Goal: Information Seeking & Learning: Learn about a topic

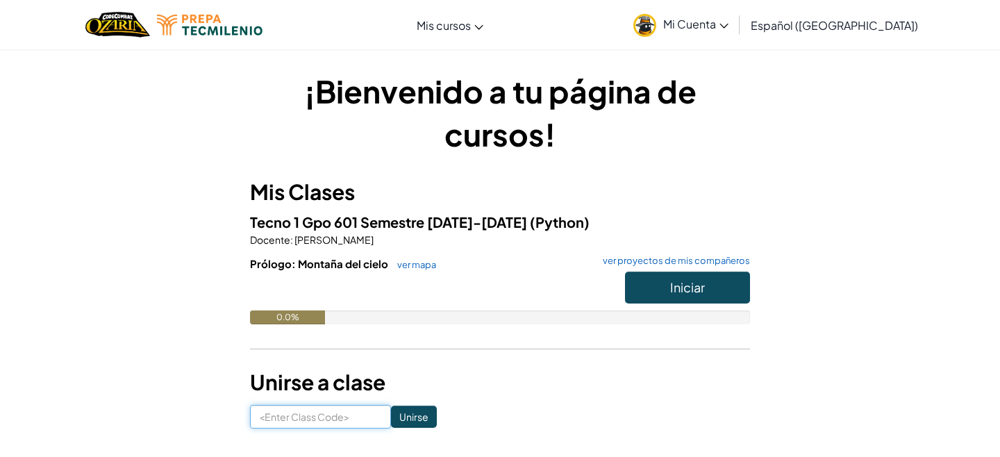
click at [313, 419] on input at bounding box center [320, 417] width 141 height 24
type input "h"
click at [656, 278] on button "Iniciar" at bounding box center [687, 288] width 125 height 32
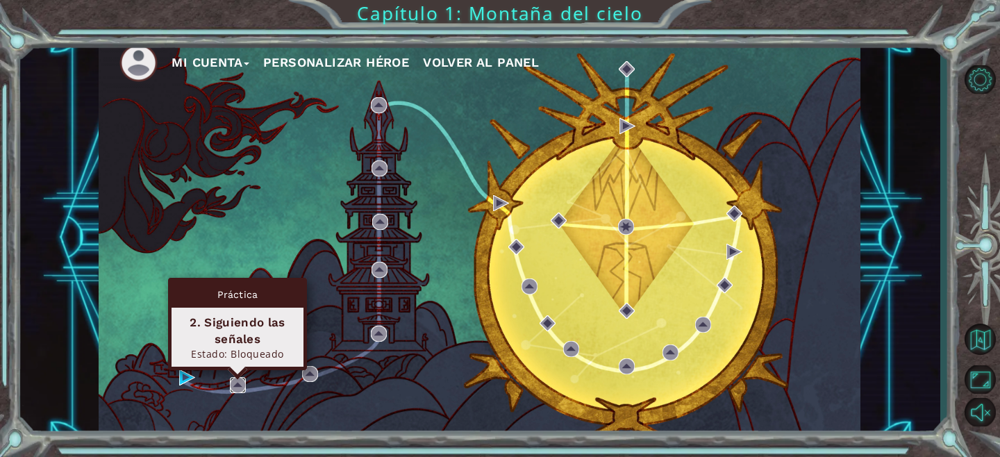
click at [231, 388] on img at bounding box center [238, 385] width 16 height 16
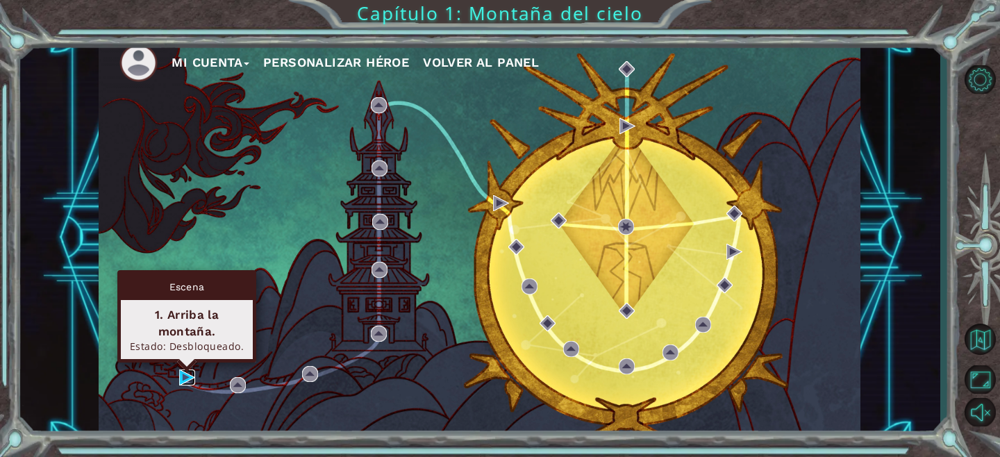
click at [185, 379] on img at bounding box center [187, 377] width 16 height 16
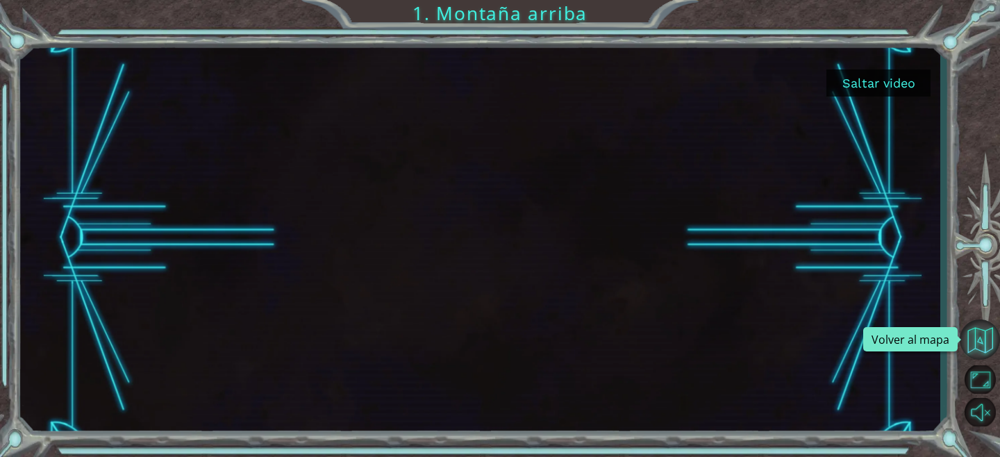
click at [978, 351] on button "Volver al mapa" at bounding box center [980, 339] width 40 height 40
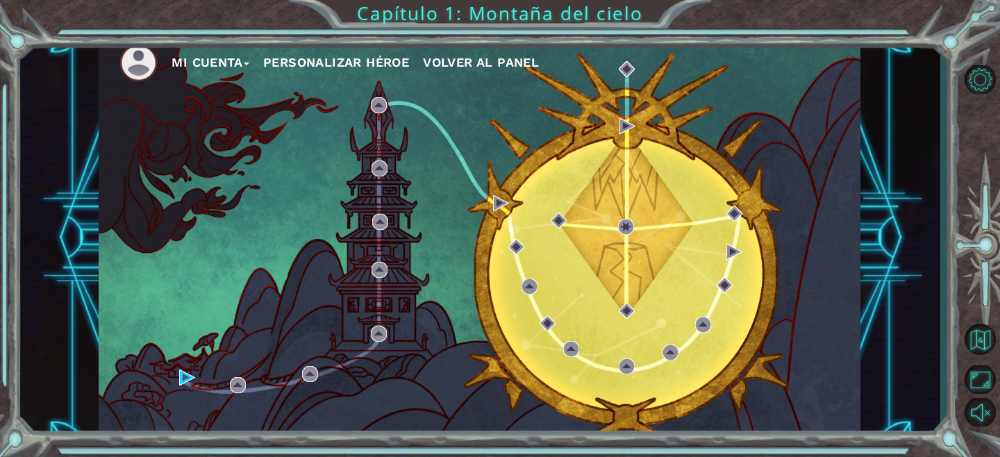
click at [314, 59] on button "Personalizar héroe" at bounding box center [336, 62] width 146 height 21
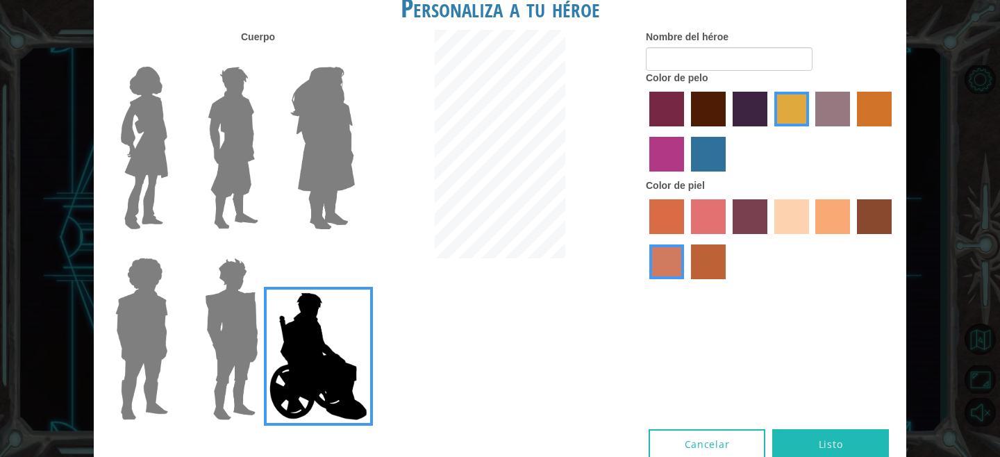
click at [295, 183] on img at bounding box center [323, 148] width 76 height 174
click at [354, 58] on input "Hero Amethyst" at bounding box center [354, 58] width 0 height 0
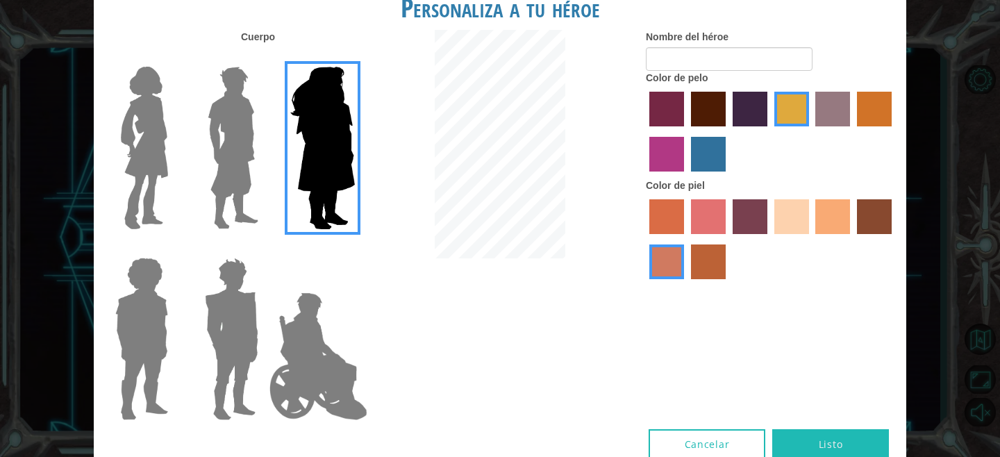
click at [225, 179] on img at bounding box center [233, 148] width 62 height 174
click at [264, 58] on input "Hero Lars" at bounding box center [264, 58] width 0 height 0
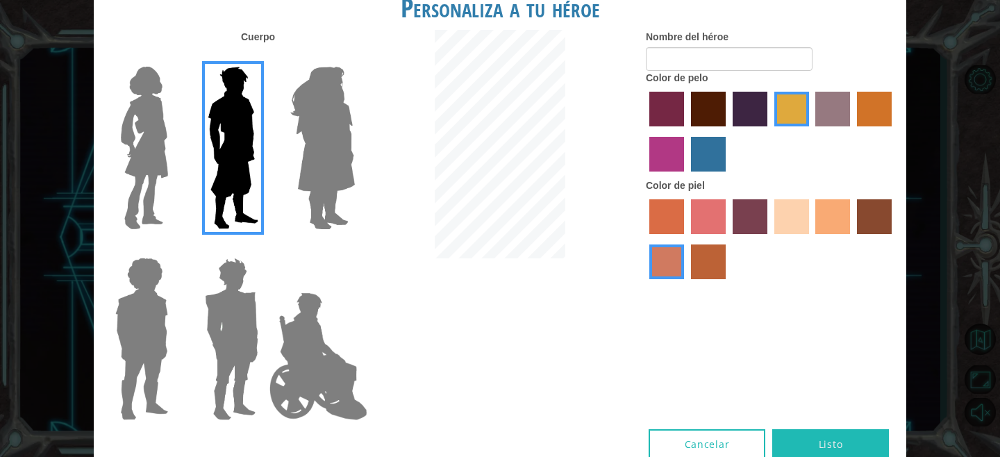
click at [143, 177] on img at bounding box center [144, 148] width 58 height 174
click at [174, 58] on input "Hero Connie" at bounding box center [174, 58] width 0 height 0
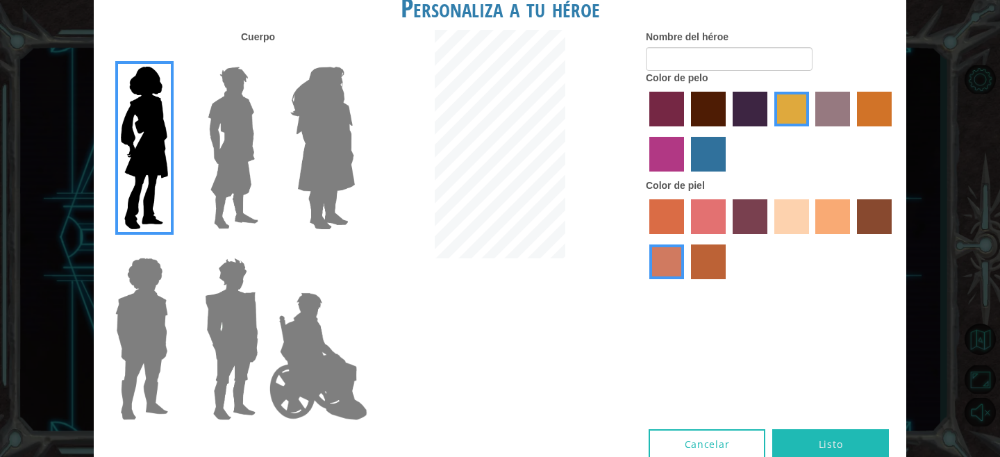
click at [142, 310] on img at bounding box center [142, 339] width 64 height 174
click at [174, 249] on input "Hero Steven" at bounding box center [174, 249] width 0 height 0
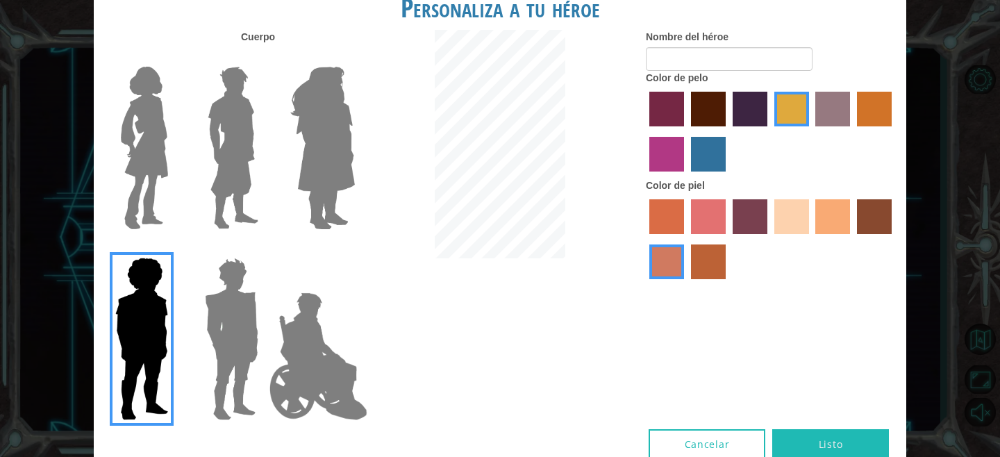
click at [216, 329] on img at bounding box center [231, 339] width 65 height 174
click at [264, 249] on input "Hero Garnet" at bounding box center [264, 249] width 0 height 0
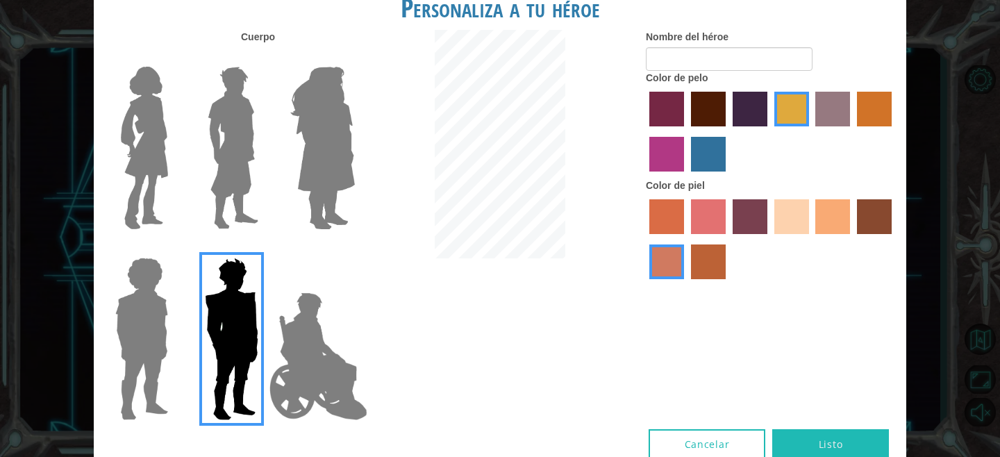
click at [231, 189] on img at bounding box center [233, 148] width 62 height 174
click at [264, 58] on input "Hero Lars" at bounding box center [264, 58] width 0 height 0
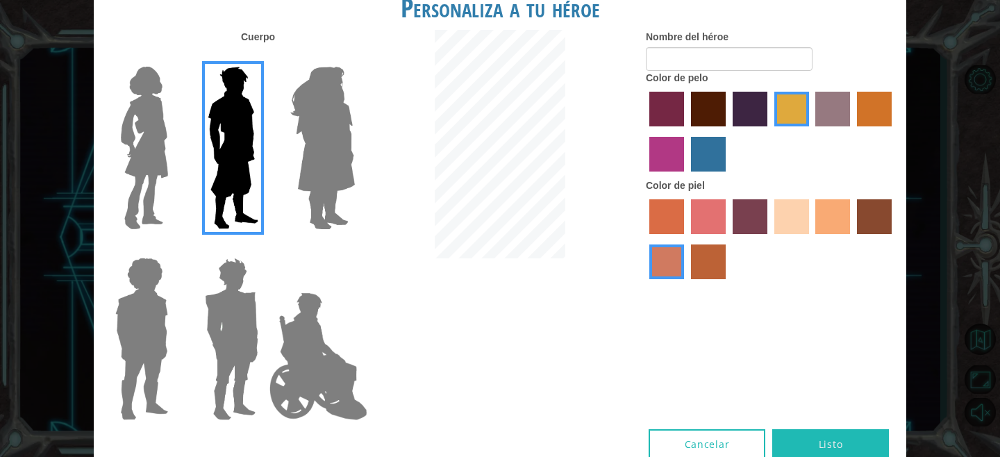
click at [157, 194] on img at bounding box center [144, 148] width 58 height 174
click at [174, 58] on input "Hero Connie" at bounding box center [174, 58] width 0 height 0
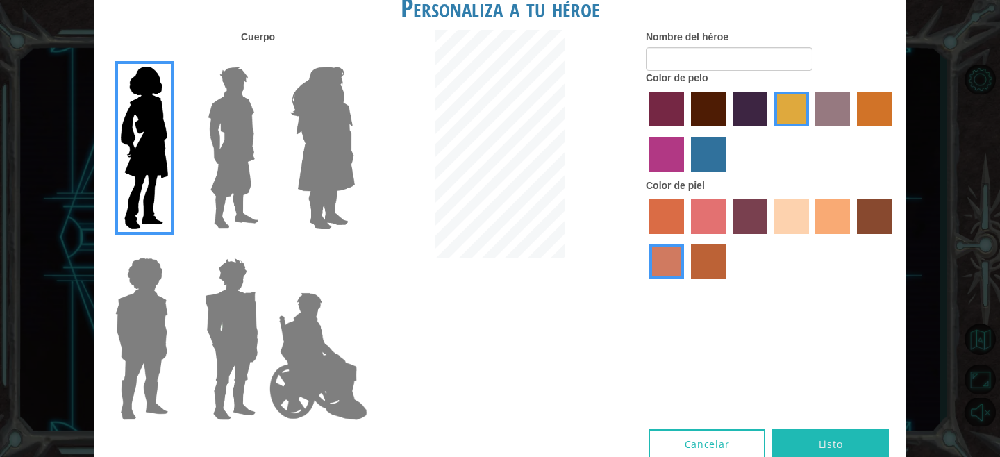
click at [342, 149] on img at bounding box center [323, 148] width 76 height 174
click at [354, 58] on input "Hero Amethyst" at bounding box center [354, 58] width 0 height 0
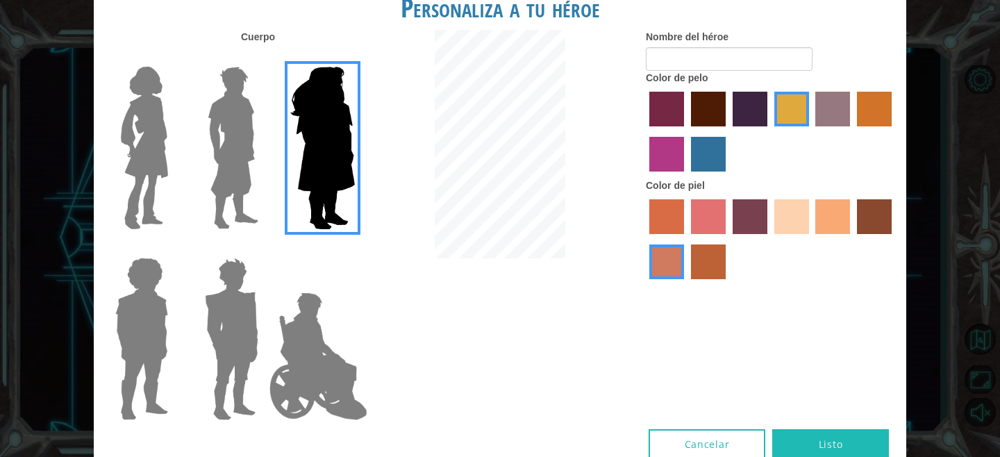
click at [130, 169] on img at bounding box center [144, 148] width 58 height 174
click at [174, 58] on input "Hero Connie" at bounding box center [174, 58] width 0 height 0
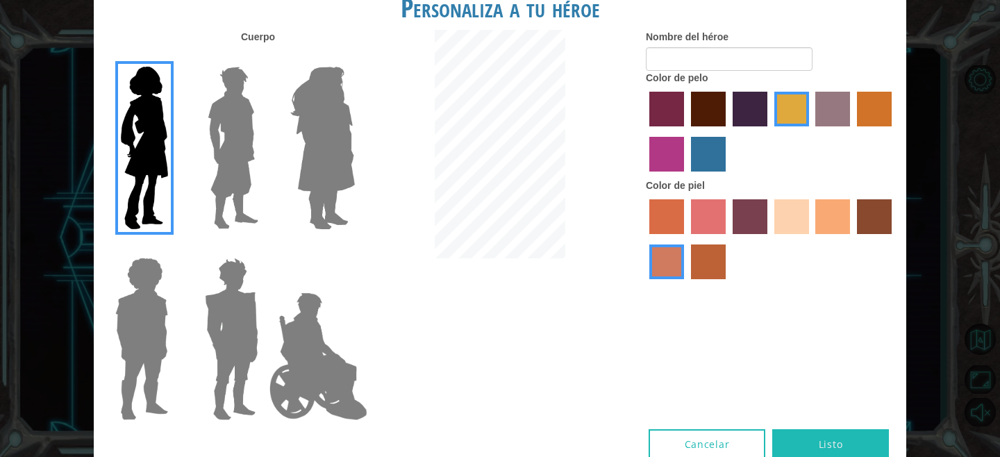
click at [800, 212] on label "sandy beach skin color" at bounding box center [791, 216] width 35 height 35
click at [769, 239] on input "sandy beach skin color" at bounding box center [769, 239] width 0 height 0
click at [706, 113] on label "maroon hair color" at bounding box center [708, 109] width 35 height 35
click at [686, 131] on input "maroon hair color" at bounding box center [686, 131] width 0 height 0
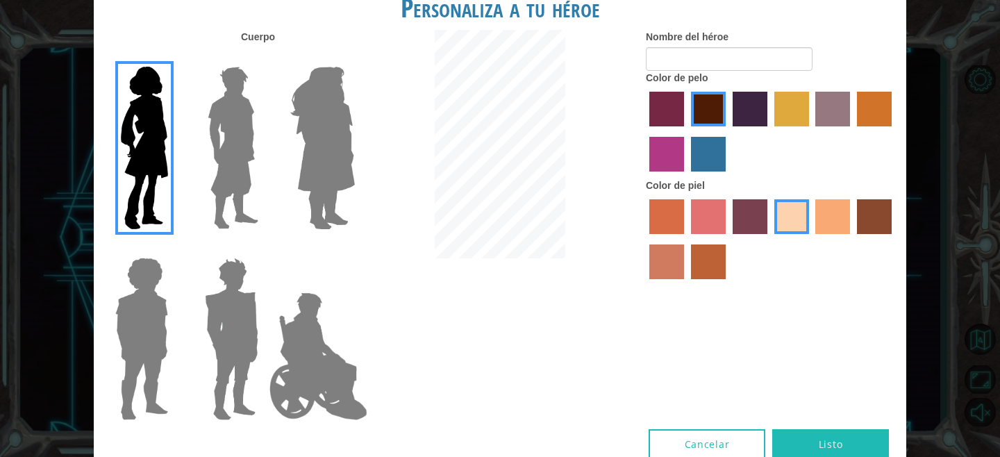
click at [844, 213] on label "tacao skin color" at bounding box center [832, 216] width 35 height 35
click at [811, 239] on input "tacao skin color" at bounding box center [811, 239] width 0 height 0
click at [804, 224] on label "sandy beach skin color" at bounding box center [791, 216] width 35 height 35
click at [769, 239] on input "sandy beach skin color" at bounding box center [769, 239] width 0 height 0
click at [710, 41] on label "Nombre del héroe" at bounding box center [687, 37] width 83 height 14
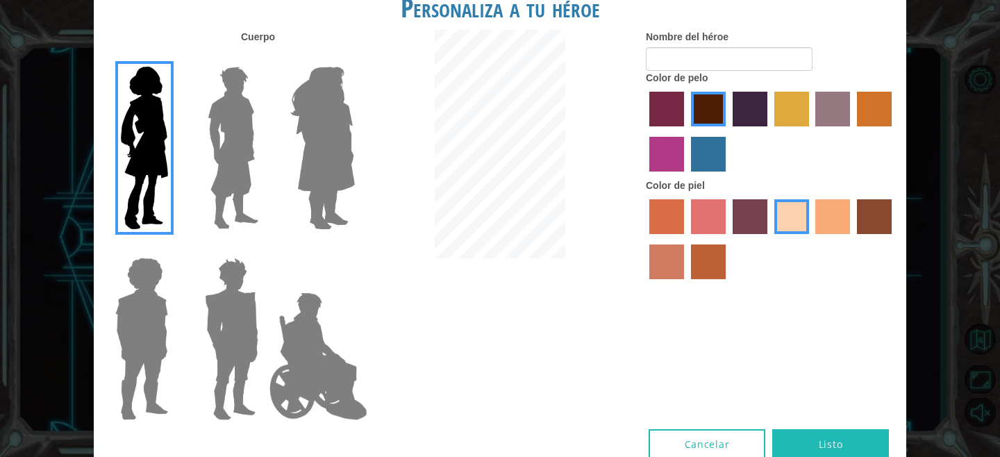
click at [710, 47] on input "Nombre del héroe" at bounding box center [729, 59] width 167 height 24
click at [713, 54] on input "Nombre del héroe" at bounding box center [729, 59] width 167 height 24
type input "V"
type input "vani"
click at [820, 418] on div "Cuerpo Nombre del héroe vani Color de pelo Color [PERSON_NAME]" at bounding box center [500, 229] width 813 height 399
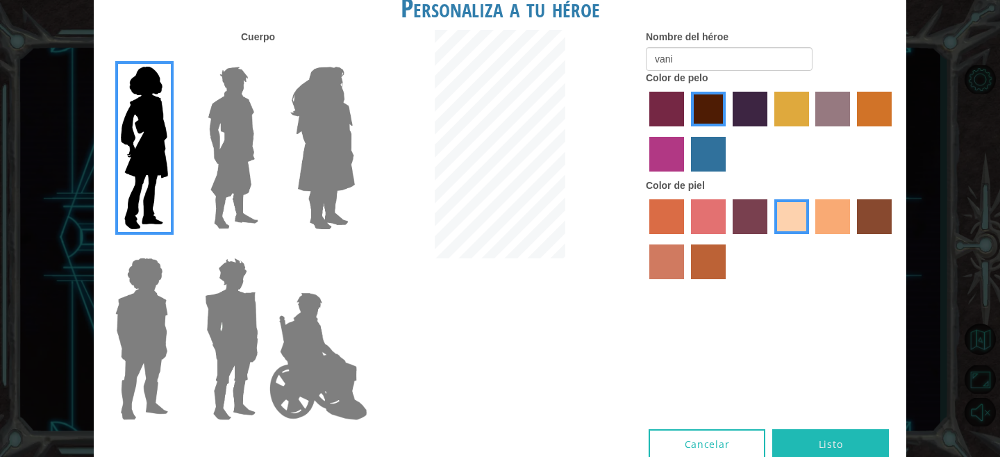
click at [814, 447] on button "Listo" at bounding box center [830, 444] width 117 height 31
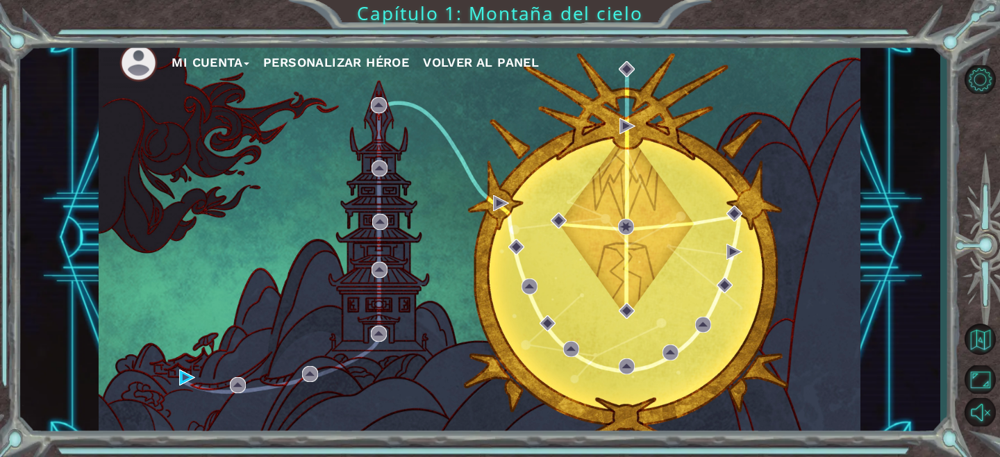
click at [359, 62] on button "Personalizar héroe" at bounding box center [336, 62] width 146 height 21
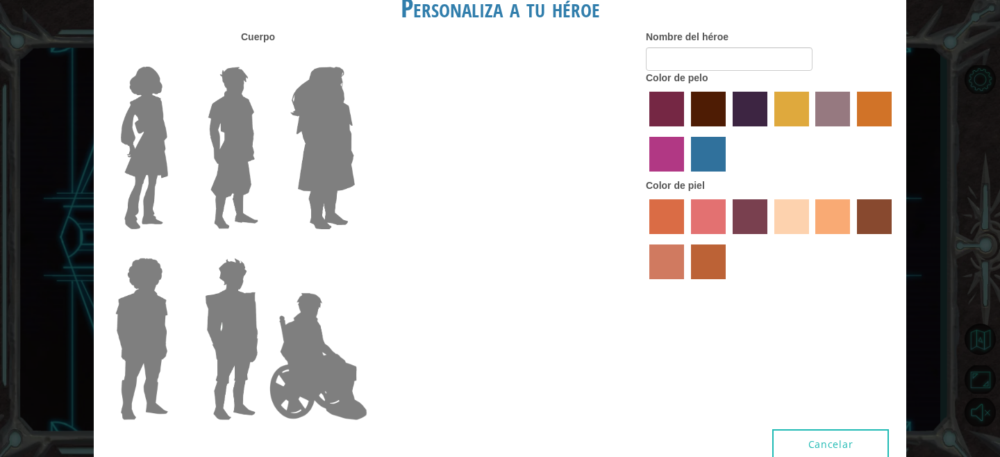
type input "vani"
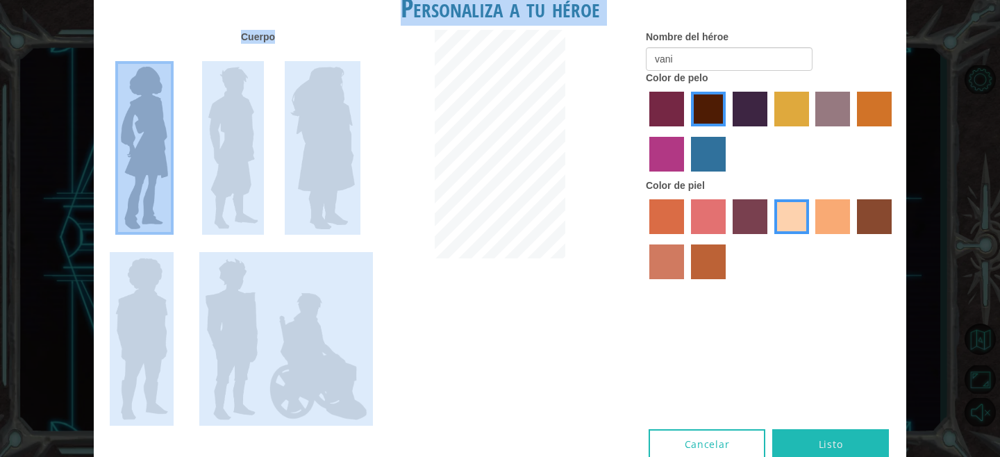
drag, startPoint x: 399, startPoint y: 6, endPoint x: 398, endPoint y: 52, distance: 46.6
click at [398, 52] on div "Personaliza a tu héroe [PERSON_NAME] Nombre del héroe vani Color de pelo Color …" at bounding box center [500, 228] width 813 height 498
click at [398, 52] on div at bounding box center [500, 146] width 271 height 232
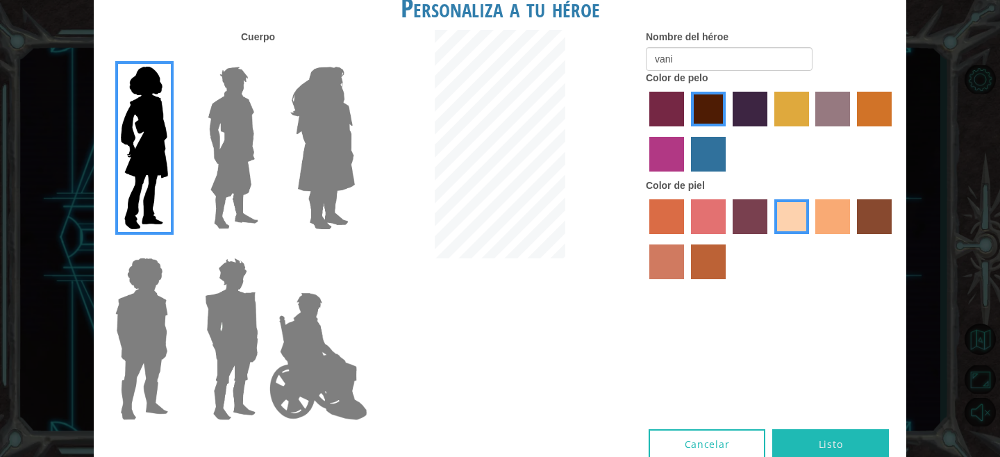
click at [834, 444] on button "Listo" at bounding box center [830, 444] width 117 height 31
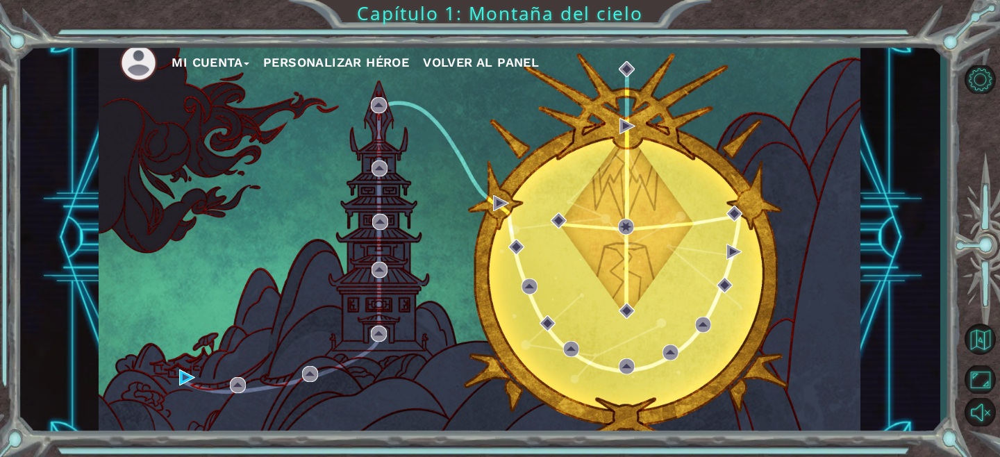
click at [224, 65] on button "Mi Cuenta" at bounding box center [211, 62] width 78 height 21
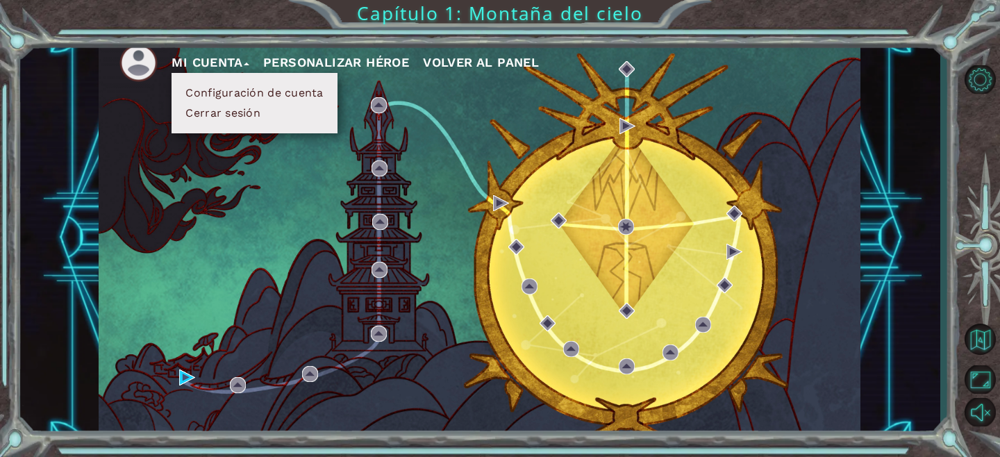
click at [144, 64] on img at bounding box center [138, 63] width 38 height 38
click at [147, 67] on img at bounding box center [138, 63] width 38 height 38
drag, startPoint x: 160, startPoint y: 159, endPoint x: 149, endPoint y: 103, distance: 56.5
click at [160, 157] on div "Mi Cuenta Configuración de cuenta Cerrar sesión Personalizar héroe Volver al pa…" at bounding box center [480, 238] width 762 height 402
click at [282, 154] on div "Mi Cuenta Configuración de cuenta Cerrar sesión Personalizar héroe Volver al pa…" at bounding box center [480, 238] width 762 height 402
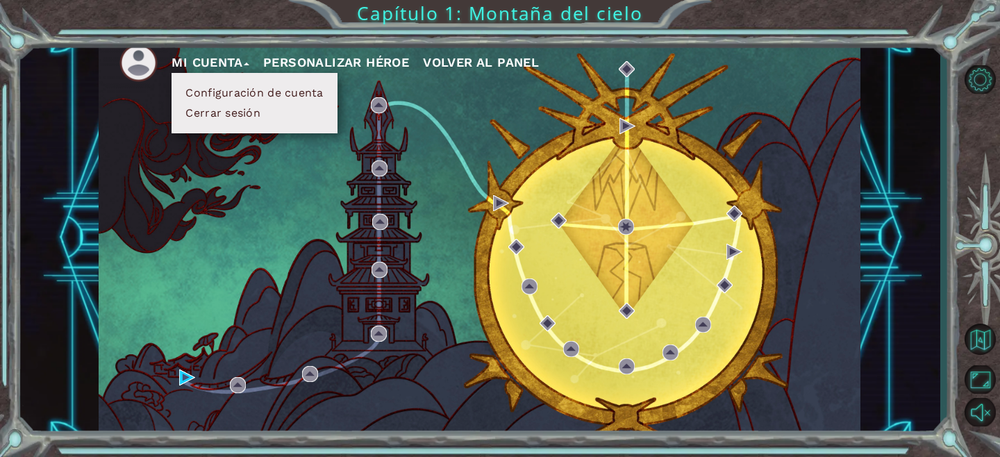
click at [237, 55] on button "Mi Cuenta" at bounding box center [211, 62] width 78 height 21
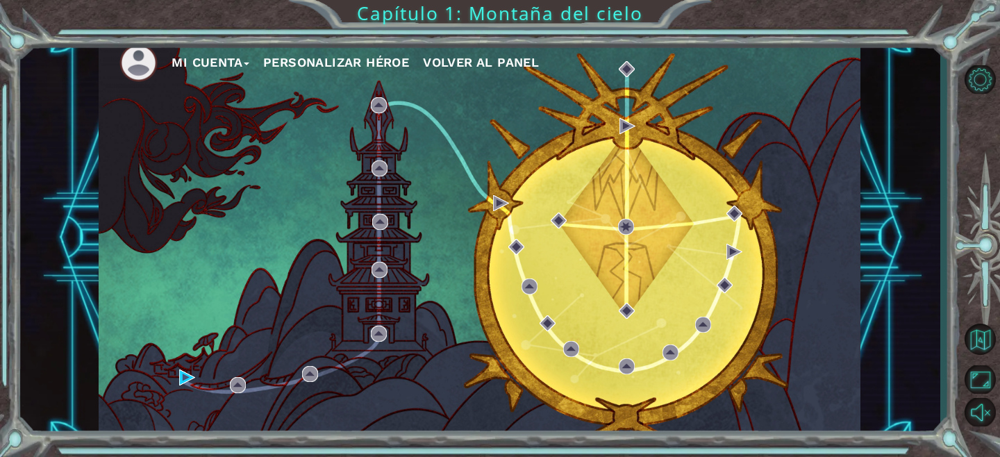
click at [145, 60] on img at bounding box center [138, 63] width 38 height 38
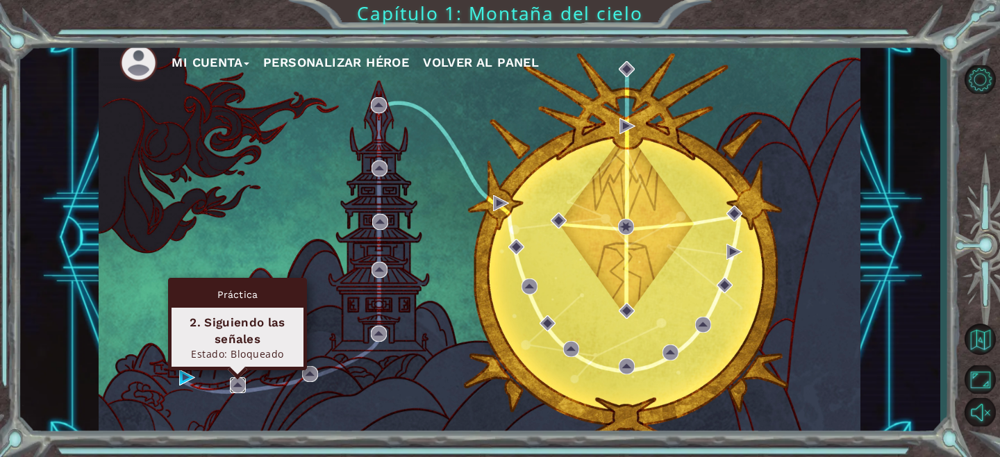
click at [241, 381] on img at bounding box center [238, 385] width 16 height 16
click at [234, 381] on img at bounding box center [238, 385] width 16 height 16
click at [234, 390] on img at bounding box center [238, 385] width 16 height 16
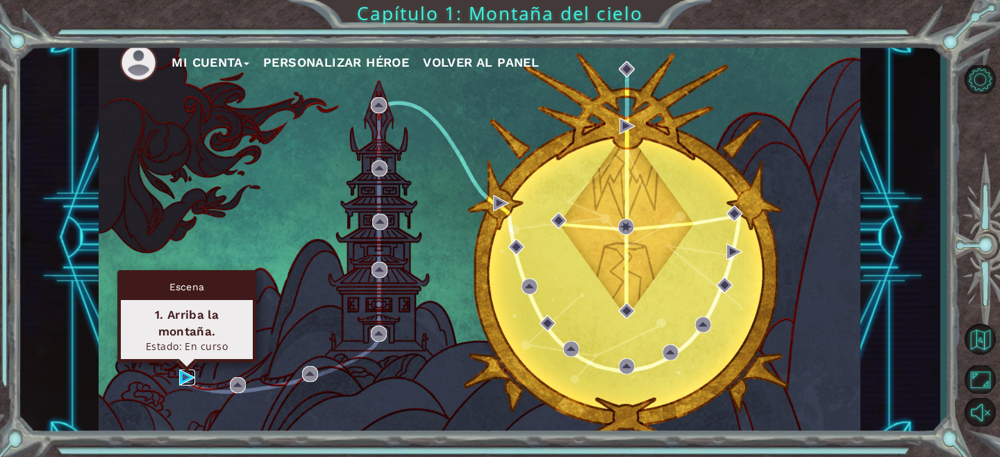
click at [190, 382] on img at bounding box center [187, 377] width 16 height 16
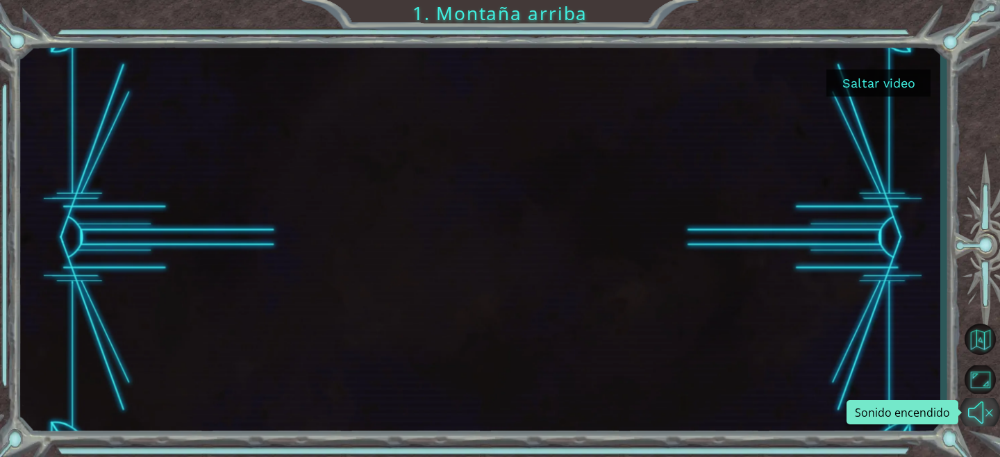
click at [977, 411] on button "Sonido encendido" at bounding box center [980, 412] width 40 height 28
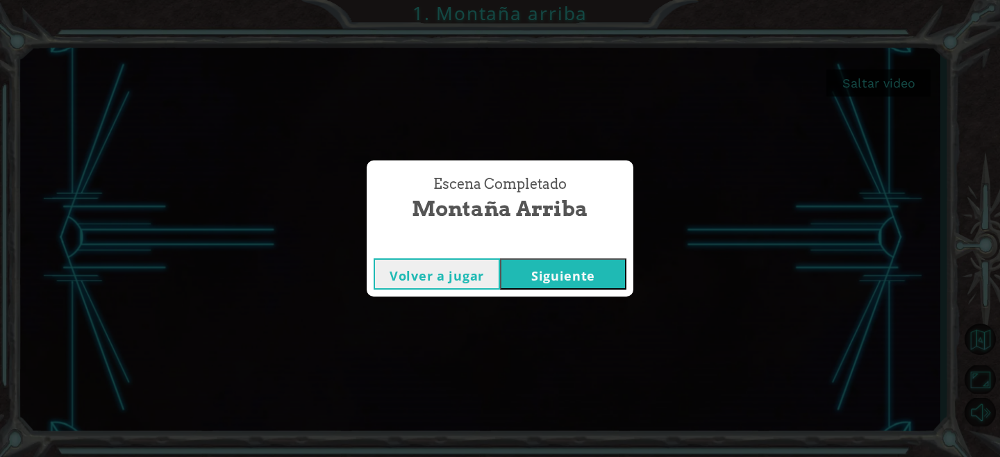
click at [469, 266] on button "Volver a jugar" at bounding box center [437, 273] width 126 height 31
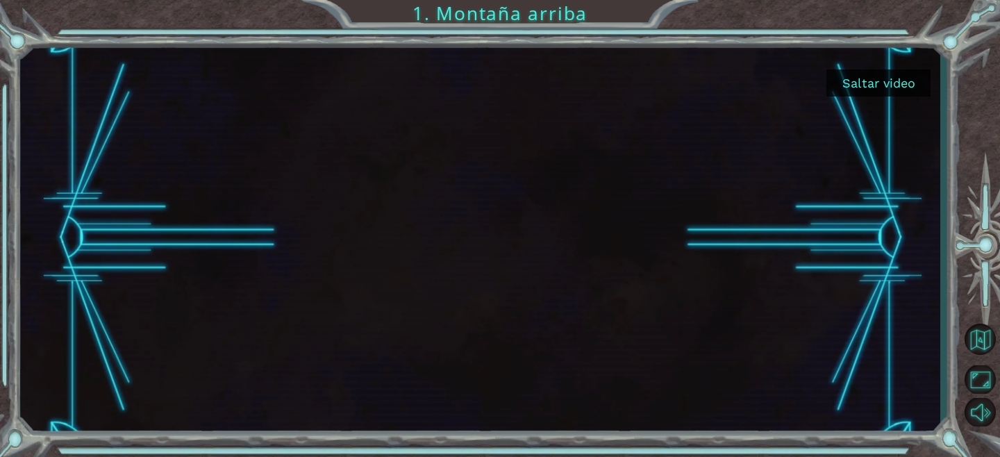
click at [867, 90] on button "Saltar video" at bounding box center [878, 82] width 104 height 27
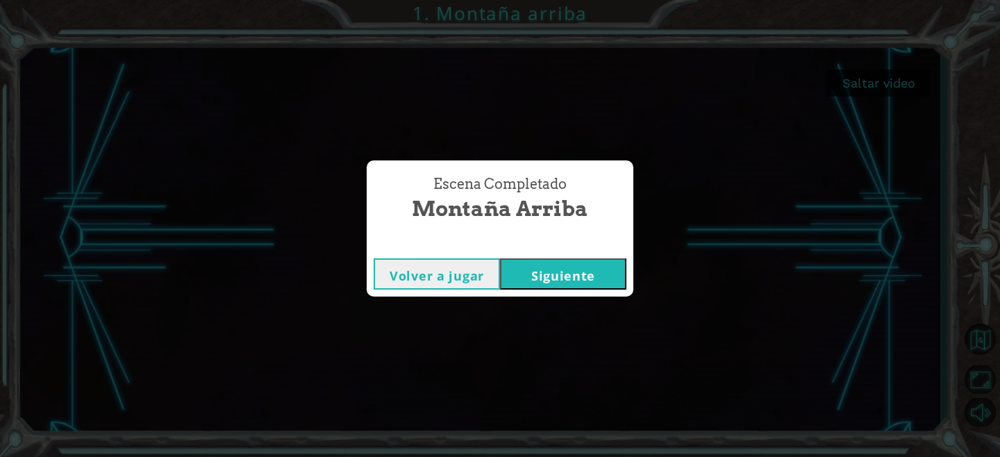
click at [539, 285] on button "Siguiente" at bounding box center [563, 273] width 126 height 31
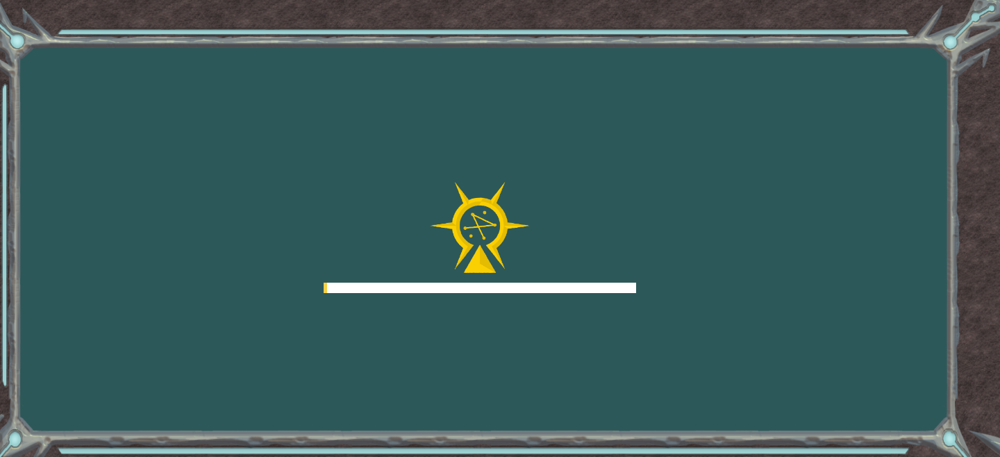
click at [538, 280] on div at bounding box center [480, 237] width 313 height 111
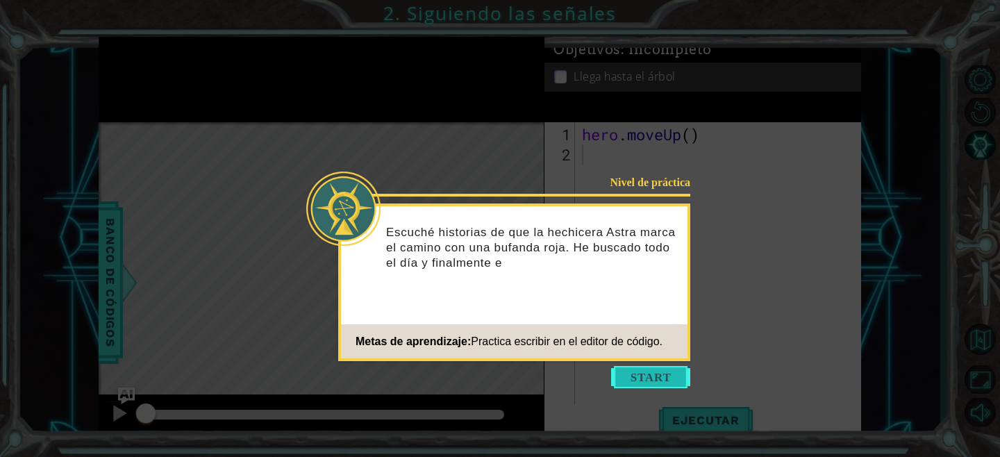
click at [631, 385] on button "Start" at bounding box center [650, 377] width 79 height 22
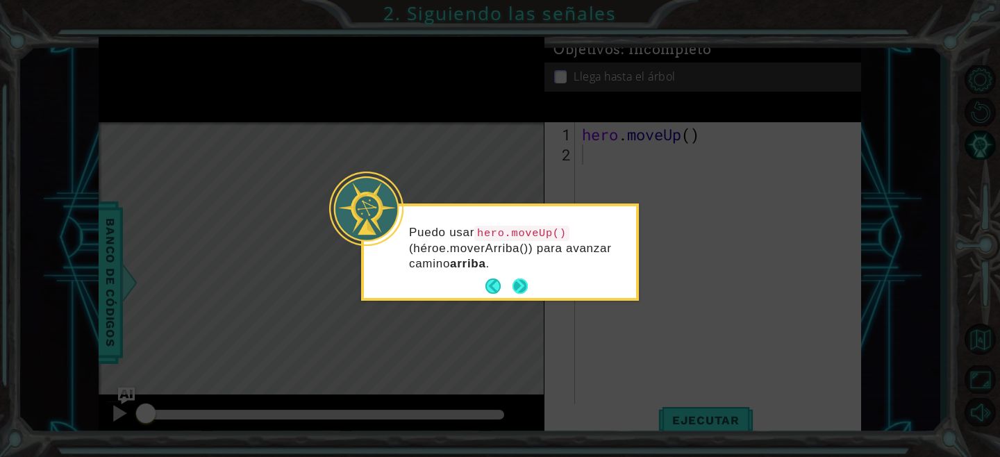
click at [515, 291] on button "Next" at bounding box center [519, 286] width 17 height 17
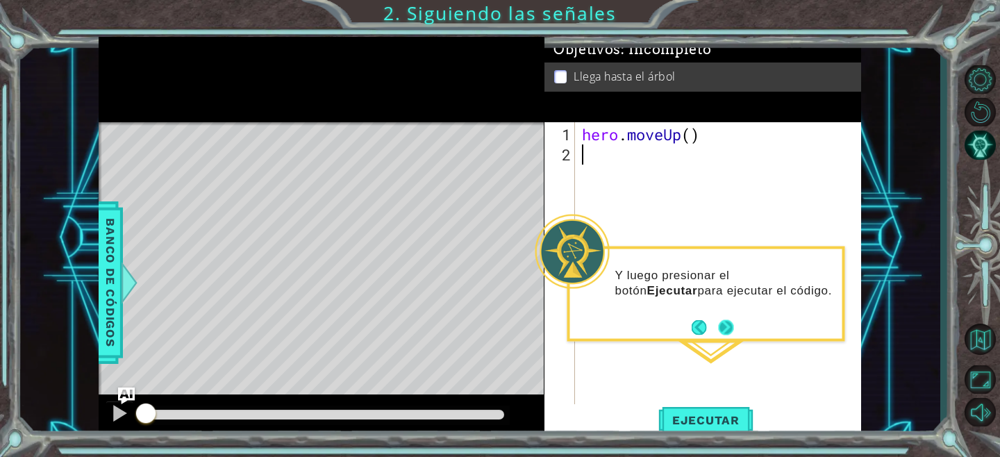
click at [720, 332] on button "Next" at bounding box center [726, 327] width 18 height 18
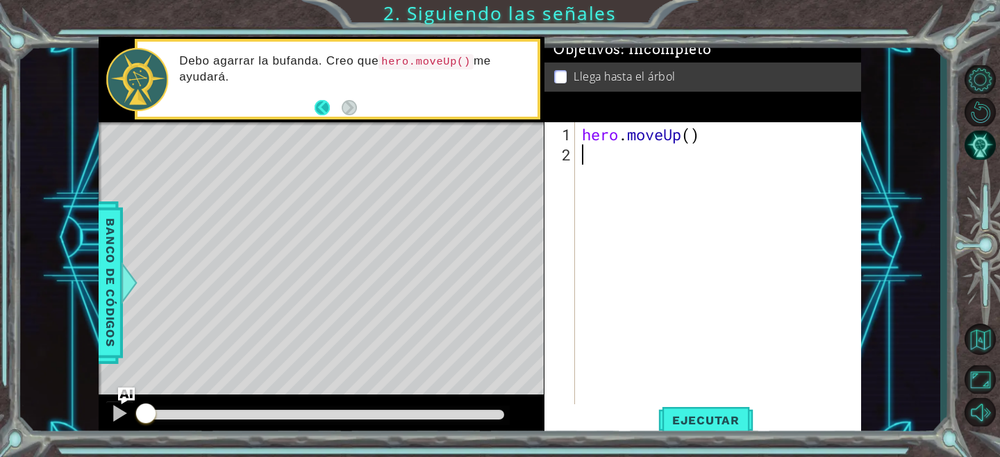
click at [328, 102] on button "Back" at bounding box center [328, 107] width 27 height 15
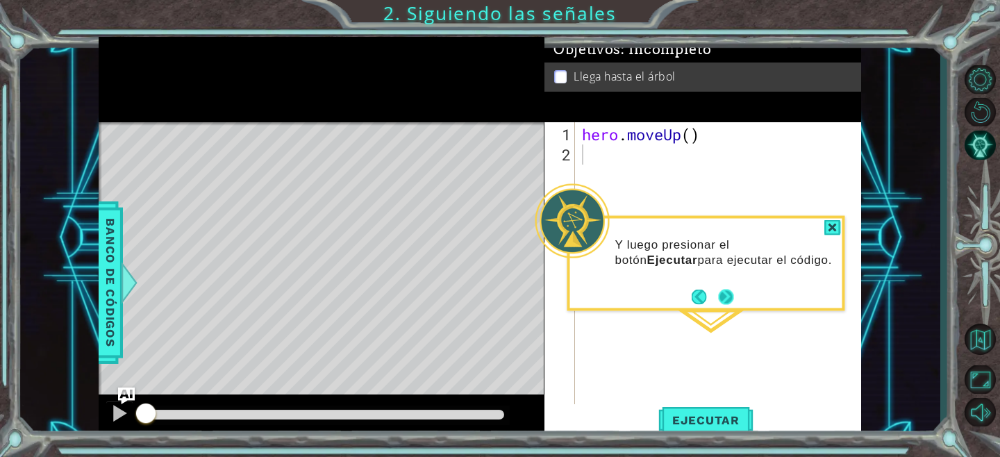
click at [726, 304] on button "Next" at bounding box center [726, 297] width 16 height 16
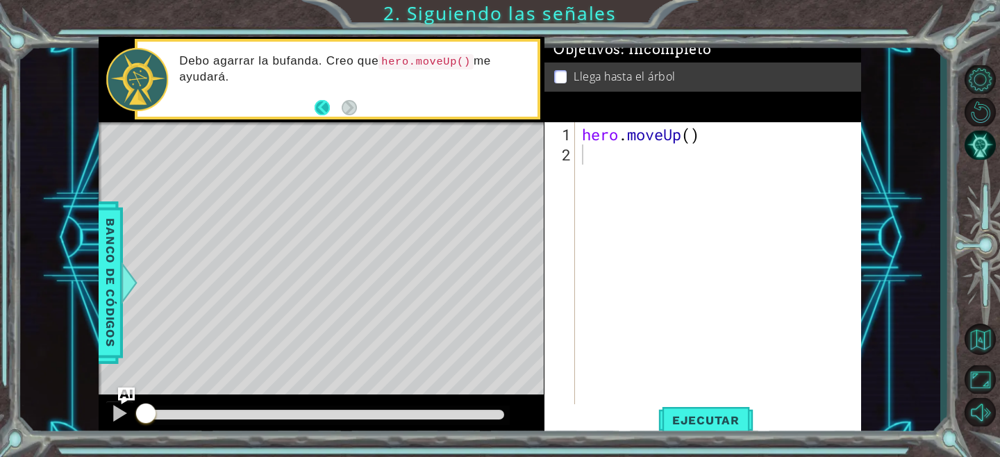
click at [324, 113] on button "Back" at bounding box center [328, 107] width 27 height 15
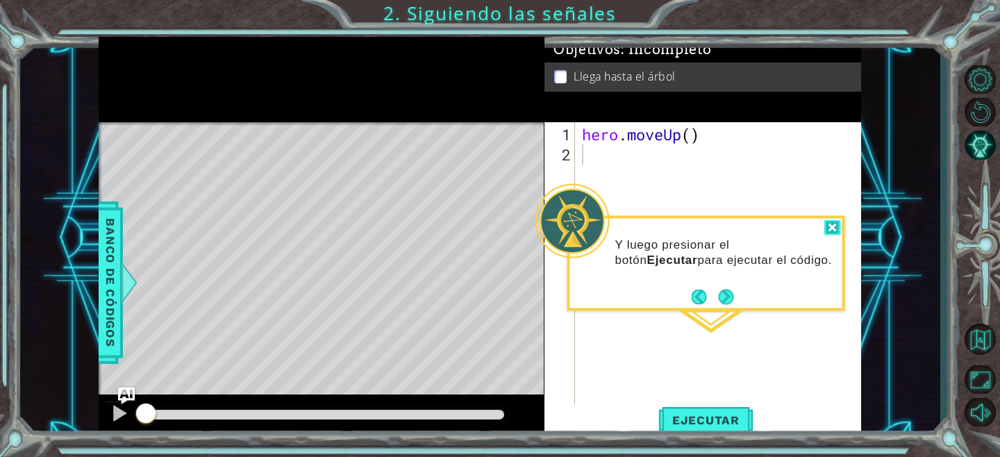
click at [828, 229] on div at bounding box center [832, 228] width 17 height 16
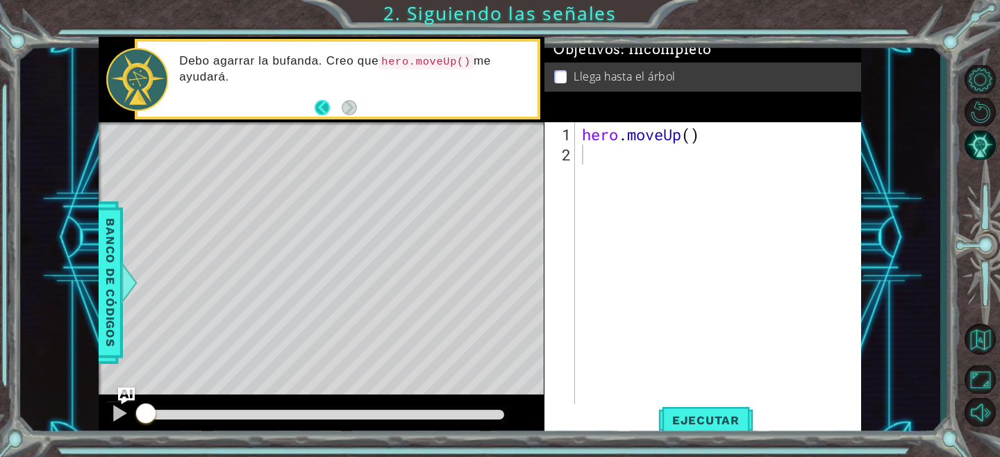
click at [324, 113] on button "Back" at bounding box center [328, 107] width 27 height 15
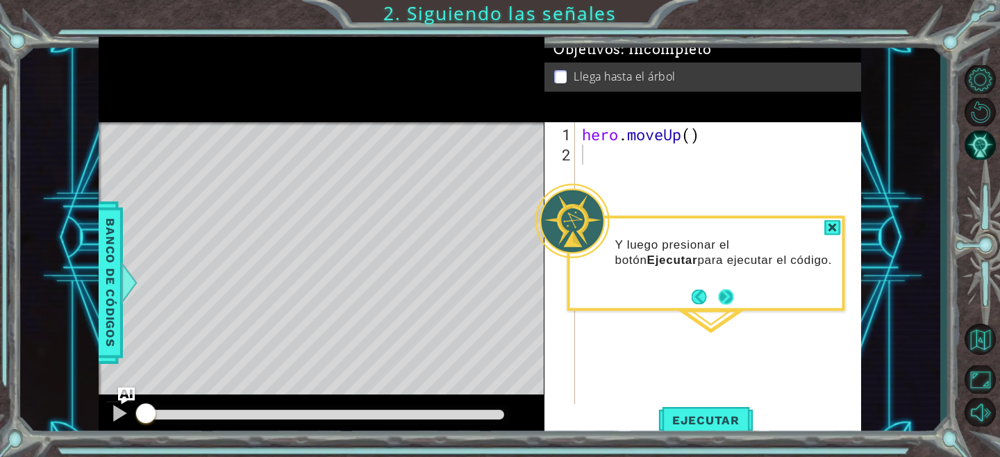
click at [719, 298] on button "Next" at bounding box center [726, 297] width 16 height 16
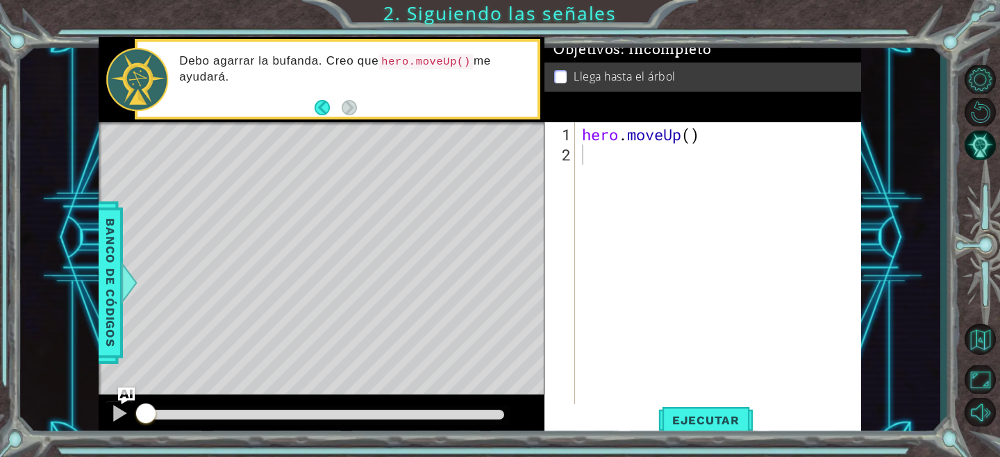
drag, startPoint x: 424, startPoint y: 63, endPoint x: 435, endPoint y: 63, distance: 10.4
click at [435, 63] on code "hero.moveUp()" at bounding box center [425, 61] width 95 height 15
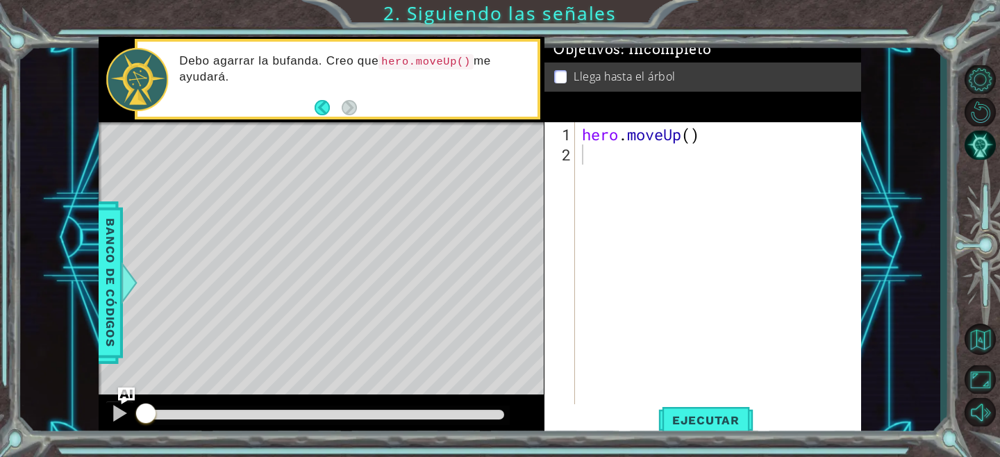
click at [324, 316] on div "Level Map" at bounding box center [420, 326] width 642 height 409
drag, startPoint x: 321, startPoint y: 320, endPoint x: 331, endPoint y: 233, distance: 88.0
click at [328, 235] on div "Level Map" at bounding box center [420, 326] width 642 height 409
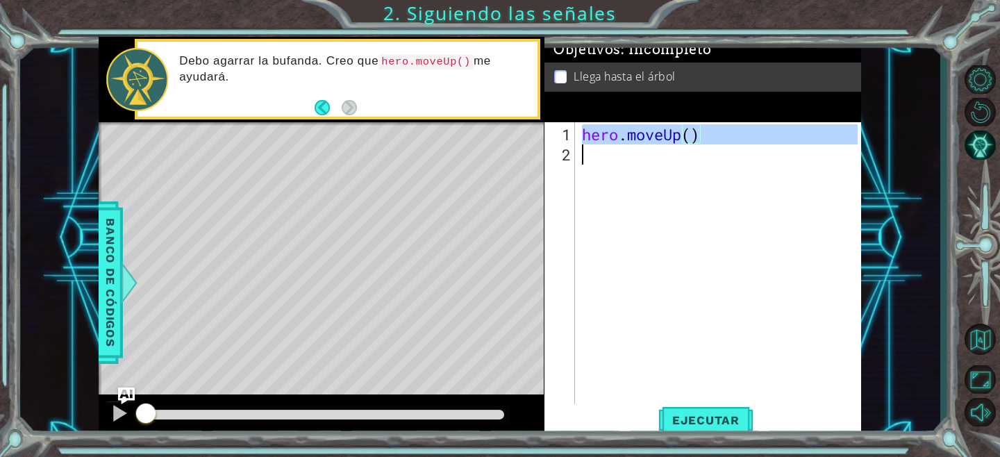
drag, startPoint x: 584, startPoint y: 131, endPoint x: 692, endPoint y: 149, distance: 109.2
click at [692, 149] on div "hero . moveUp ( )" at bounding box center [721, 285] width 285 height 322
type textarea "hero.moveUp()"
click at [609, 217] on div "hero . moveUp ( )" at bounding box center [718, 263] width 278 height 282
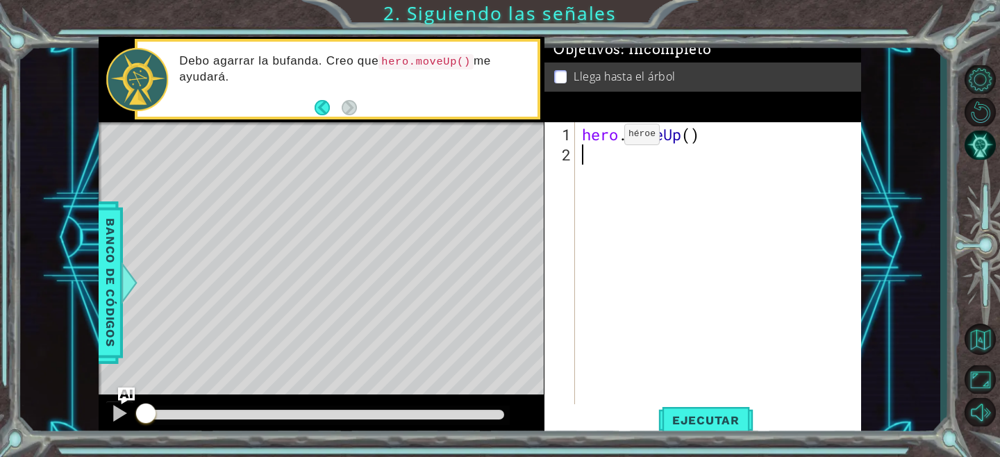
click at [603, 139] on div "hero . moveUp ( )" at bounding box center [721, 285] width 285 height 322
type textarea "hero.moveUp()"
click at [603, 139] on div "hero . moveUp ( )" at bounding box center [721, 285] width 285 height 322
click at [719, 426] on span "Ejecutar" at bounding box center [705, 420] width 95 height 14
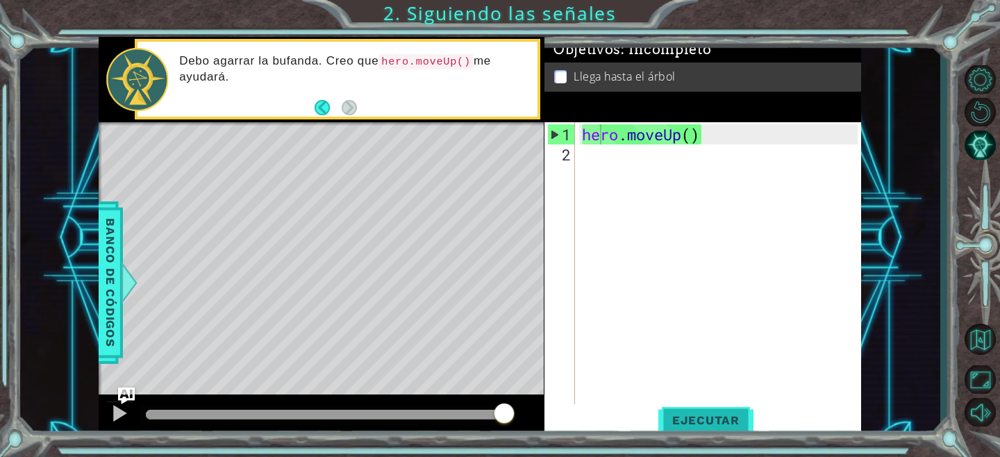
click at [701, 417] on span "Ejecutar" at bounding box center [705, 420] width 95 height 14
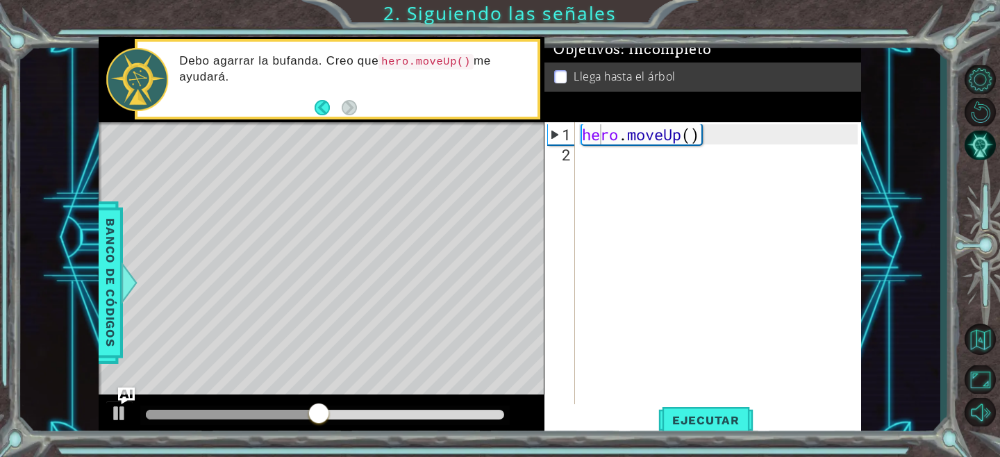
click at [567, 79] on li "Llega hasta el árbol" at bounding box center [704, 77] width 301 height 16
click at [562, 78] on p at bounding box center [560, 76] width 13 height 13
click at [556, 72] on p at bounding box center [560, 76] width 13 height 13
click at [694, 140] on div "hero . moveUp ( )" at bounding box center [721, 285] width 285 height 322
click at [704, 139] on div "hero . moveUp ( )" at bounding box center [721, 285] width 285 height 322
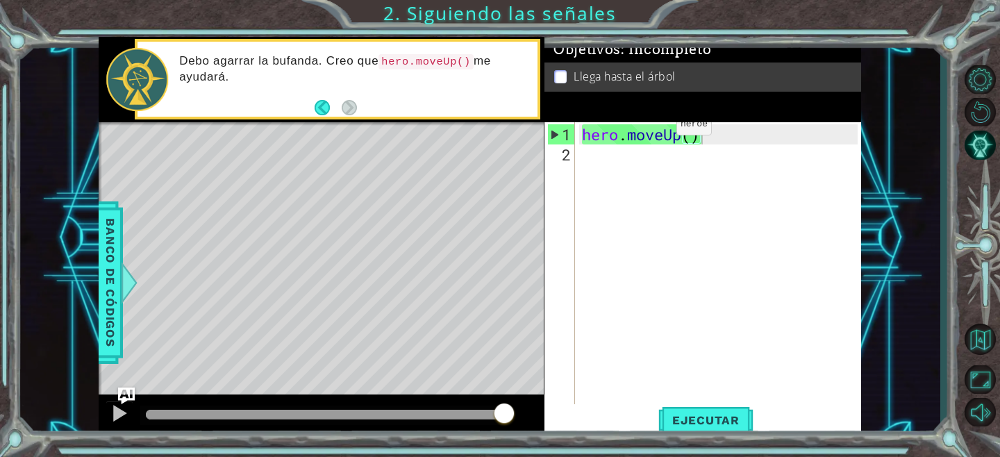
click at [562, 75] on p at bounding box center [560, 76] width 13 height 13
click at [669, 79] on p "Llega hasta el árbol" at bounding box center [625, 76] width 102 height 15
click at [328, 197] on div "Level Map" at bounding box center [420, 326] width 642 height 409
drag, startPoint x: 338, startPoint y: 206, endPoint x: 529, endPoint y: 340, distance: 234.3
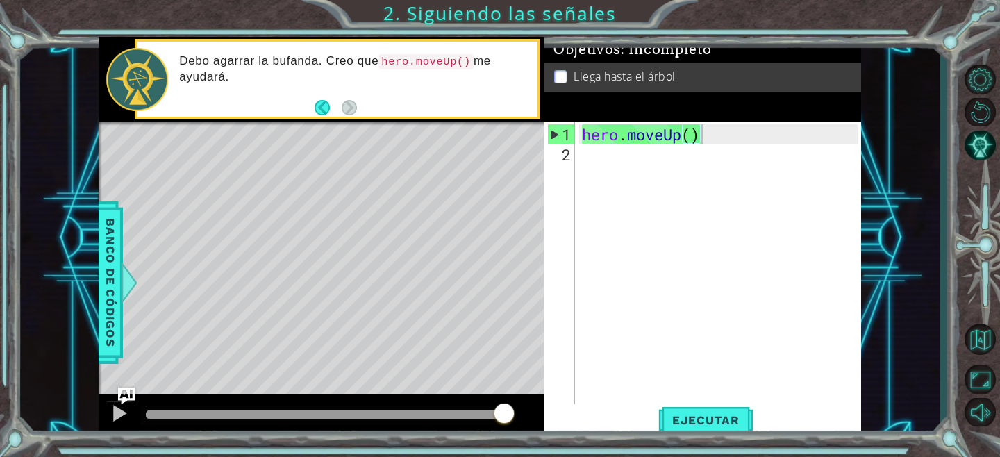
click at [523, 340] on div "Level Map" at bounding box center [420, 326] width 642 height 409
click at [698, 420] on span "Ejecutar" at bounding box center [705, 420] width 95 height 14
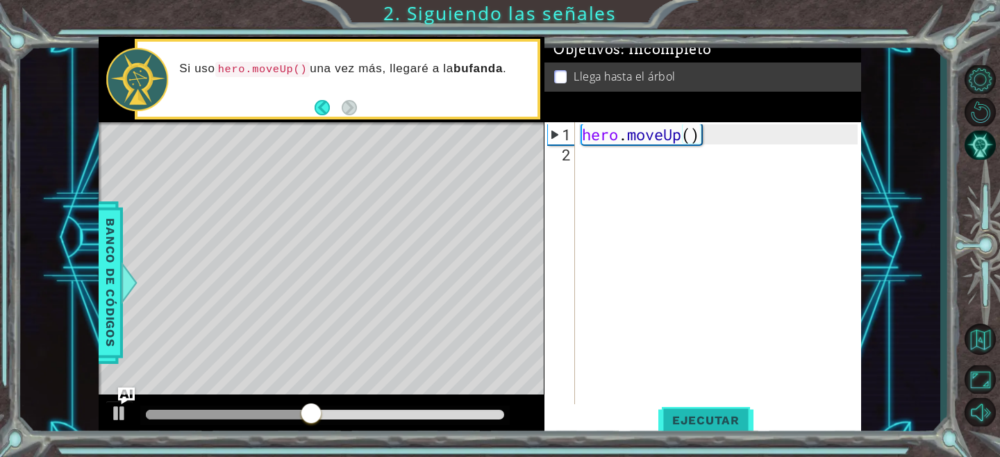
click at [698, 420] on span "Ejecutar" at bounding box center [705, 420] width 95 height 14
click at [562, 154] on div "2" at bounding box center [561, 154] width 28 height 20
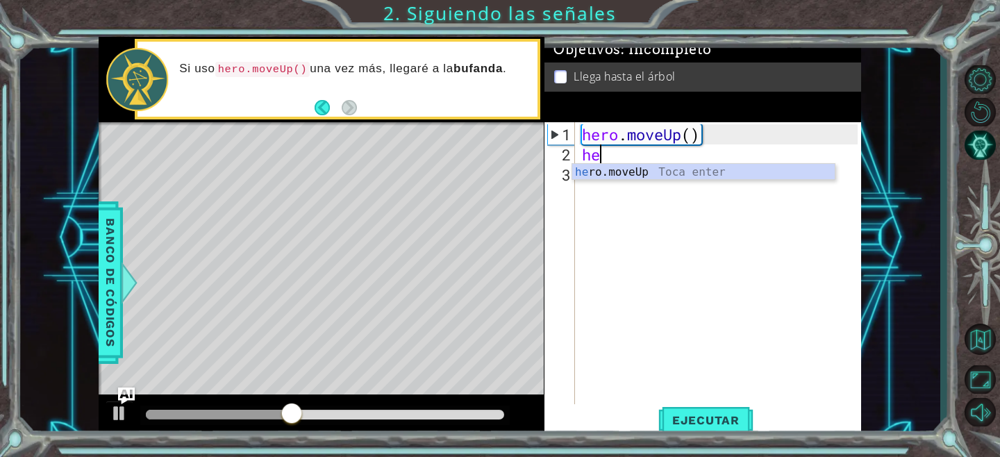
type textarea "her"
click at [672, 177] on div "her o.moveUp Toca enter" at bounding box center [703, 189] width 263 height 50
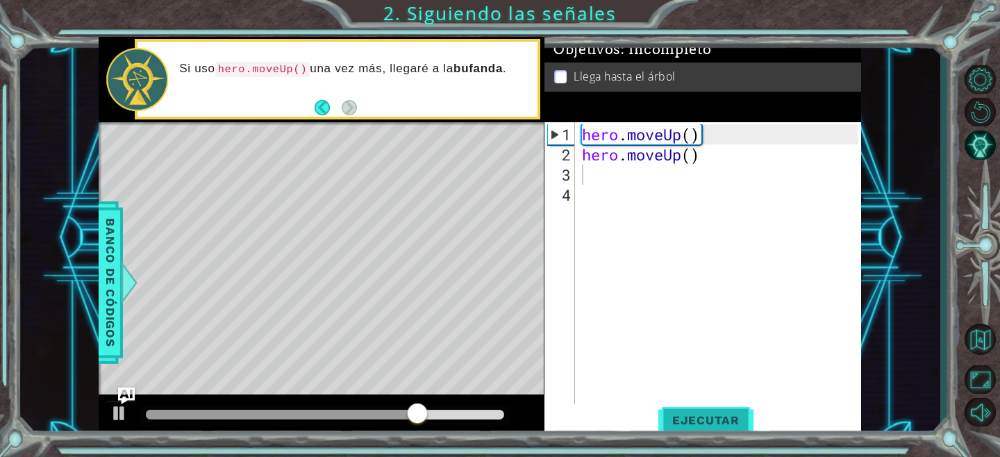
click at [688, 429] on button "Ejecutar" at bounding box center [705, 420] width 95 height 32
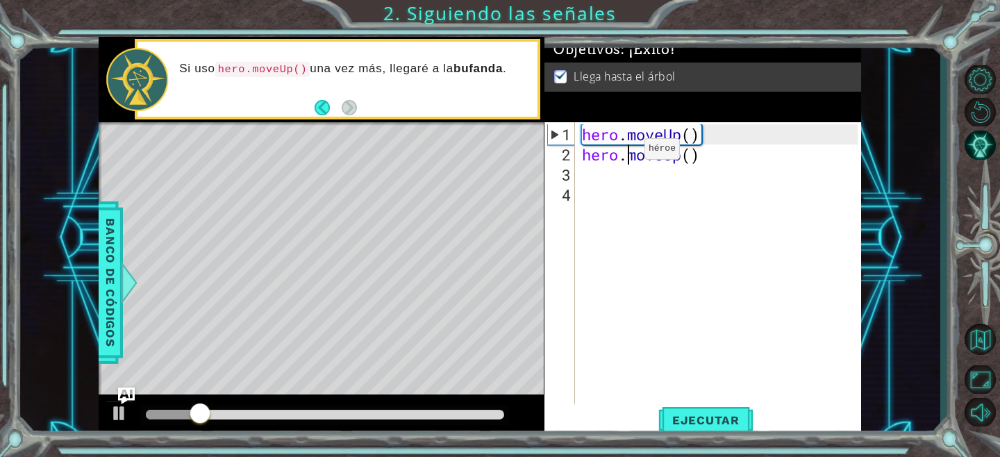
click at [624, 154] on div "hero . moveUp ( ) hero . moveUp ( )" at bounding box center [721, 285] width 285 height 322
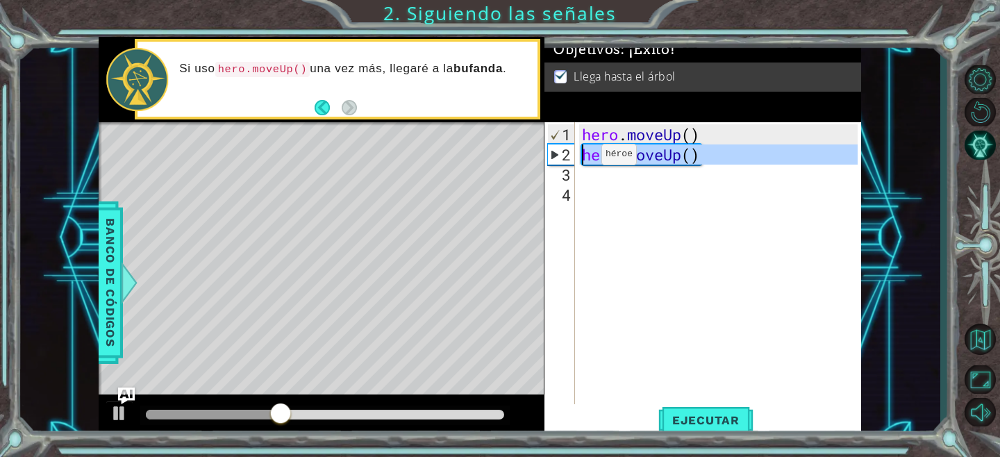
click at [569, 156] on div "2" at bounding box center [561, 154] width 27 height 20
type textarea "hero.moveUp()"
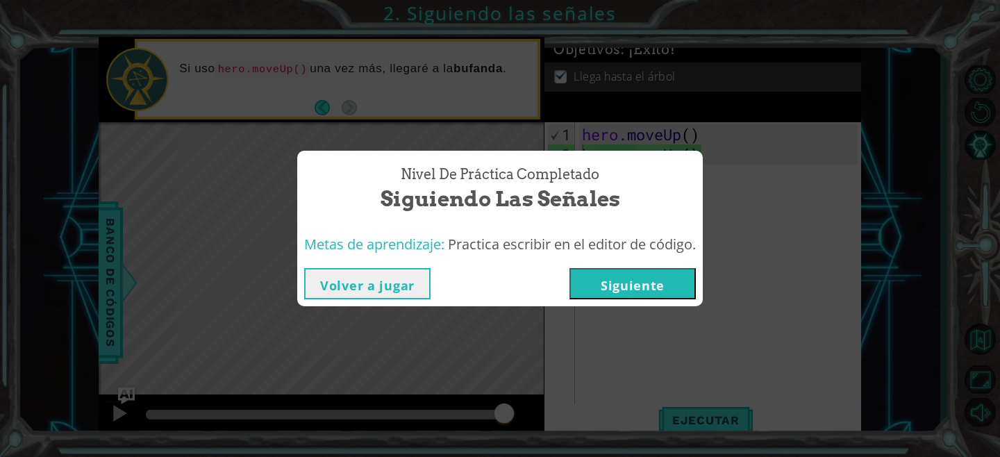
click at [619, 281] on button "Siguiente" at bounding box center [632, 283] width 126 height 31
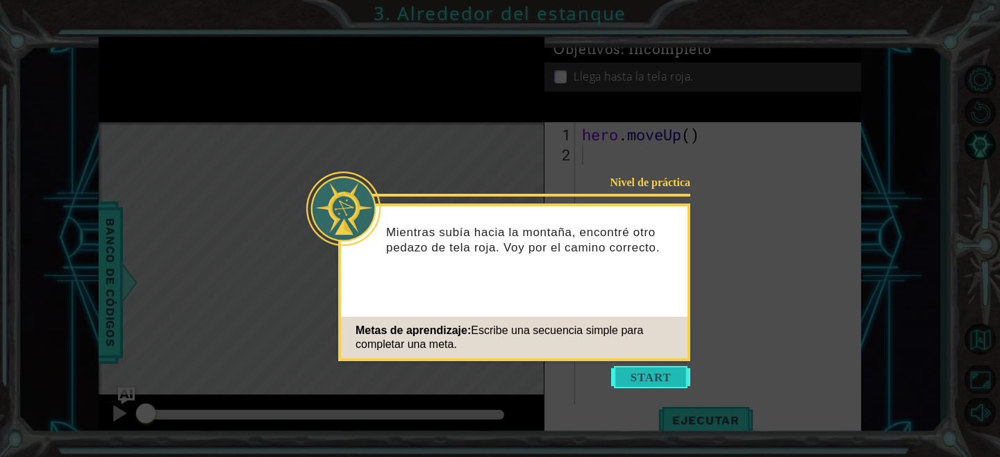
click at [634, 377] on button "Start" at bounding box center [650, 377] width 79 height 22
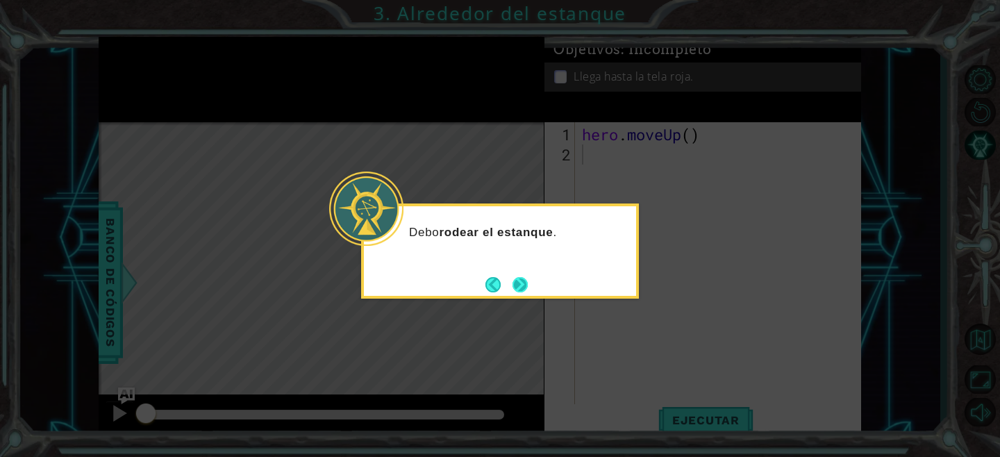
click at [515, 283] on button "Next" at bounding box center [521, 284] width 16 height 16
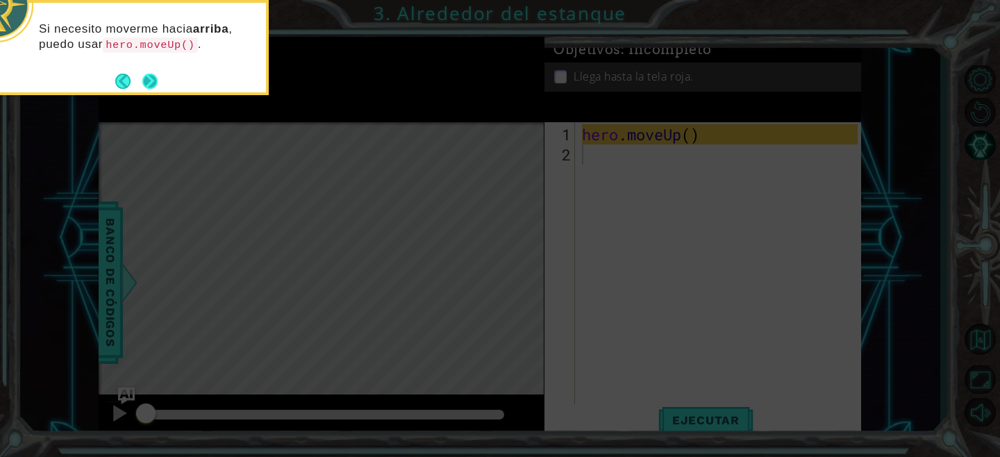
click at [155, 76] on button "Next" at bounding box center [150, 81] width 17 height 17
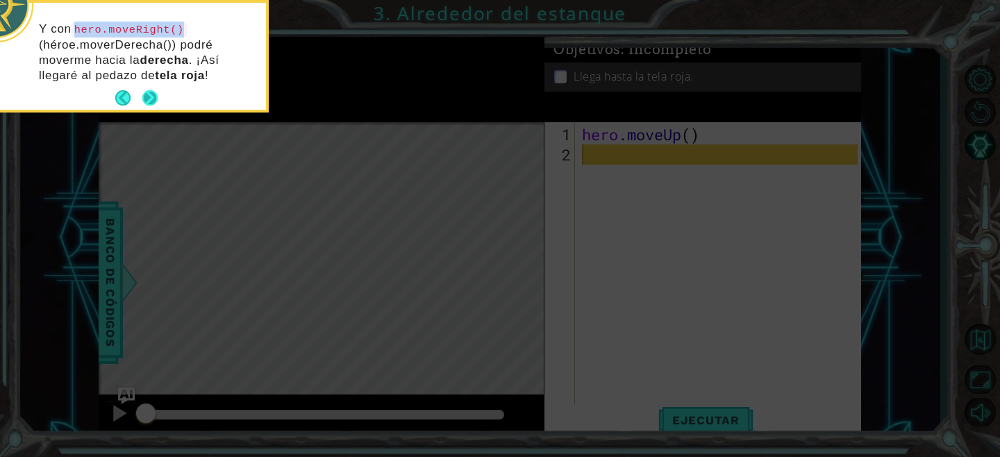
click at [158, 97] on button "Next" at bounding box center [150, 98] width 16 height 16
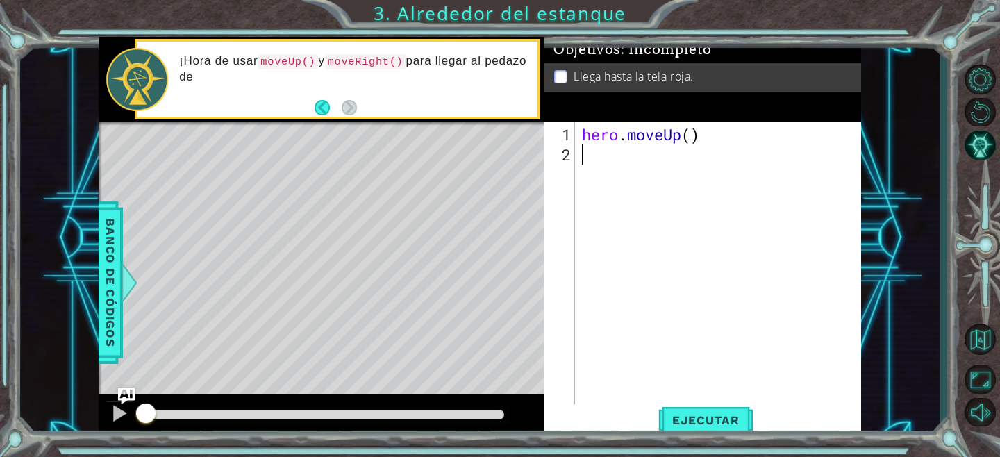
paste textarea "hero.moveRight()"
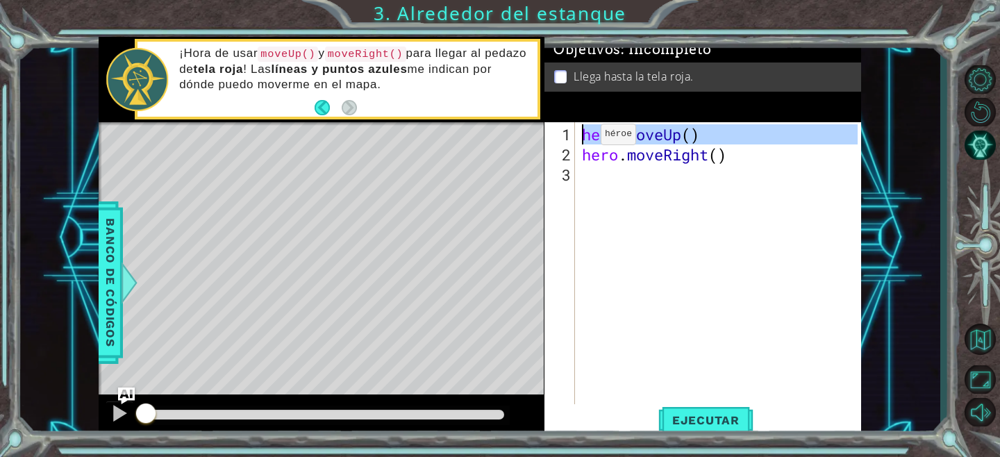
click at [567, 134] on div "1" at bounding box center [561, 134] width 28 height 20
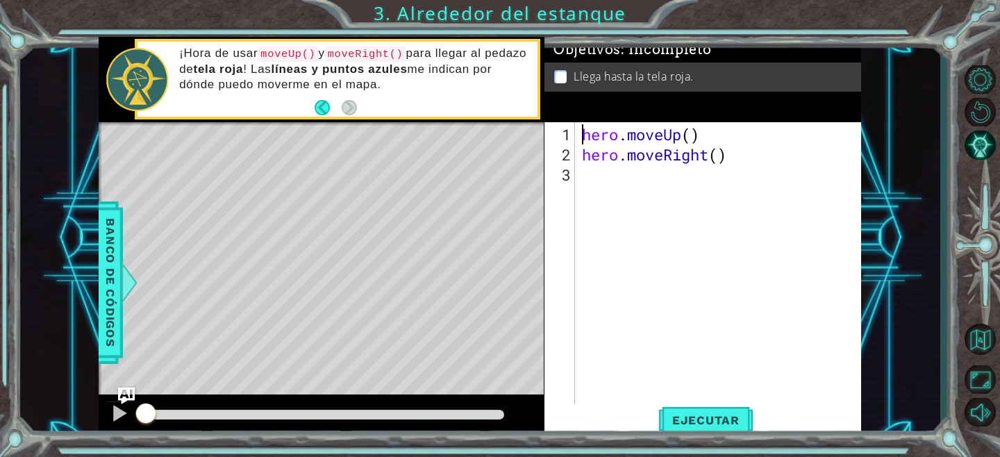
click at [558, 132] on div "1" at bounding box center [561, 134] width 28 height 20
click at [708, 424] on span "Ejecutar" at bounding box center [705, 420] width 95 height 14
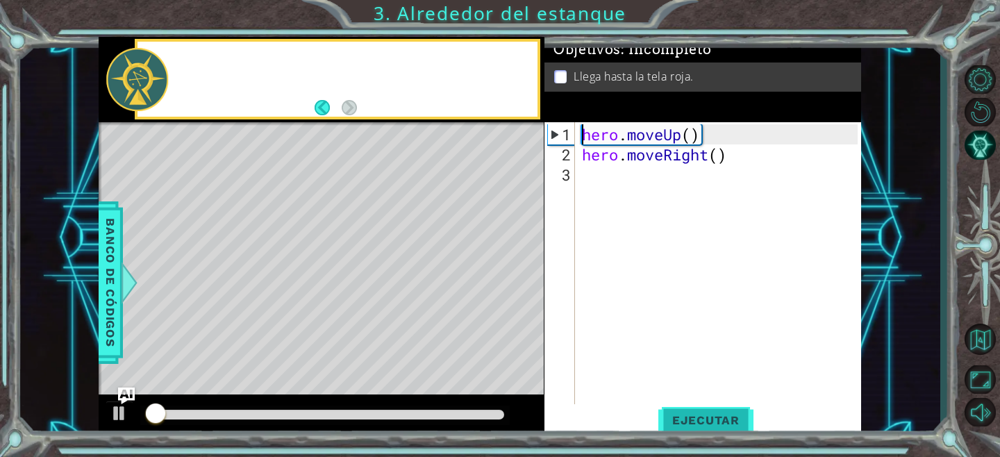
click at [708, 424] on span "Ejecutar" at bounding box center [705, 420] width 95 height 14
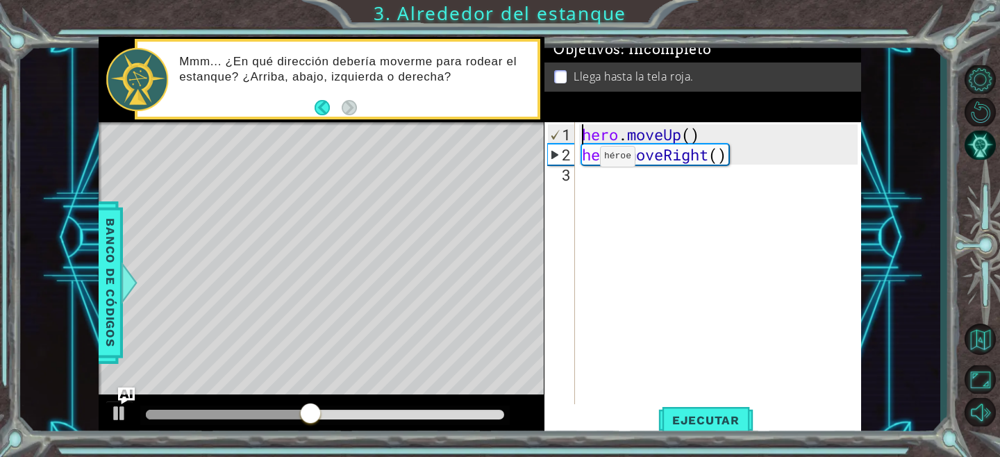
click at [563, 137] on div "1" at bounding box center [561, 134] width 27 height 20
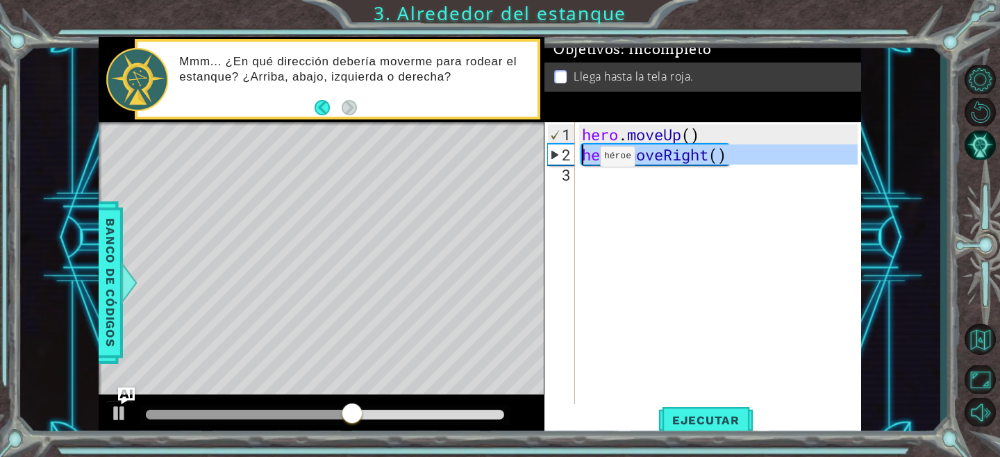
click at [563, 161] on div "2" at bounding box center [561, 154] width 27 height 20
type textarea "hero.moveRight()"
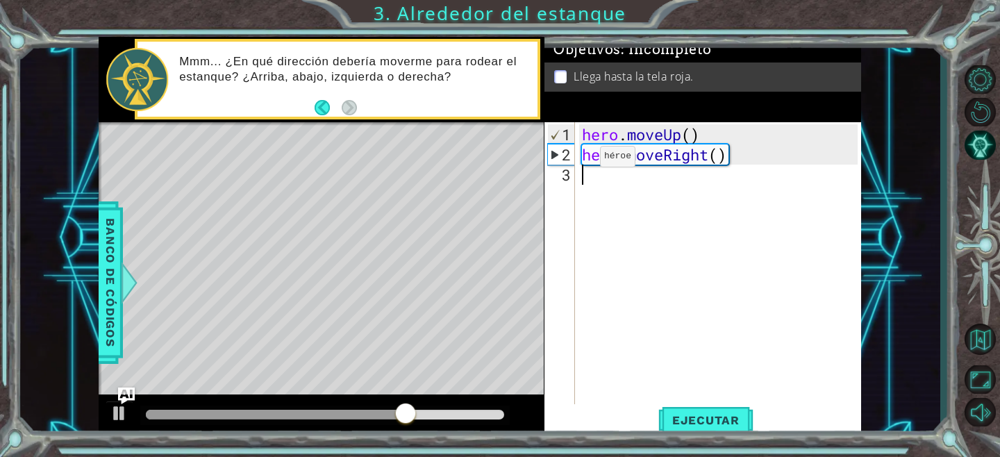
click at [558, 169] on div "3" at bounding box center [561, 175] width 28 height 20
type textarea "h"
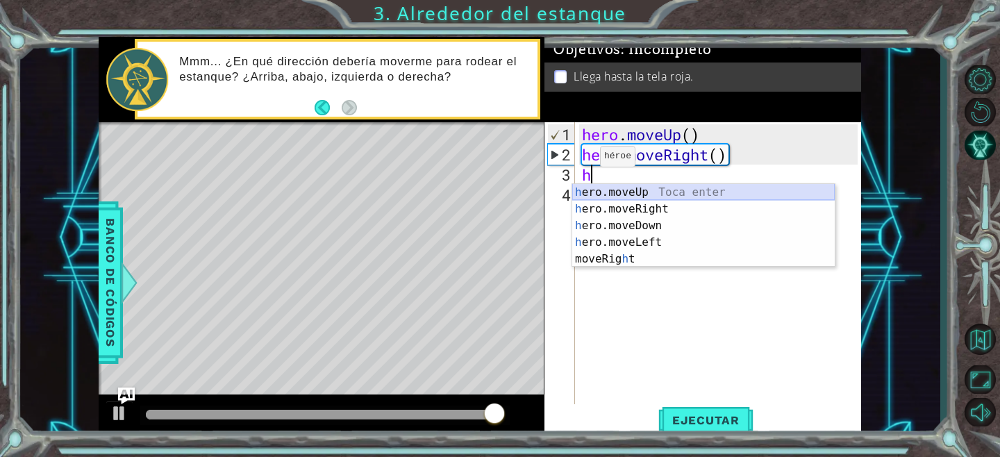
click at [628, 187] on div "h ero.moveUp Toca enter h ero.moveRight Toca enter h ero.moveDown Toca enter h …" at bounding box center [703, 242] width 263 height 117
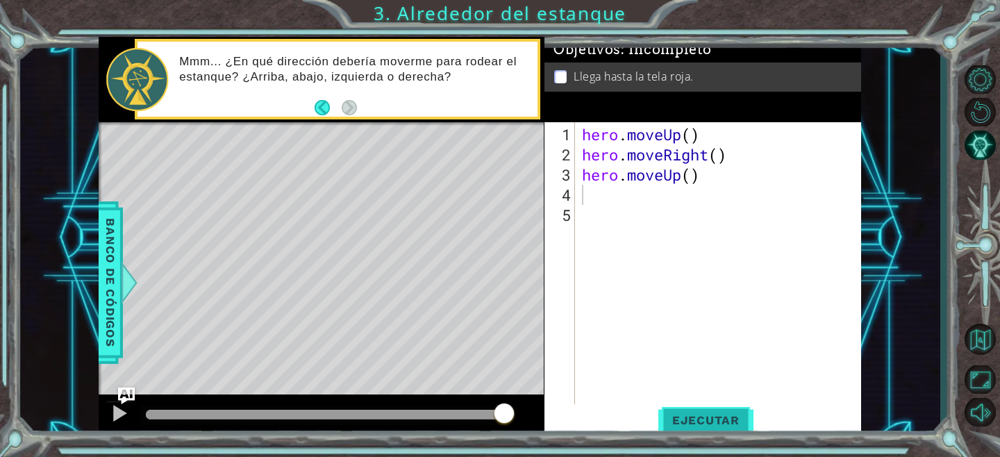
click at [683, 429] on button "Ejecutar" at bounding box center [705, 420] width 95 height 32
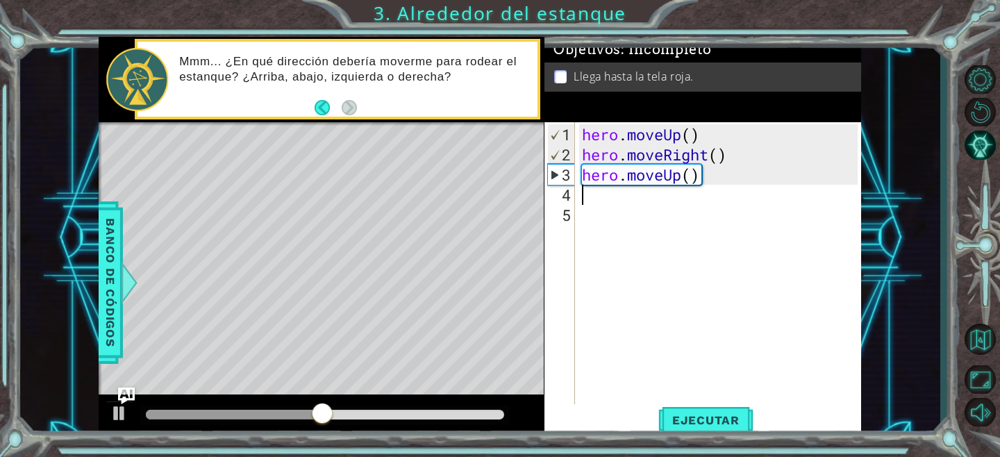
type textarea "h"
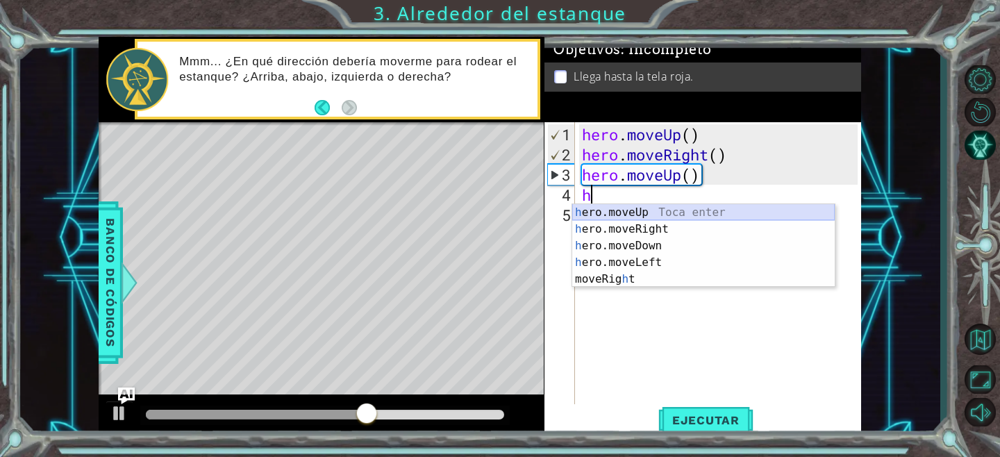
click at [608, 216] on div "h ero.moveUp Toca enter h ero.moveRight Toca enter h ero.moveDown Toca enter h …" at bounding box center [703, 262] width 263 height 117
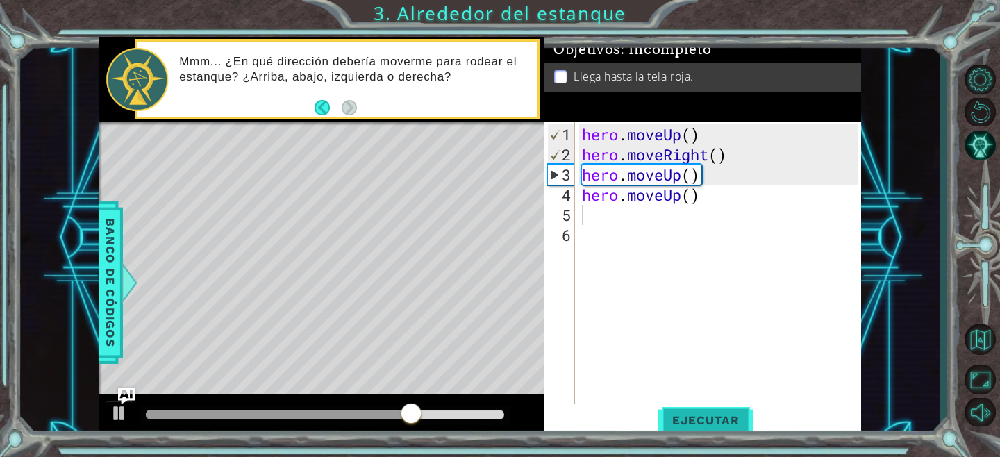
click at [698, 421] on span "Ejecutar" at bounding box center [705, 420] width 95 height 14
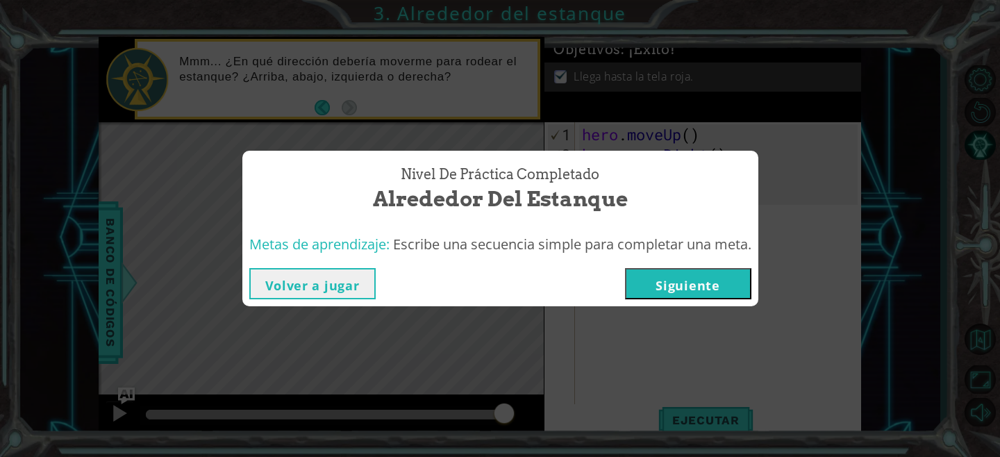
click at [701, 298] on button "Siguiente" at bounding box center [688, 283] width 126 height 31
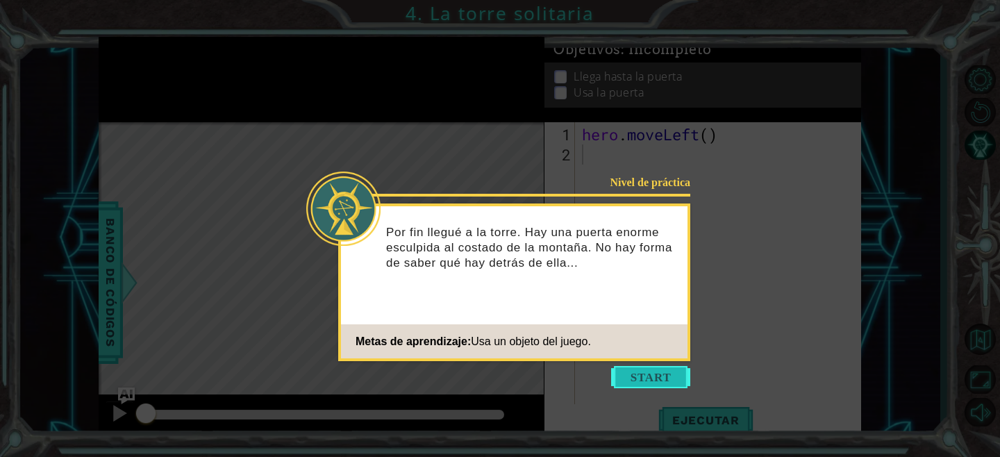
click at [663, 381] on button "Start" at bounding box center [650, 377] width 79 height 22
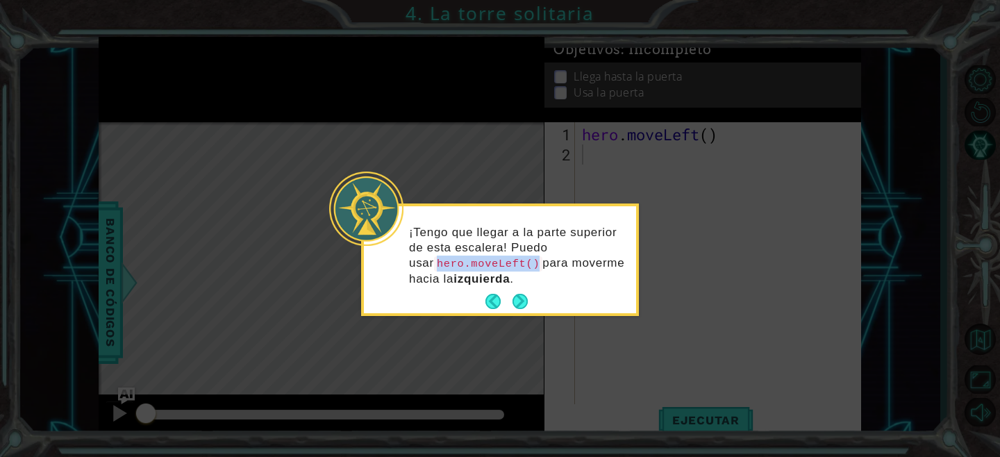
drag, startPoint x: 411, startPoint y: 263, endPoint x: 517, endPoint y: 263, distance: 105.6
click at [517, 263] on code "hero.moveLeft()" at bounding box center [488, 263] width 108 height 15
copy code "hero.moveLeft()"
click at [528, 294] on button "Next" at bounding box center [521, 302] width 16 height 16
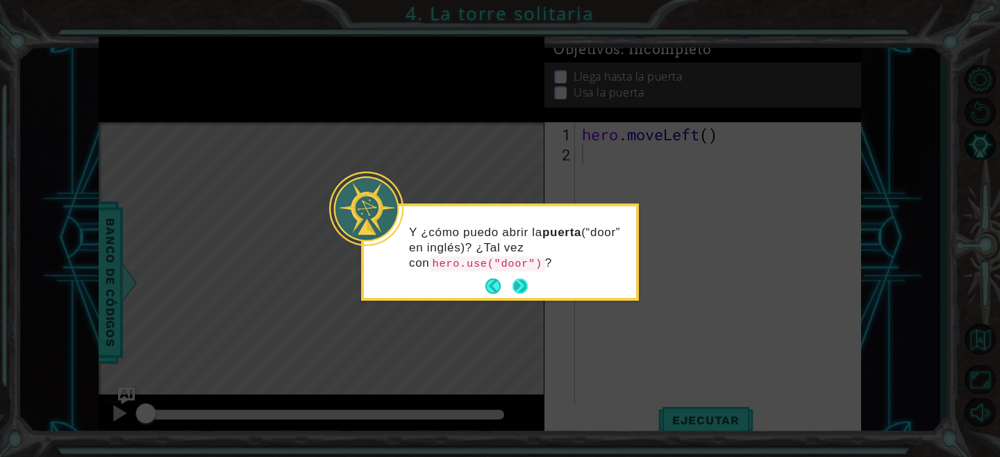
click at [519, 285] on button "Next" at bounding box center [520, 285] width 15 height 15
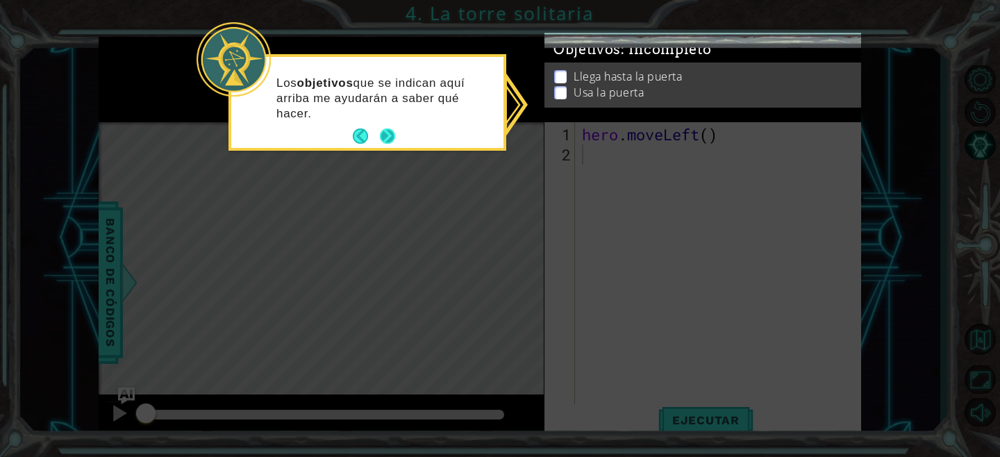
click at [390, 133] on button "Next" at bounding box center [388, 136] width 16 height 16
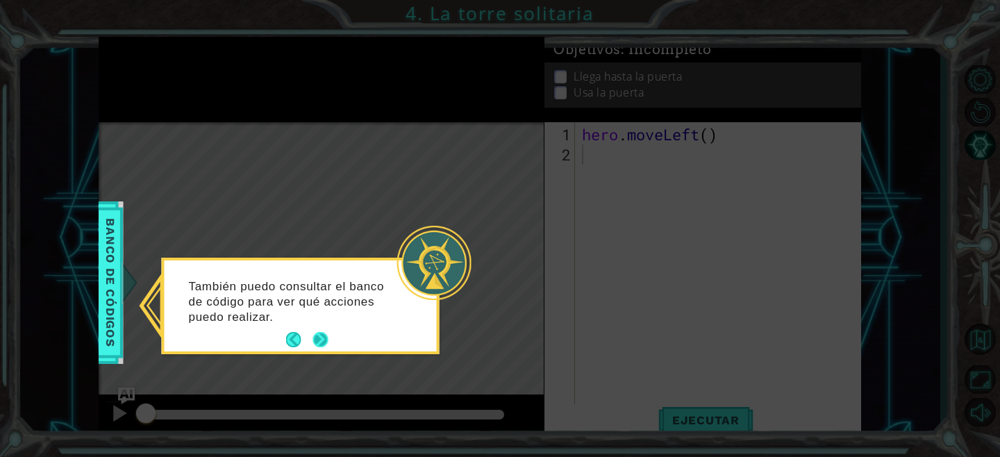
click at [321, 340] on button "Next" at bounding box center [320, 339] width 15 height 15
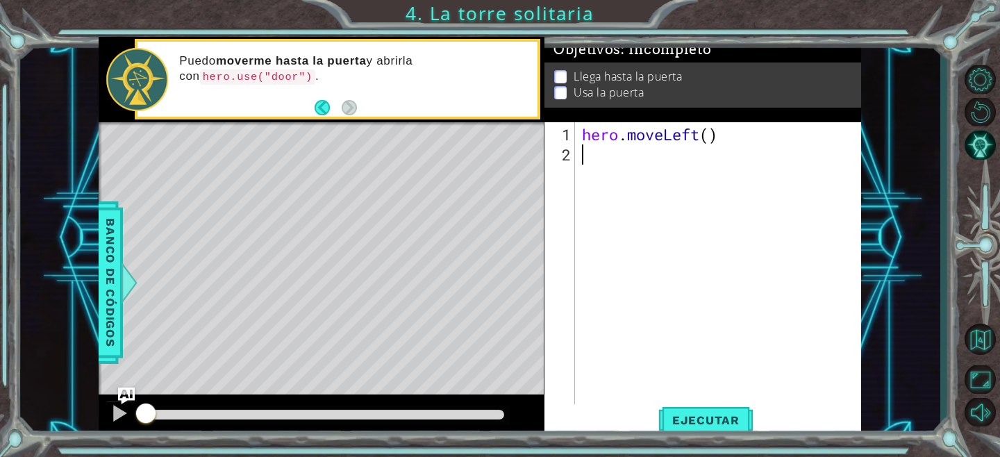
paste textarea "hero.moveLeft()"
type textarea "hero.moveLeft()"
click at [704, 411] on button "Ejecutar" at bounding box center [705, 420] width 95 height 32
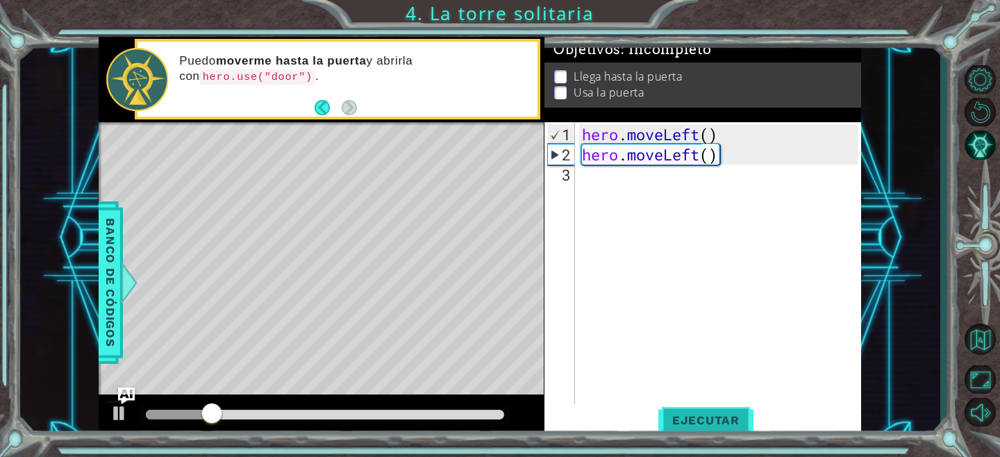
click at [726, 424] on span "Ejecutar" at bounding box center [705, 420] width 95 height 14
click at [623, 183] on div "hero . moveLeft ( ) hero . moveLeft ( )" at bounding box center [721, 285] width 285 height 322
type textarea "h"
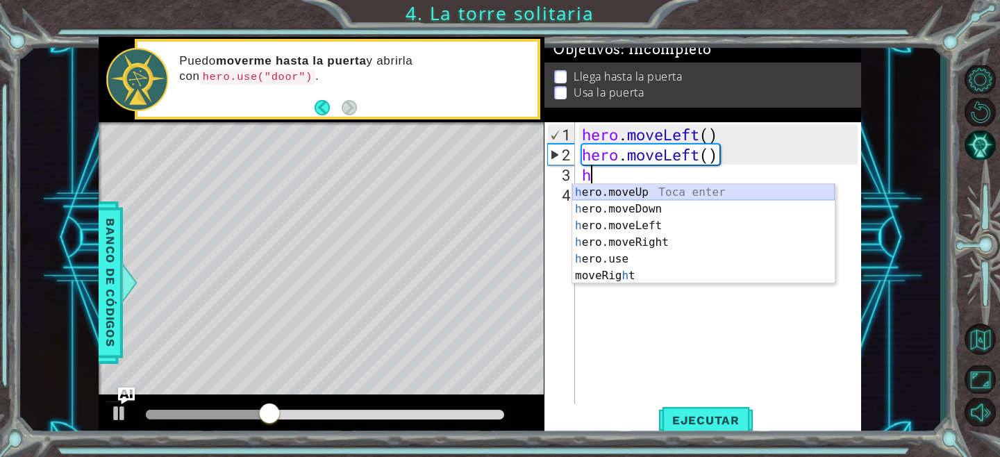
click at [633, 194] on div "h ero.moveUp Toca enter h ero.moveDown Toca enter h ero.moveLeft Toca enter h e…" at bounding box center [703, 250] width 263 height 133
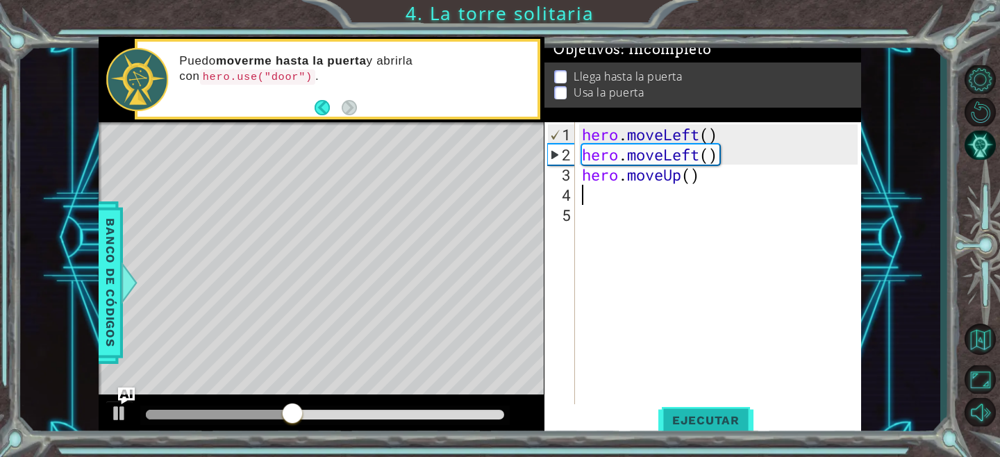
click at [690, 415] on span "Ejecutar" at bounding box center [705, 420] width 95 height 14
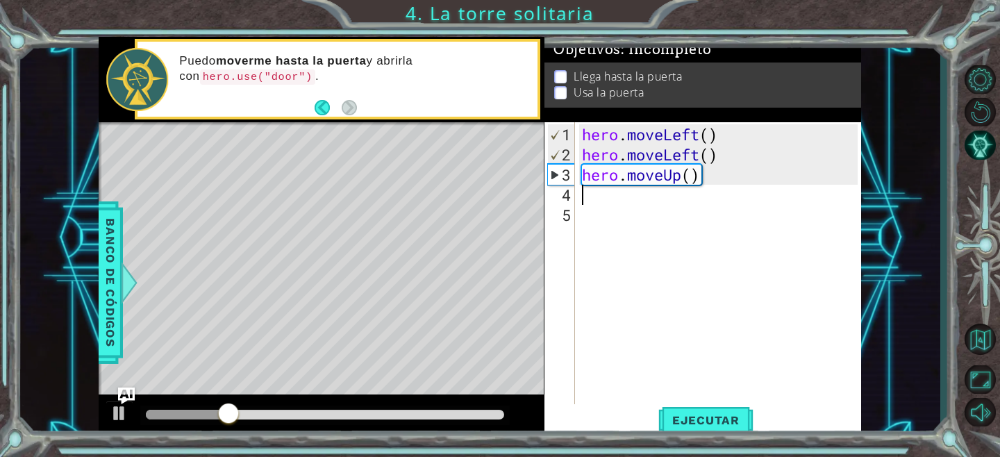
type textarea "h"
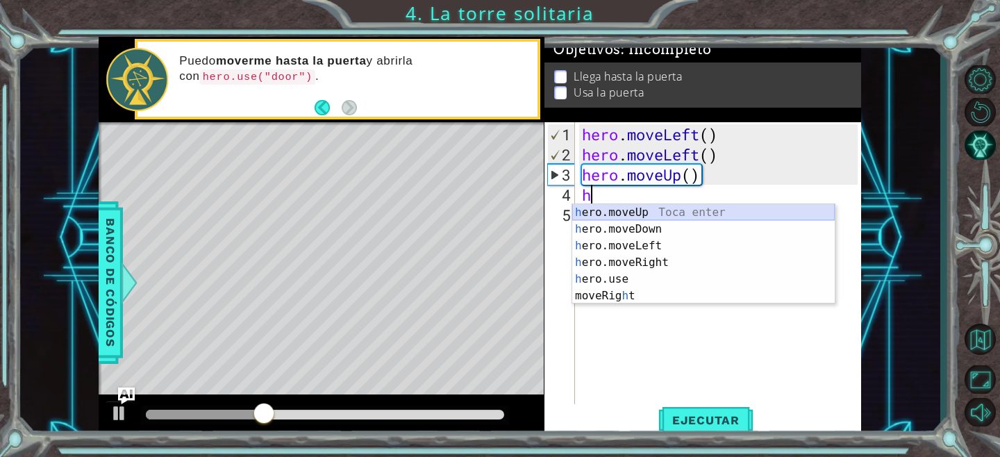
click at [629, 214] on div "h ero.moveUp Toca enter h ero.moveDown Toca enter h ero.moveLeft Toca enter h e…" at bounding box center [703, 270] width 263 height 133
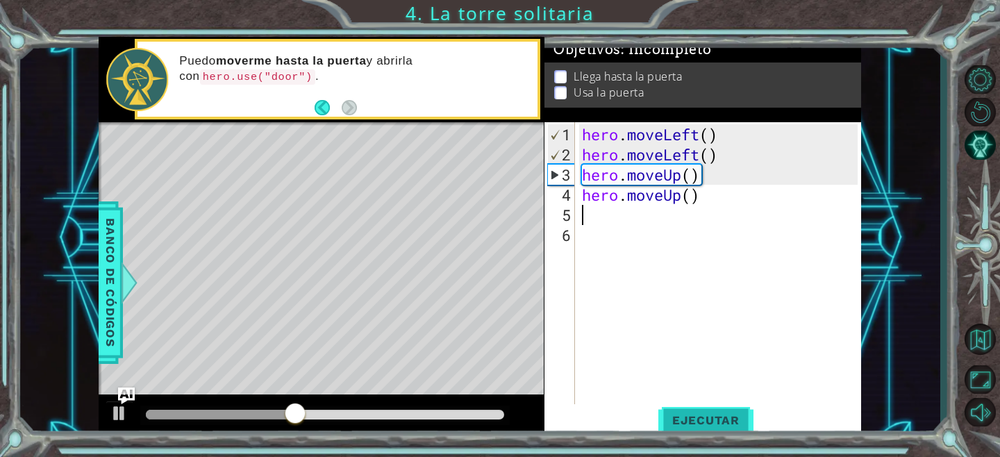
click at [699, 417] on span "Ejecutar" at bounding box center [705, 420] width 95 height 14
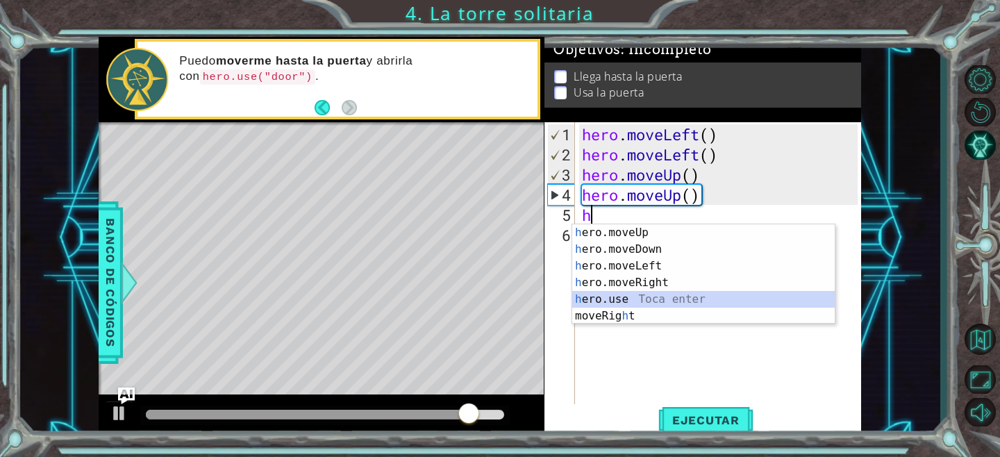
click at [617, 304] on div "h ero.moveUp Toca enter h ero.moveDown Toca enter h ero.moveLeft Toca enter h e…" at bounding box center [703, 290] width 263 height 133
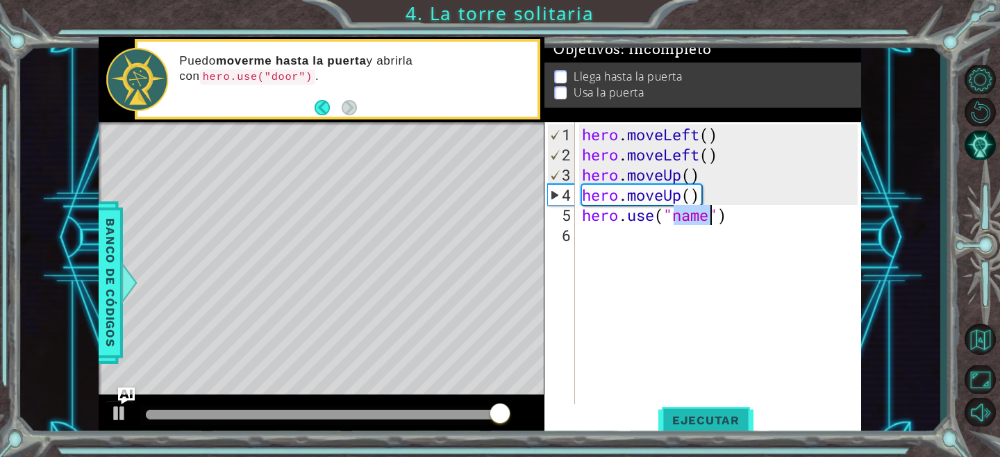
click at [669, 419] on span "Ejecutar" at bounding box center [705, 420] width 95 height 14
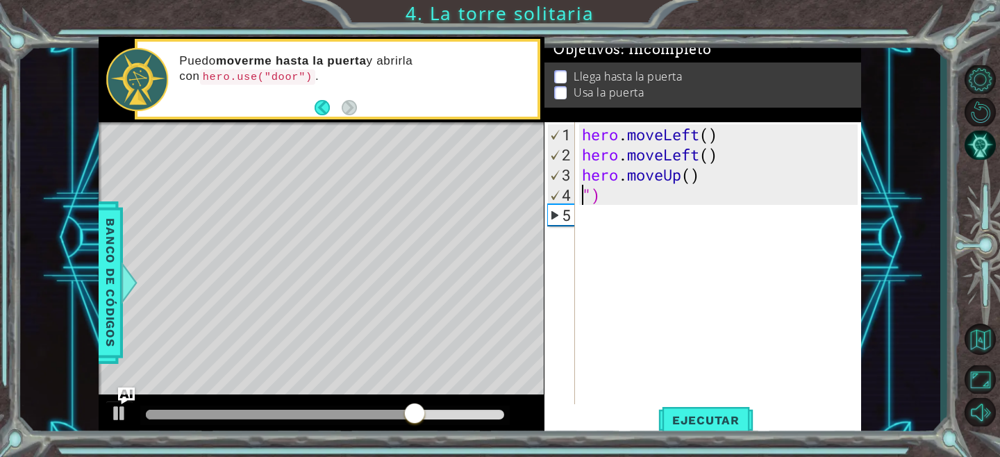
click at [678, 200] on div "hero . moveLeft ( ) hero . moveLeft ( ) hero . moveUp ( ) ")" at bounding box center [721, 285] width 285 height 322
type textarea """
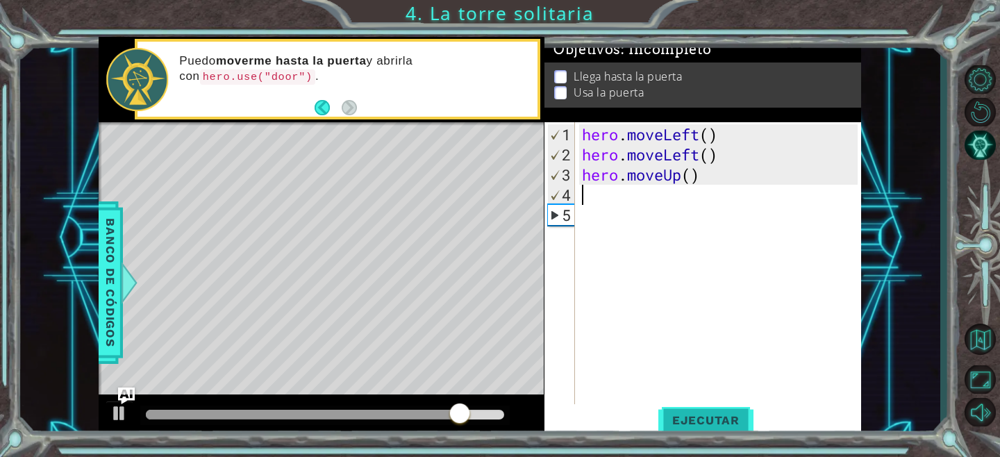
click at [711, 410] on button "Ejecutar" at bounding box center [705, 420] width 95 height 32
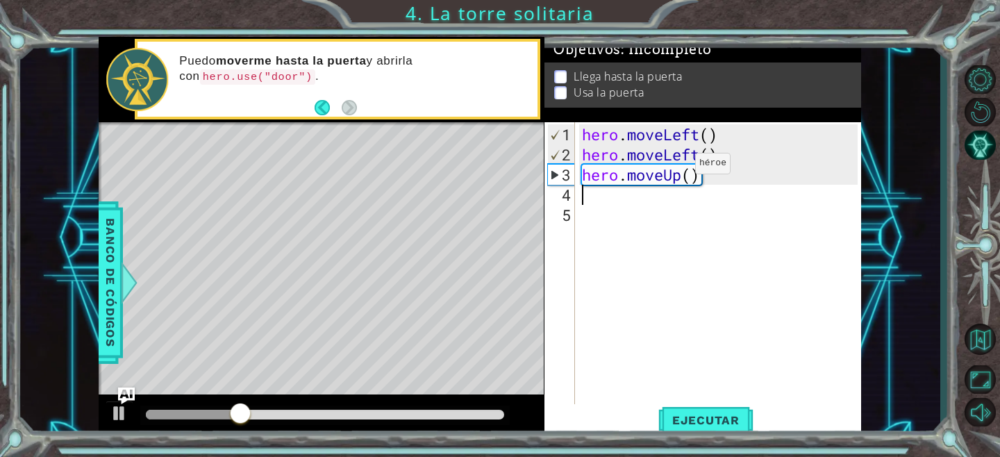
type textarea "h"
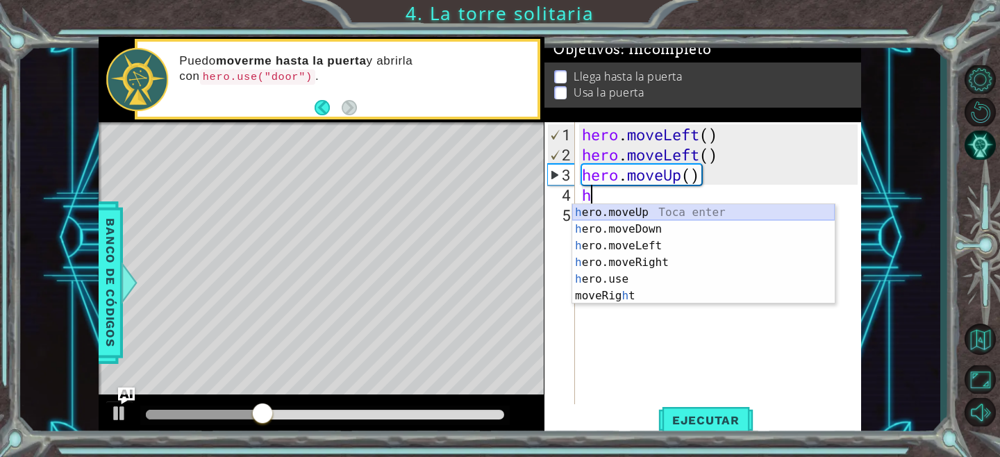
click at [653, 210] on div "h ero.moveUp Toca enter h ero.moveDown Toca enter h ero.moveLeft Toca enter h e…" at bounding box center [703, 270] width 263 height 133
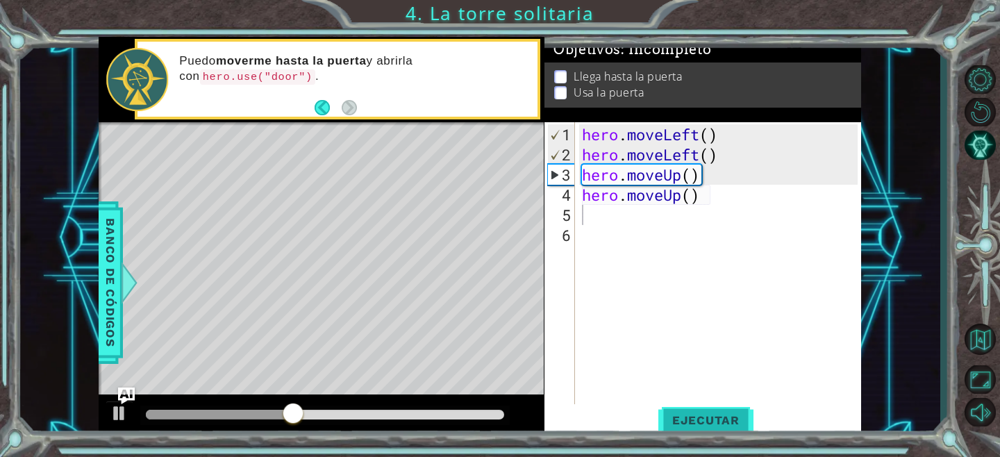
click at [692, 413] on span "Ejecutar" at bounding box center [705, 420] width 95 height 14
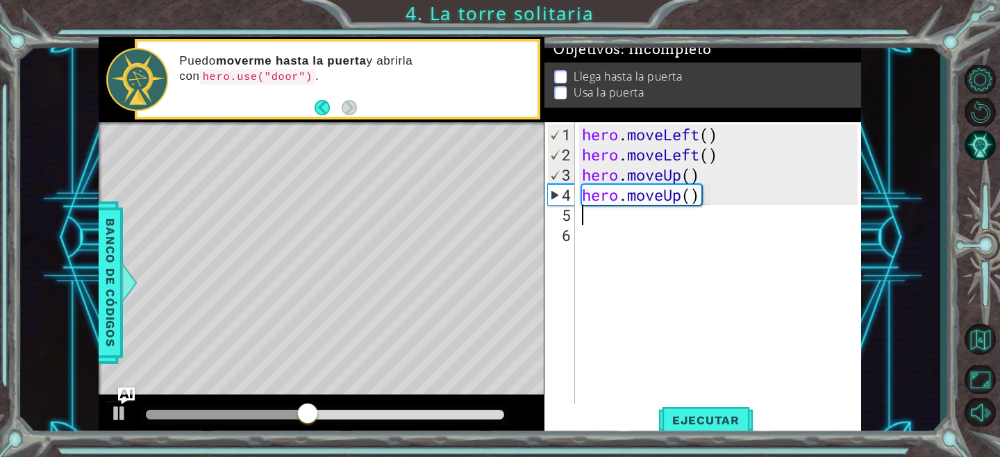
type textarea "m"
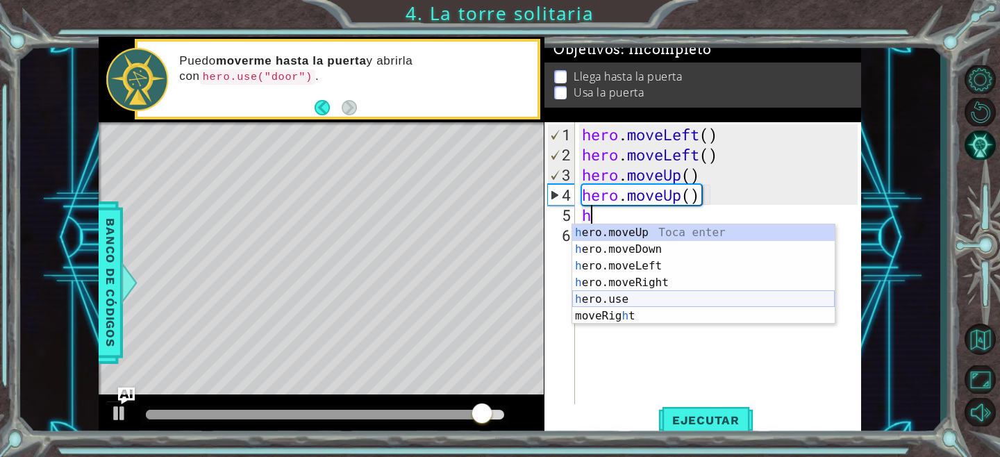
click at [611, 296] on div "h ero.moveUp Toca enter h ero.moveDown Toca enter h ero.moveLeft Toca enter h e…" at bounding box center [703, 290] width 263 height 133
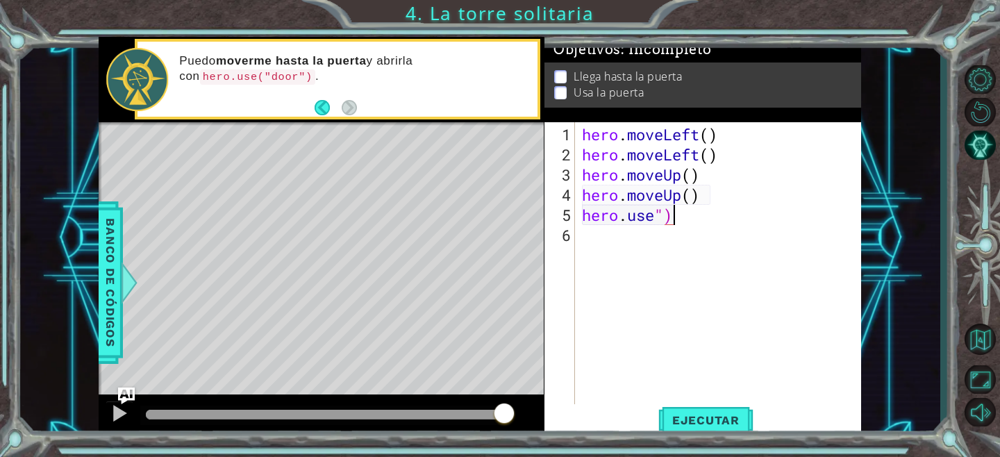
click at [706, 212] on div "hero . moveLeft ( ) hero . moveLeft ( ) hero . moveUp ( ) hero . moveUp ( ) her…" at bounding box center [721, 285] width 285 height 322
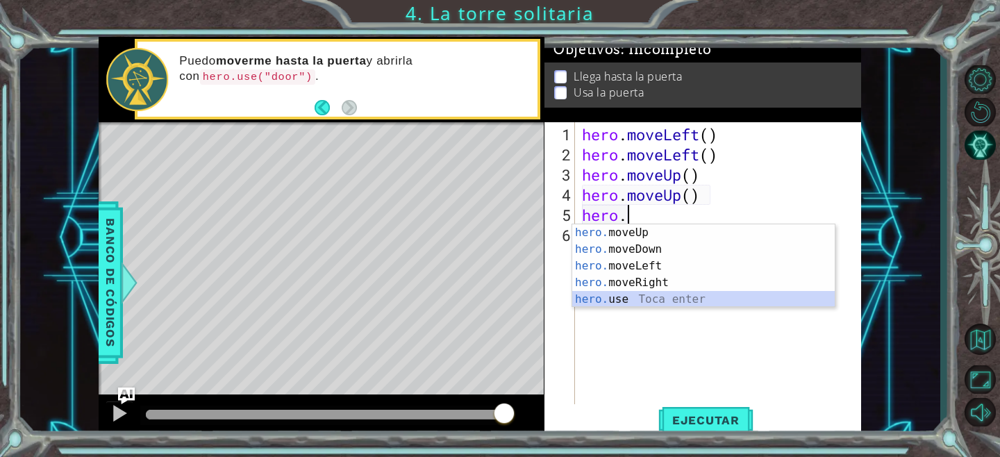
click at [655, 298] on div "hero. moveUp Toca enter hero. moveDown Toca enter hero. moveLeft Toca enter her…" at bounding box center [703, 282] width 263 height 117
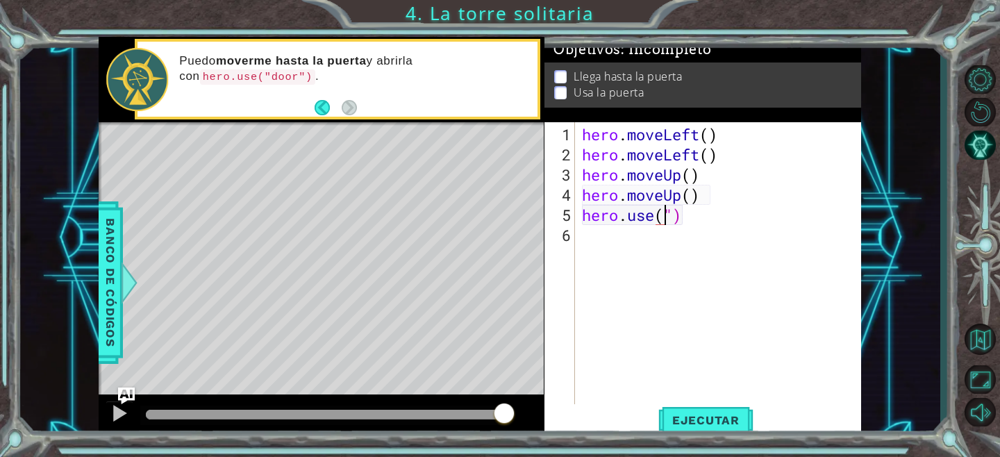
click at [720, 216] on div "hero . moveLeft ( ) hero . moveLeft ( ) hero . moveUp ( ) hero . moveUp ( ) her…" at bounding box center [721, 285] width 285 height 322
type textarea "hero.use"
click at [661, 240] on div "hero . moveLeft ( ) hero . moveLeft ( ) hero . moveUp ( ) hero . moveUp ( ) her…" at bounding box center [721, 285] width 285 height 322
click at [662, 219] on div "hero . moveLeft ( ) hero . moveLeft ( ) hero . moveUp ( ) hero . moveUp ( ) her…" at bounding box center [721, 285] width 285 height 322
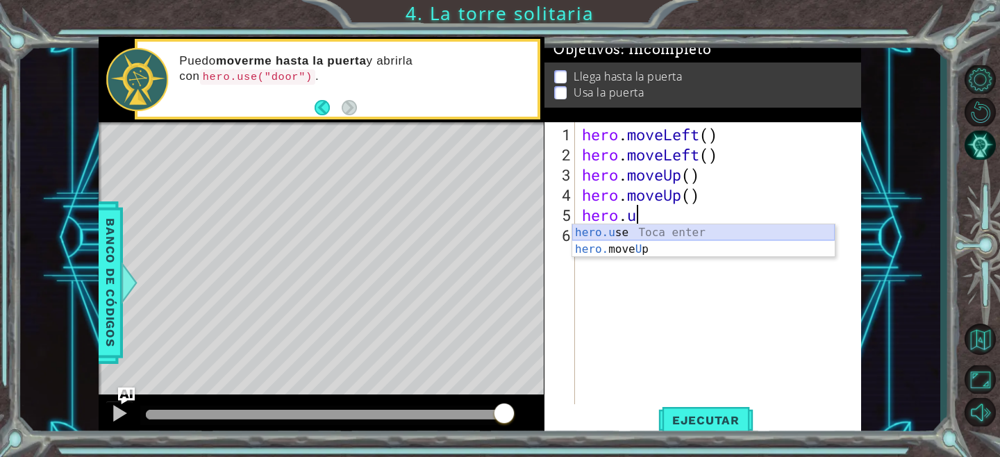
click at [648, 231] on div "hero.u se Toca enter hero. move U p Toca enter" at bounding box center [703, 257] width 263 height 67
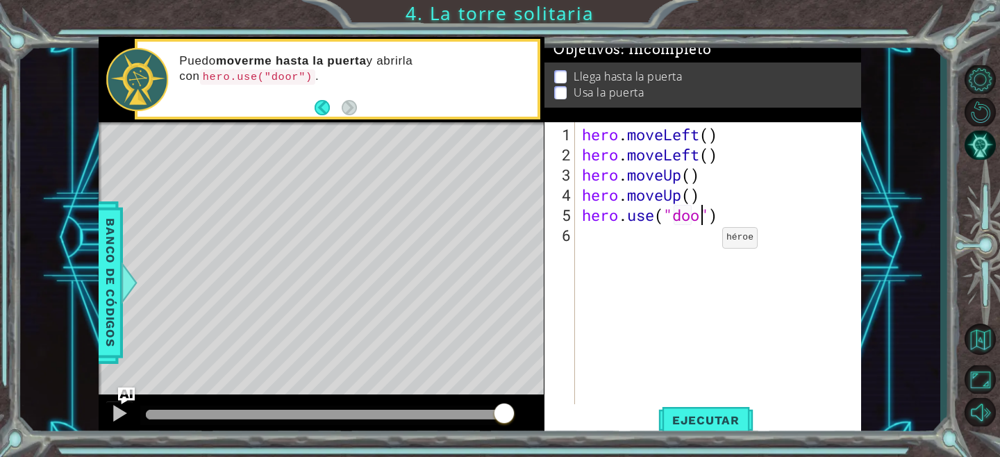
scroll to position [0, 6]
click at [703, 422] on span "Ejecutar" at bounding box center [705, 420] width 95 height 14
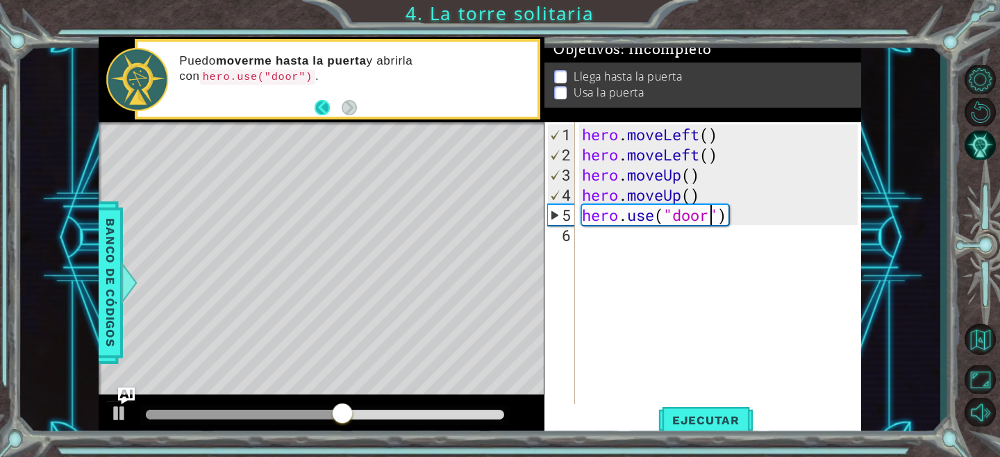
click at [326, 111] on button "Back" at bounding box center [328, 107] width 27 height 15
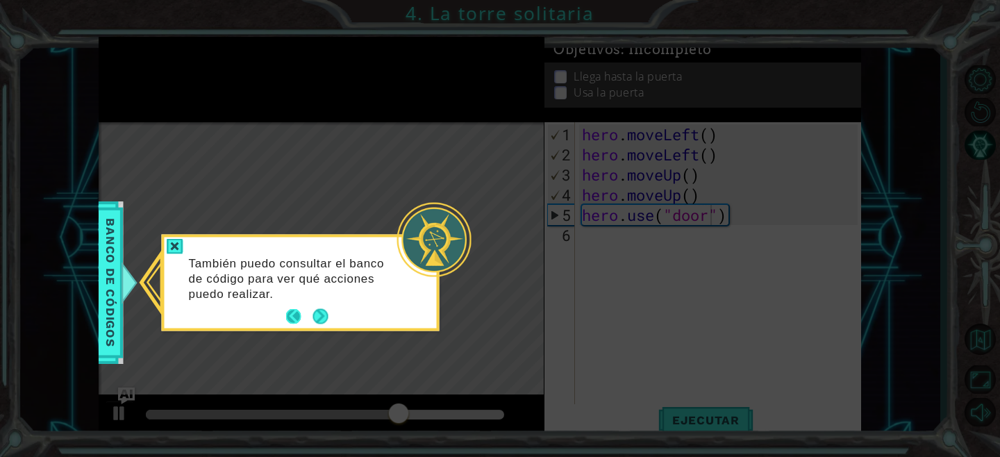
click at [290, 315] on button "Back" at bounding box center [299, 316] width 27 height 15
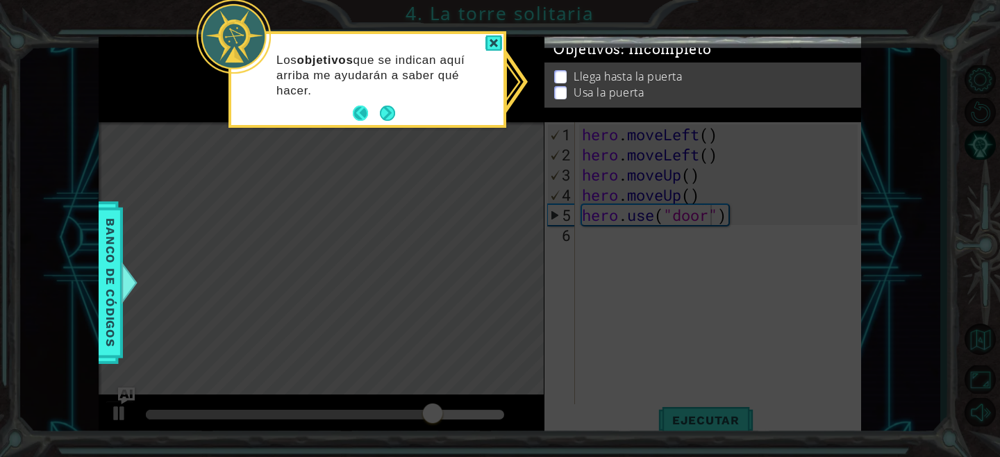
click at [367, 117] on button "Back" at bounding box center [366, 113] width 27 height 15
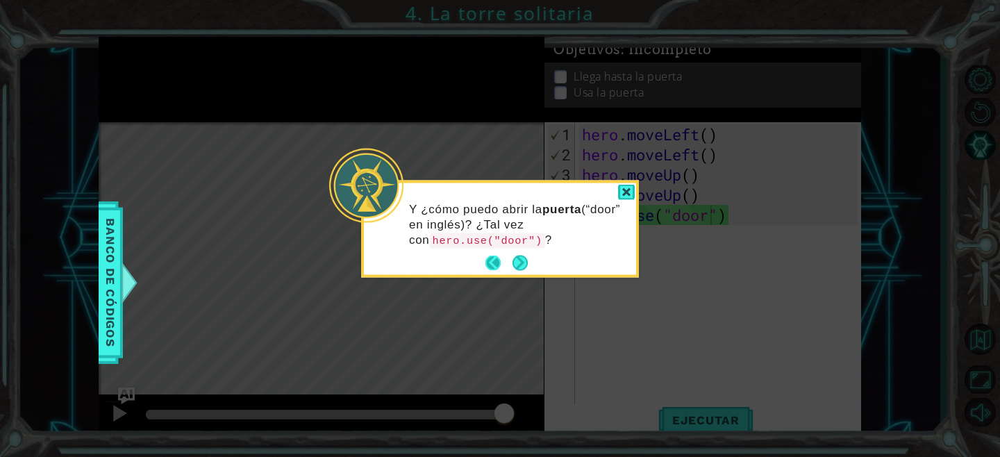
click at [490, 263] on button "Back" at bounding box center [498, 263] width 27 height 15
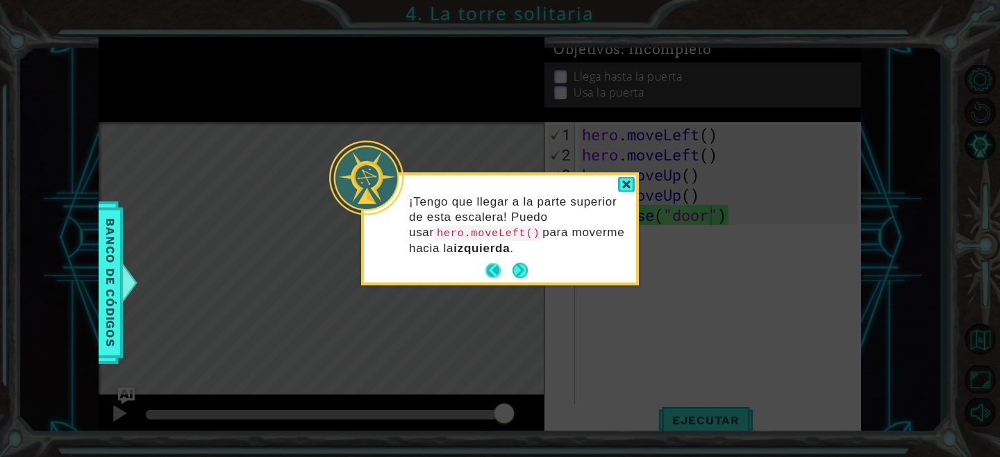
click at [490, 271] on button "Back" at bounding box center [498, 270] width 27 height 15
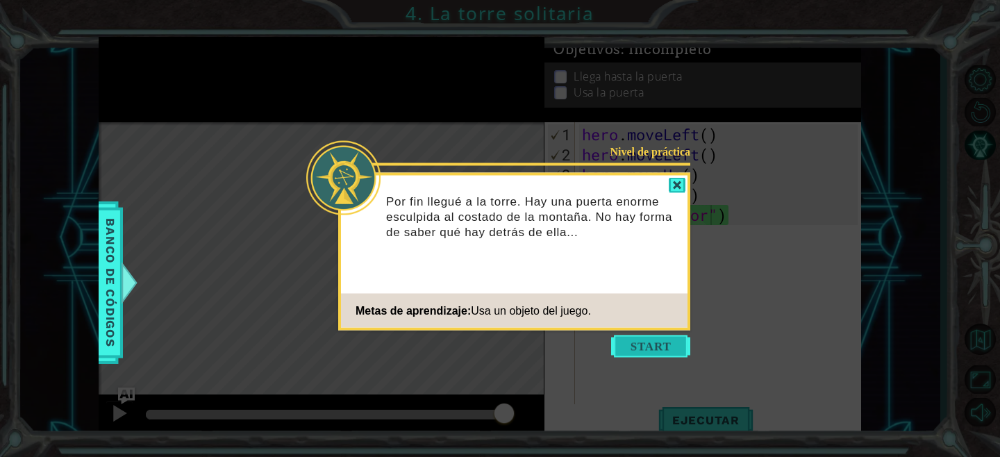
click at [637, 345] on button "Start" at bounding box center [650, 346] width 79 height 22
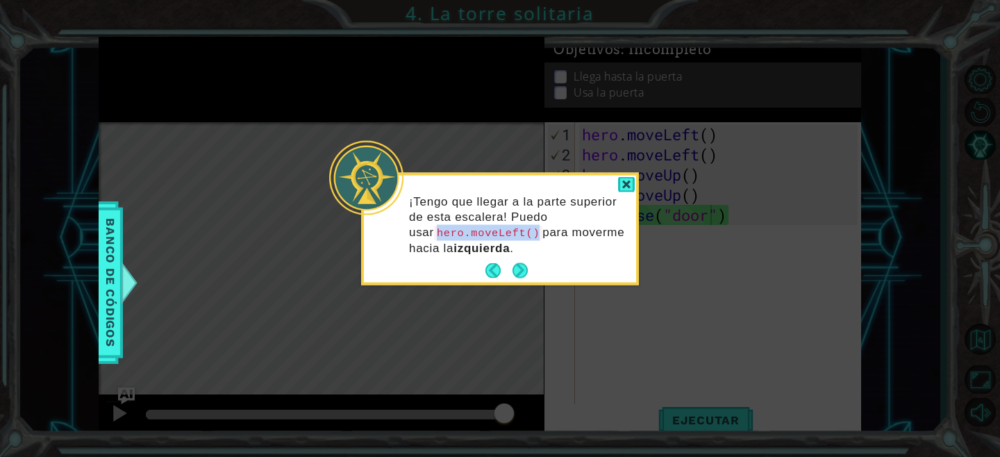
drag, startPoint x: 411, startPoint y: 231, endPoint x: 513, endPoint y: 233, distance: 101.4
click at [513, 233] on code "hero.moveLeft()" at bounding box center [488, 232] width 108 height 15
copy code "hero.moveLeft()"
click at [632, 188] on div at bounding box center [626, 185] width 17 height 16
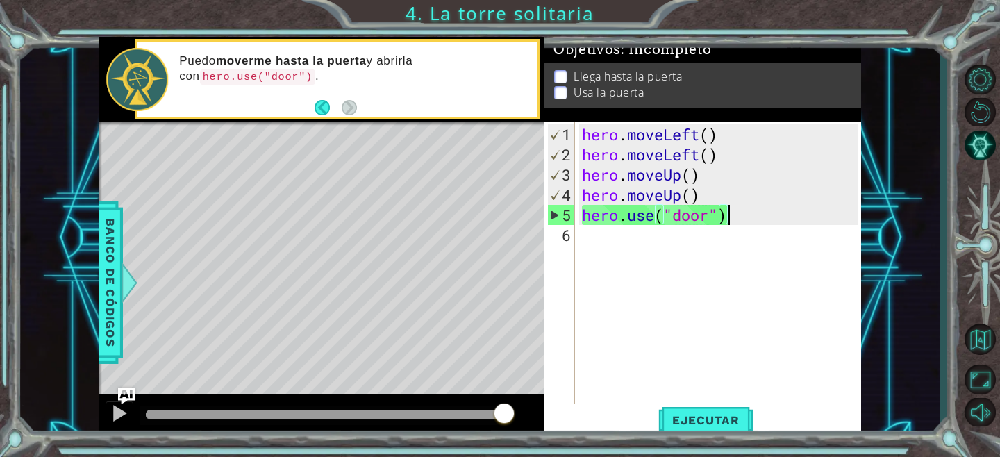
click at [755, 219] on div "hero . moveLeft ( ) hero . moveLeft ( ) hero . moveUp ( ) hero . moveUp ( ) her…" at bounding box center [721, 285] width 285 height 322
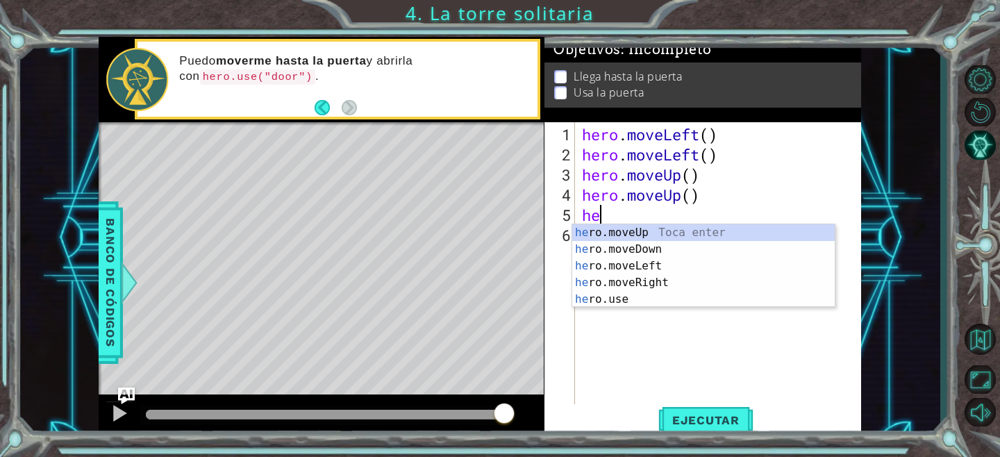
scroll to position [0, 0]
type textarea "h"
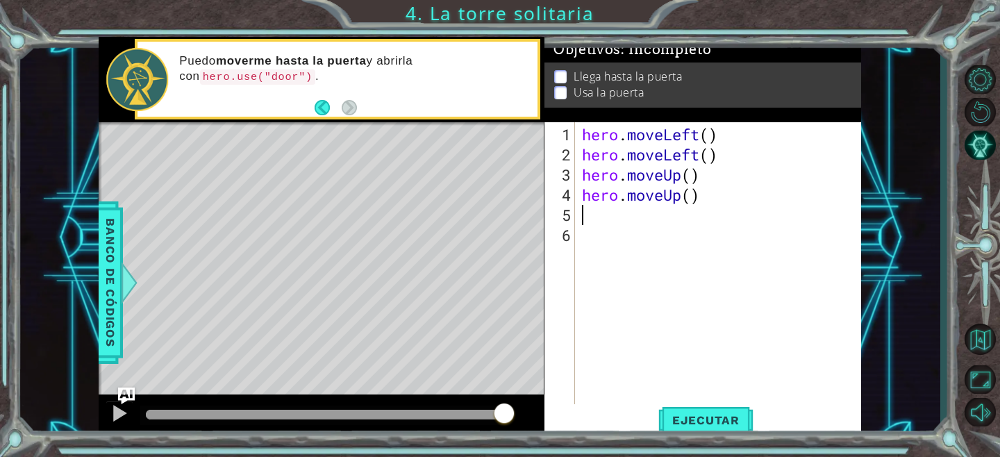
paste textarea "hero.moveLeft()"
type textarea "hero.moveLeft()"
click at [694, 413] on span "Ejecutar" at bounding box center [705, 420] width 95 height 14
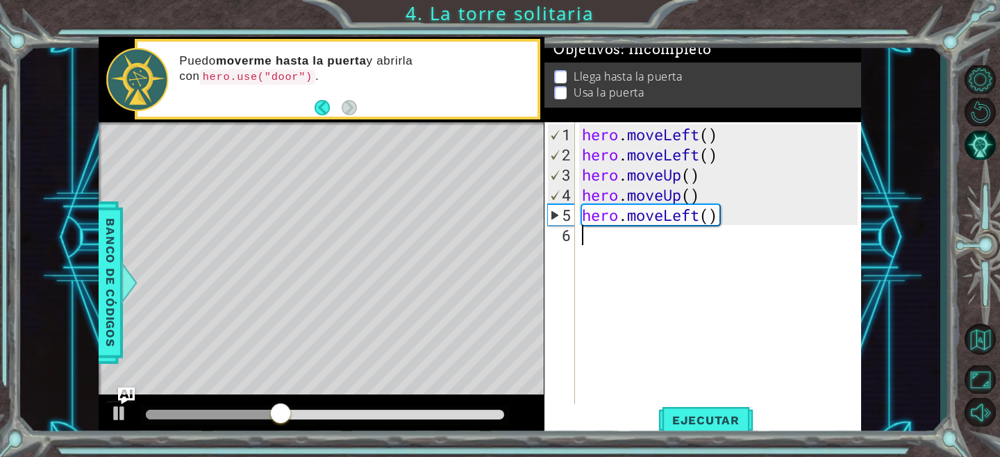
click at [565, 236] on div "6" at bounding box center [561, 235] width 28 height 20
click at [567, 78] on li "Llega hasta la puerta" at bounding box center [704, 71] width 301 height 16
click at [560, 83] on p at bounding box center [560, 89] width 13 height 13
click at [324, 101] on button "Back" at bounding box center [328, 107] width 27 height 15
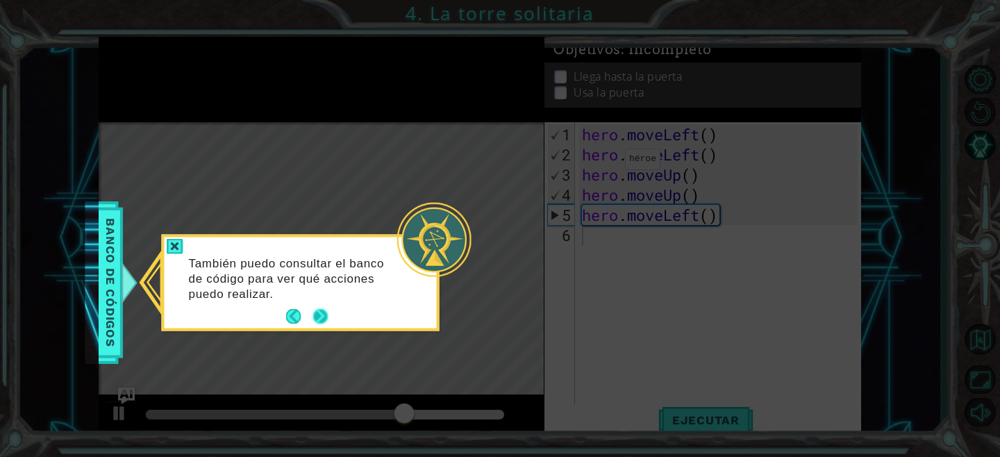
click at [326, 311] on button "Next" at bounding box center [321, 316] width 16 height 16
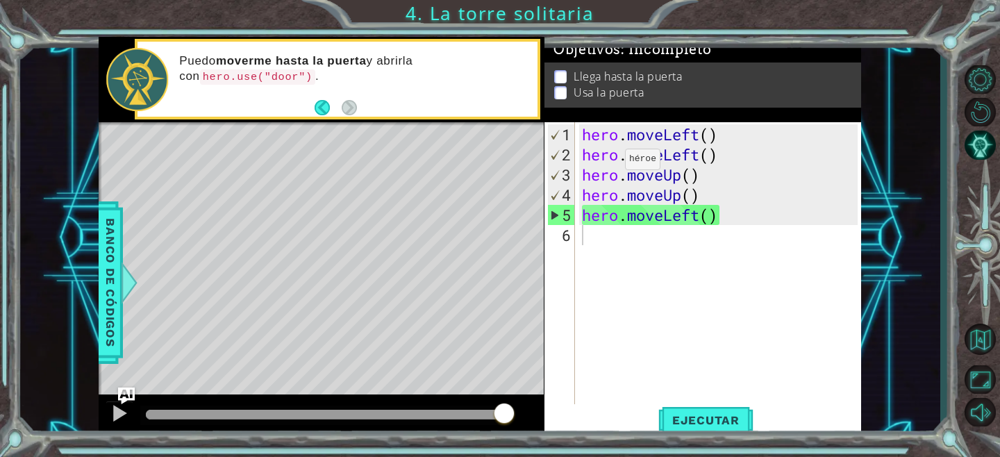
drag, startPoint x: 181, startPoint y: 74, endPoint x: 244, endPoint y: 75, distance: 63.2
click at [244, 75] on code "hero.use("door")" at bounding box center [257, 76] width 115 height 15
drag, startPoint x: 184, startPoint y: 74, endPoint x: 234, endPoint y: 77, distance: 50.1
click at [234, 77] on code "hero.use("door")" at bounding box center [257, 76] width 115 height 15
click at [742, 224] on div "hero . moveLeft ( ) hero . moveLeft ( ) hero . moveUp ( ) hero . moveUp ( ) her…" at bounding box center [721, 285] width 285 height 322
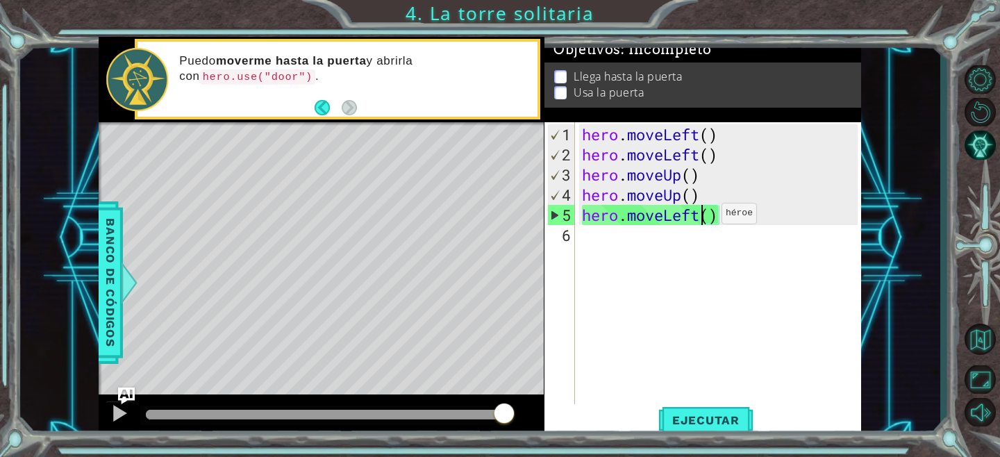
click at [701, 218] on div "hero . moveLeft ( ) hero . moveLeft ( ) hero . moveUp ( ) hero . moveUp ( ) her…" at bounding box center [721, 285] width 285 height 322
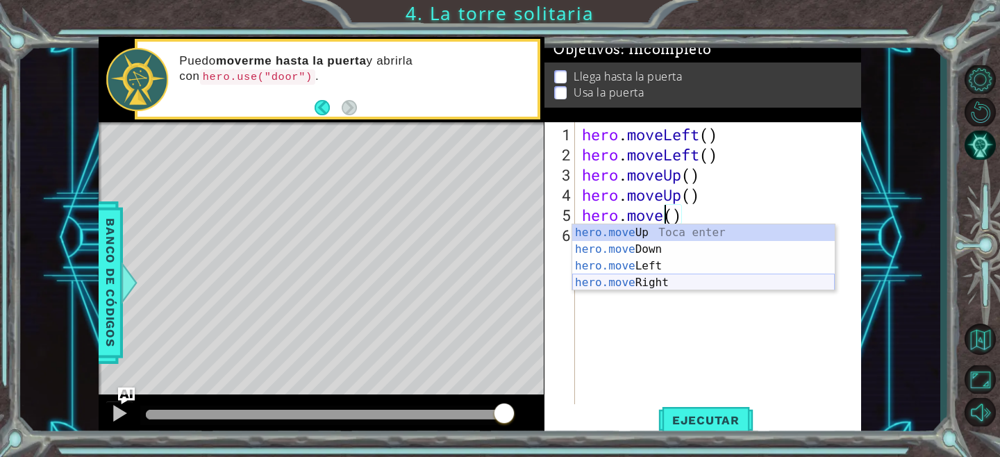
click at [650, 285] on div "hero.move Up Toca enter hero.move Down Toca enter hero.move Left Toca enter her…" at bounding box center [703, 274] width 263 height 100
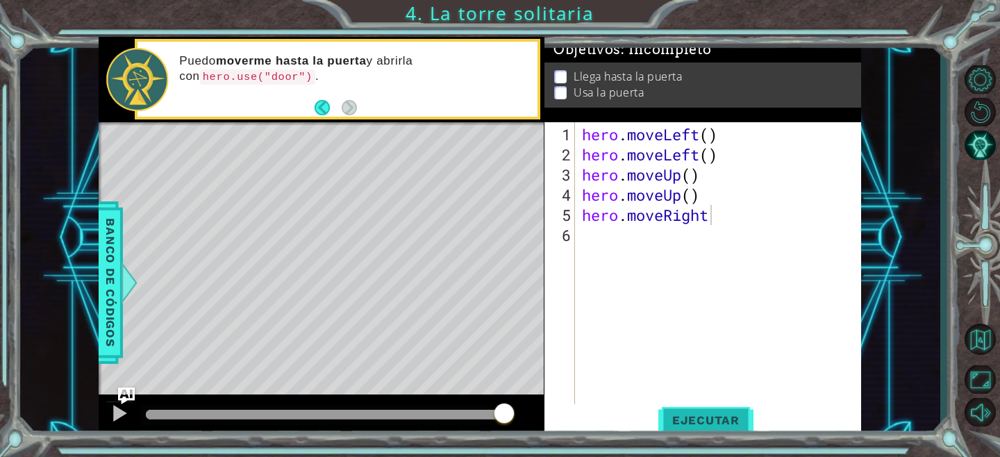
click at [689, 421] on span "Ejecutar" at bounding box center [705, 420] width 95 height 14
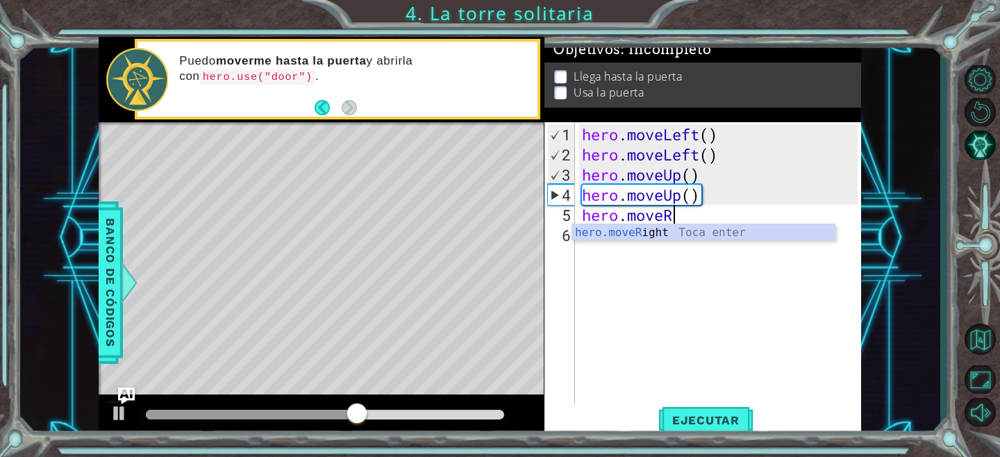
type textarea "hero.move"
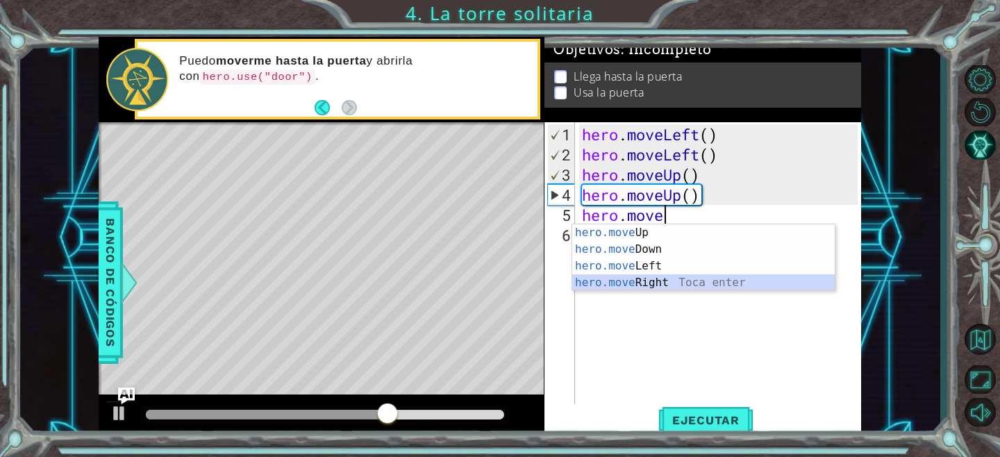
click at [683, 276] on div "hero.move Up Toca enter hero.move Down Toca enter hero.move Left Toca enter her…" at bounding box center [703, 274] width 263 height 100
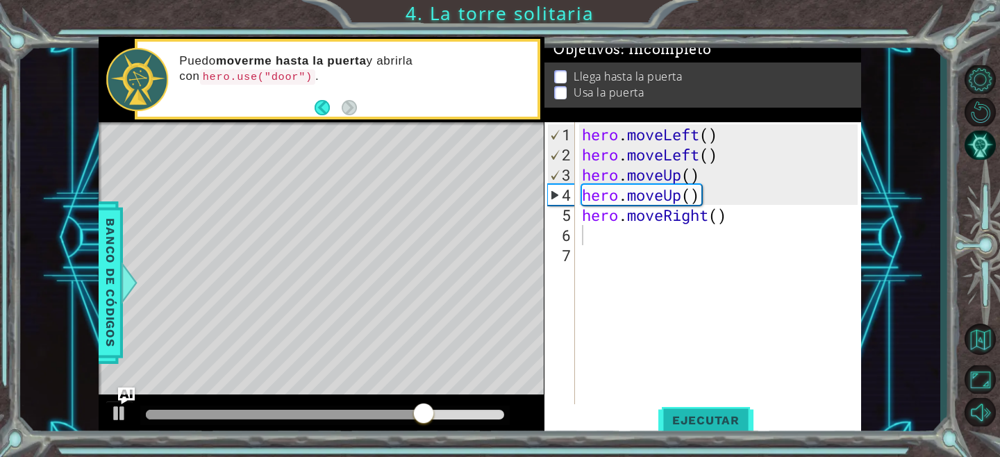
click at [720, 422] on span "Ejecutar" at bounding box center [705, 420] width 95 height 14
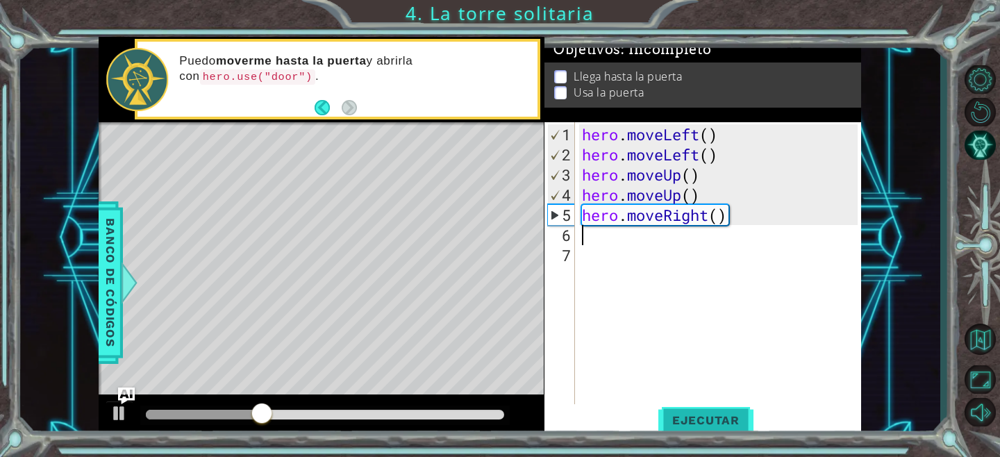
type textarea "h"
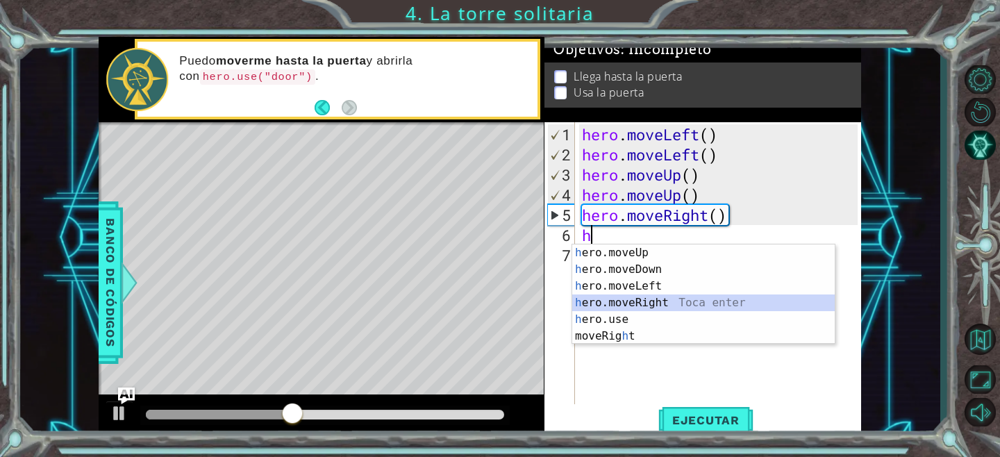
click at [696, 299] on div "h ero.moveUp Toca enter h ero.moveDown Toca enter h ero.moveLeft Toca enter h e…" at bounding box center [703, 310] width 263 height 133
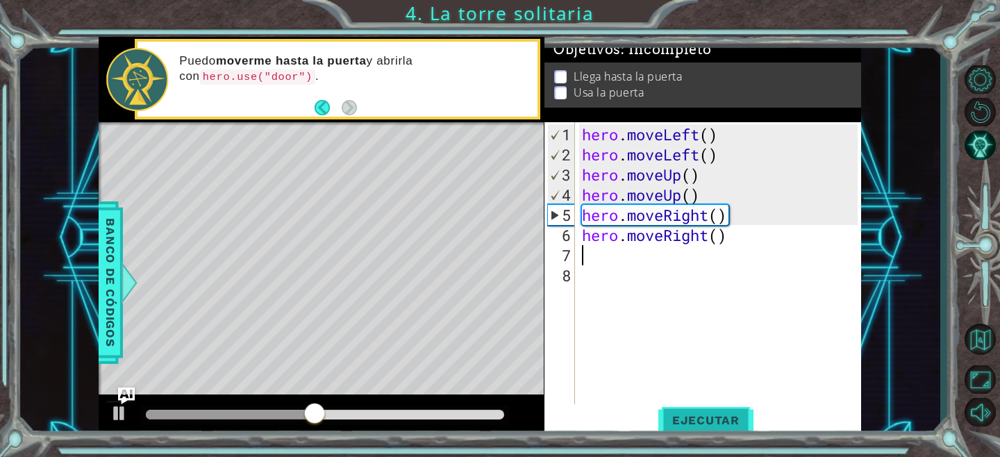
click at [683, 413] on span "Ejecutar" at bounding box center [705, 420] width 95 height 14
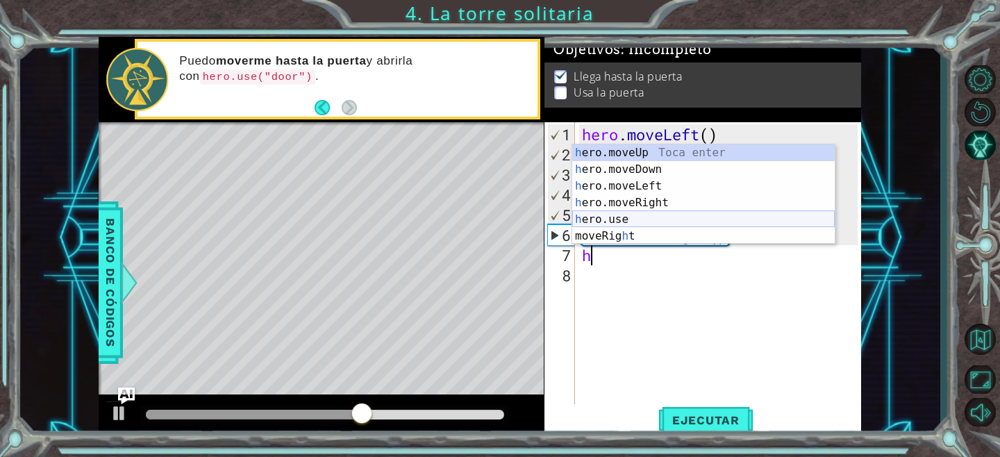
click at [632, 216] on div "h ero.moveUp Toca enter h ero.moveDown Toca enter h ero.moveLeft Toca enter h e…" at bounding box center [703, 210] width 263 height 133
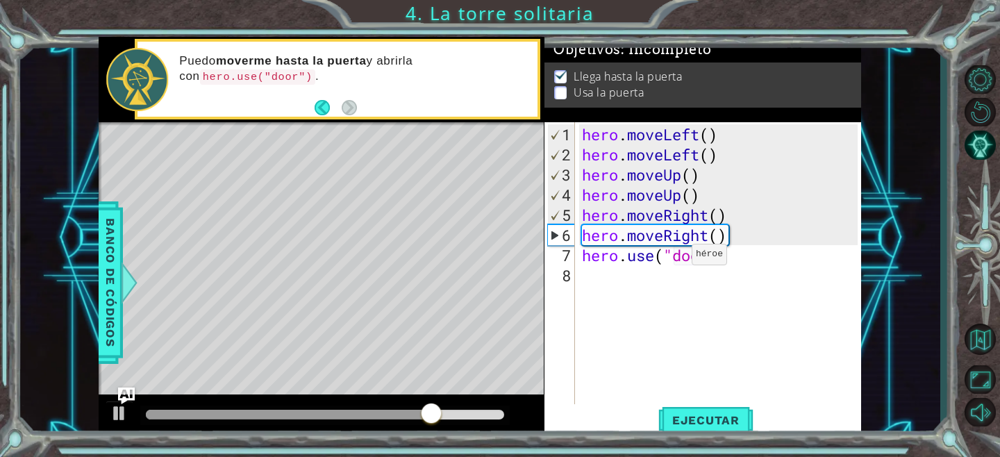
scroll to position [0, 6]
type textarea "hero.use("door")"
click at [708, 426] on span "Ejecutar" at bounding box center [705, 420] width 95 height 14
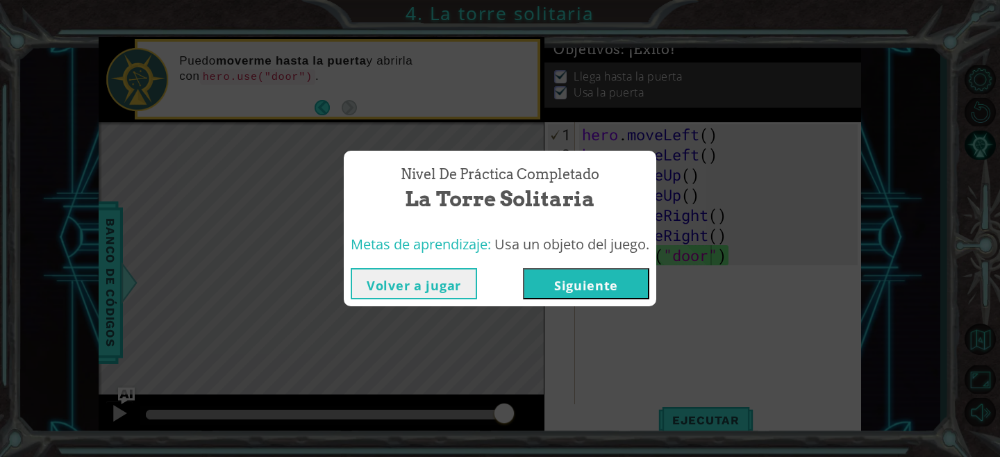
click at [626, 288] on button "Siguiente" at bounding box center [586, 283] width 126 height 31
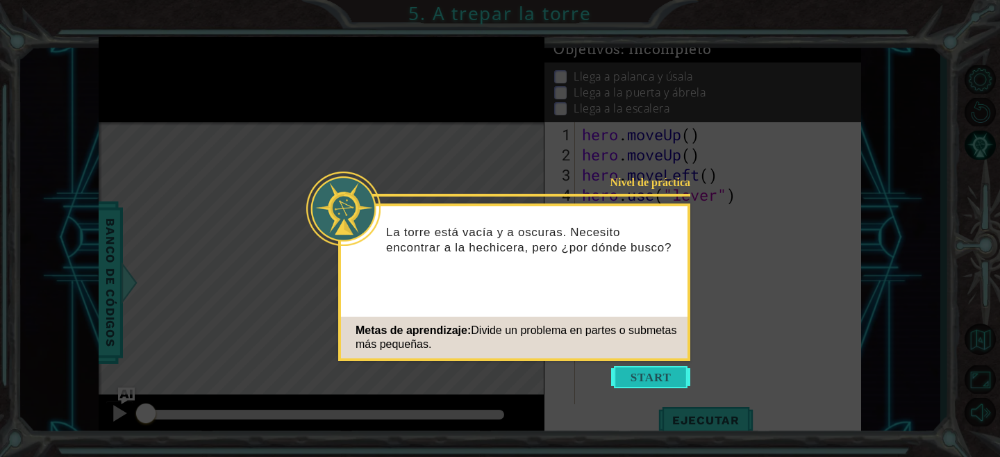
click at [643, 368] on button "Start" at bounding box center [650, 377] width 79 height 22
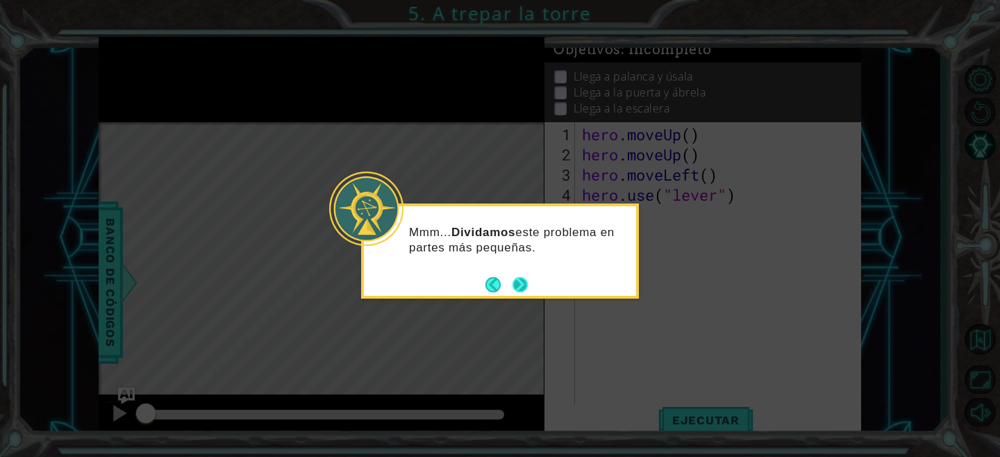
click at [529, 288] on button "Next" at bounding box center [520, 285] width 26 height 26
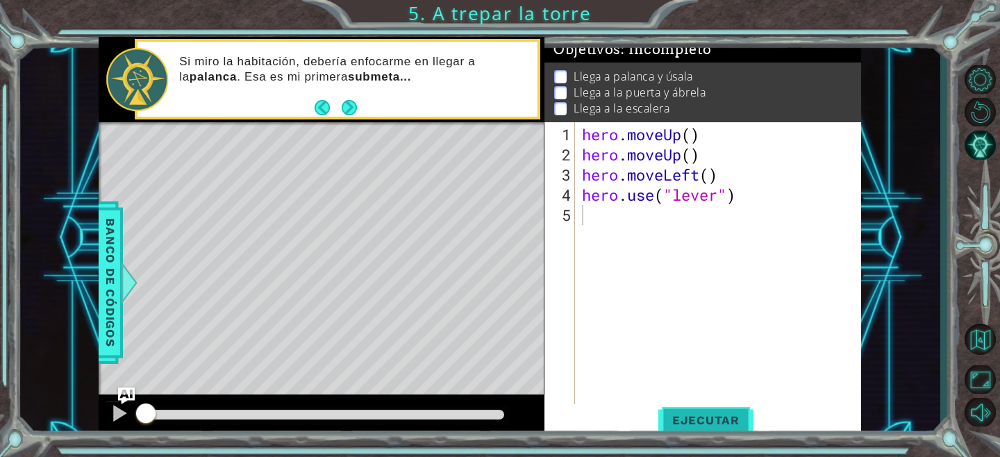
click at [699, 421] on span "Ejecutar" at bounding box center [705, 420] width 95 height 14
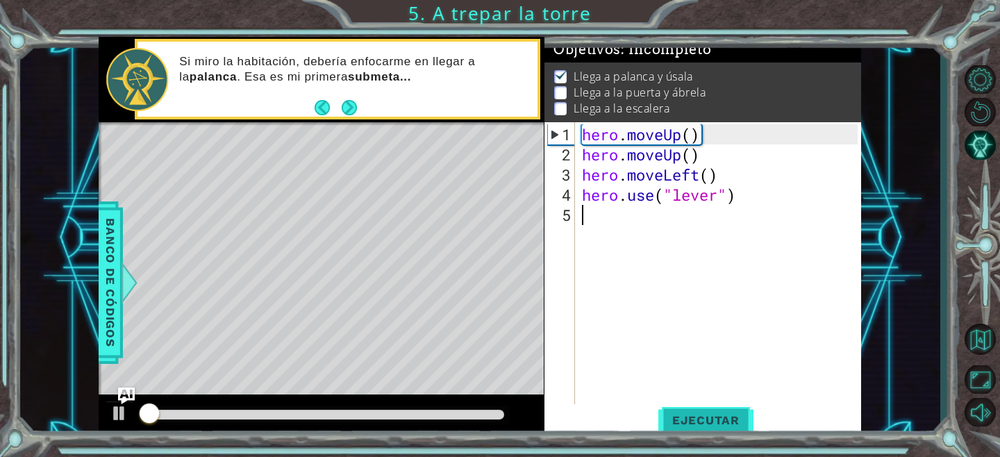
scroll to position [1, 0]
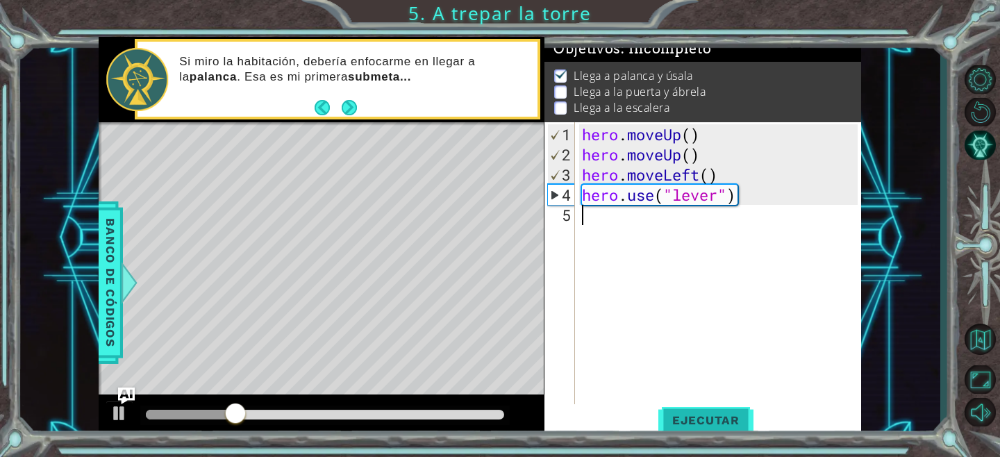
type textarea "h"
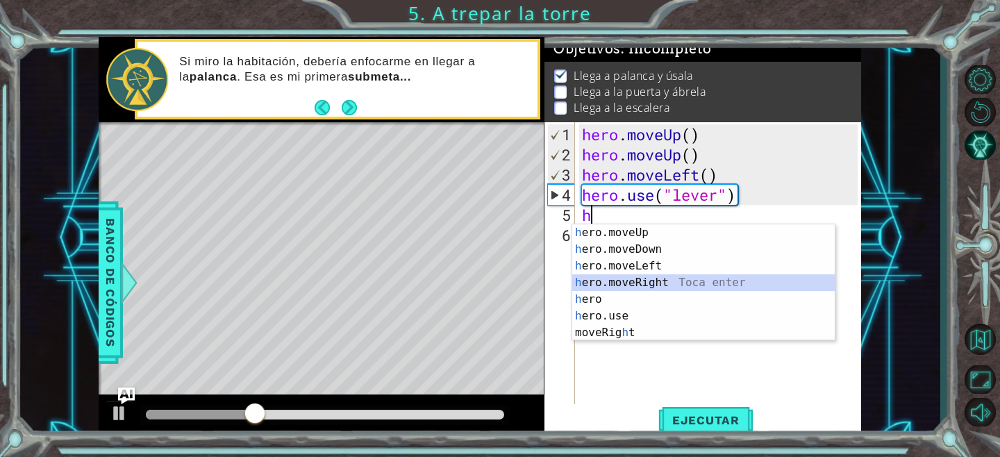
click at [659, 284] on div "h ero.moveUp Toca enter h ero.moveDown Toca enter h ero.moveLeft Toca enter h e…" at bounding box center [703, 299] width 263 height 150
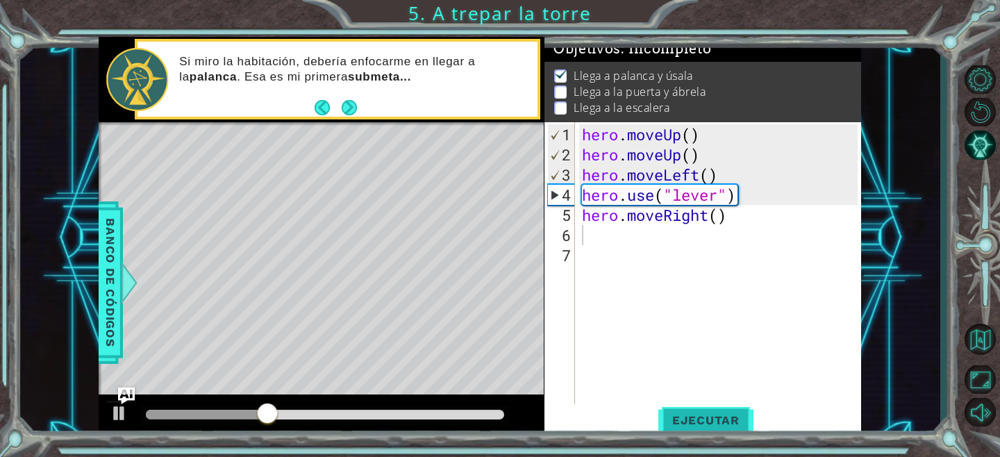
click at [691, 417] on span "Ejecutar" at bounding box center [705, 420] width 95 height 14
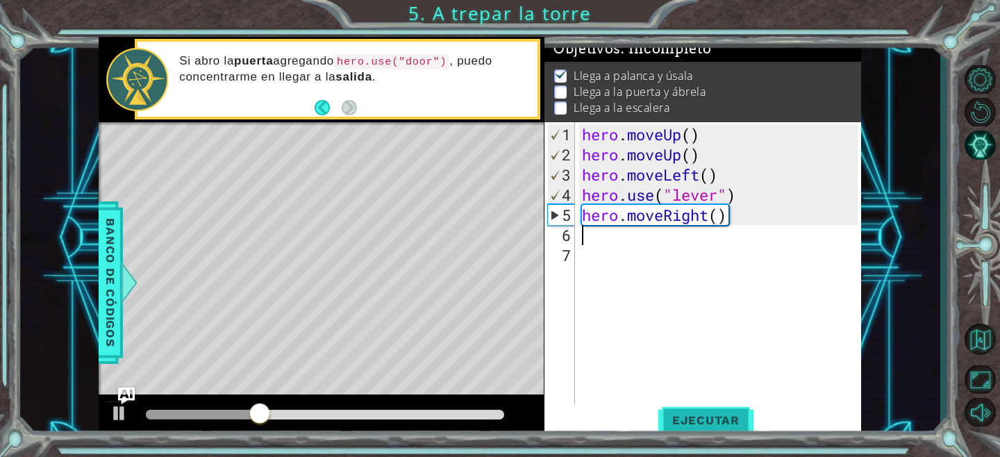
type textarea "h"
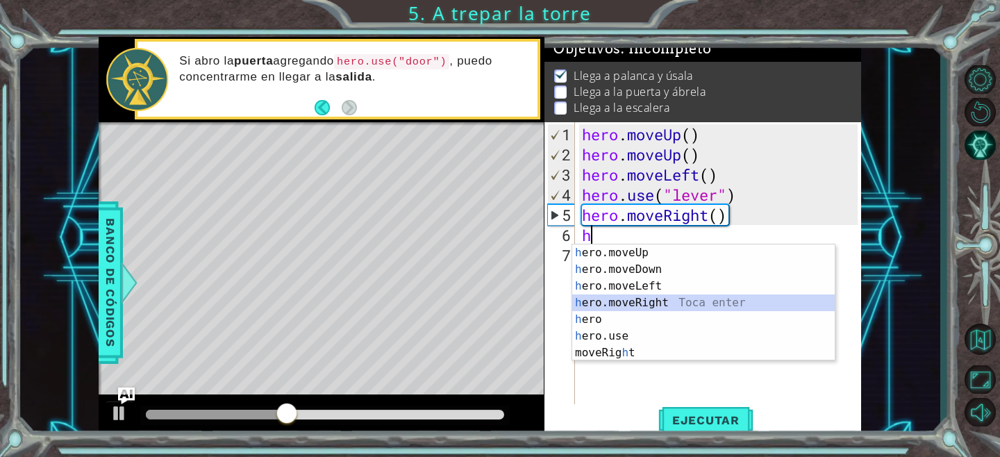
click at [655, 297] on div "h ero.moveUp Toca enter h ero.moveDown Toca enter h ero.moveLeft Toca enter h e…" at bounding box center [703, 319] width 263 height 150
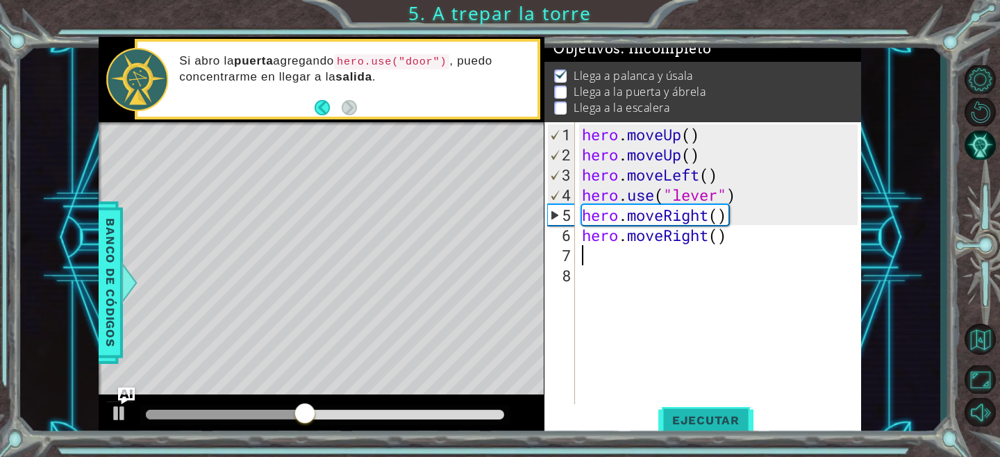
click at [708, 419] on span "Ejecutar" at bounding box center [705, 420] width 95 height 14
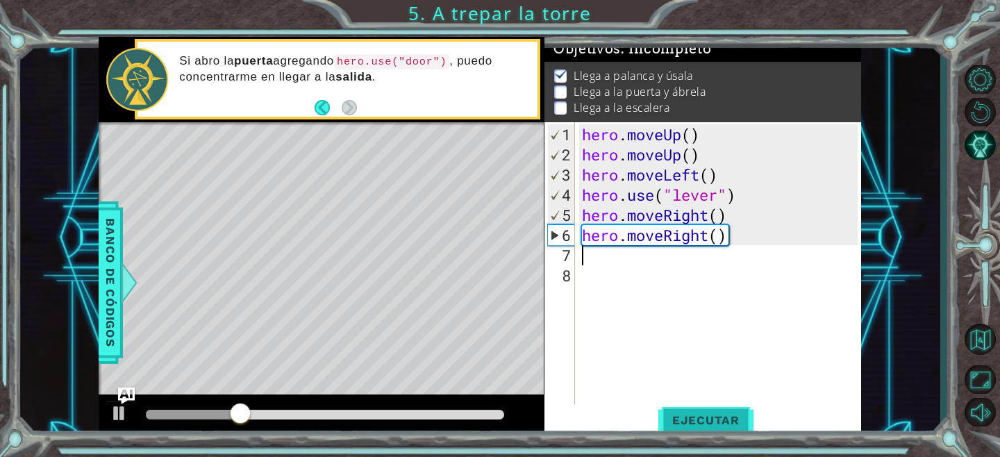
type textarea "h"
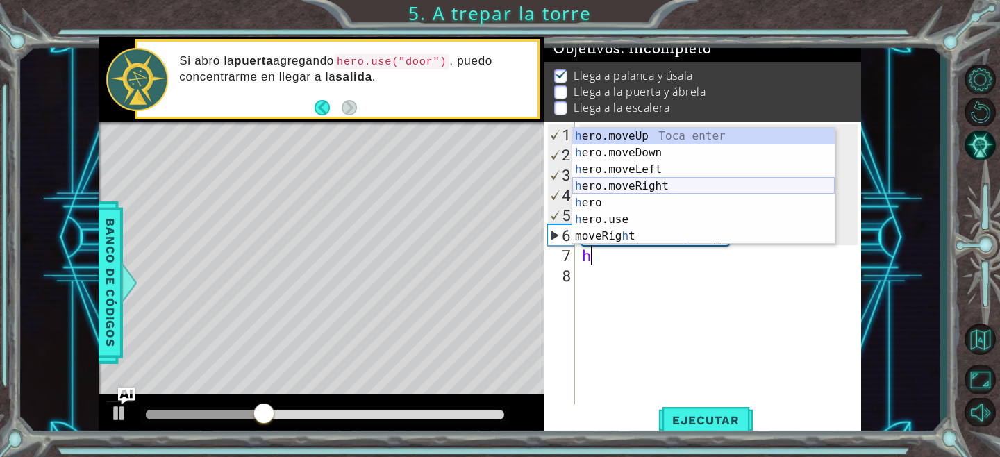
click at [633, 190] on div "h ero.moveUp Toca enter h ero.moveDown Toca enter h ero.moveLeft Toca enter h e…" at bounding box center [703, 203] width 263 height 150
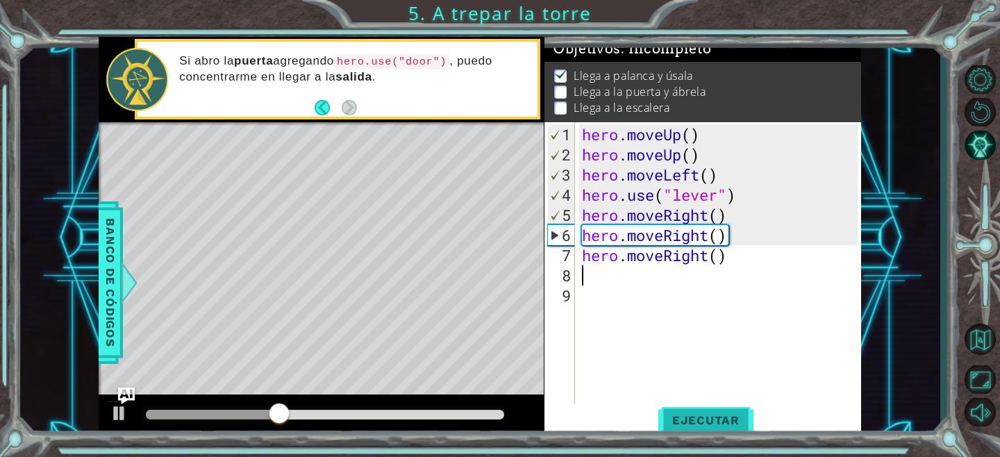
click at [704, 419] on span "Ejecutar" at bounding box center [705, 420] width 95 height 14
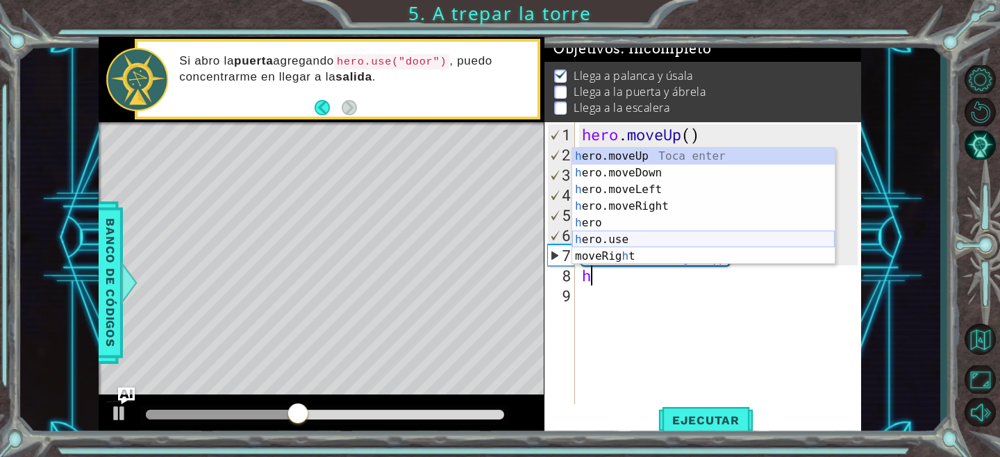
click at [633, 244] on div "h ero.moveUp Toca enter h ero.moveDown Toca enter h ero.moveLeft Toca enter h e…" at bounding box center [703, 223] width 263 height 150
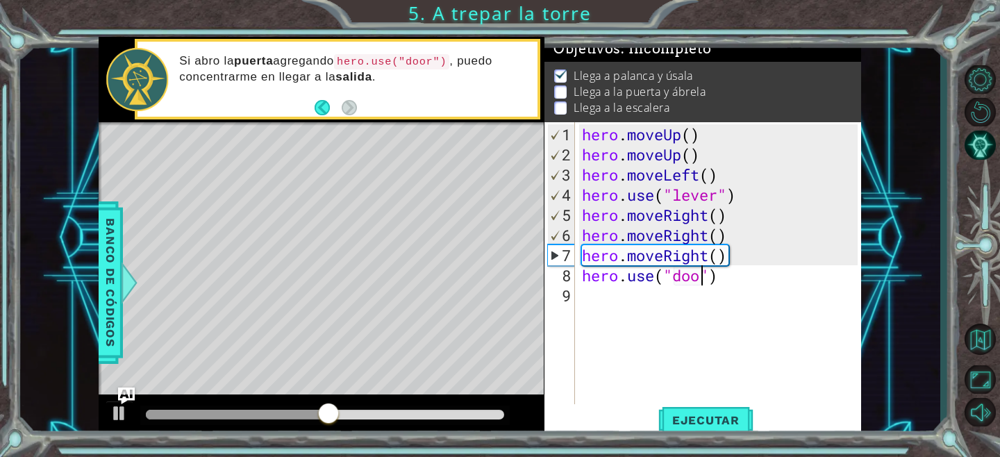
scroll to position [0, 6]
type textarea "hero.use("door")"
click at [708, 418] on span "Ejecutar" at bounding box center [705, 420] width 95 height 14
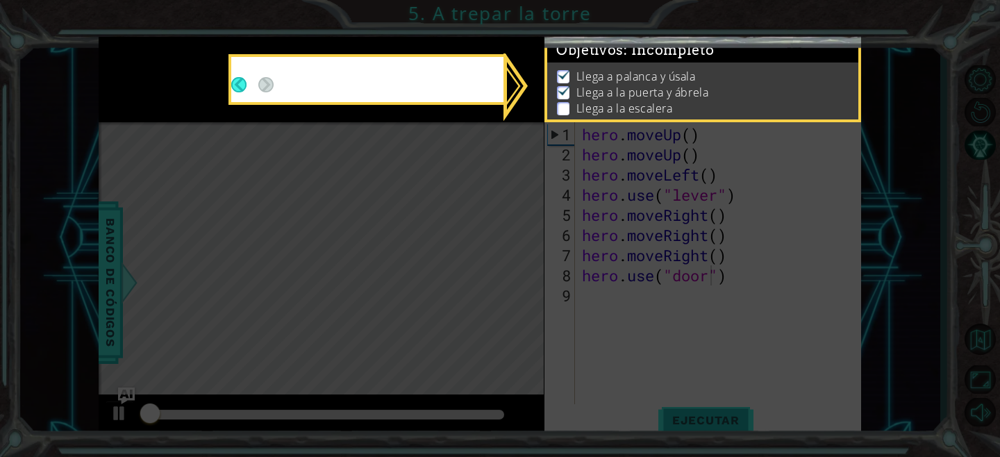
scroll to position [1, 0]
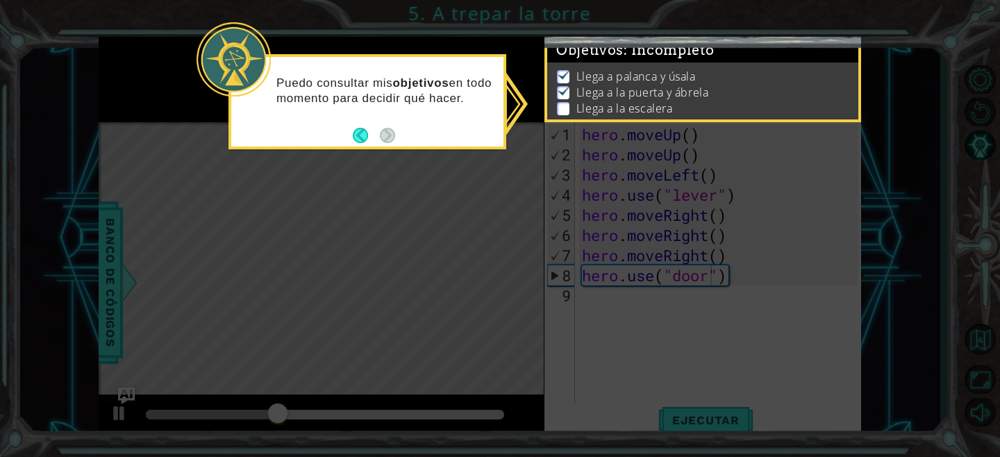
click at [606, 97] on p "Llega a la puerta y ábrela" at bounding box center [642, 92] width 132 height 15
click at [572, 110] on li "Llega a la escalera" at bounding box center [704, 109] width 295 height 16
click at [567, 110] on li "Llega a la escalera" at bounding box center [704, 109] width 295 height 16
click at [567, 110] on p at bounding box center [563, 108] width 13 height 13
click at [363, 130] on button "Back" at bounding box center [366, 135] width 27 height 15
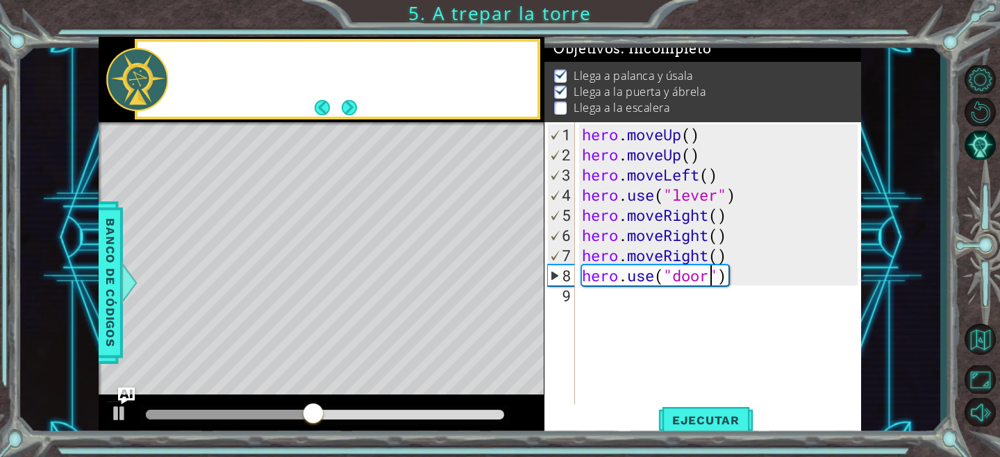
scroll to position [0, 0]
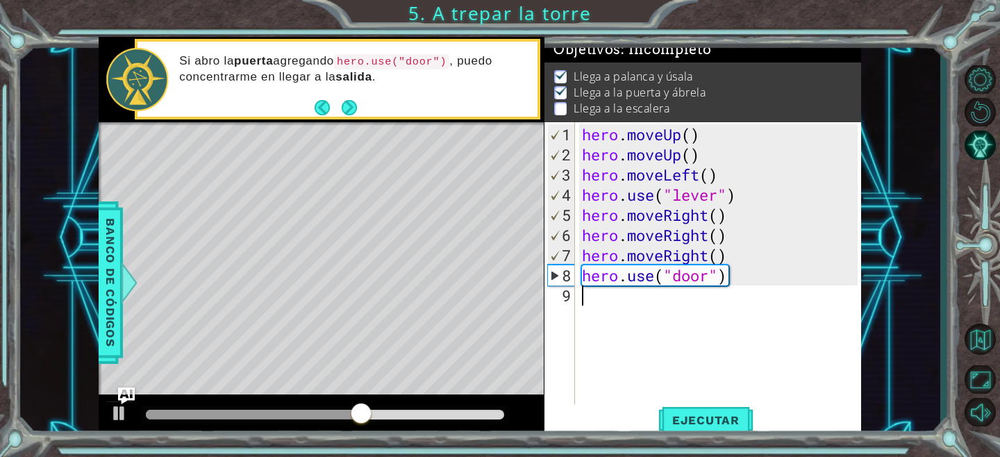
click at [613, 292] on div "hero . moveUp ( ) hero . moveUp ( ) hero . moveLeft ( ) hero . use ( "lever" ) …" at bounding box center [721, 285] width 285 height 322
type textarea "h"
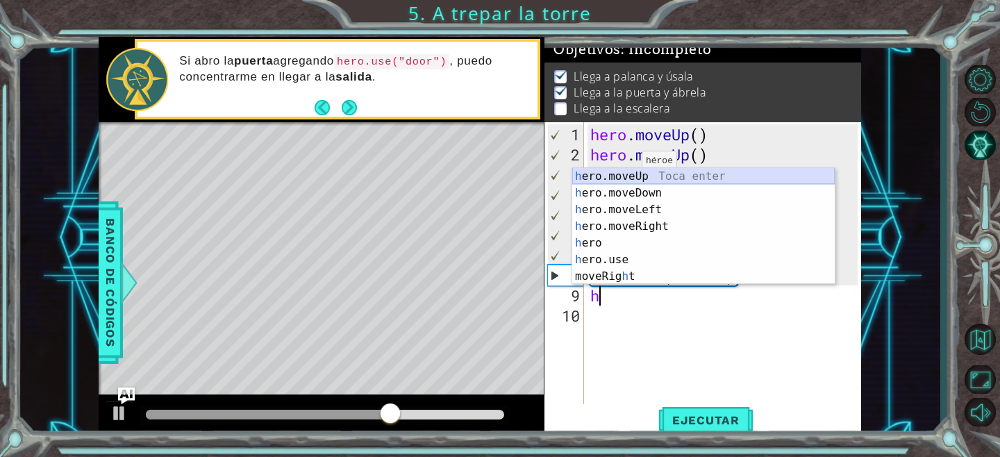
click at [639, 180] on div "h ero.moveUp Toca enter h ero.moveDown Toca enter h ero.moveLeft Toca enter h e…" at bounding box center [703, 243] width 263 height 150
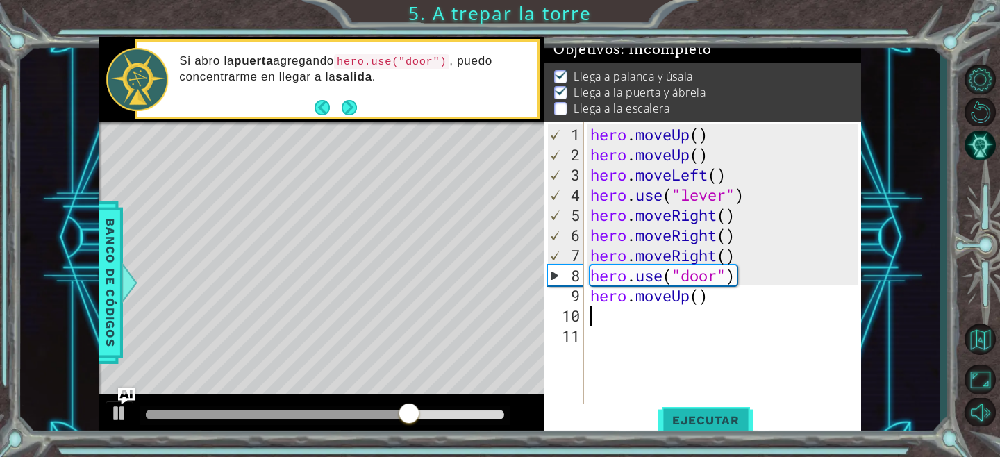
click at [692, 416] on span "Ejecutar" at bounding box center [705, 420] width 95 height 14
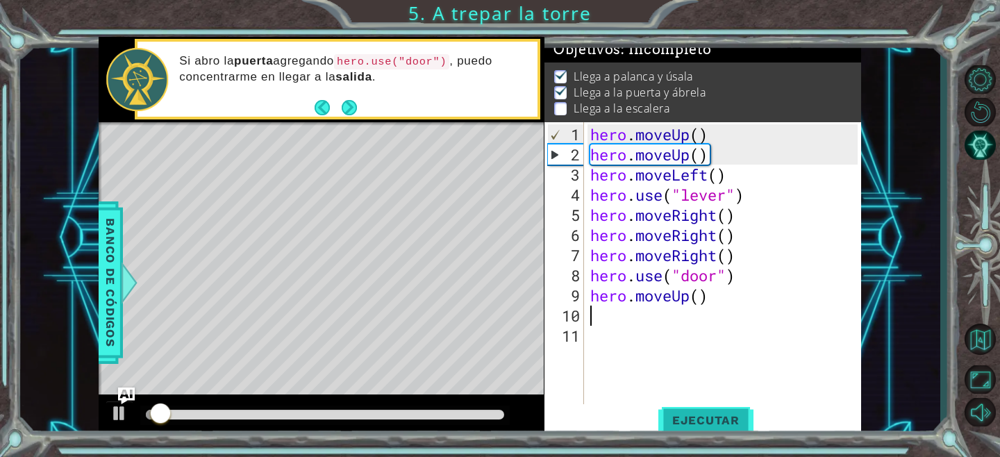
scroll to position [1, 0]
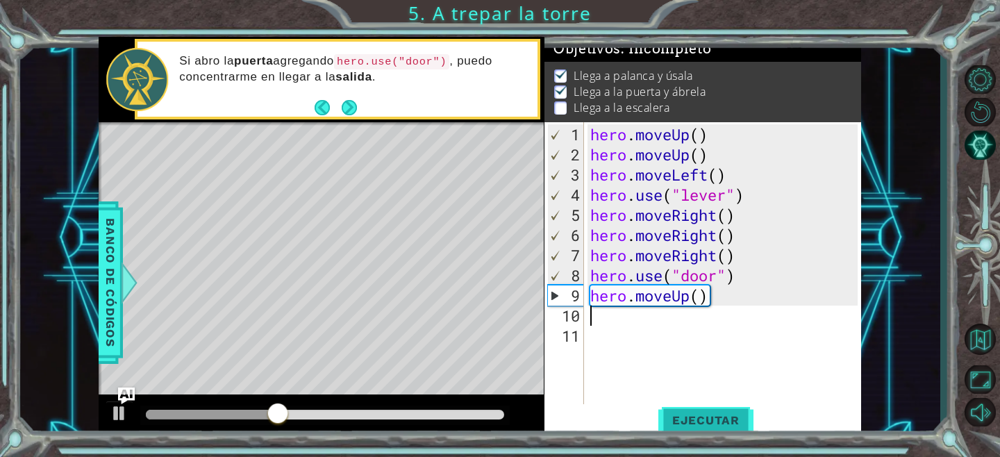
type textarea "h"
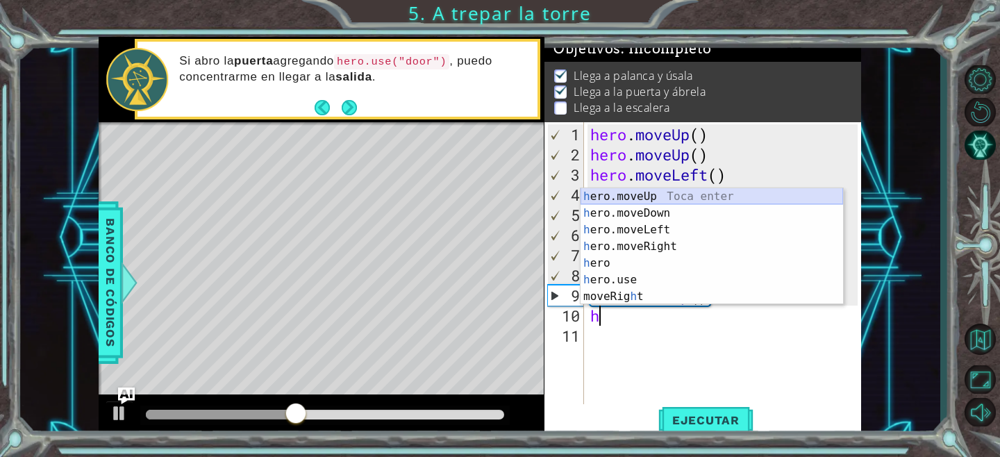
click at [664, 194] on div "h ero.moveUp Toca enter h ero.moveDown Toca enter h ero.moveLeft Toca enter h e…" at bounding box center [712, 263] width 263 height 150
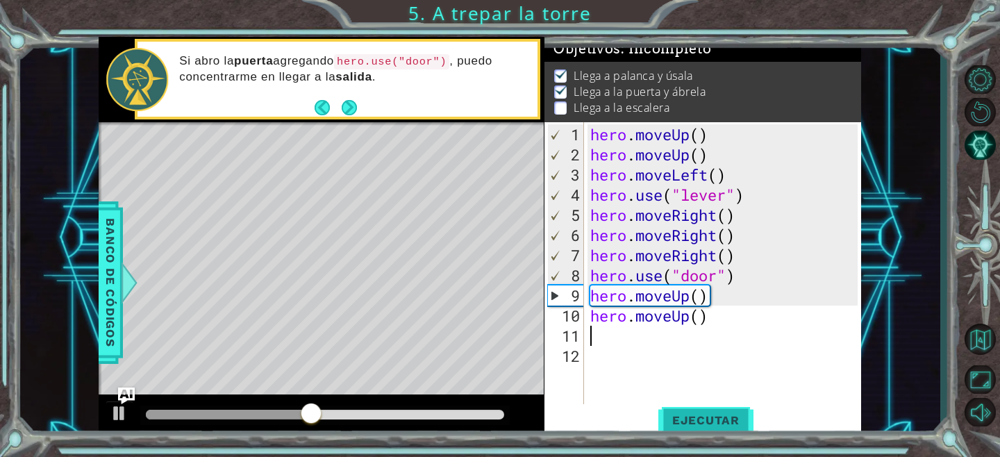
click at [706, 410] on button "Ejecutar" at bounding box center [705, 420] width 95 height 32
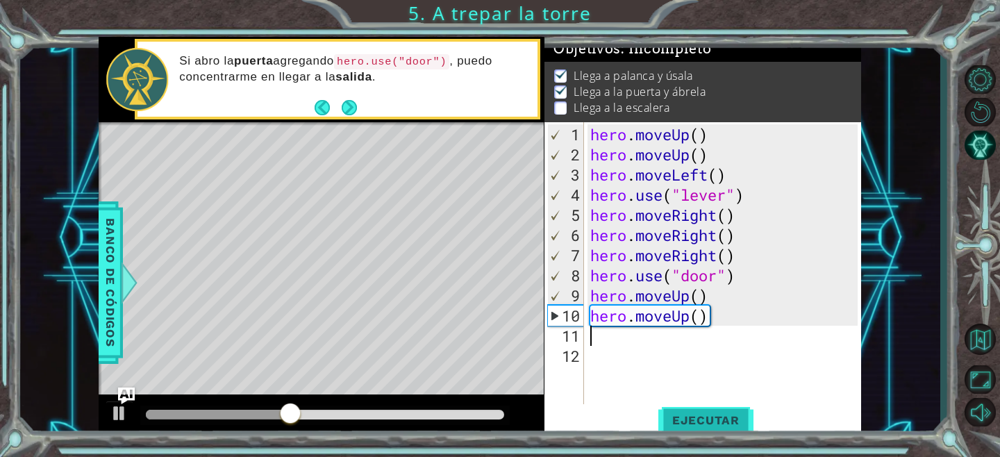
type textarea "h"
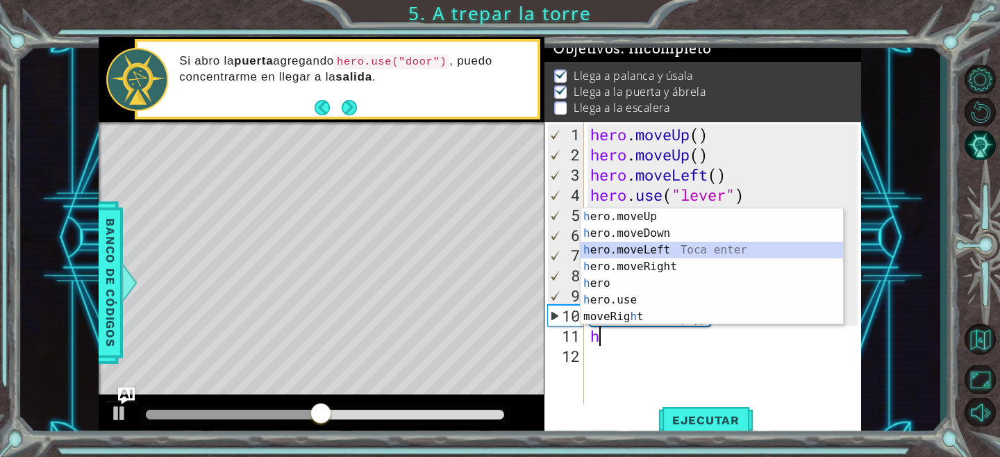
click at [655, 251] on div "h ero.moveUp Toca enter h ero.moveDown Toca enter h ero.moveLeft Toca enter h e…" at bounding box center [712, 283] width 263 height 150
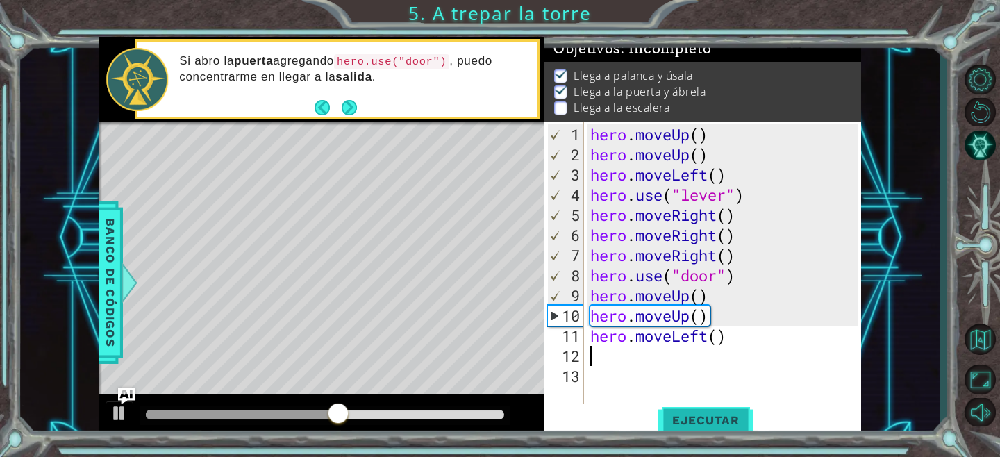
click at [690, 424] on span "Ejecutar" at bounding box center [705, 420] width 95 height 14
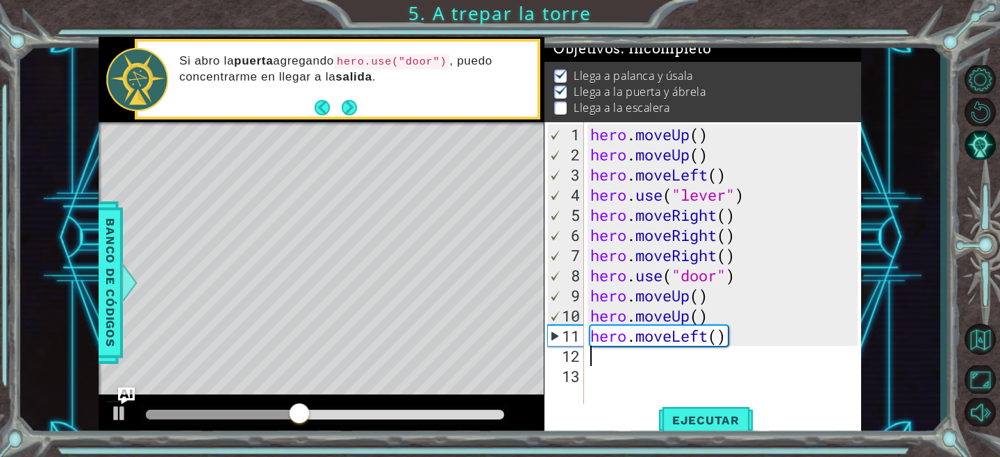
type textarea "h"
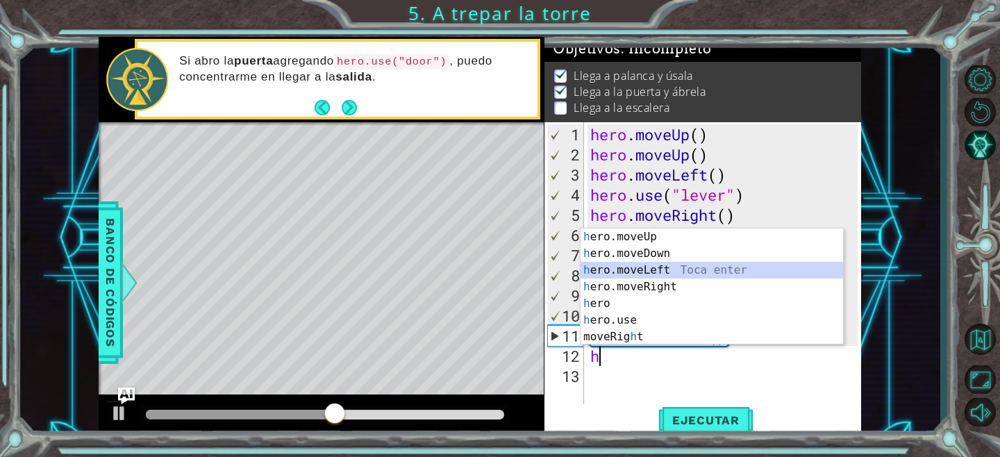
click at [651, 274] on div "h ero.moveUp Toca enter h ero.moveDown Toca enter h ero.moveLeft Toca enter h e…" at bounding box center [712, 303] width 263 height 150
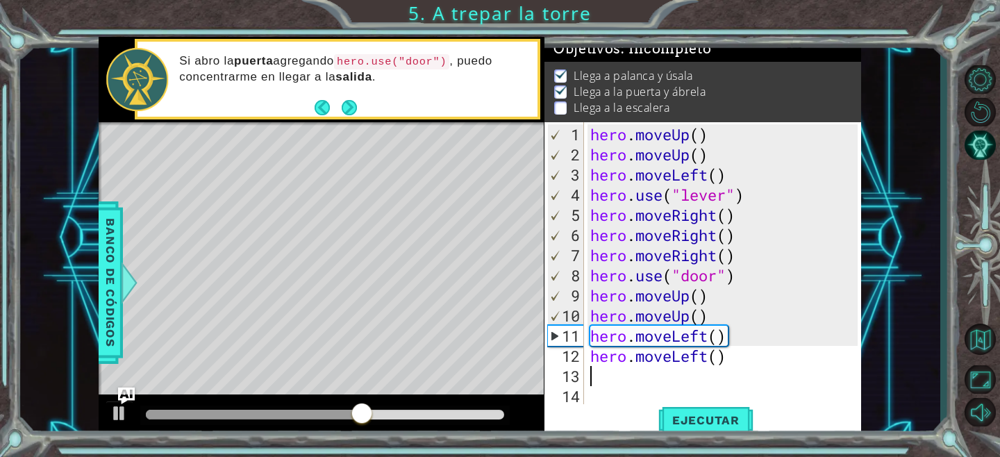
type textarea "h"
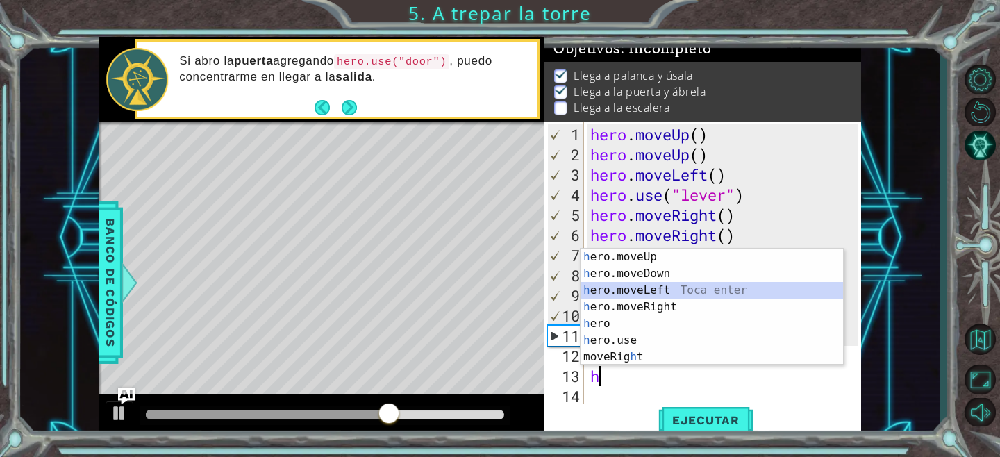
click at [633, 285] on div "h ero.moveUp Toca enter h ero.moveDown Toca enter h ero.moveLeft Toca enter h e…" at bounding box center [712, 324] width 263 height 150
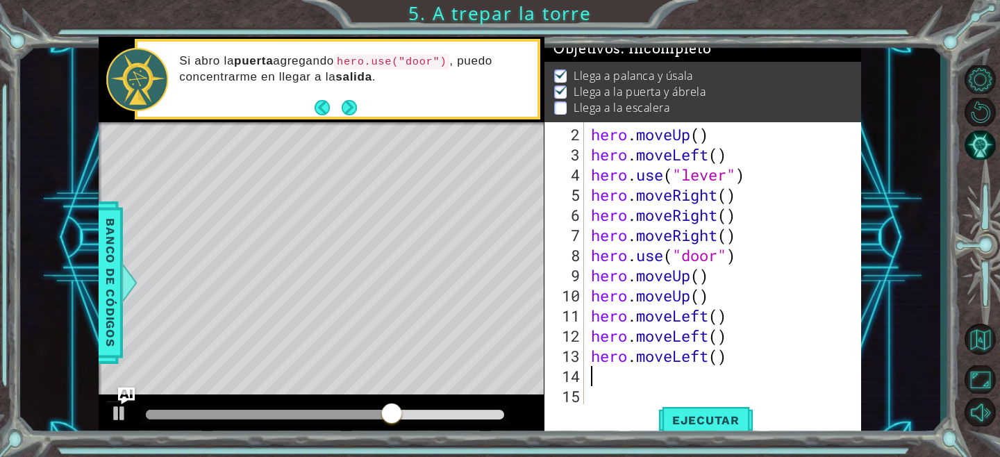
scroll to position [20, 0]
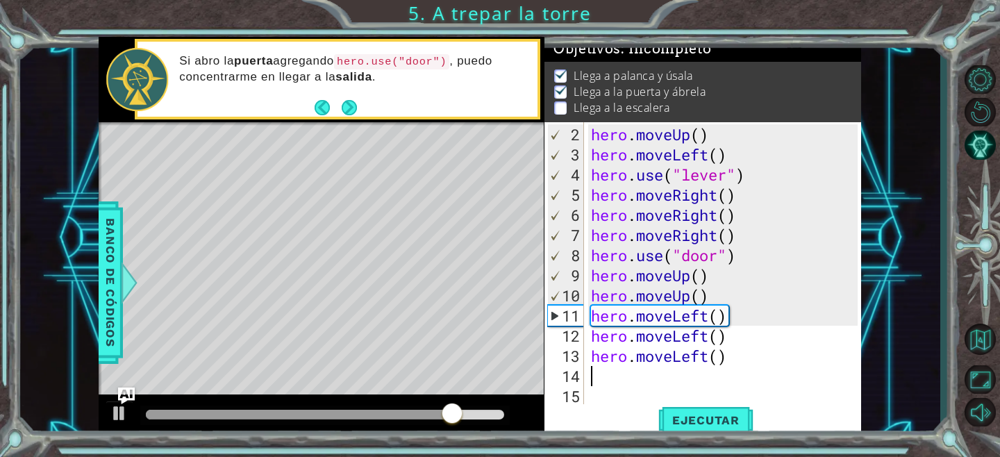
type textarea "h"
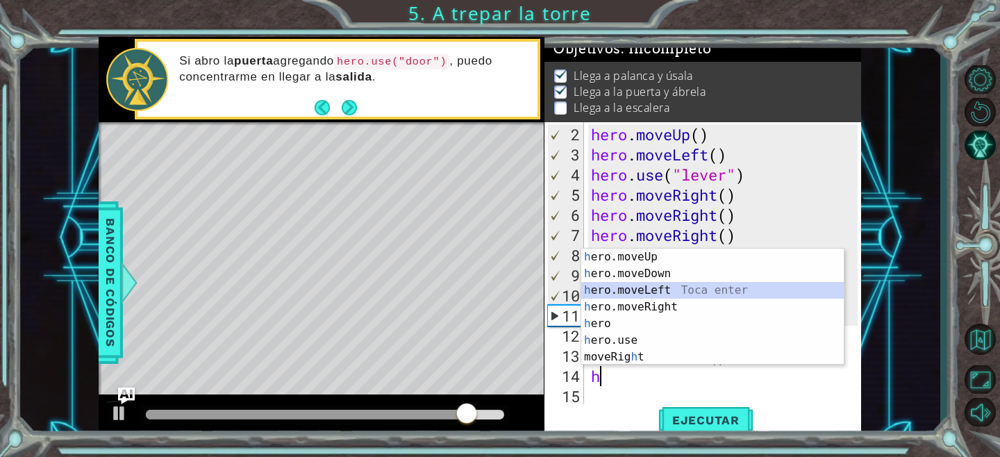
click at [613, 294] on div "h ero.moveUp Toca enter h ero.moveDown Toca enter h ero.moveLeft Toca enter h e…" at bounding box center [712, 324] width 263 height 150
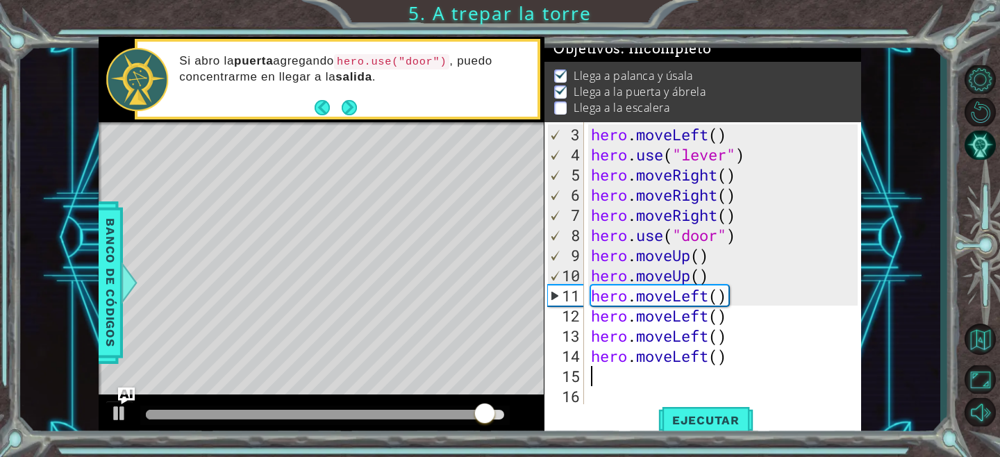
type textarea "h"
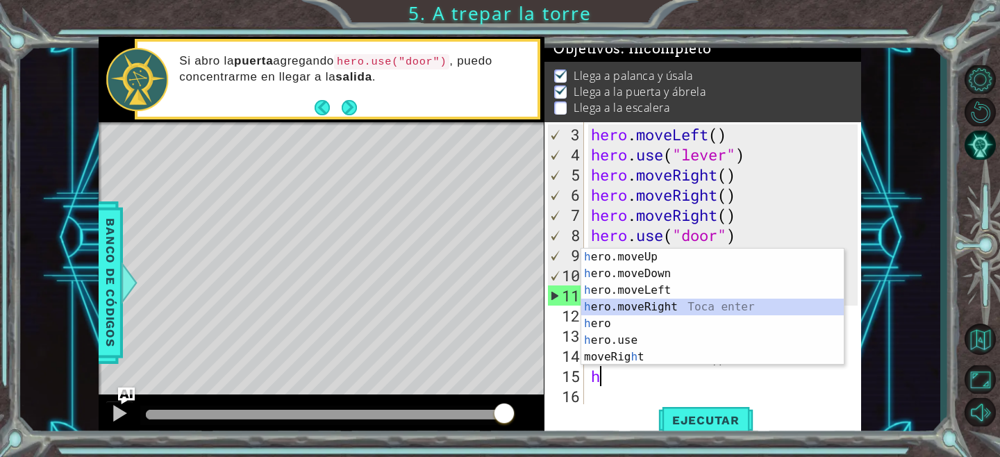
click at [631, 314] on div "h ero.moveUp Toca enter h ero.moveDown Toca enter h ero.moveLeft Toca enter h e…" at bounding box center [712, 324] width 263 height 150
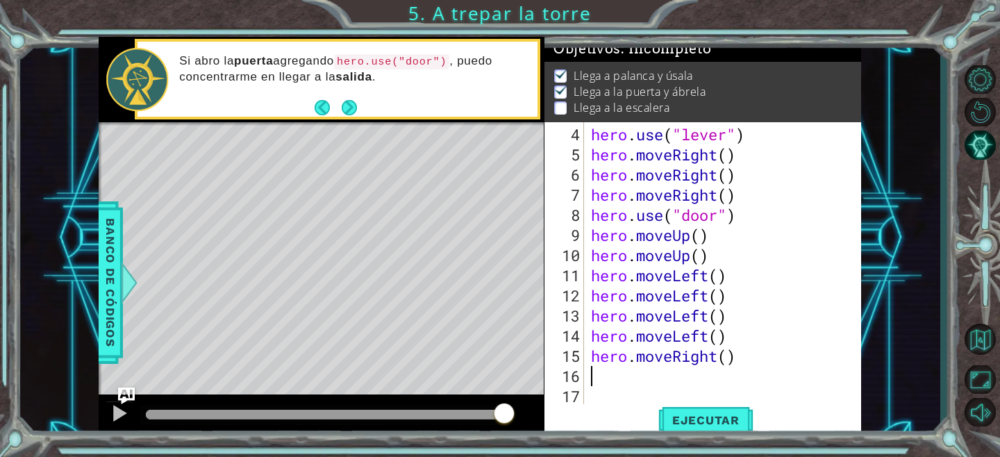
type textarea "h"
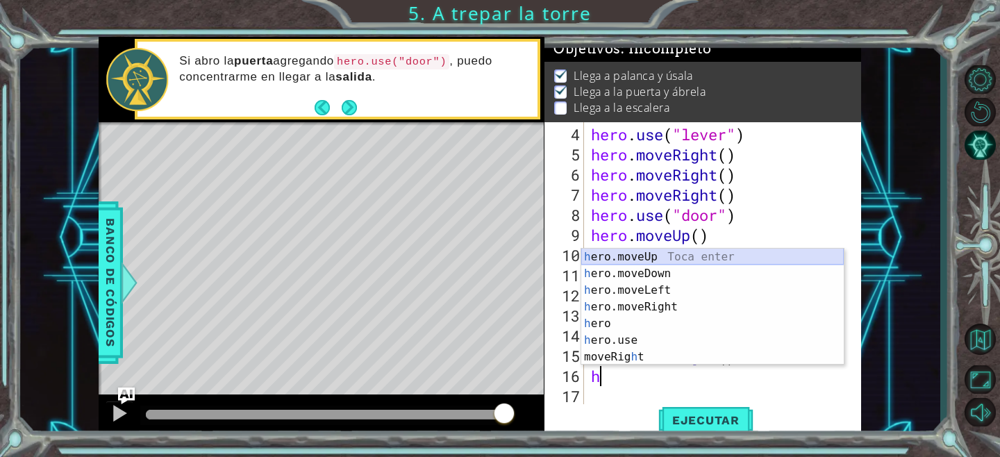
click at [635, 256] on div "h ero.moveUp Toca enter h ero.moveDown Toca enter h ero.moveLeft Toca enter h e…" at bounding box center [712, 324] width 263 height 150
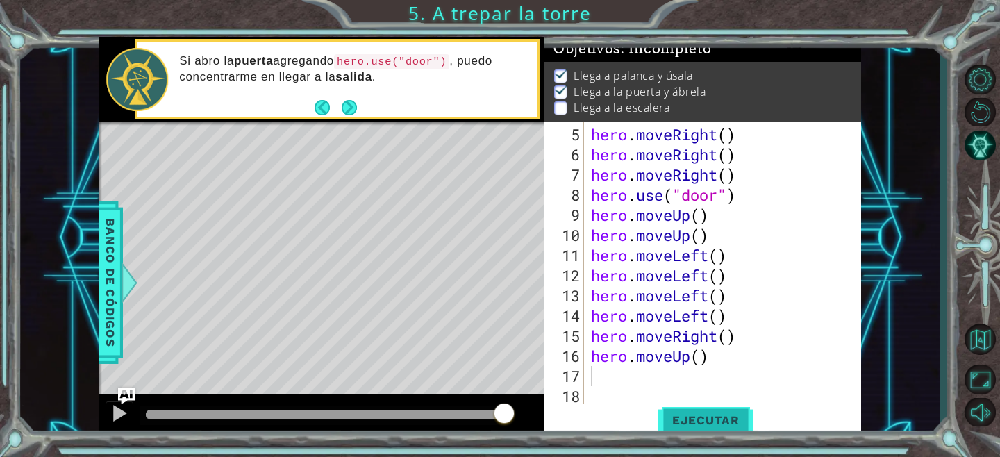
click at [685, 418] on span "Ejecutar" at bounding box center [705, 420] width 95 height 14
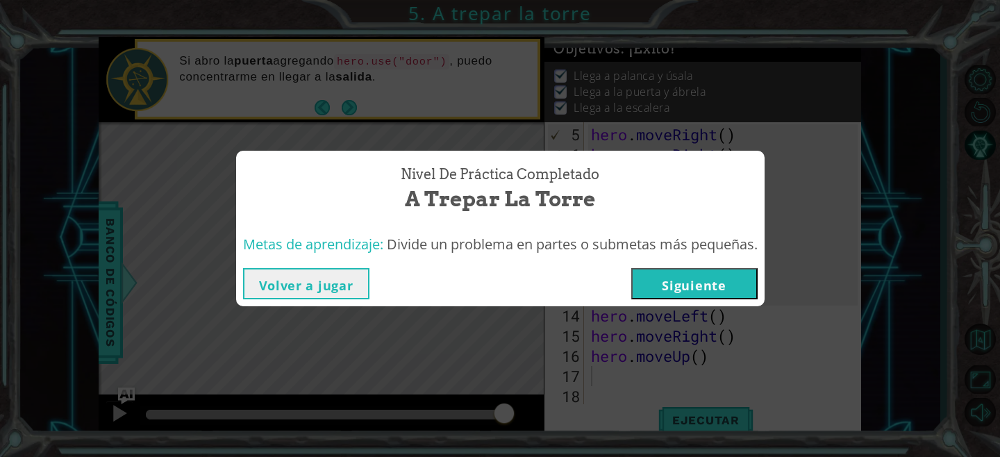
click at [713, 291] on button "Siguiente" at bounding box center [694, 283] width 126 height 31
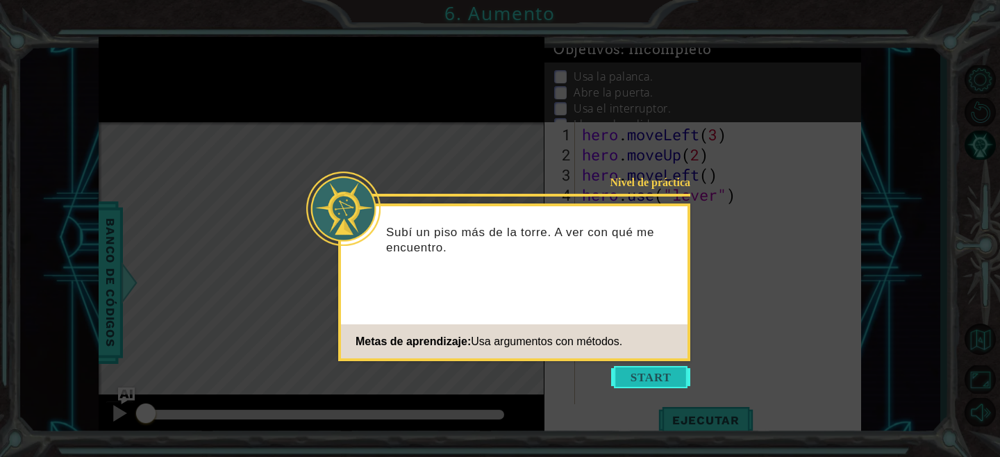
click at [666, 386] on button "Start" at bounding box center [650, 377] width 79 height 22
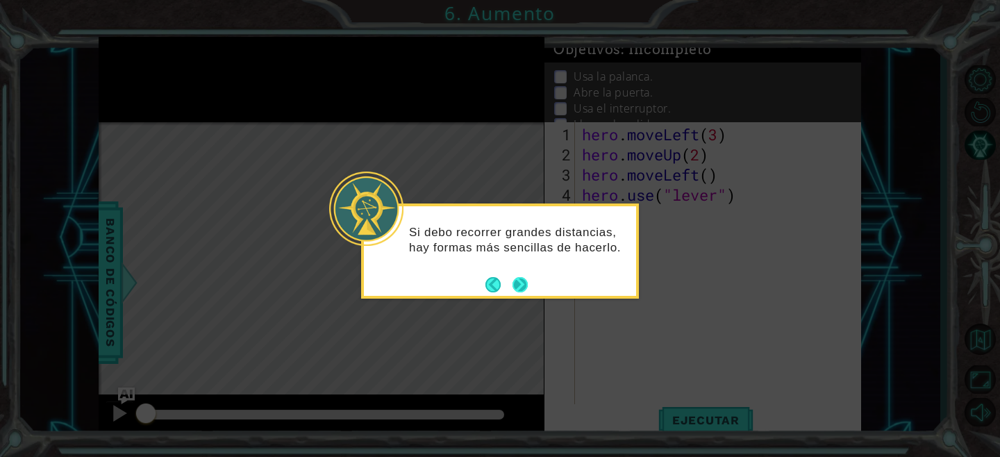
click at [522, 283] on button "Next" at bounding box center [520, 284] width 15 height 15
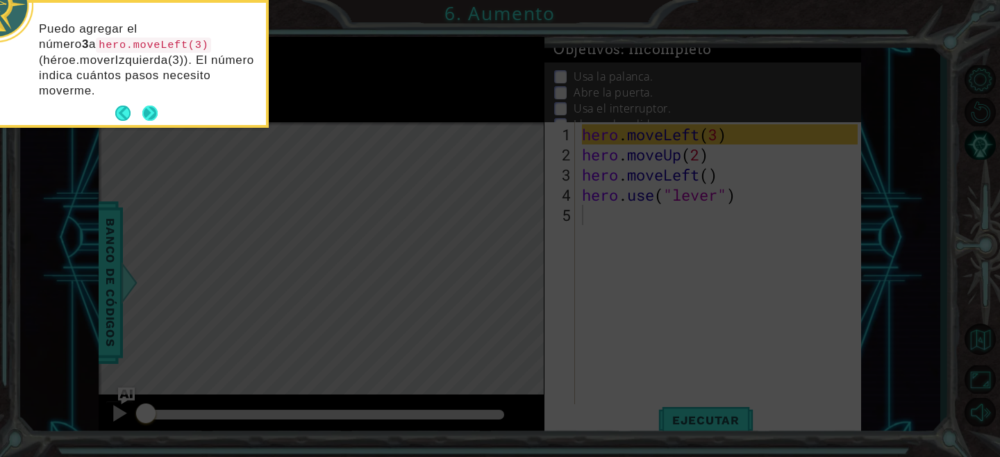
click at [152, 108] on button "Next" at bounding box center [150, 113] width 17 height 17
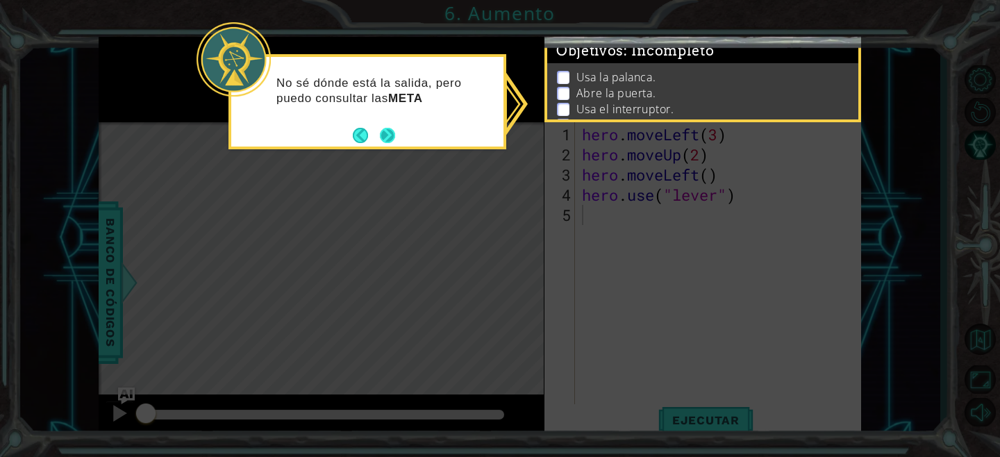
click at [393, 136] on button "Next" at bounding box center [387, 135] width 15 height 15
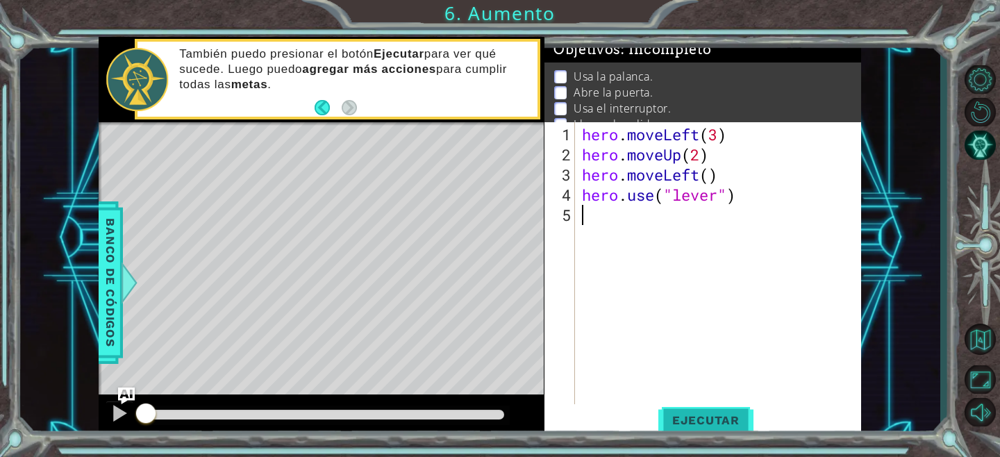
click at [722, 409] on button "Ejecutar" at bounding box center [705, 420] width 95 height 32
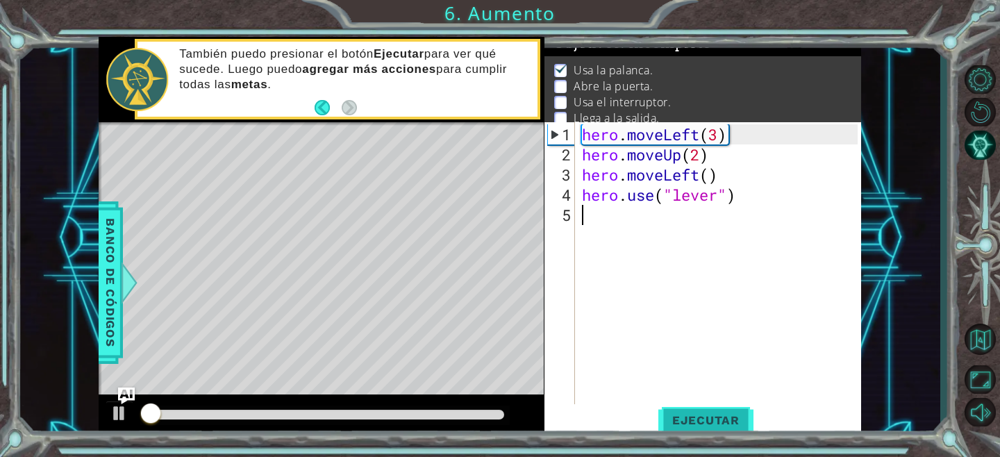
scroll to position [8, 0]
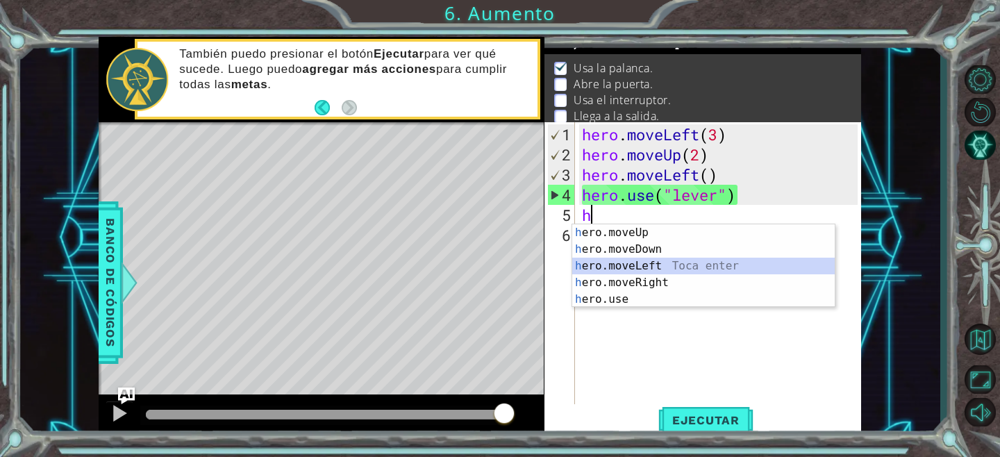
click at [706, 273] on div "h ero.moveUp Toca enter h ero.moveDown Toca enter h ero.moveLeft Toca enter h e…" at bounding box center [703, 282] width 263 height 117
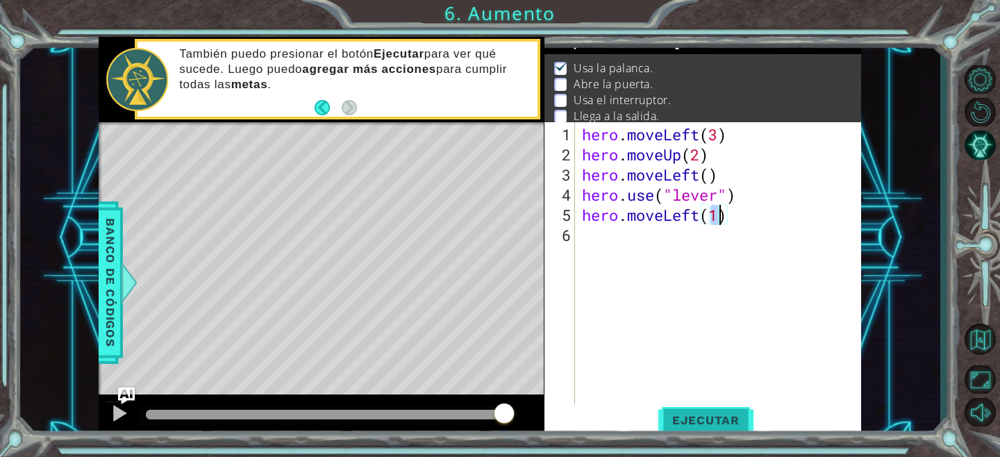
type textarea "hero.moveLeft(1)"
click at [679, 424] on span "Ejecutar" at bounding box center [705, 420] width 95 height 14
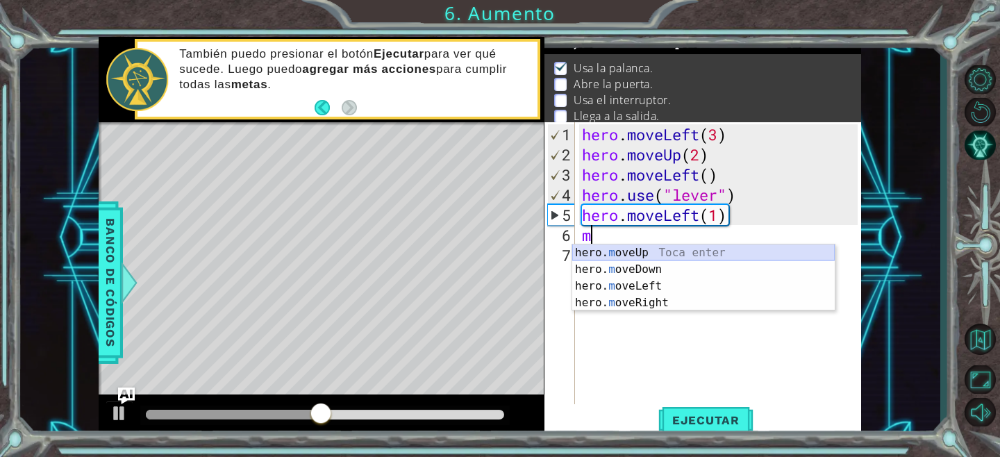
click at [642, 249] on div "hero. m oveUp Toca enter hero. m oveDown Toca enter hero. m oveLeft Toca enter …" at bounding box center [703, 294] width 263 height 100
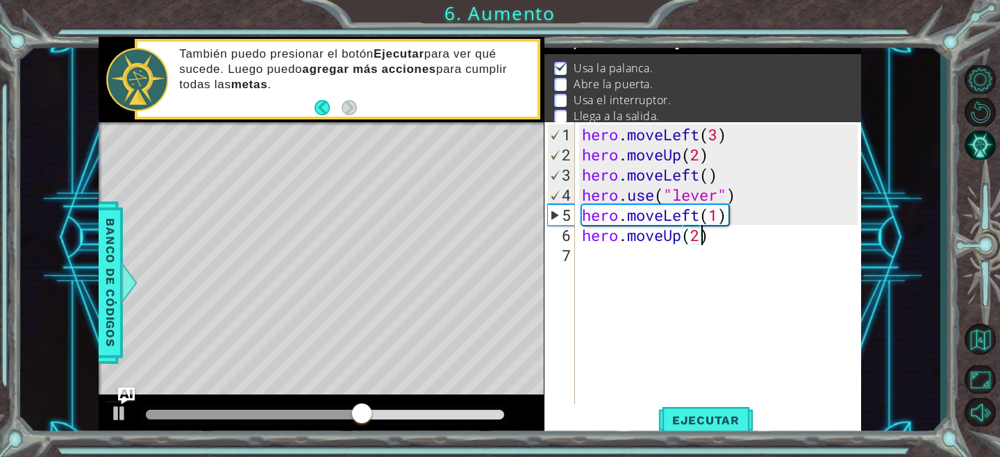
scroll to position [0, 5]
click at [710, 418] on span "Ejecutar" at bounding box center [705, 420] width 95 height 14
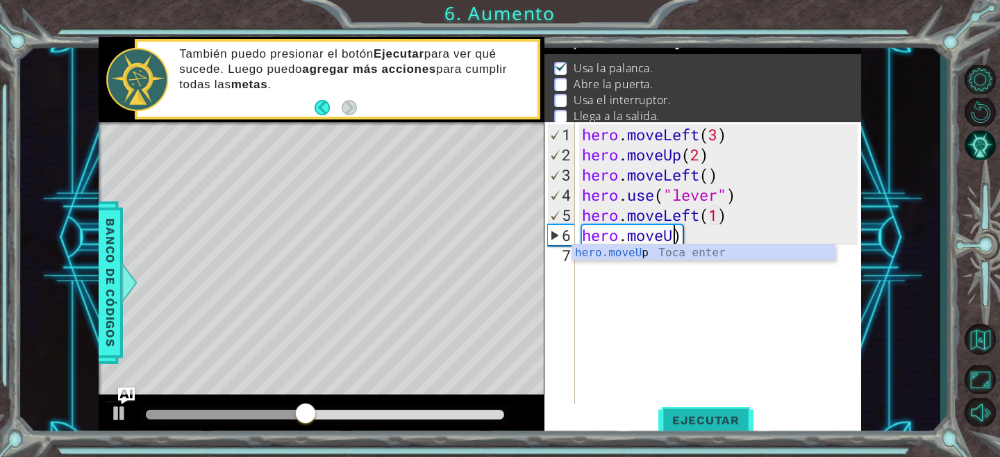
scroll to position [0, 3]
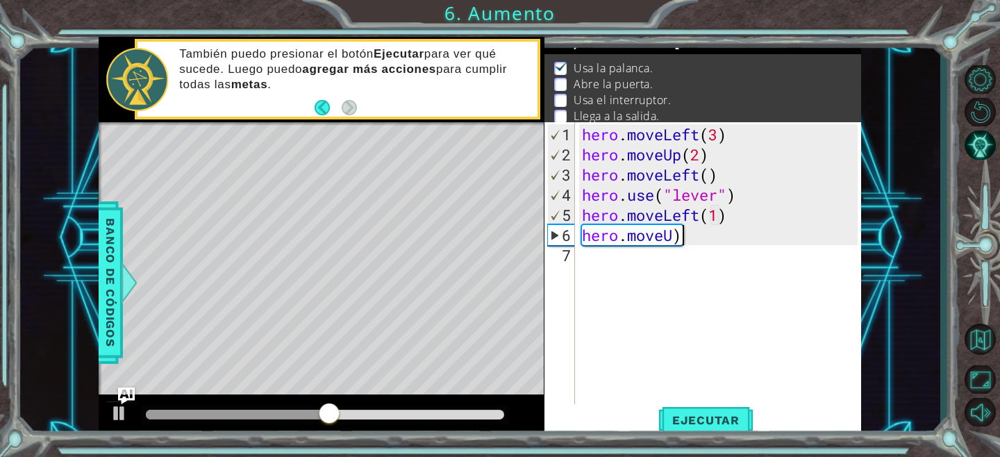
click at [683, 233] on div "hero . moveLeft ( 3 ) hero . moveUp ( 2 ) hero . moveLeft ( ) hero . use ( "lev…" at bounding box center [721, 285] width 285 height 322
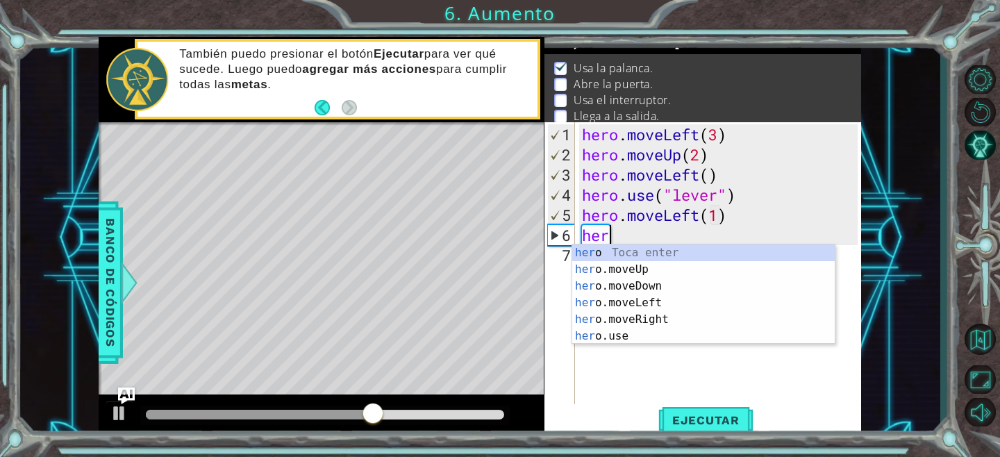
scroll to position [0, 0]
type textarea "h"
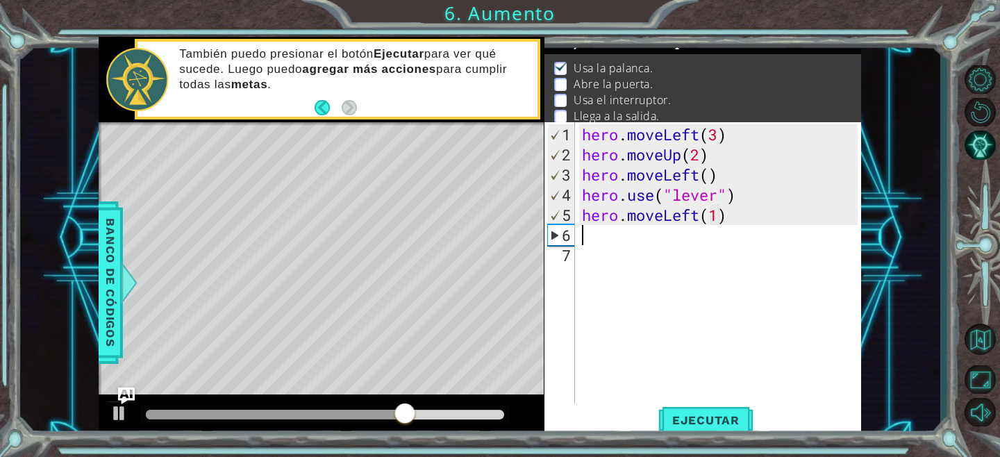
type textarea "m"
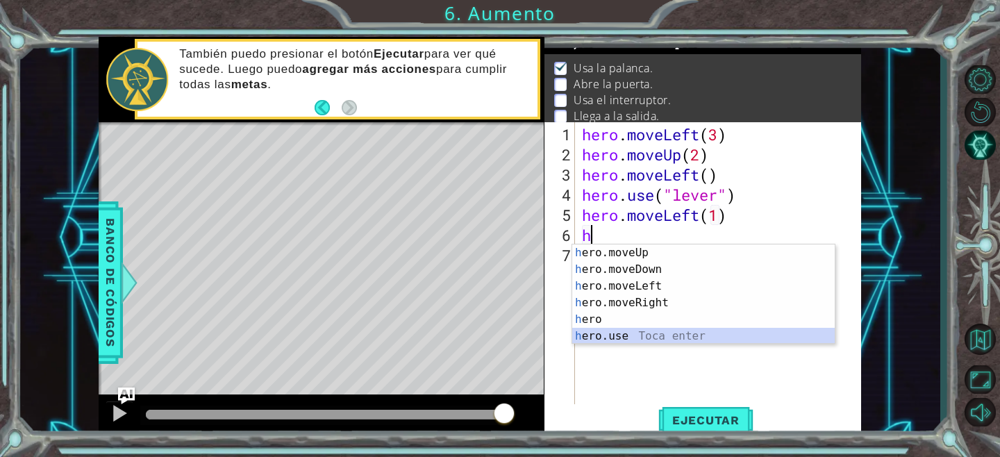
click at [647, 331] on div "h ero.moveUp Toca enter h ero.moveDown Toca enter h ero.moveLeft Toca enter h e…" at bounding box center [703, 310] width 263 height 133
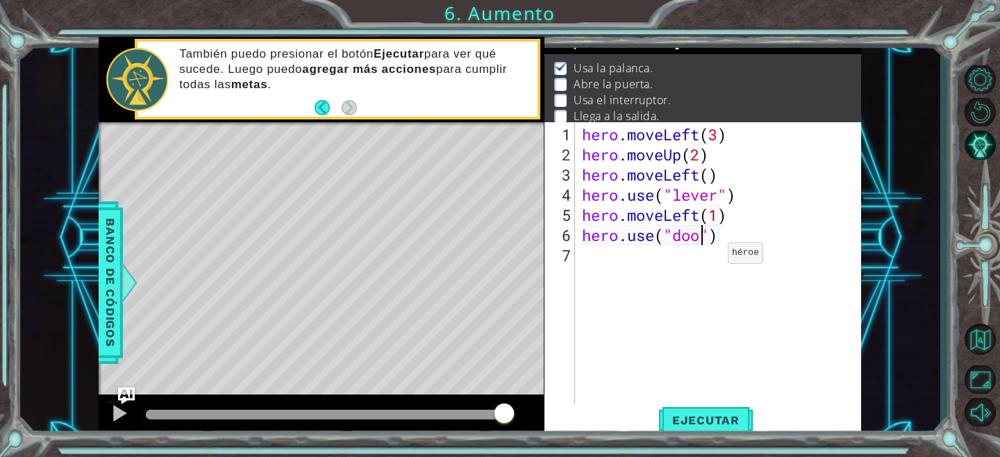
scroll to position [0, 6]
type textarea "hero.use("door")"
click at [722, 420] on span "Ejecutar" at bounding box center [705, 420] width 95 height 14
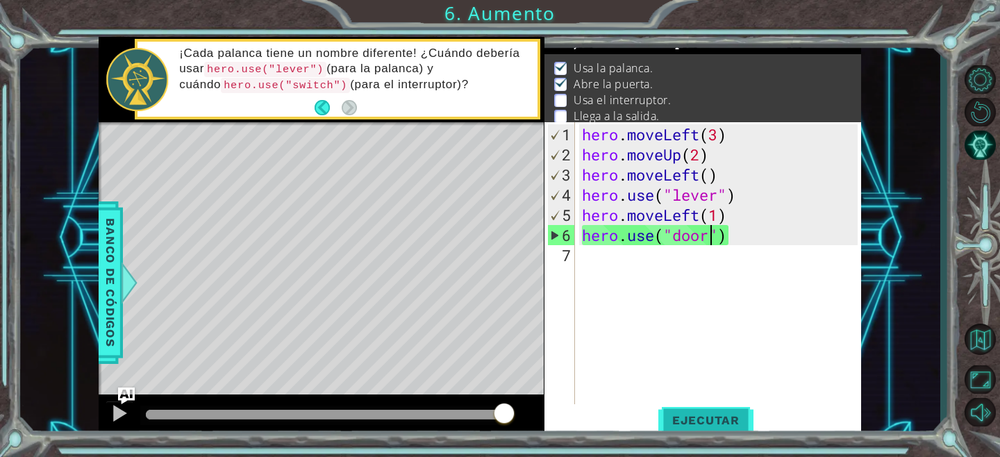
scroll to position [0, 0]
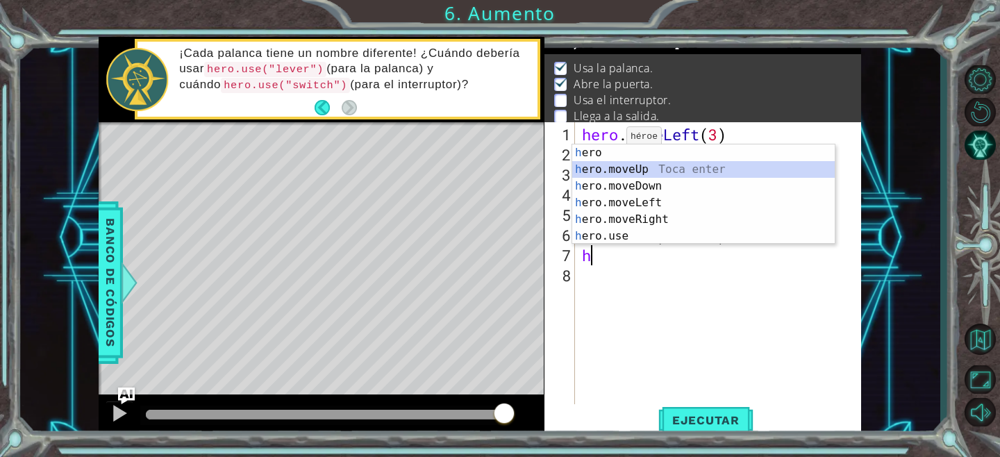
click at [635, 167] on div "h ero Toca enter h ero.moveUp Toca enter h ero.moveDown Toca enter h ero.moveLe…" at bounding box center [703, 210] width 263 height 133
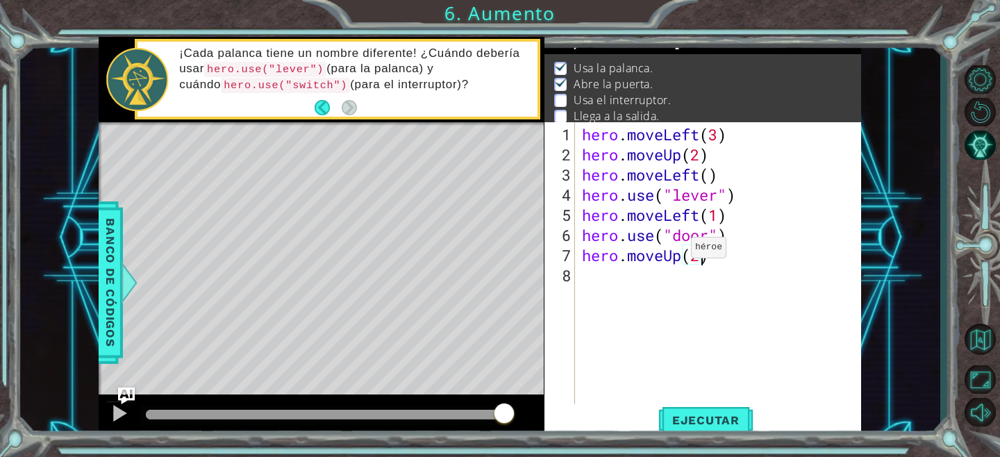
scroll to position [0, 5]
type textarea "hero.moveUp(2)"
click at [708, 417] on span "Ejecutar" at bounding box center [705, 420] width 95 height 14
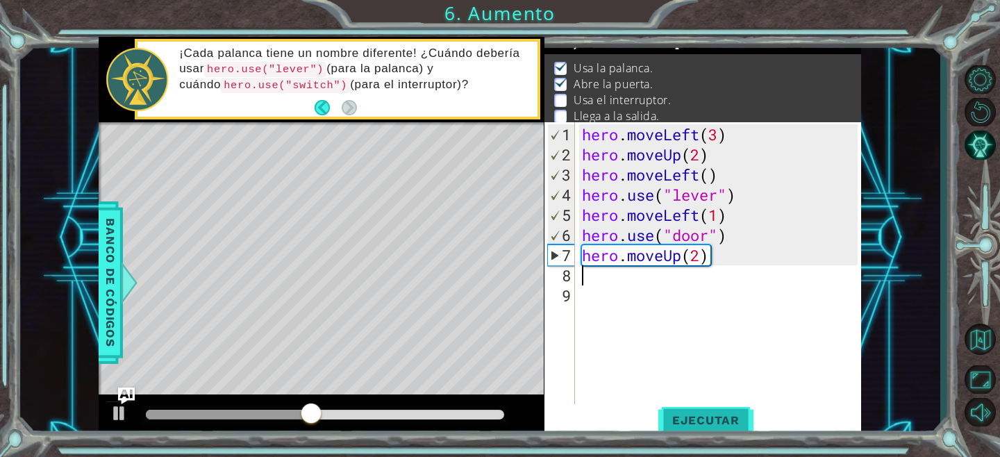
scroll to position [0, 0]
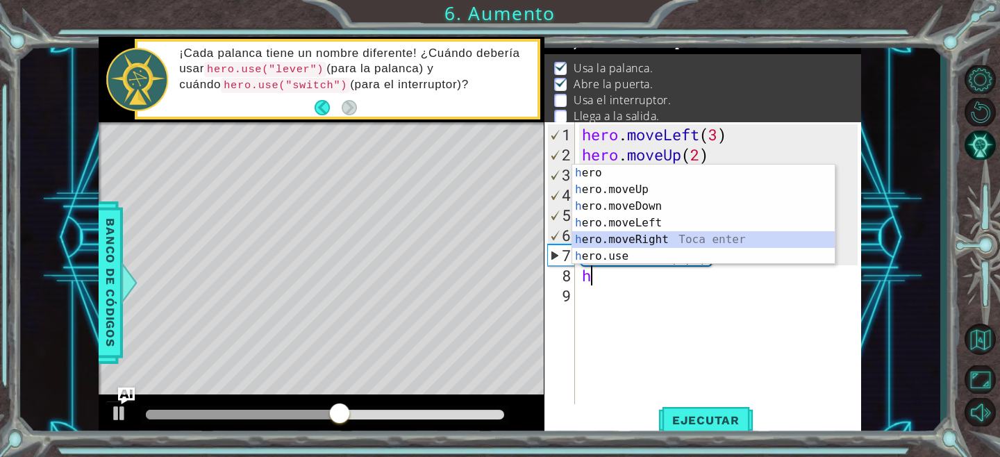
click at [665, 233] on div "h ero Toca enter h ero.moveUp Toca enter h ero.moveDown Toca enter h ero.moveLe…" at bounding box center [703, 231] width 263 height 133
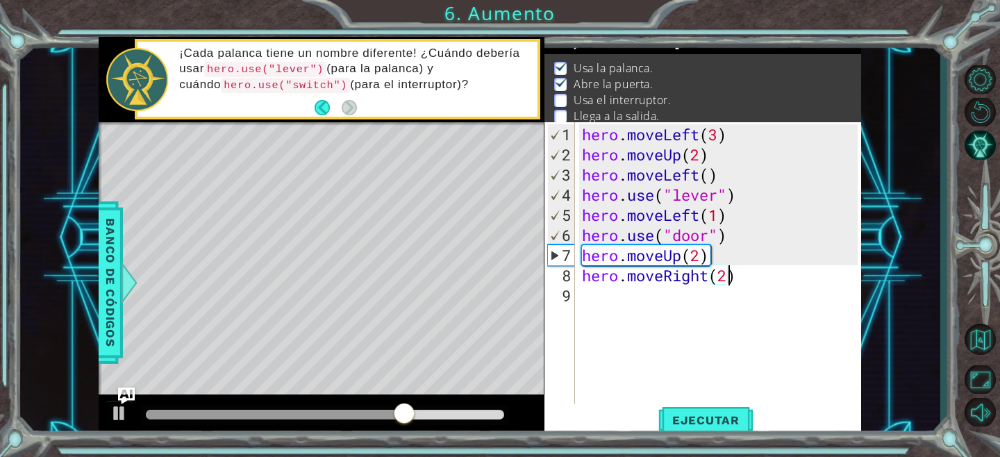
scroll to position [0, 6]
type textarea "hero.moveRight(2)"
click at [719, 424] on span "Ejecutar" at bounding box center [705, 420] width 95 height 14
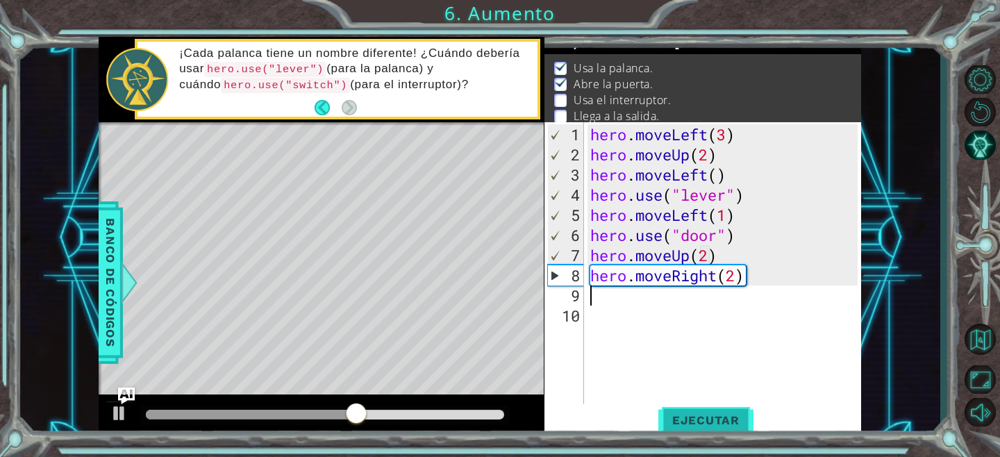
scroll to position [0, 0]
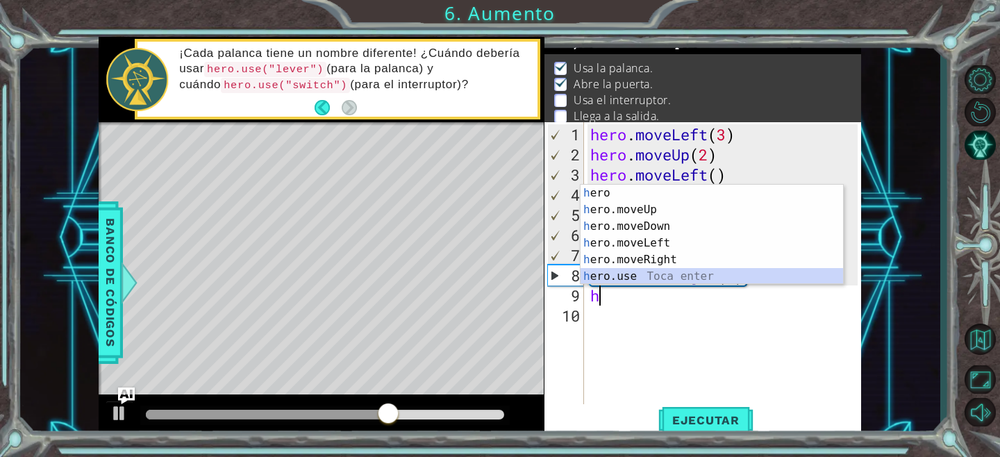
click at [650, 276] on div "h ero Toca enter h ero.moveUp Toca enter h ero.moveDown Toca enter h ero.moveLe…" at bounding box center [712, 251] width 263 height 133
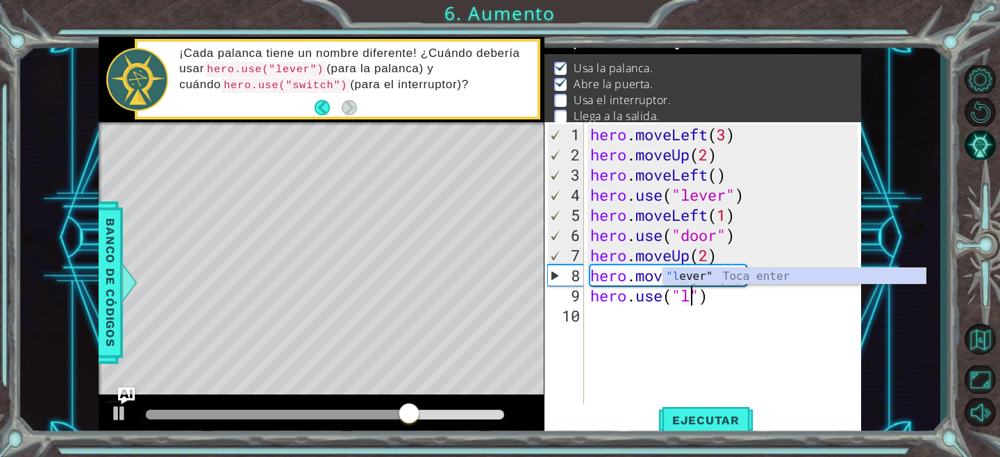
scroll to position [0, 4]
click at [695, 278] on div ""l ever" Toca enter" at bounding box center [794, 293] width 263 height 50
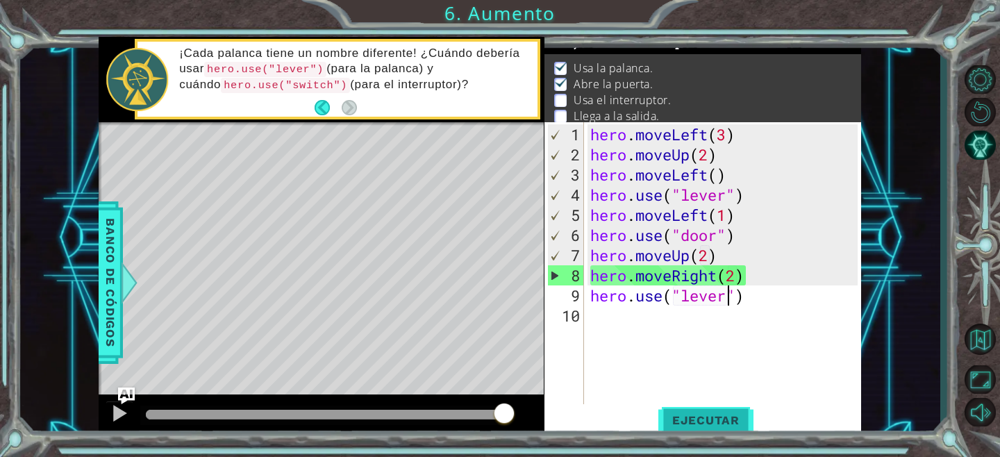
type textarea "hero.use("lever")"
click at [692, 419] on span "Ejecutar" at bounding box center [705, 420] width 95 height 14
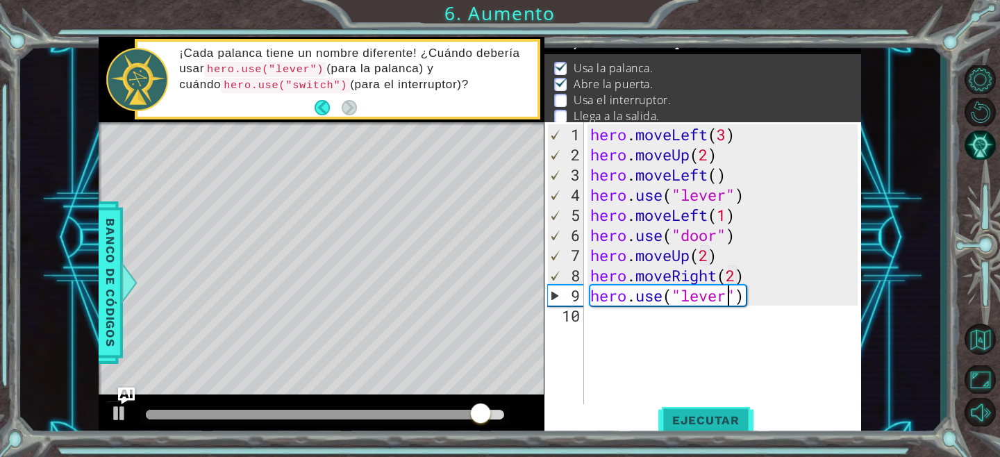
scroll to position [0, 0]
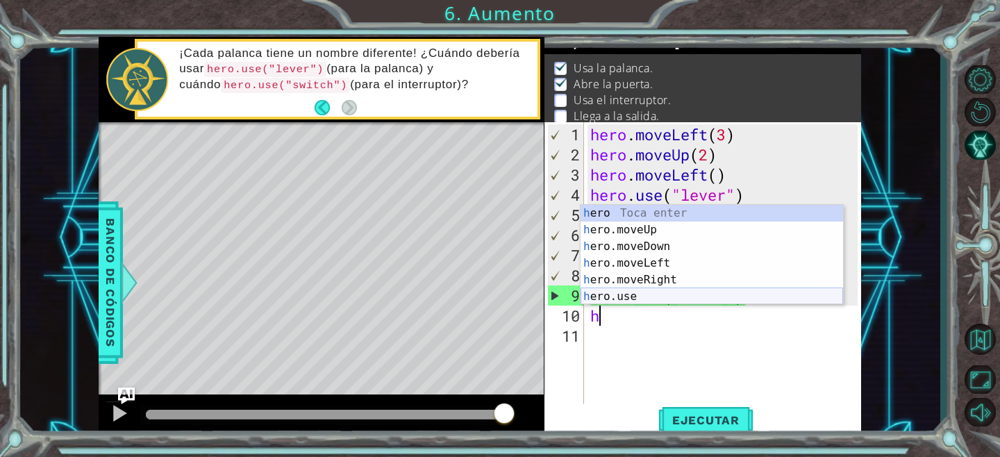
click at [676, 299] on div "h ero Toca enter h ero.moveUp Toca enter h ero.moveDown Toca enter h ero.moveLe…" at bounding box center [712, 271] width 263 height 133
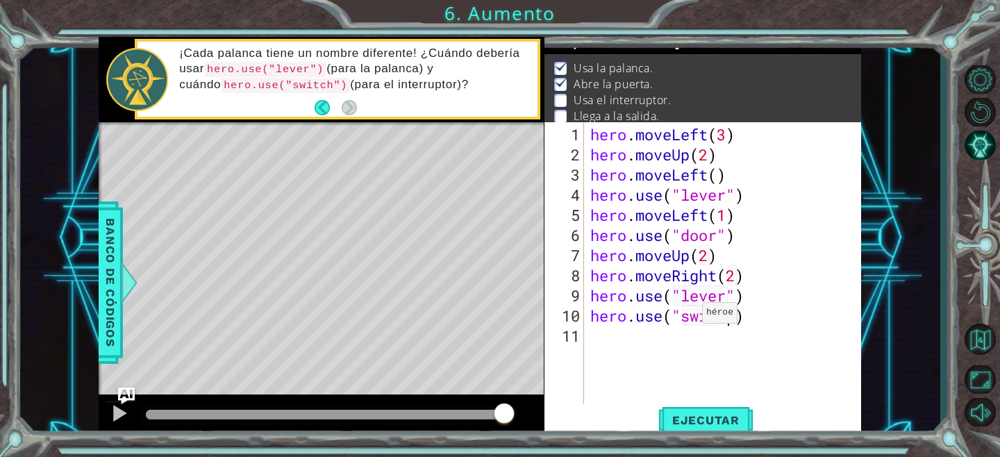
scroll to position [0, 6]
type textarea "hero.use("switch")"
click at [722, 418] on span "Ejecutar" at bounding box center [705, 420] width 95 height 14
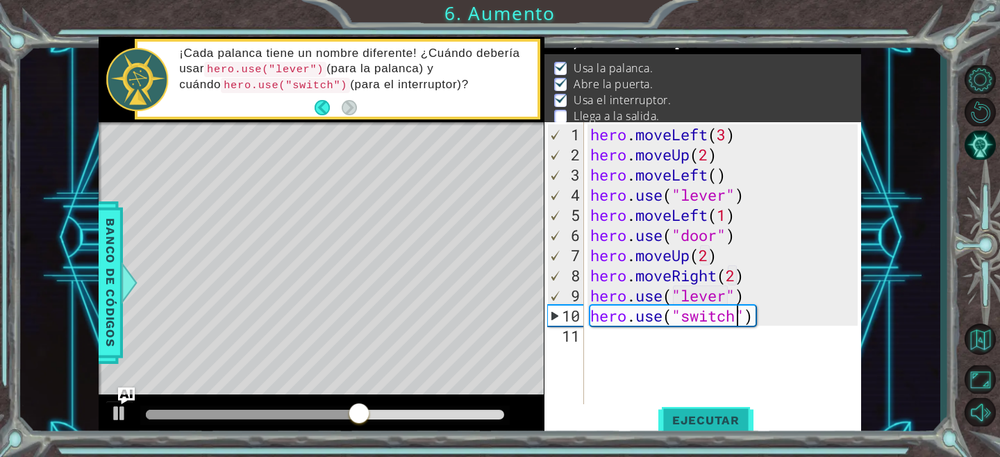
scroll to position [0, 0]
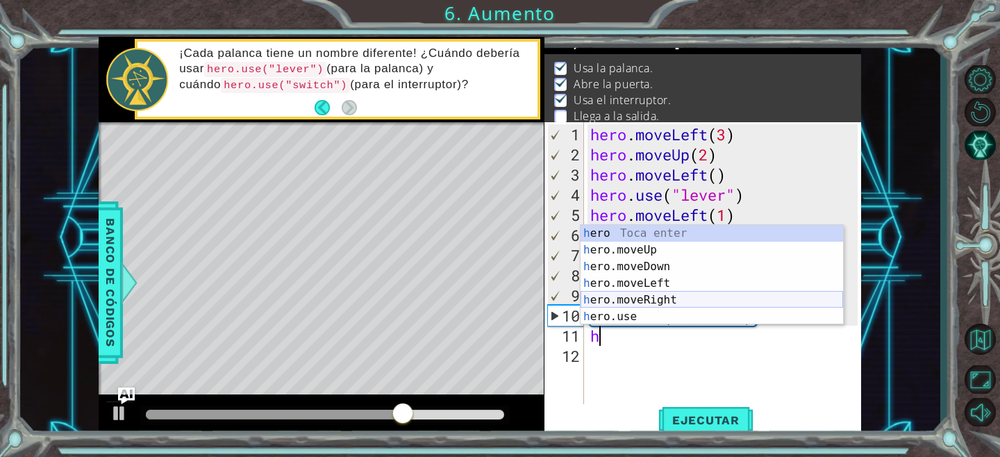
click at [658, 303] on div "h ero Toca enter h ero.moveUp Toca enter h ero.moveDown Toca enter h ero.moveLe…" at bounding box center [712, 291] width 263 height 133
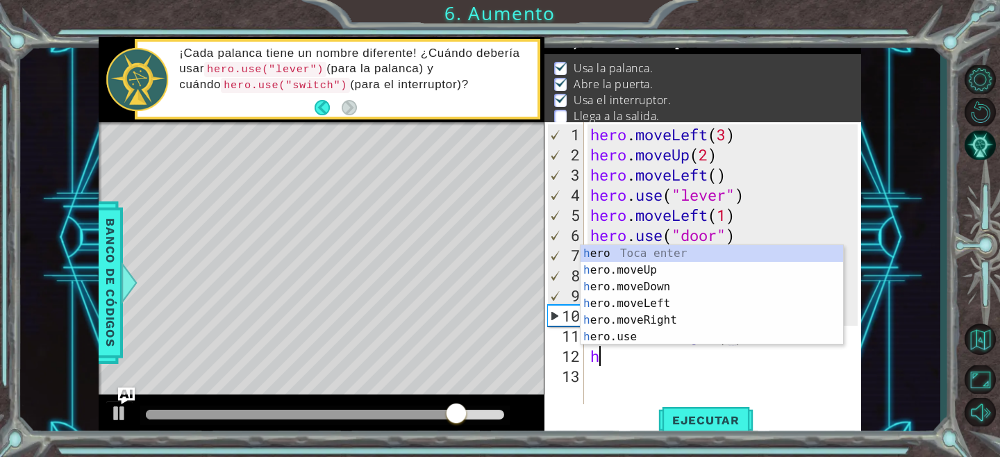
scroll to position [0, 6]
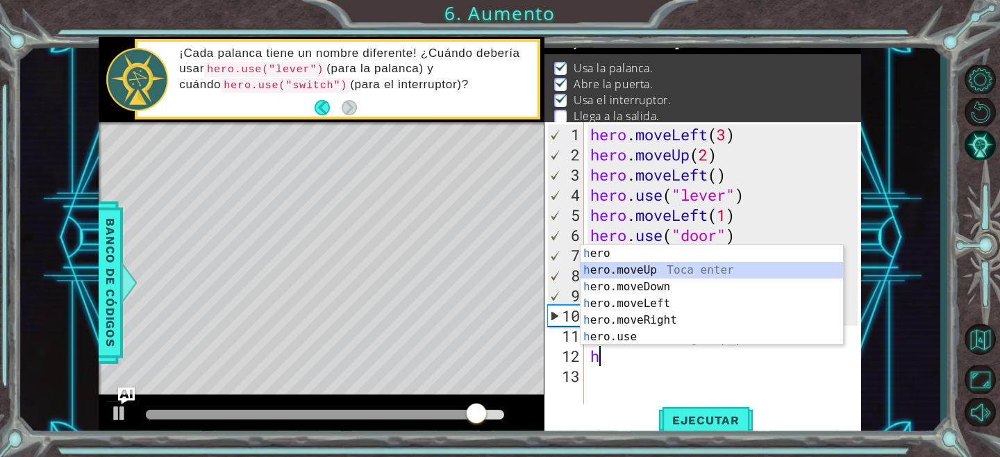
click at [653, 274] on div "h ero Toca enter h ero.moveUp Toca enter h ero.moveDown Toca enter h ero.moveLe…" at bounding box center [712, 311] width 263 height 133
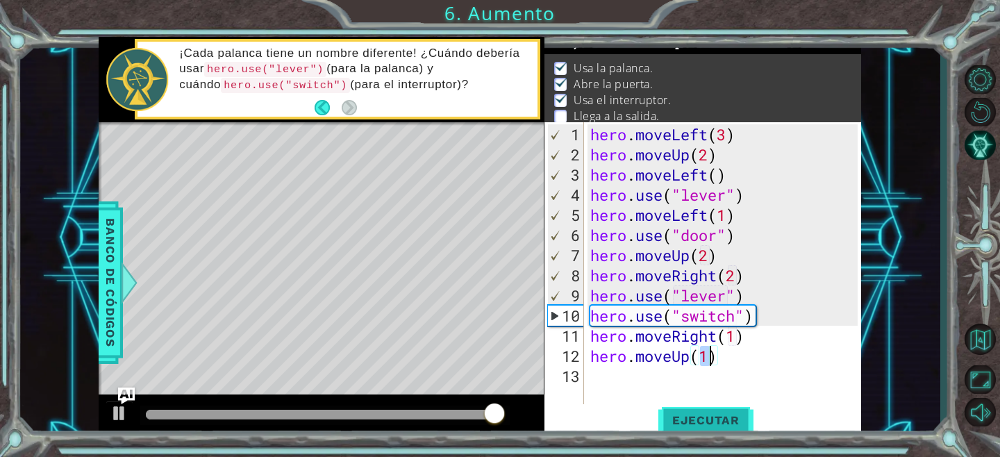
type textarea "hero.moveUp(1)"
click at [676, 419] on span "Ejecutar" at bounding box center [705, 420] width 95 height 14
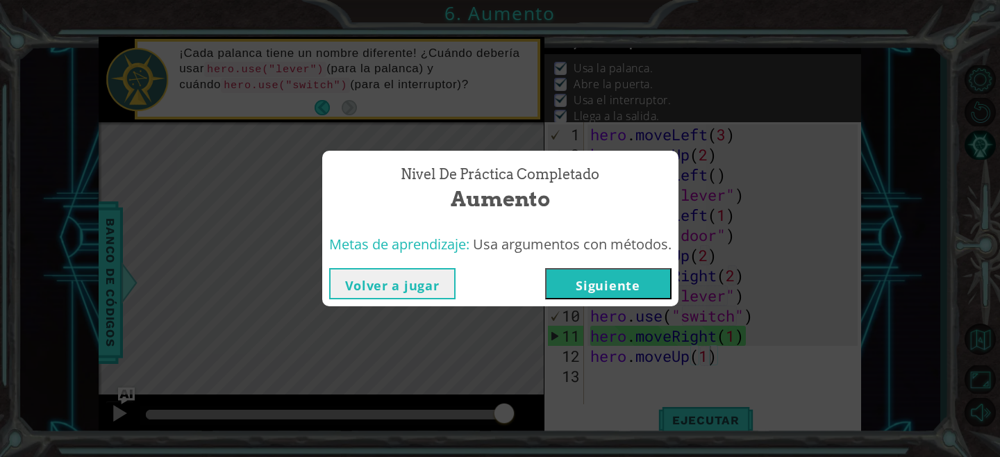
click at [579, 294] on button "Siguiente" at bounding box center [608, 283] width 126 height 31
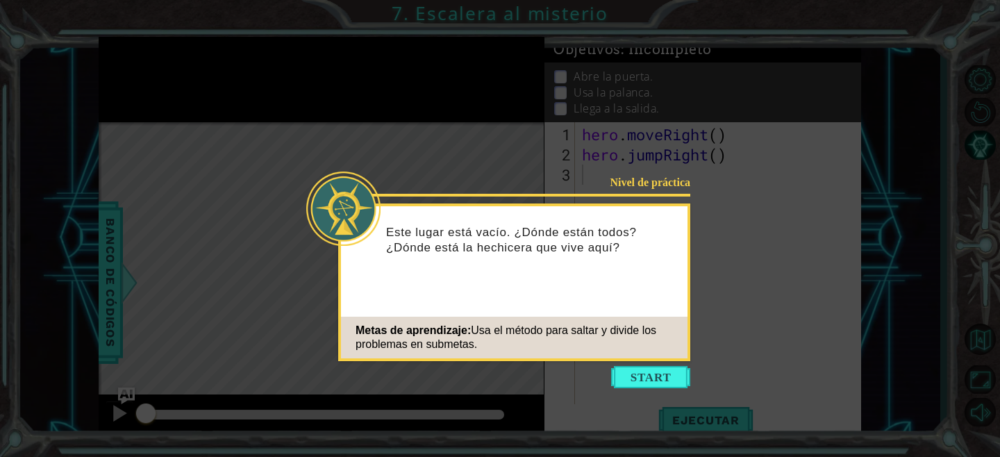
click at [670, 363] on icon at bounding box center [500, 228] width 1000 height 457
click at [667, 372] on button "Start" at bounding box center [650, 377] width 79 height 22
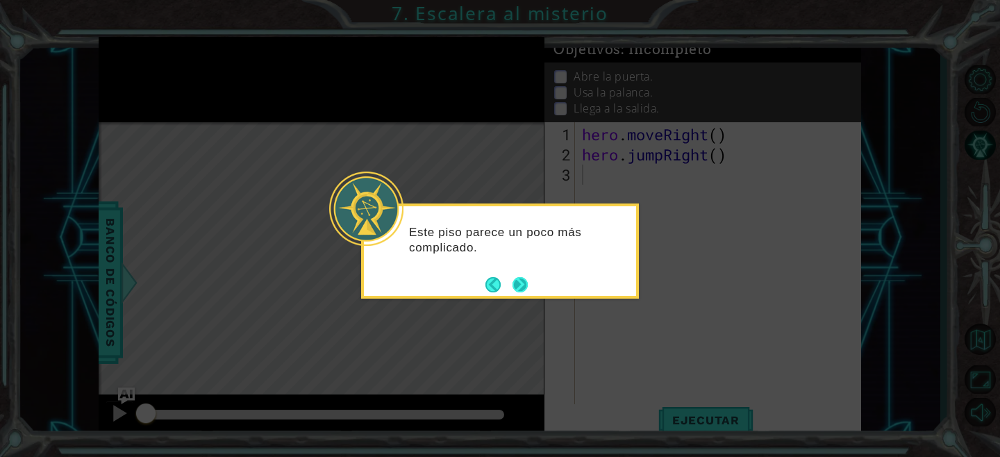
click at [513, 281] on button "Next" at bounding box center [520, 285] width 22 height 22
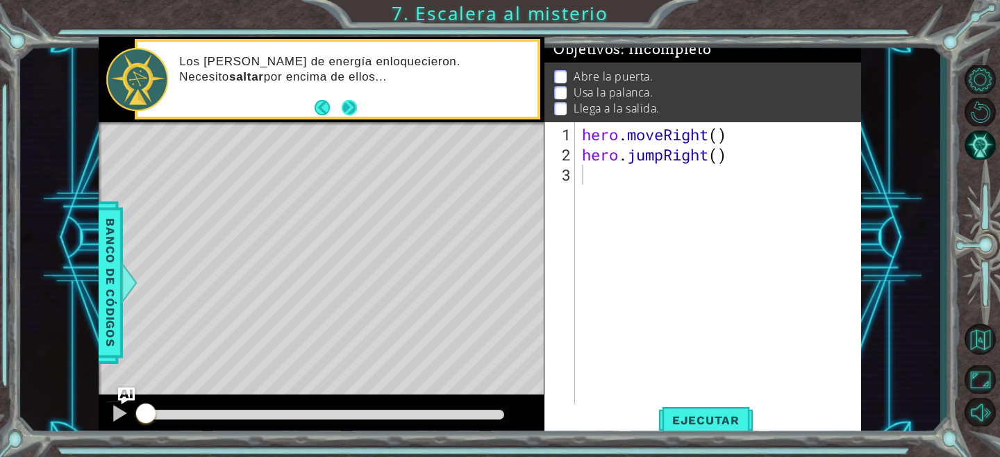
click at [357, 106] on button "Next" at bounding box center [349, 107] width 19 height 19
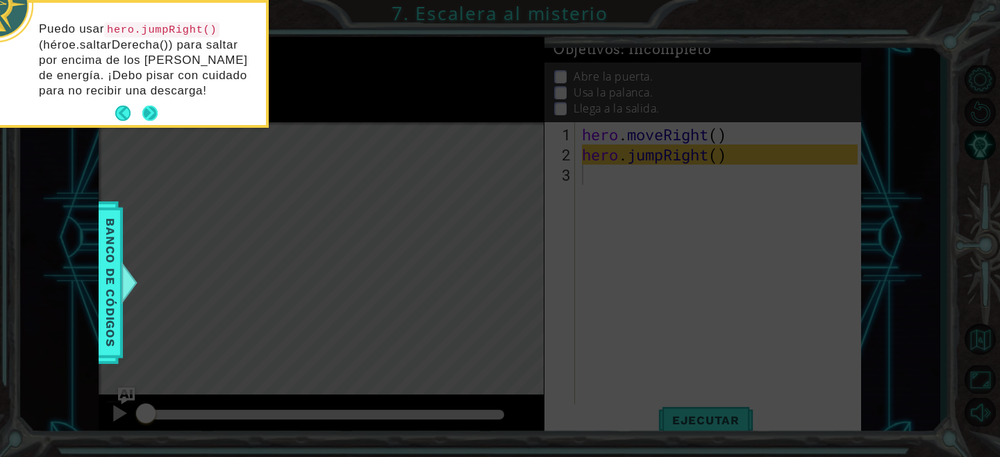
click at [151, 107] on button "Next" at bounding box center [149, 113] width 15 height 15
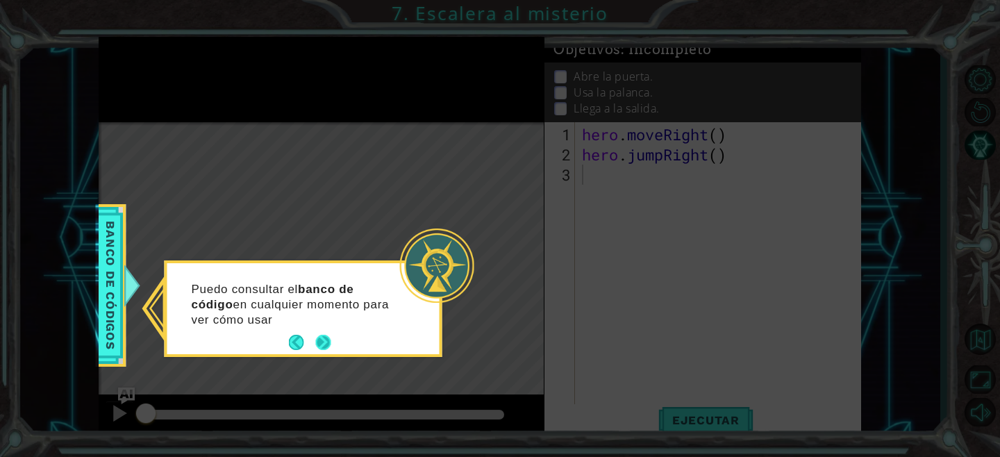
click at [322, 341] on button "Next" at bounding box center [323, 342] width 23 height 23
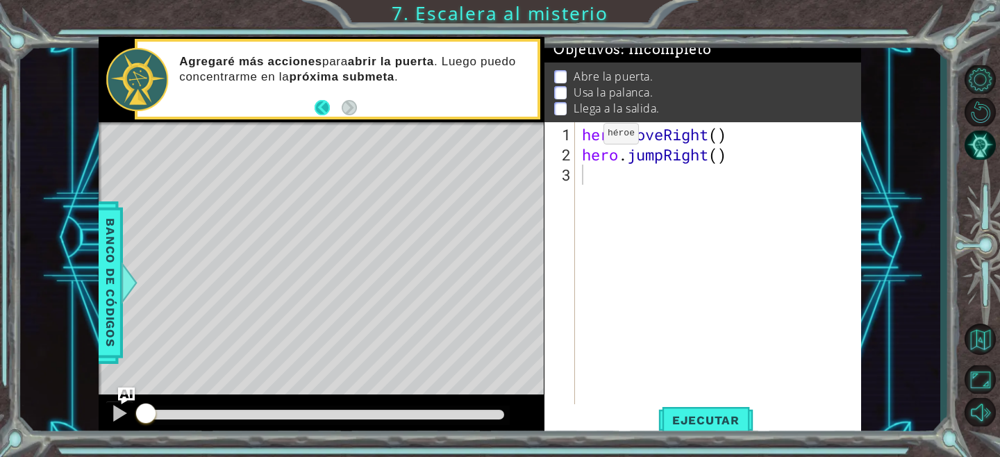
click at [317, 102] on button "Back" at bounding box center [328, 107] width 27 height 15
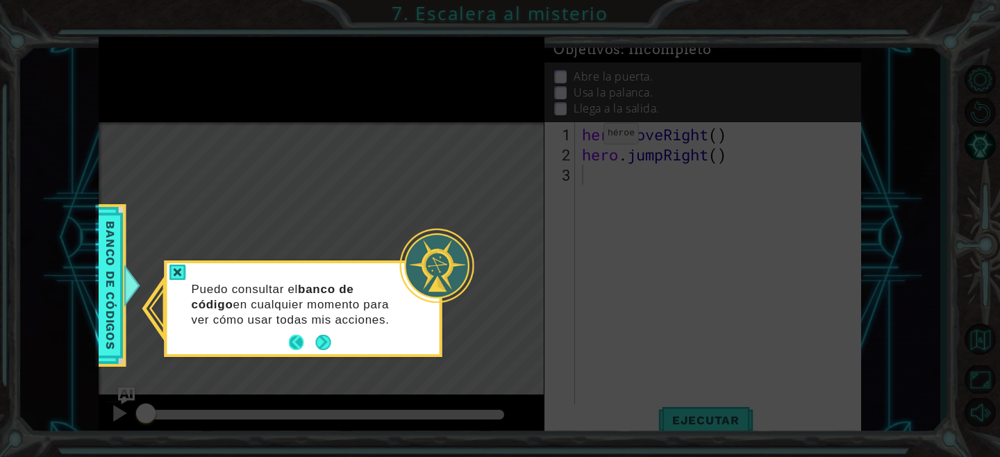
click at [301, 348] on button "Back" at bounding box center [302, 342] width 27 height 15
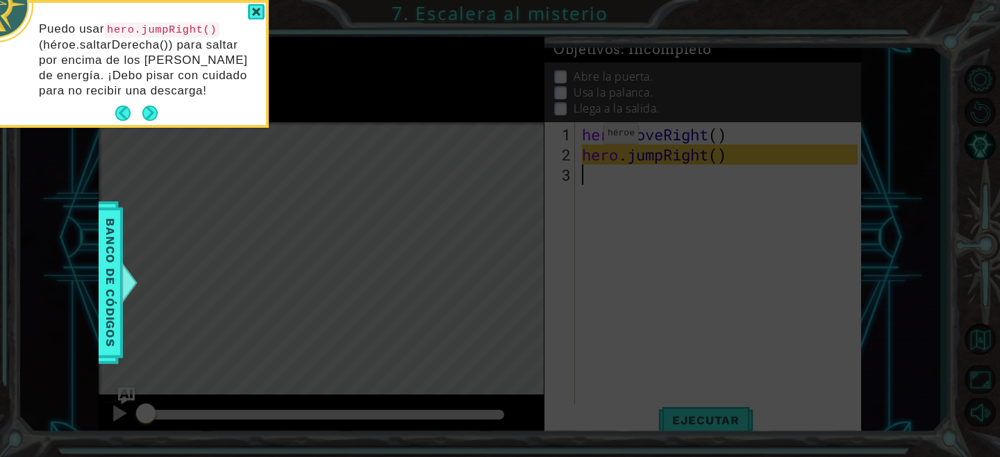
click at [610, 159] on icon at bounding box center [500, 68] width 1000 height 777
click at [256, 15] on div at bounding box center [256, 12] width 17 height 16
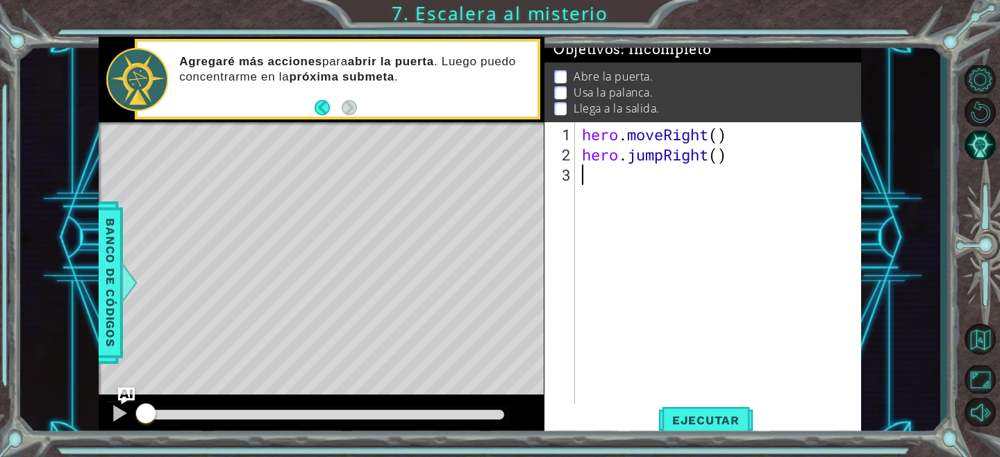
type textarea "h"
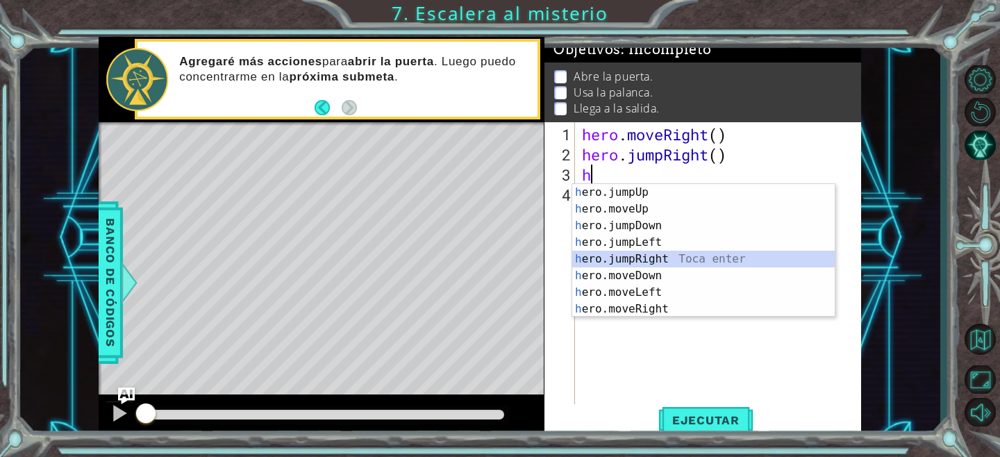
click at [655, 264] on div "h ero.jumpUp Toca enter h ero.moveUp Toca enter h ero.jumpDown Toca enter h ero…" at bounding box center [703, 267] width 263 height 167
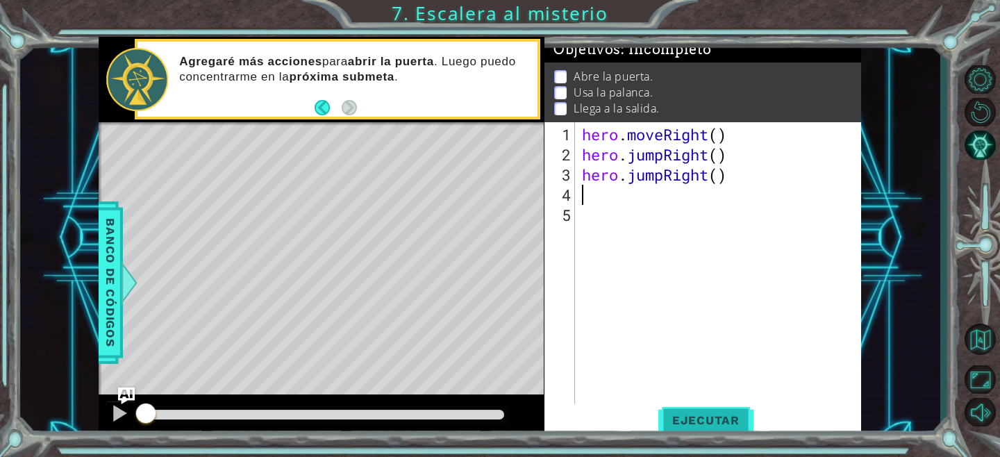
click at [672, 419] on span "Ejecutar" at bounding box center [705, 420] width 95 height 14
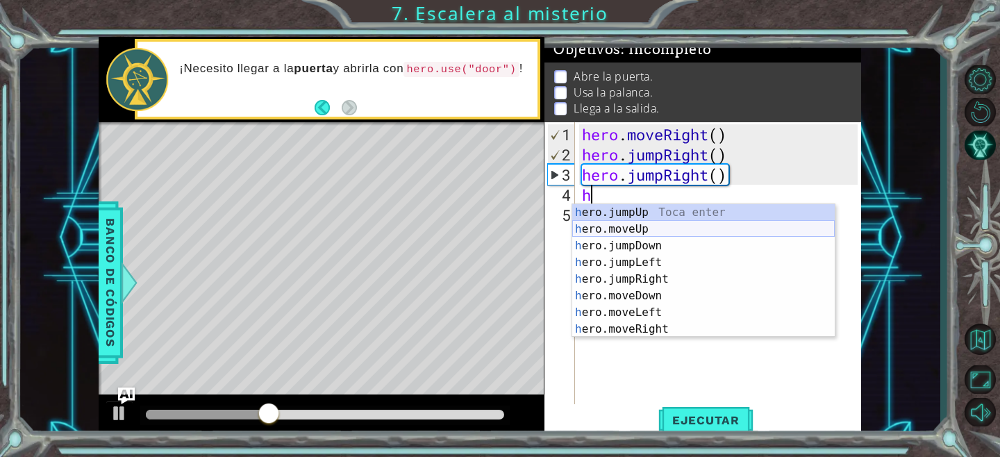
click at [639, 231] on div "h ero.jumpUp Toca enter h ero.moveUp Toca enter h ero.jumpDown Toca enter h ero…" at bounding box center [703, 287] width 263 height 167
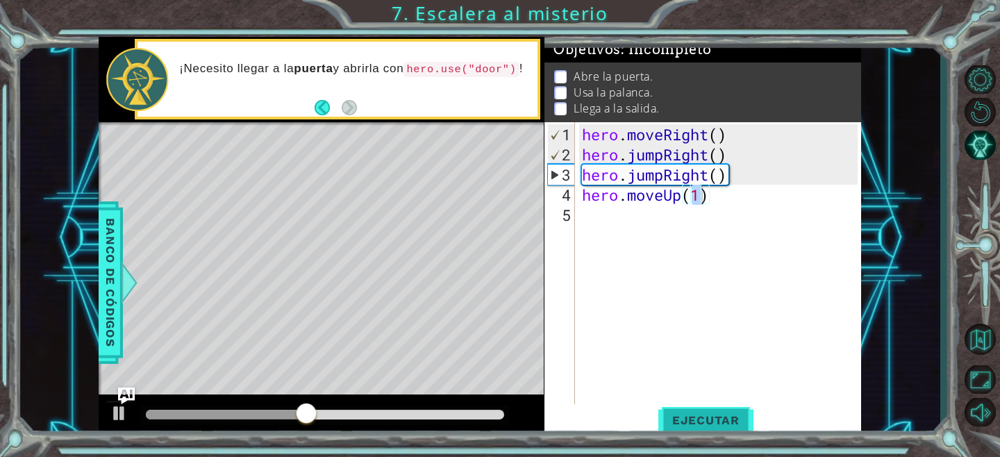
click at [688, 421] on span "Ejecutar" at bounding box center [705, 420] width 95 height 14
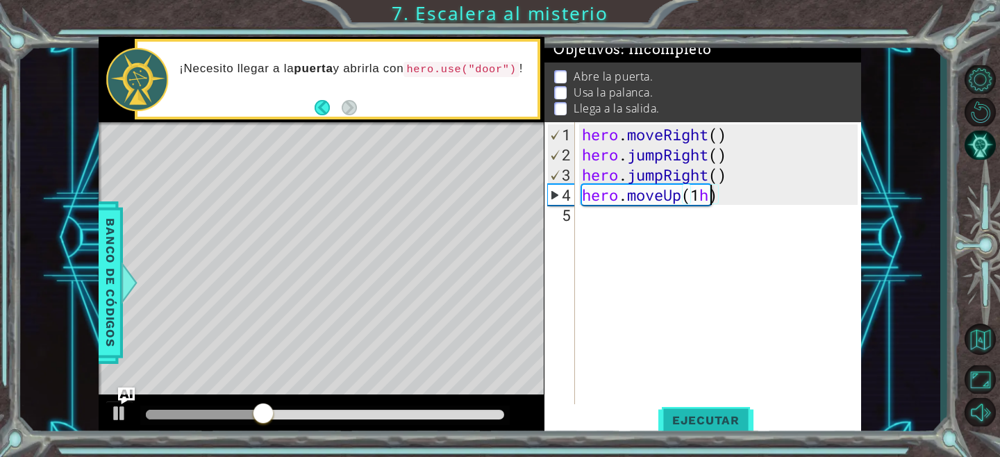
type textarea "hero.moveUp(1)"
click at [668, 224] on div "hero . moveRight ( ) hero . jumpRight ( ) hero . jumpRight ( ) hero . moveUp ( …" at bounding box center [721, 285] width 285 height 322
type textarea "h"
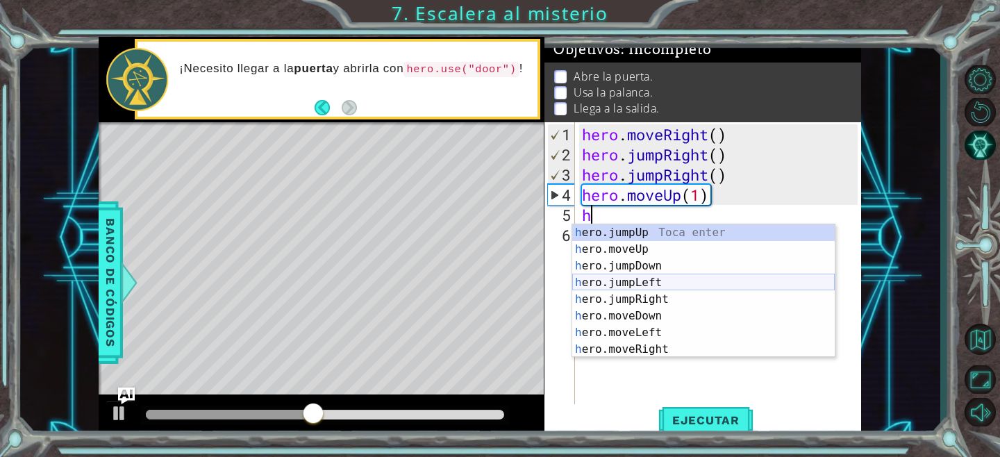
click at [660, 287] on div "h ero.jumpUp Toca enter h ero.moveUp Toca enter h ero.jumpDown Toca enter h ero…" at bounding box center [703, 307] width 263 height 167
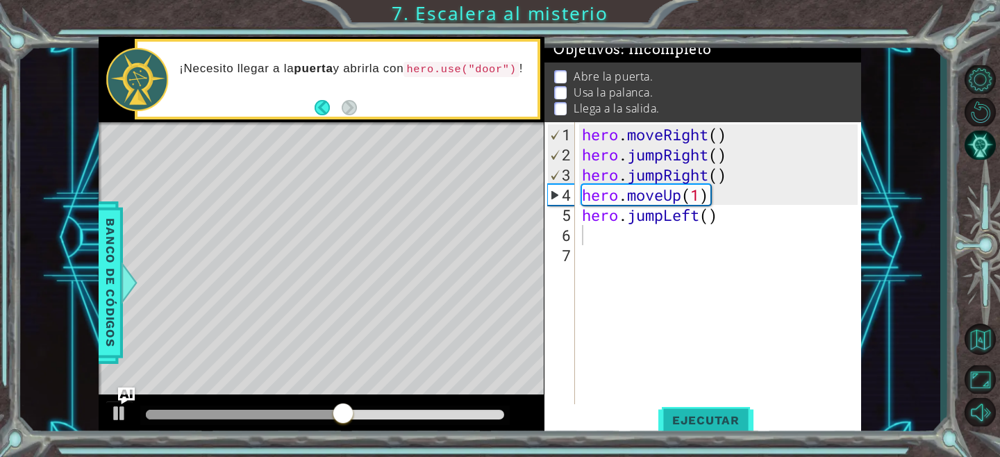
click at [694, 429] on button "Ejecutar" at bounding box center [705, 420] width 95 height 32
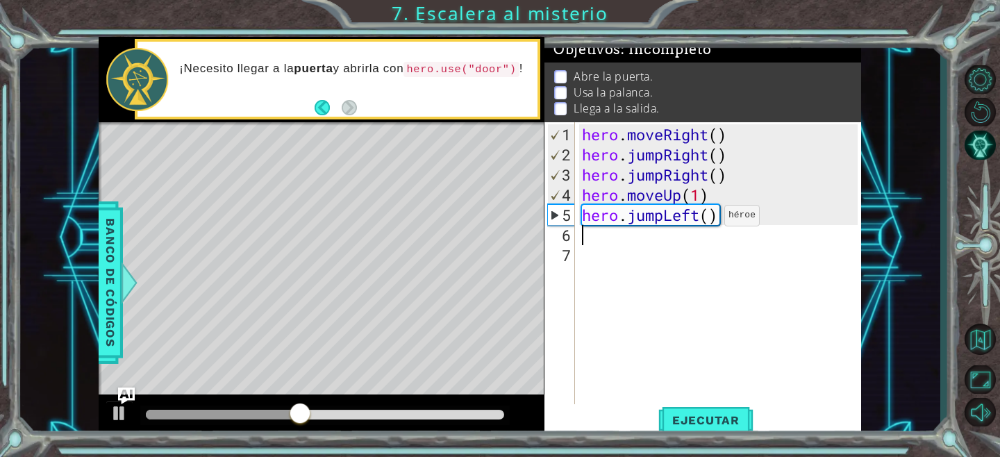
click at [704, 221] on div "hero . moveRight ( ) hero . jumpRight ( ) hero . jumpRight ( ) hero . moveUp ( …" at bounding box center [721, 285] width 285 height 322
click at [665, 218] on div "hero . moveRight ( ) hero . jumpRight ( ) hero . jumpRight ( ) hero . moveUp ( …" at bounding box center [721, 285] width 285 height 322
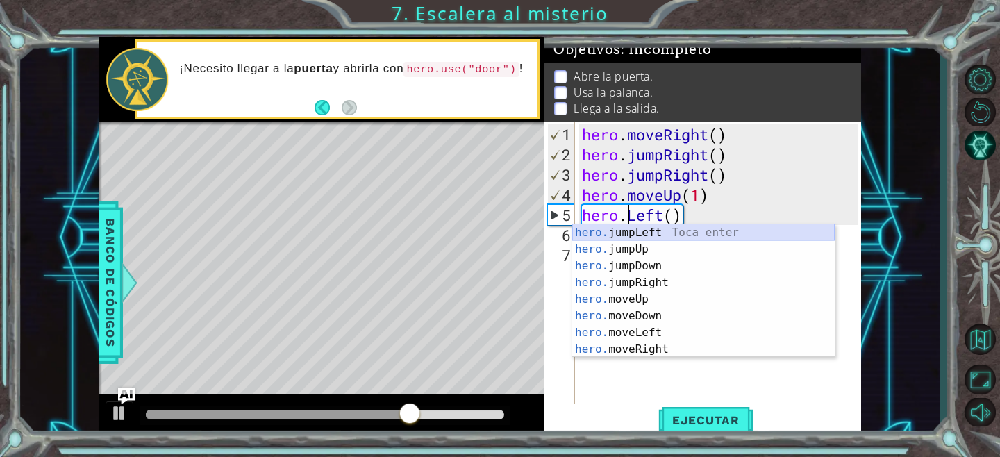
click at [649, 235] on div "hero. jumpLeft Toca enter hero. jumpUp Toca enter hero. jumpDown Toca enter her…" at bounding box center [703, 307] width 263 height 167
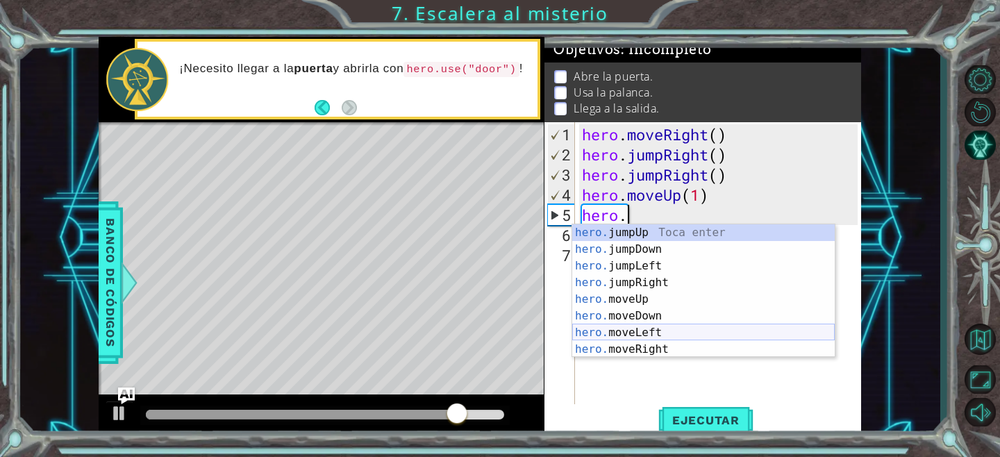
click at [658, 332] on div "hero. jumpUp Toca enter hero. jumpDown Toca enter hero. jumpLeft Toca enter her…" at bounding box center [703, 307] width 263 height 167
type textarea "hero.moveLeft(1)"
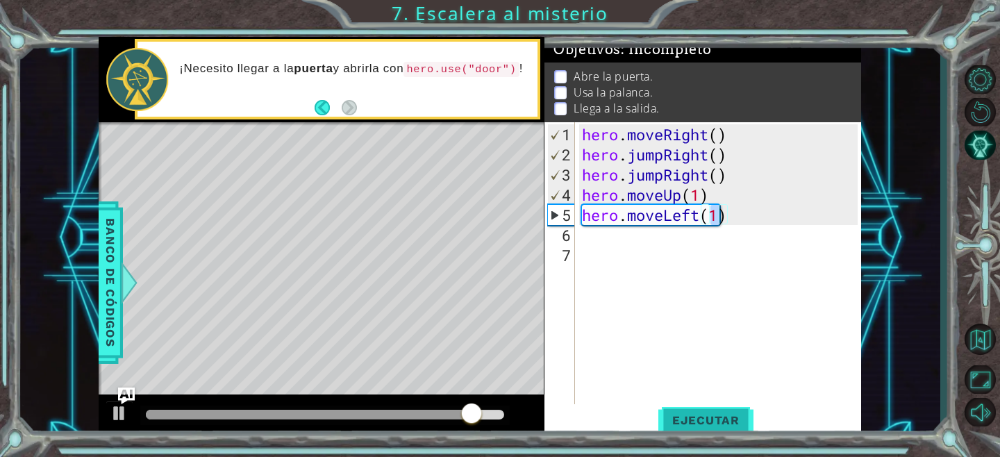
click at [689, 414] on span "Ejecutar" at bounding box center [705, 420] width 95 height 14
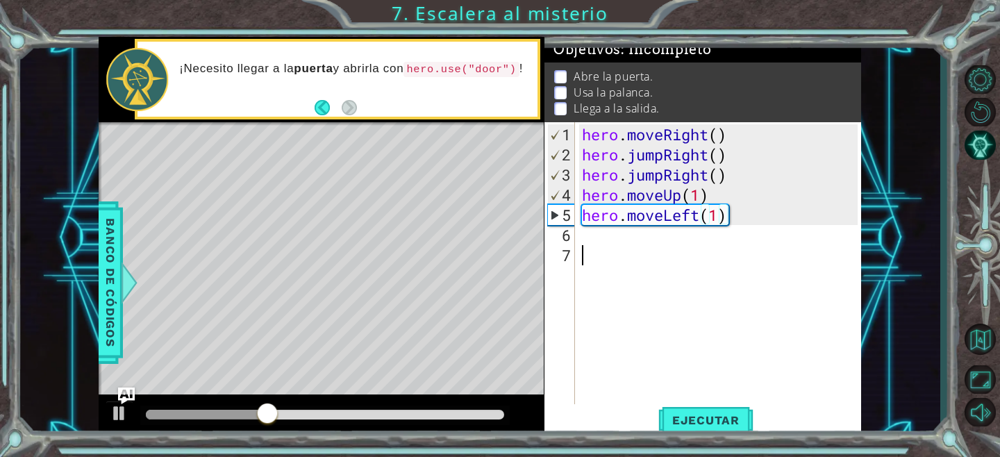
click at [622, 246] on div "hero . moveRight ( ) hero . jumpRight ( ) hero . jumpRight ( ) hero . moveUp ( …" at bounding box center [721, 285] width 285 height 322
click at [610, 235] on div "hero . moveRight ( ) hero . jumpRight ( ) hero . jumpRight ( ) hero . moveUp ( …" at bounding box center [721, 285] width 285 height 322
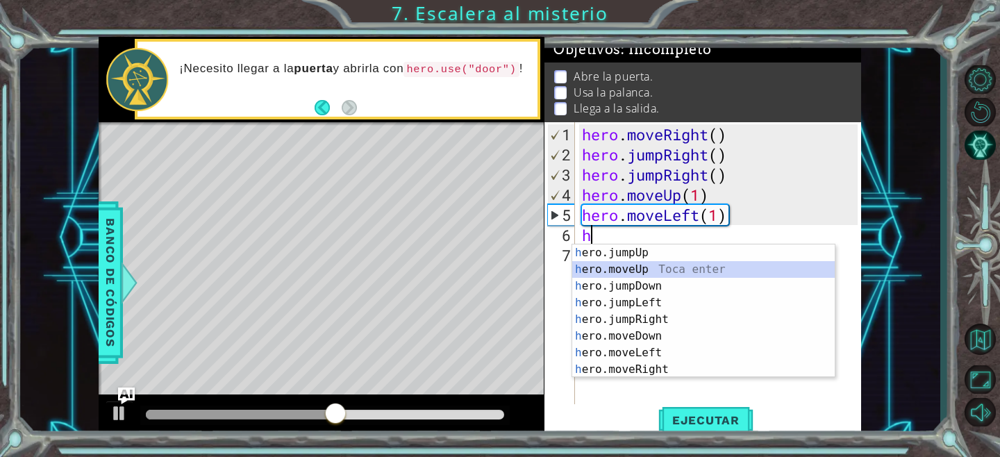
click at [691, 274] on div "h ero.jumpUp Toca enter h ero.moveUp Toca enter h ero.jumpDown Toca enter h ero…" at bounding box center [703, 327] width 263 height 167
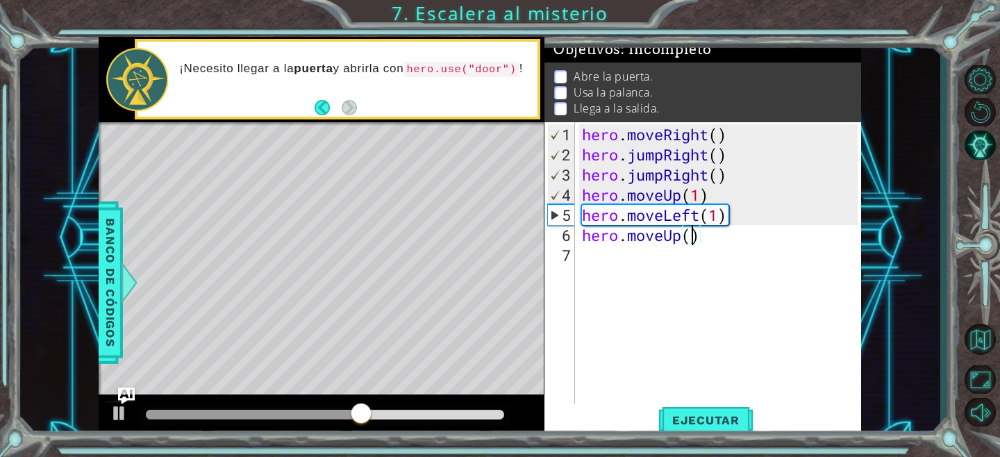
scroll to position [0, 5]
click at [705, 416] on span "Ejecutar" at bounding box center [705, 420] width 95 height 14
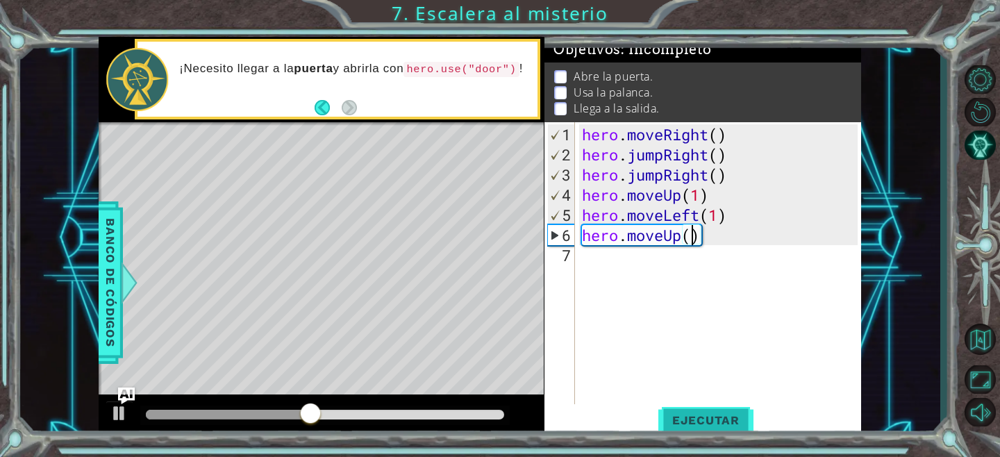
type textarea "hero.moveUp(1)"
click at [688, 263] on div "hero . moveRight ( ) hero . jumpRight ( ) hero . jumpRight ( ) hero . moveUp ( …" at bounding box center [721, 285] width 285 height 322
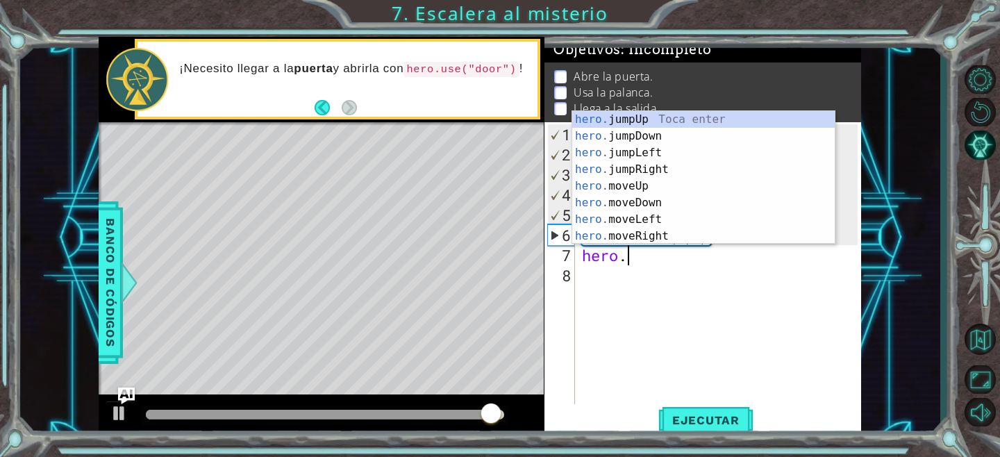
scroll to position [0, 1]
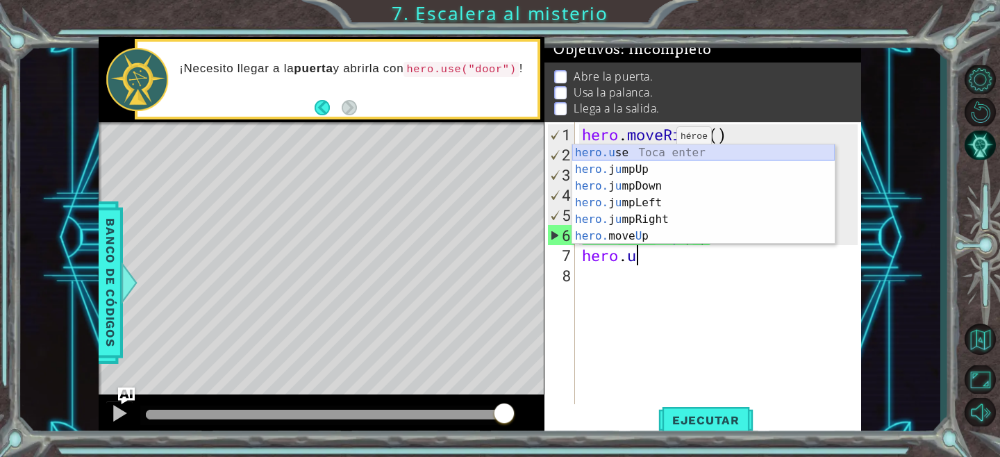
click at [654, 154] on div "hero.u se Toca enter hero. j u mpUp Toca enter hero. j u mpDown Toca enter hero…" at bounding box center [703, 210] width 263 height 133
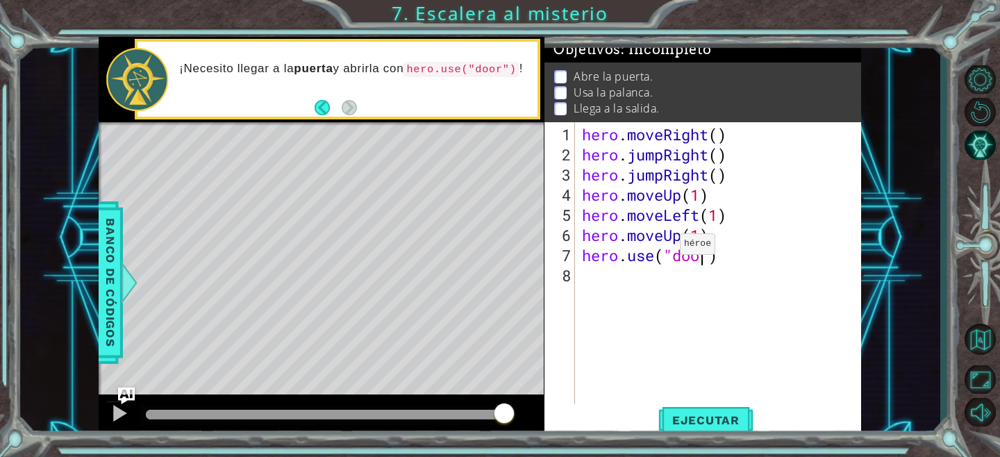
scroll to position [0, 6]
type textarea "hero.use("door")"
click at [700, 430] on button "Ejecutar" at bounding box center [705, 420] width 95 height 32
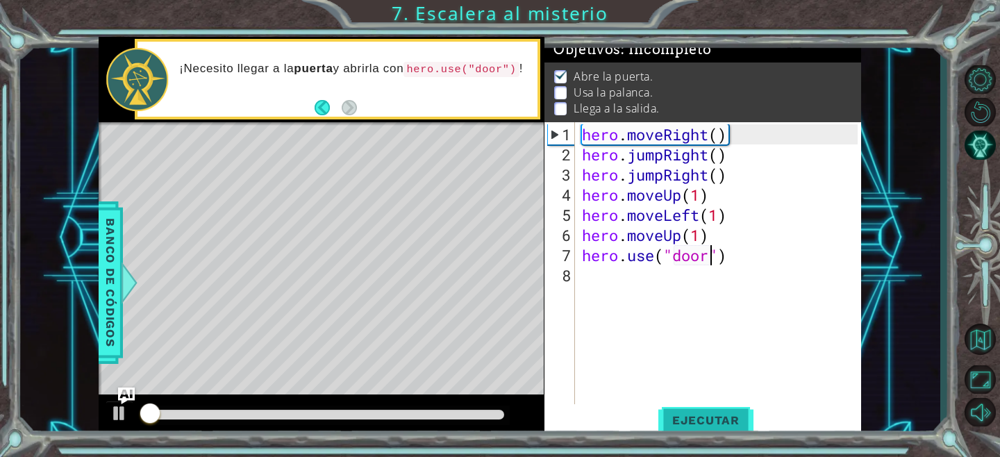
scroll to position [1, 0]
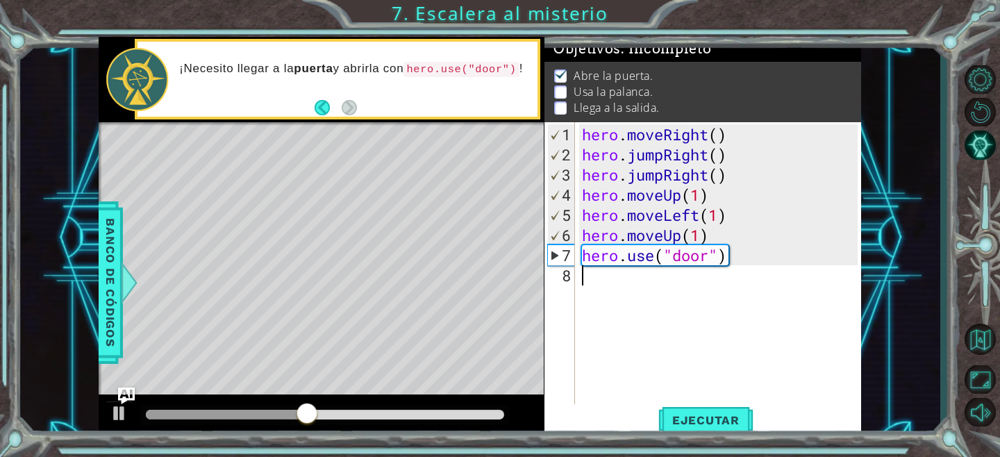
click at [679, 290] on div "hero . moveRight ( ) hero . jumpRight ( ) hero . jumpRight ( ) hero . moveUp ( …" at bounding box center [721, 285] width 285 height 322
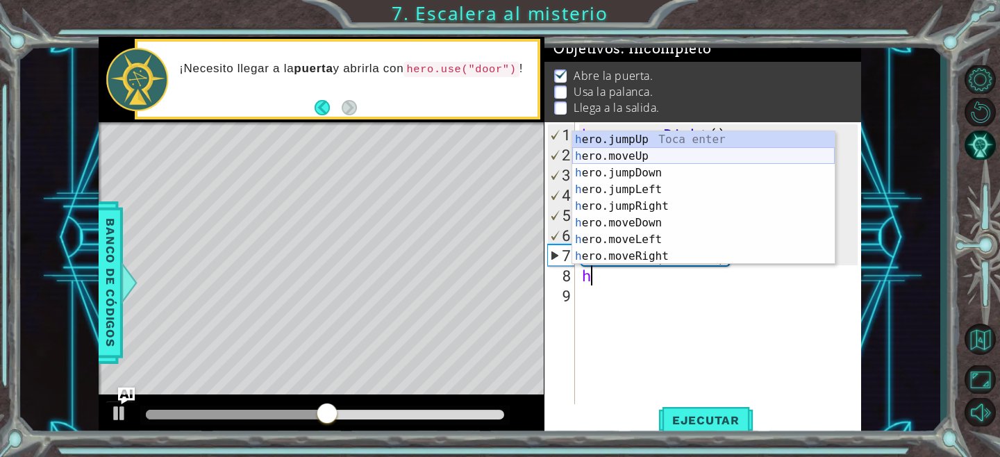
click at [654, 154] on div "h ero.jumpUp Toca enter h ero.moveUp Toca enter h ero.jumpDown Toca enter h ero…" at bounding box center [703, 214] width 263 height 167
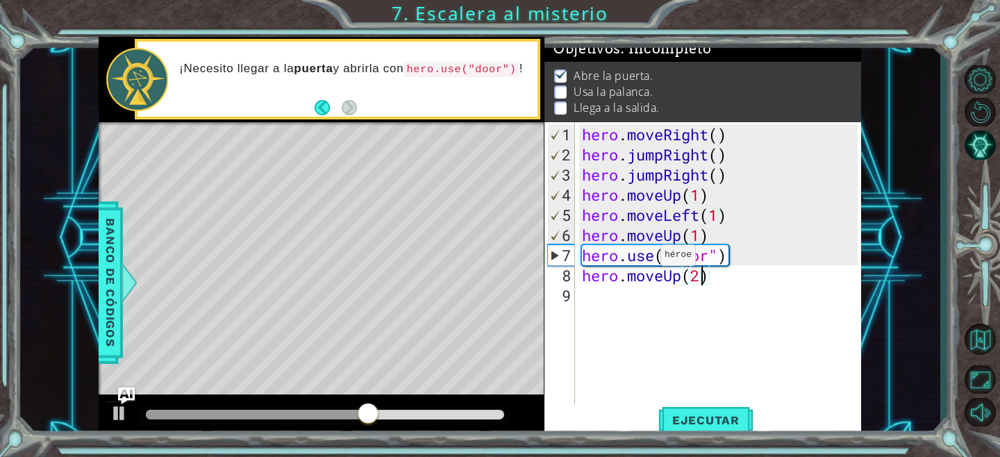
scroll to position [0, 5]
type textarea "hero.moveUp(2)"
click at [683, 422] on span "Ejecutar" at bounding box center [705, 420] width 95 height 14
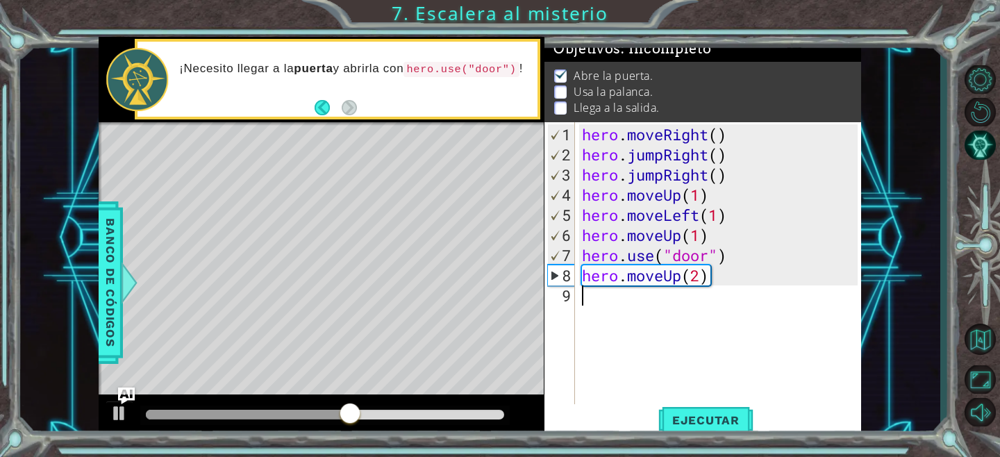
click at [685, 303] on div "hero . moveRight ( ) hero . jumpRight ( ) hero . jumpRight ( ) hero . moveUp ( …" at bounding box center [721, 285] width 285 height 322
type textarea "h"
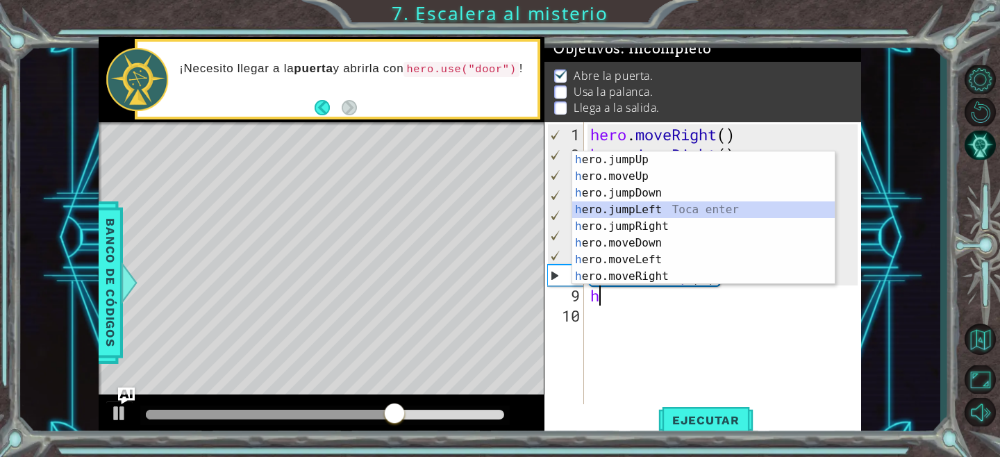
click at [633, 215] on div "h ero.jumpUp Toca enter h ero.moveUp Toca enter h ero.jumpDown Toca enter h ero…" at bounding box center [703, 234] width 263 height 167
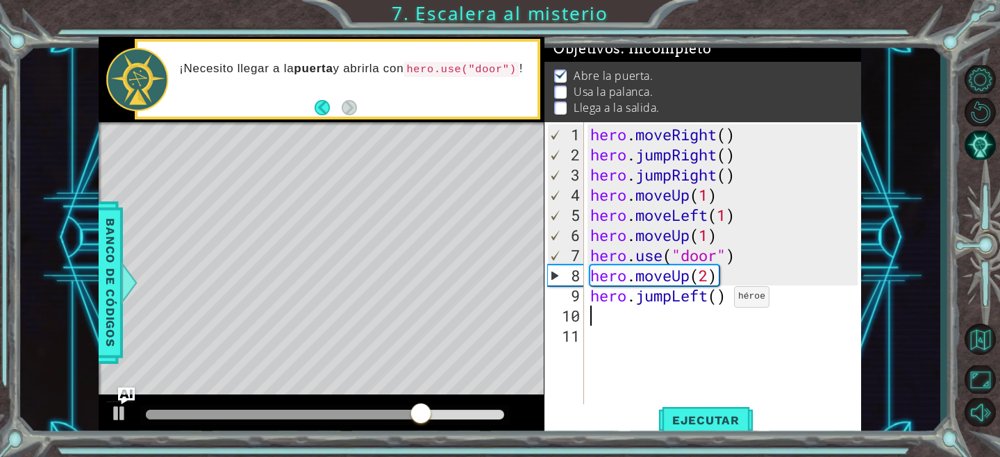
click at [722, 301] on div "hero . moveRight ( ) hero . jumpRight ( ) hero . jumpRight ( ) hero . moveUp ( …" at bounding box center [726, 285] width 277 height 322
type textarea "hero.jumpLeft(1)"
click at [607, 322] on div "hero . moveRight ( ) hero . jumpRight ( ) hero . jumpRight ( ) hero . moveUp ( …" at bounding box center [726, 285] width 277 height 322
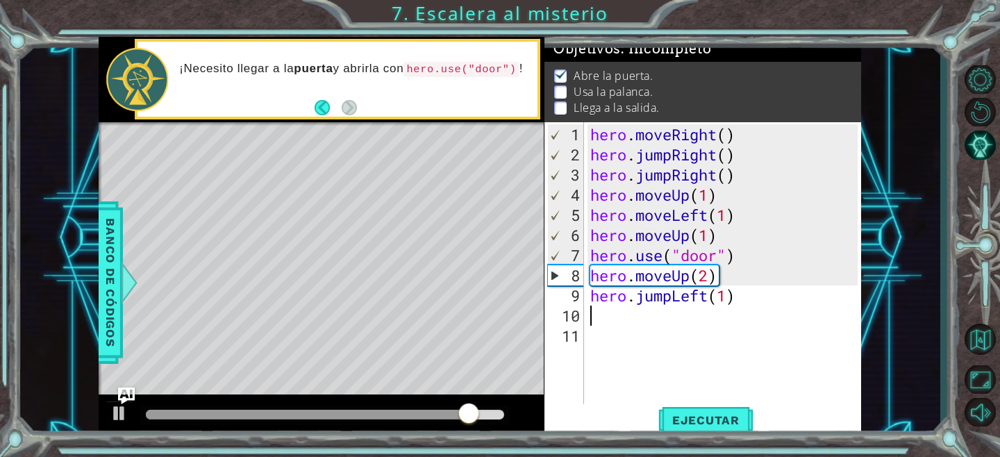
type textarea "h"
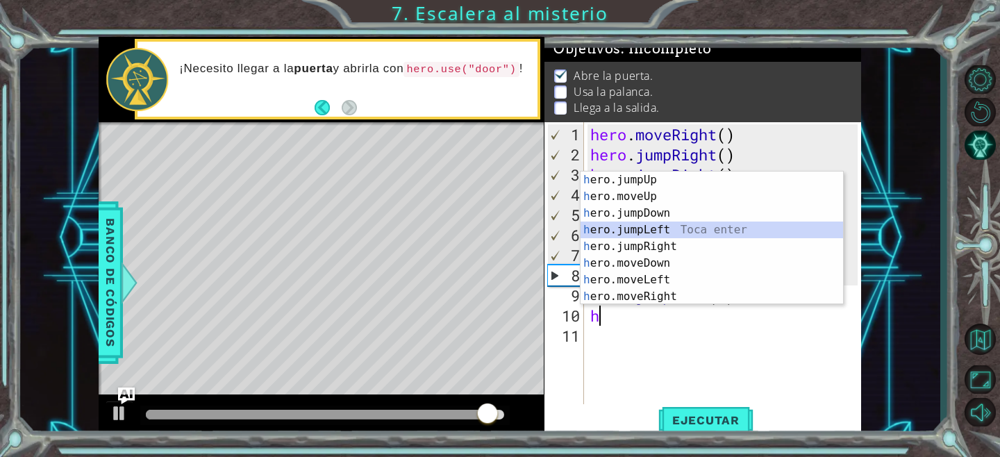
click at [638, 232] on div "h ero.jumpUp Toca enter h ero.moveUp Toca enter h ero.jumpDown Toca enter h ero…" at bounding box center [712, 255] width 263 height 167
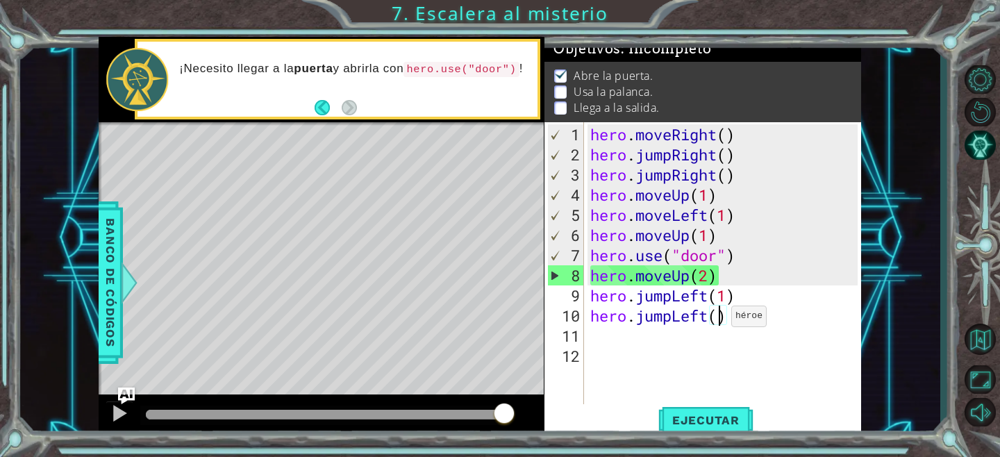
click at [718, 322] on div "hero . moveRight ( ) hero . jumpRight ( ) hero . jumpRight ( ) hero . moveUp ( …" at bounding box center [726, 285] width 277 height 322
type textarea "hero.jumpLeft(2)"
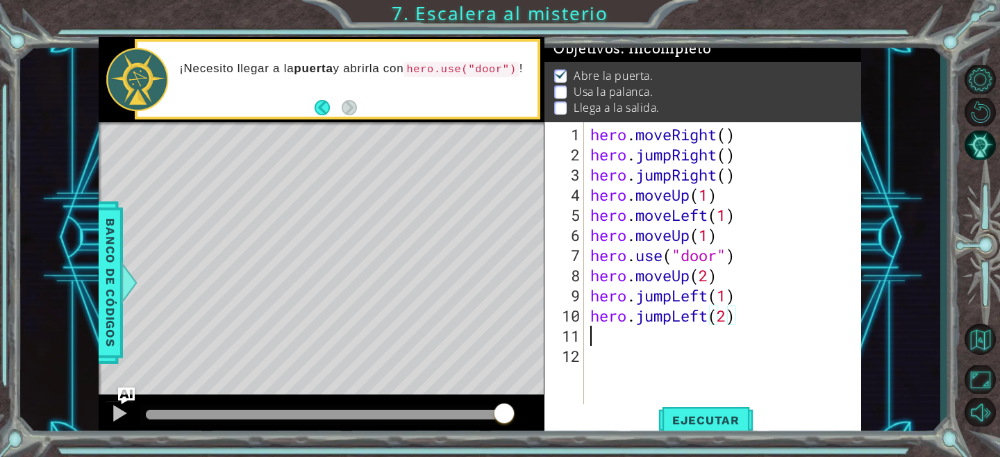
click at [612, 340] on div "hero . moveRight ( ) hero . jumpRight ( ) hero . jumpRight ( ) hero . moveUp ( …" at bounding box center [726, 285] width 277 height 322
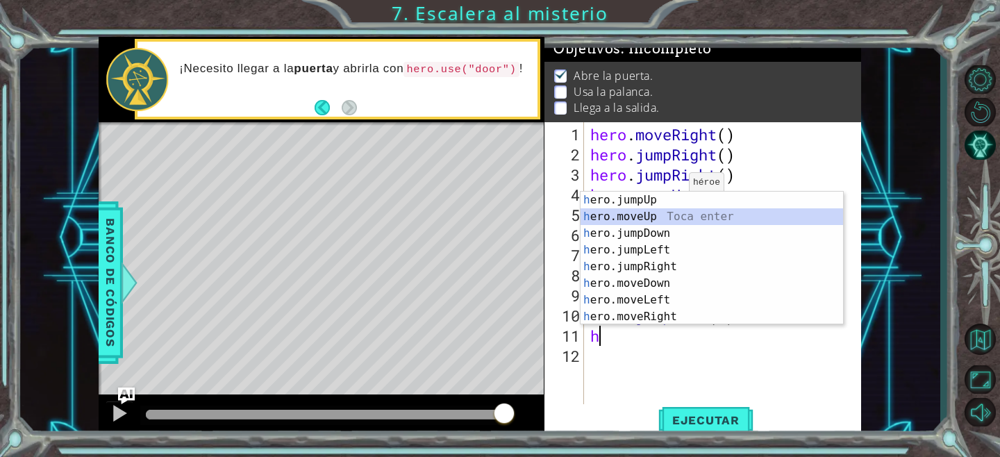
click at [670, 220] on div "h ero.jumpUp Toca enter h ero.moveUp Toca enter h ero.jumpDown Toca enter h ero…" at bounding box center [712, 275] width 263 height 167
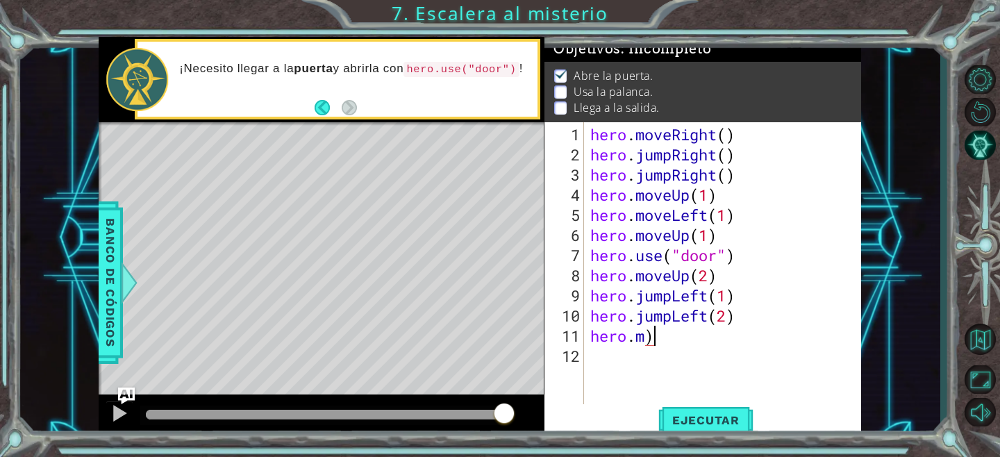
click at [663, 339] on div "hero . moveRight ( ) hero . jumpRight ( ) hero . jumpRight ( ) hero . moveUp ( …" at bounding box center [726, 285] width 277 height 322
type textarea "hero."
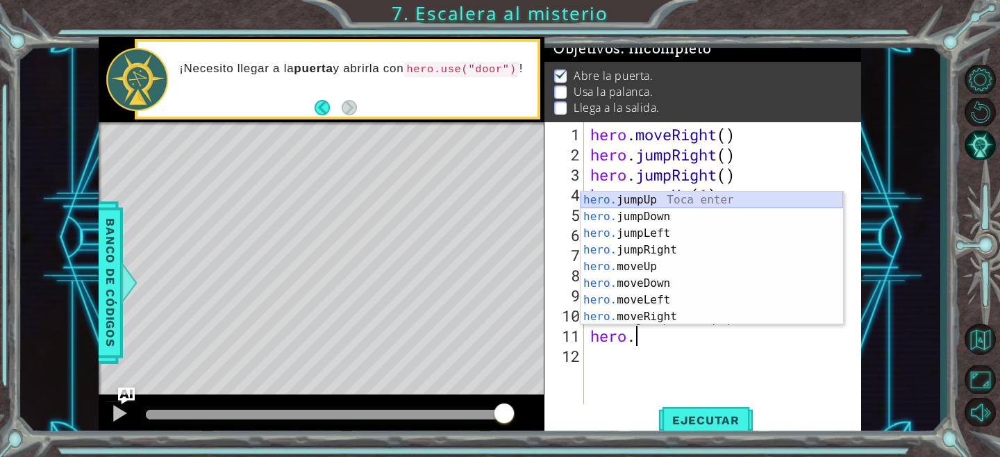
click at [657, 200] on div "hero. jumpUp Toca enter hero. jumpDown Toca enter hero. jumpLeft Toca enter her…" at bounding box center [712, 275] width 263 height 167
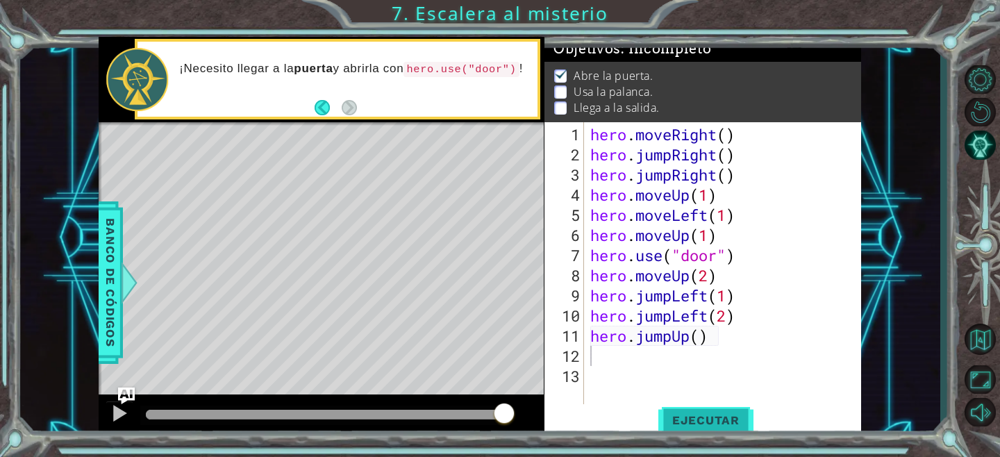
click at [711, 423] on span "Ejecutar" at bounding box center [705, 420] width 95 height 14
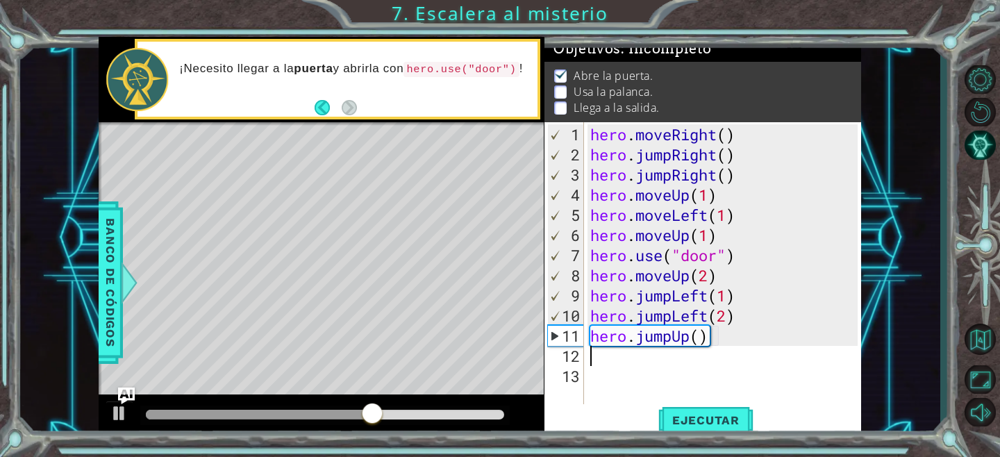
click at [753, 318] on div "hero . moveRight ( ) hero . jumpRight ( ) hero . jumpRight ( ) hero . moveUp ( …" at bounding box center [726, 285] width 277 height 322
click at [727, 315] on div "hero . moveRight ( ) hero . jumpRight ( ) hero . jumpRight ( ) hero . moveUp ( …" at bounding box center [726, 285] width 277 height 322
click at [708, 340] on div "hero . moveRight ( ) hero . jumpRight ( ) hero . jumpRight ( ) hero . moveUp ( …" at bounding box center [726, 285] width 277 height 322
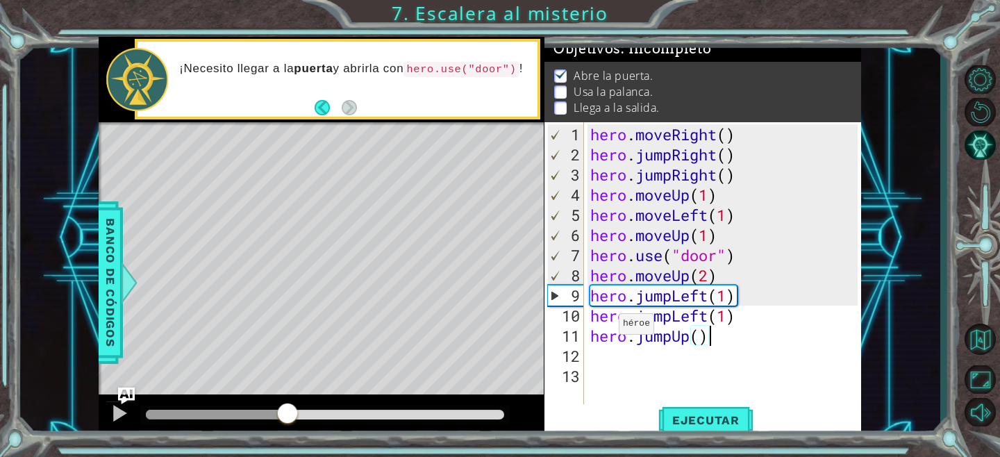
drag, startPoint x: 455, startPoint y: 413, endPoint x: 288, endPoint y: 419, distance: 167.5
click at [288, 419] on div at bounding box center [287, 414] width 25 height 25
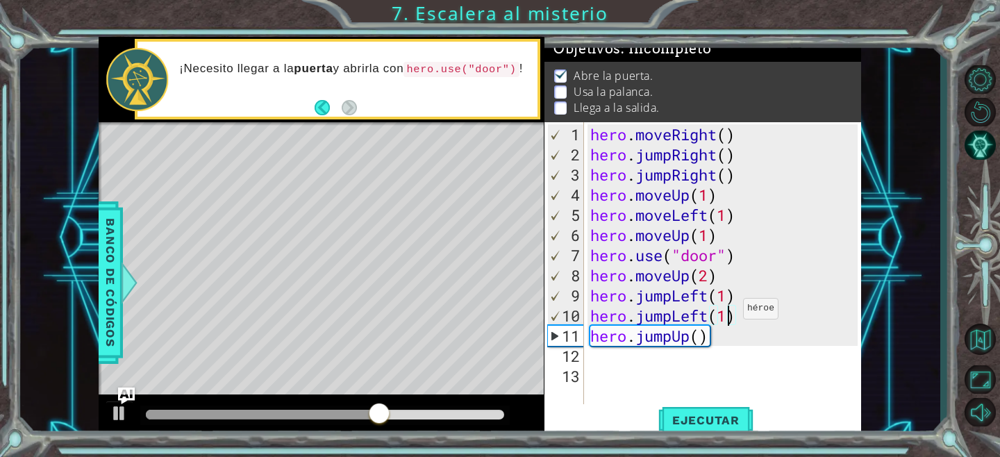
click at [731, 314] on div "hero . moveRight ( ) hero . jumpRight ( ) hero . jumpRight ( ) hero . moveUp ( …" at bounding box center [726, 285] width 277 height 322
click at [675, 316] on div "hero . moveRight ( ) hero . jumpRight ( ) hero . jumpRight ( ) hero . moveUp ( …" at bounding box center [726, 285] width 277 height 322
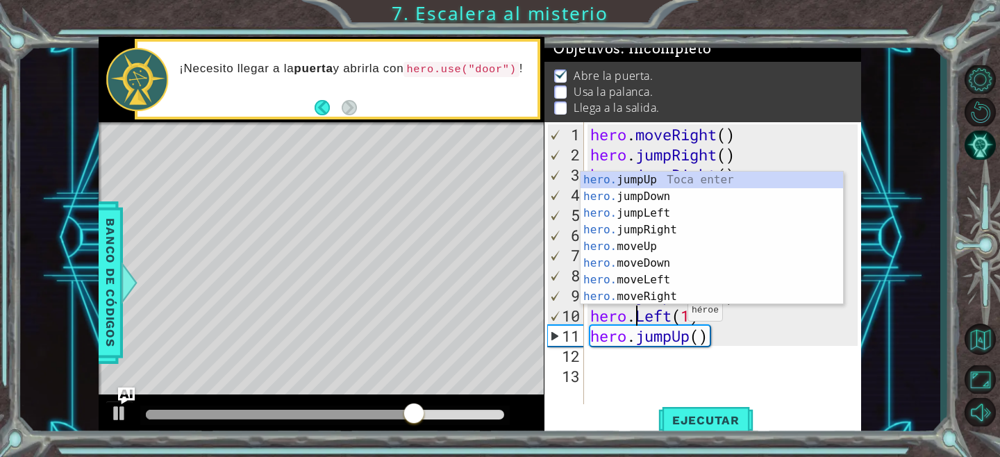
scroll to position [0, 4]
click at [710, 340] on div "hero . moveRight ( ) hero . jumpRight ( ) hero . jumpRight ( ) hero . moveUp ( …" at bounding box center [726, 285] width 277 height 322
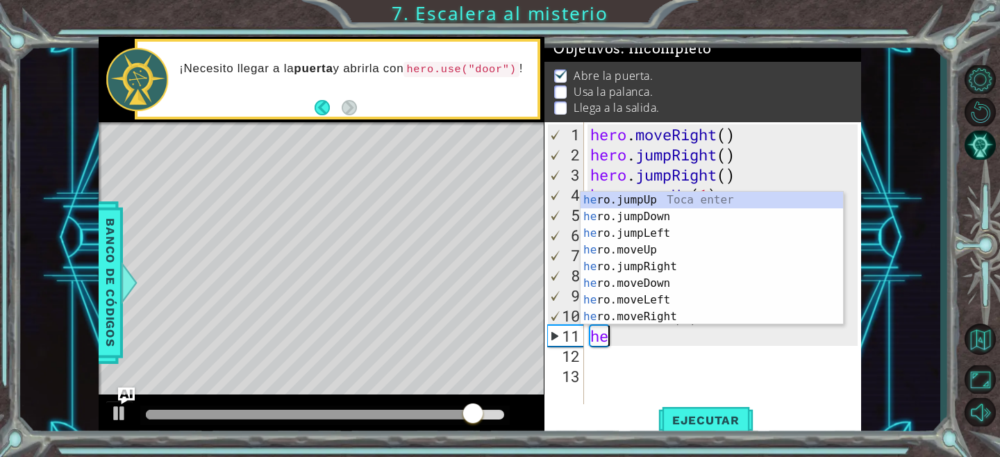
scroll to position [0, 0]
type textarea "h"
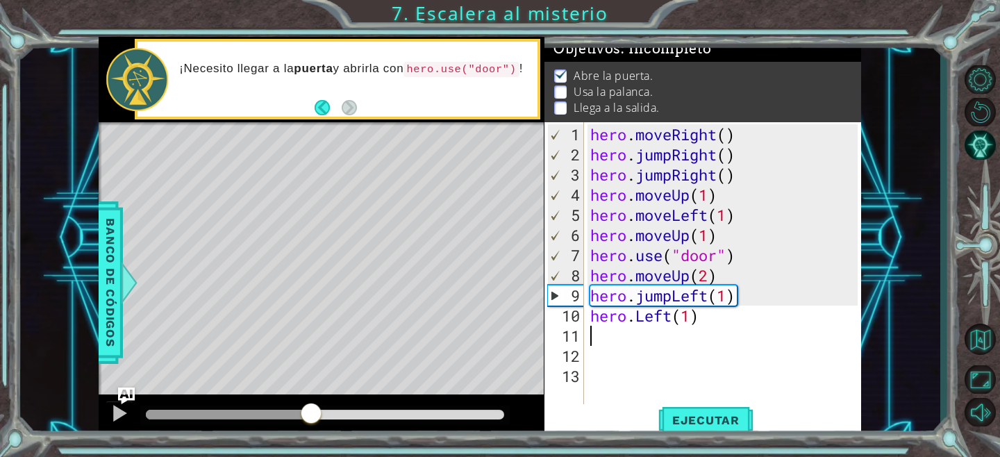
drag, startPoint x: 490, startPoint y: 414, endPoint x: 311, endPoint y: 447, distance: 182.1
click at [311, 447] on div "1 ההההההההההההההההההההההההההההההההההההההההההההההההההההההההההההההההההההההההההההה…" at bounding box center [500, 228] width 1000 height 457
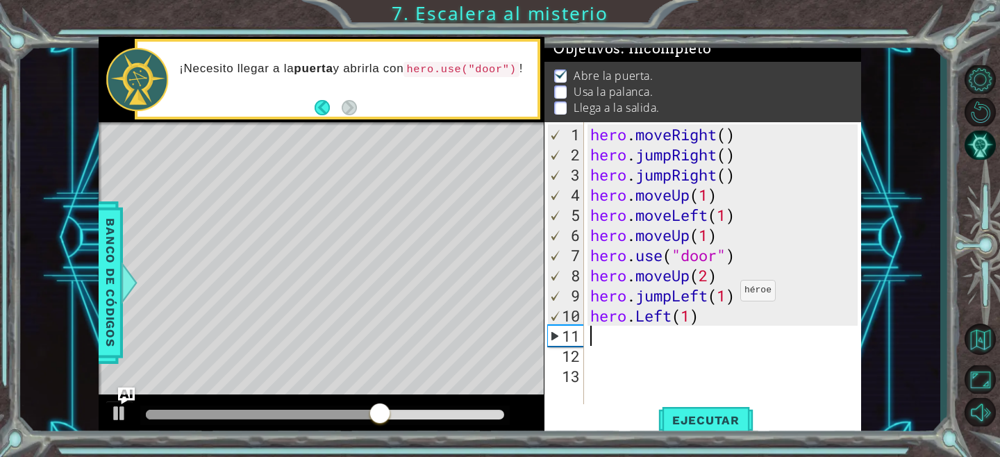
click at [728, 296] on div "hero . moveRight ( ) hero . jumpRight ( ) hero . jumpRight ( ) hero . moveUp ( …" at bounding box center [726, 285] width 277 height 322
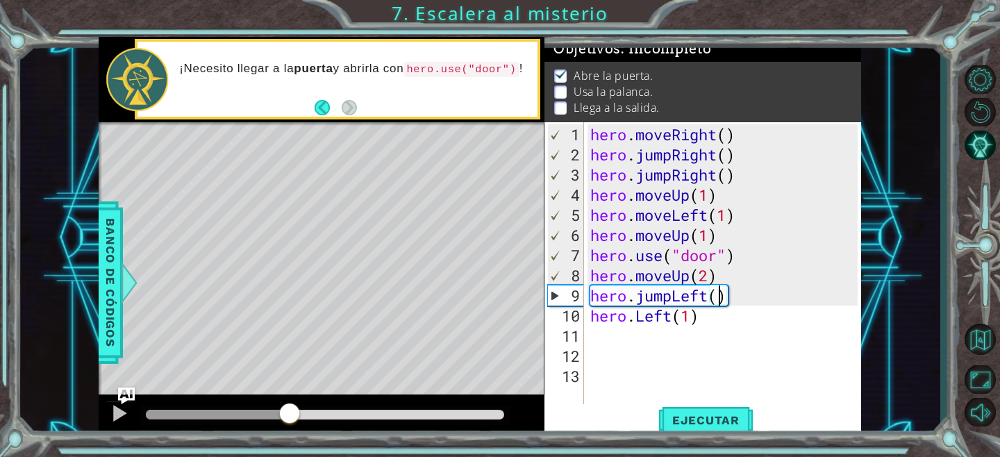
drag, startPoint x: 405, startPoint y: 408, endPoint x: 290, endPoint y: 420, distance: 115.2
click at [290, 420] on div at bounding box center [289, 414] width 25 height 25
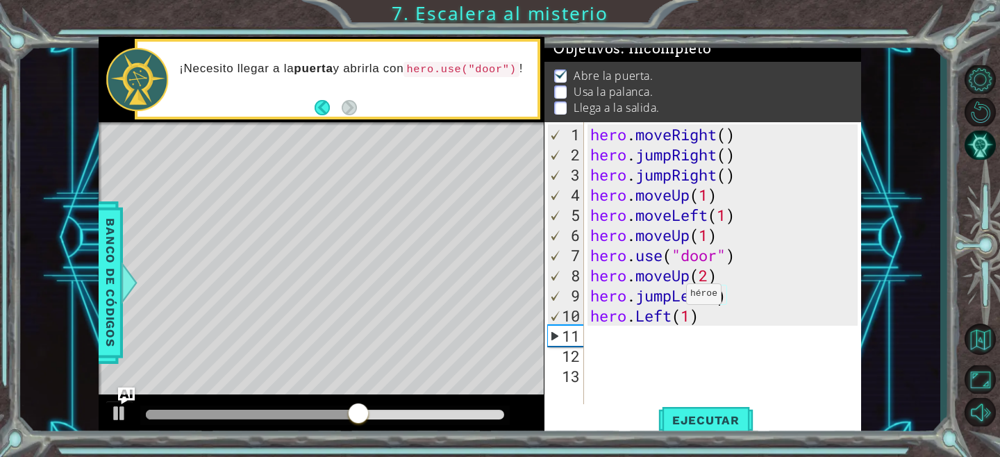
click at [674, 299] on div "hero . moveRight ( ) hero . jumpRight ( ) hero . jumpRight ( ) hero . moveUp ( …" at bounding box center [726, 285] width 277 height 322
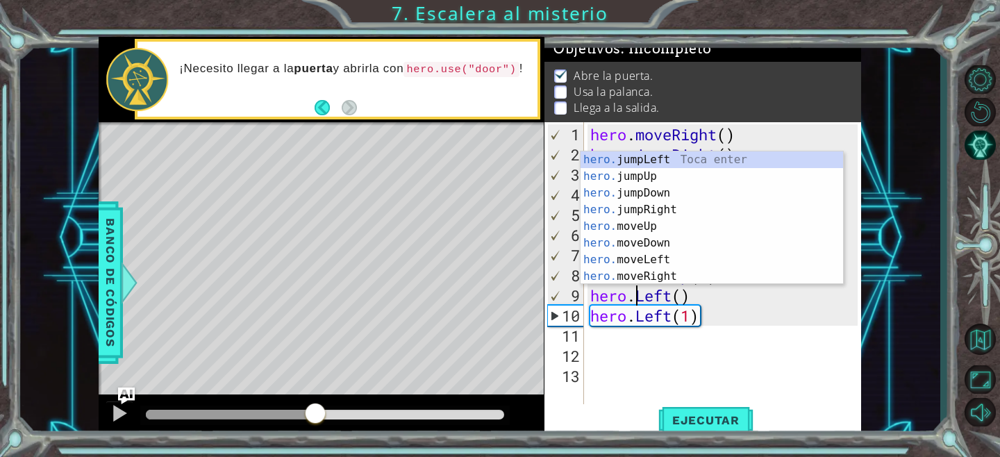
drag, startPoint x: 395, startPoint y: 403, endPoint x: 315, endPoint y: 421, distance: 81.9
click at [315, 421] on div at bounding box center [315, 414] width 25 height 25
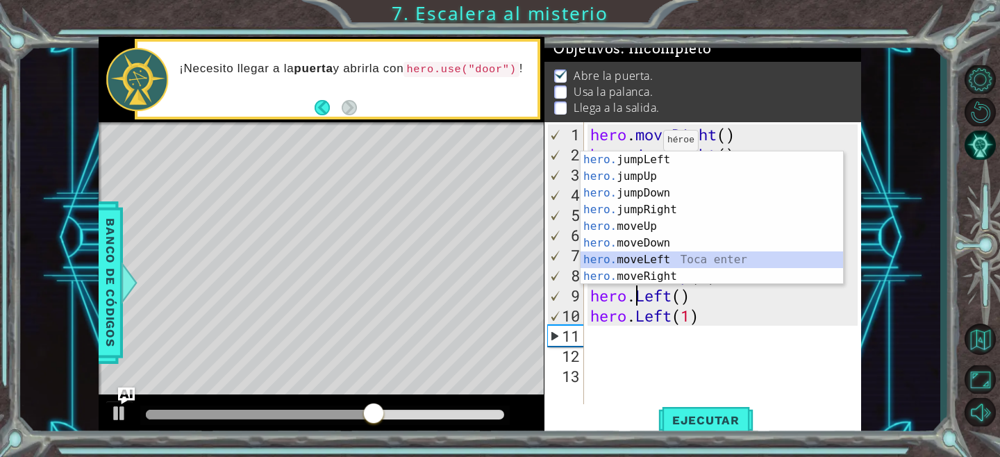
click at [643, 260] on div "hero. jumpLeft Toca enter hero. jumpUp Toca enter hero. jumpDown Toca enter her…" at bounding box center [712, 234] width 263 height 167
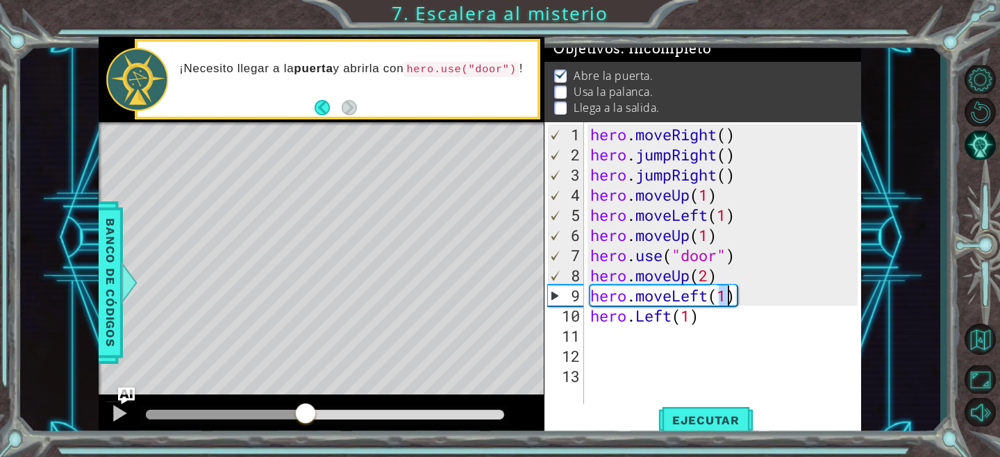
drag, startPoint x: 439, startPoint y: 413, endPoint x: 305, endPoint y: 435, distance: 135.9
click at [305, 435] on div at bounding box center [321, 416] width 445 height 44
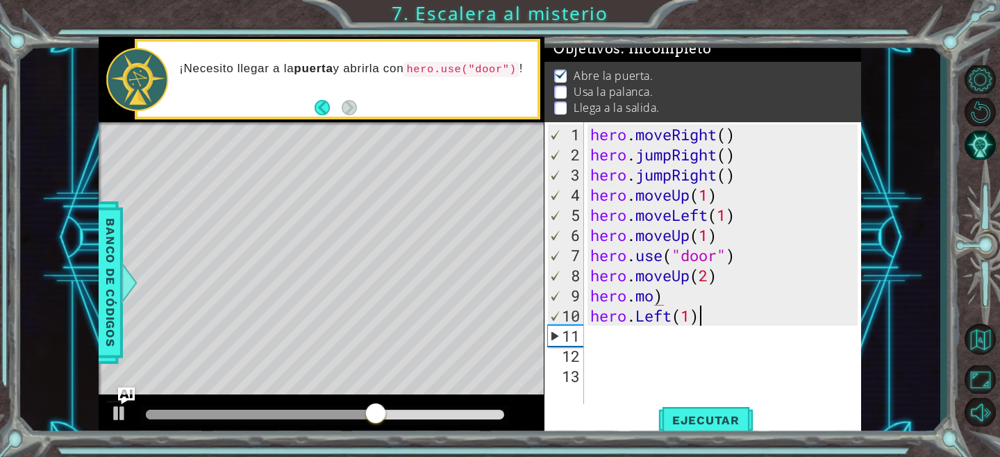
click at [728, 320] on div "hero . moveRight ( ) hero . jumpRight ( ) hero . jumpRight ( ) hero . moveUp ( …" at bounding box center [726, 285] width 277 height 322
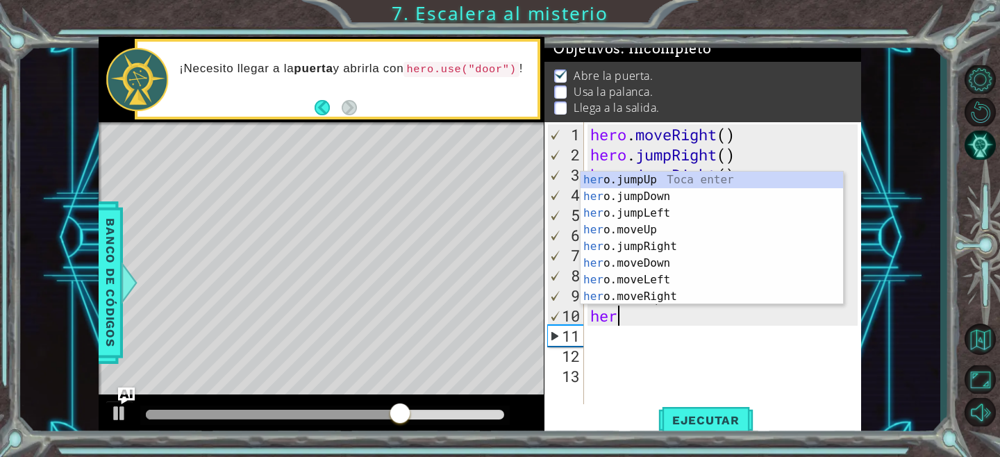
type textarea "h"
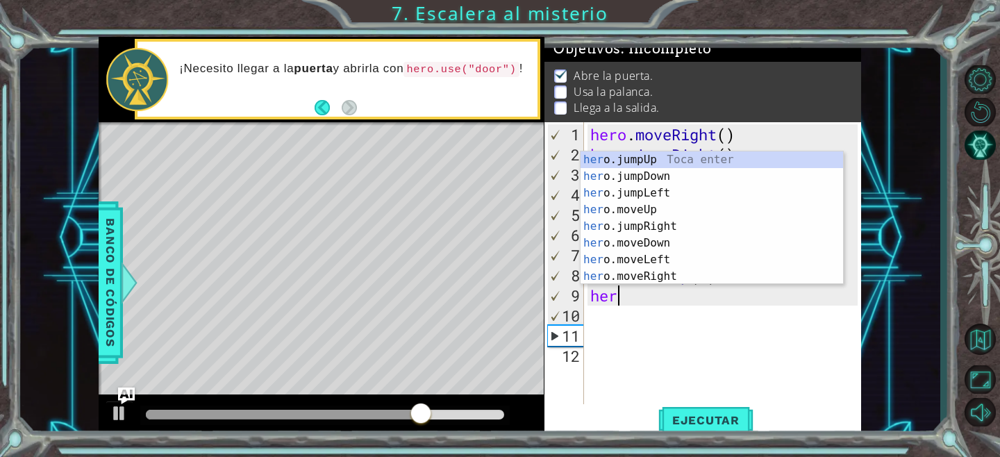
type textarea "h"
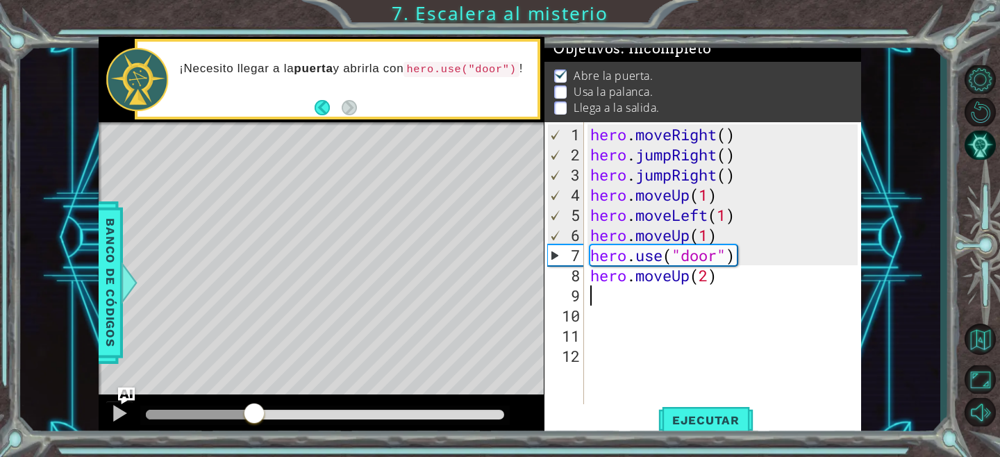
drag, startPoint x: 445, startPoint y: 417, endPoint x: 252, endPoint y: 431, distance: 193.5
click at [252, 431] on div at bounding box center [321, 416] width 445 height 44
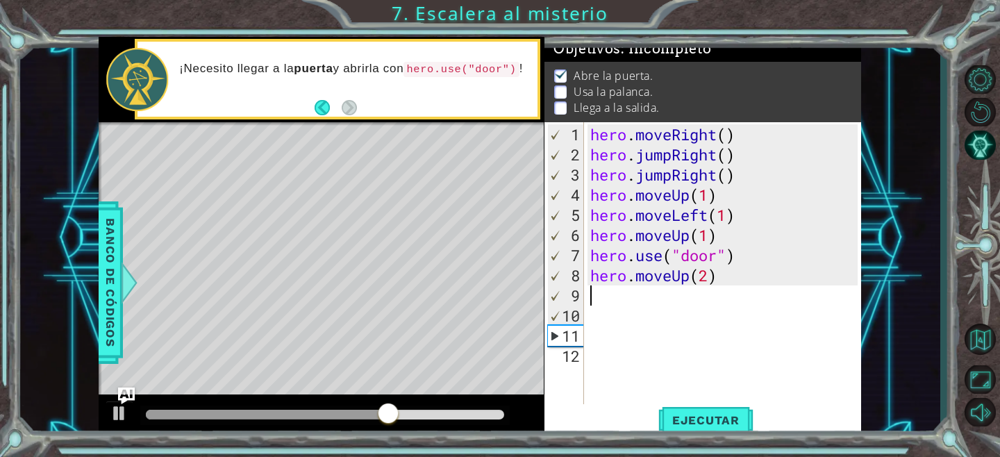
click at [566, 330] on div "11" at bounding box center [566, 336] width 36 height 20
click at [566, 292] on div "9" at bounding box center [566, 295] width 36 height 20
click at [610, 281] on div "hero . moveRight ( ) hero . jumpRight ( ) hero . jumpRight ( ) hero . moveUp ( …" at bounding box center [726, 285] width 277 height 322
click at [721, 281] on div "hero . moveRight ( ) hero . jumpRight ( ) hero . jumpRight ( ) hero . moveUp ( …" at bounding box center [726, 285] width 277 height 322
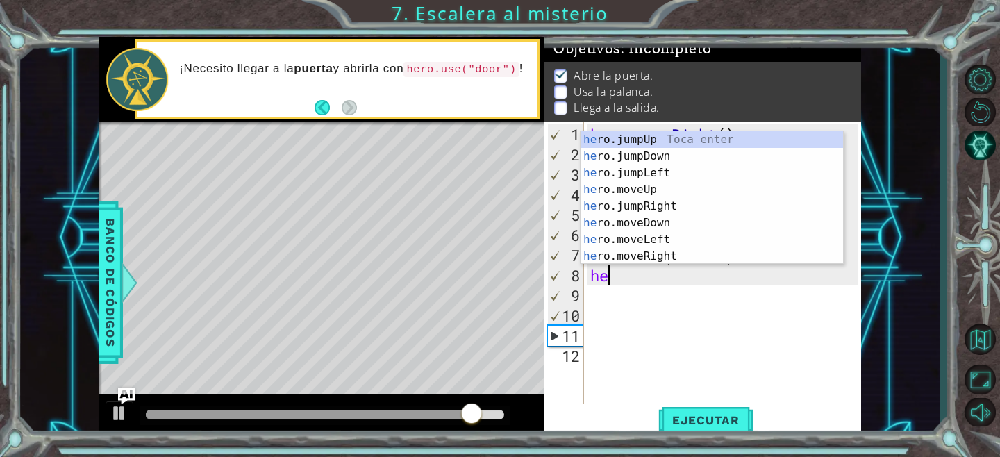
type textarea "h"
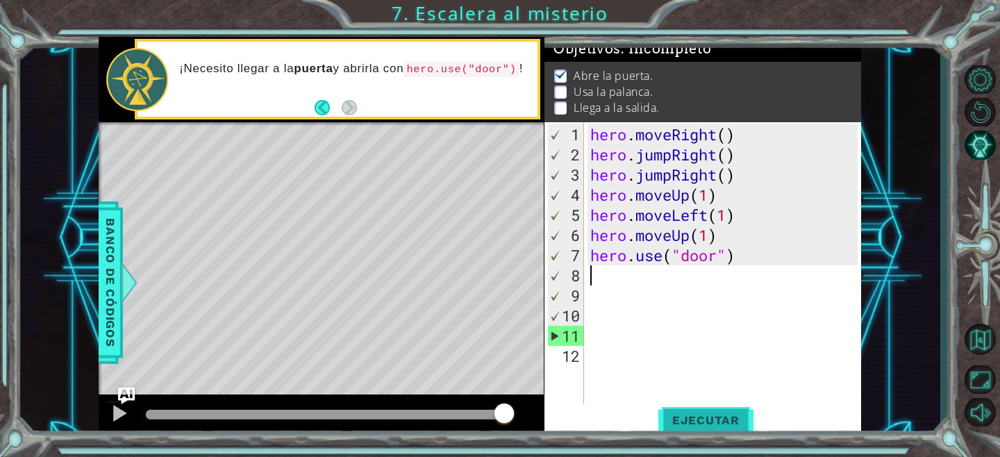
click at [705, 428] on button "Ejecutar" at bounding box center [705, 420] width 95 height 32
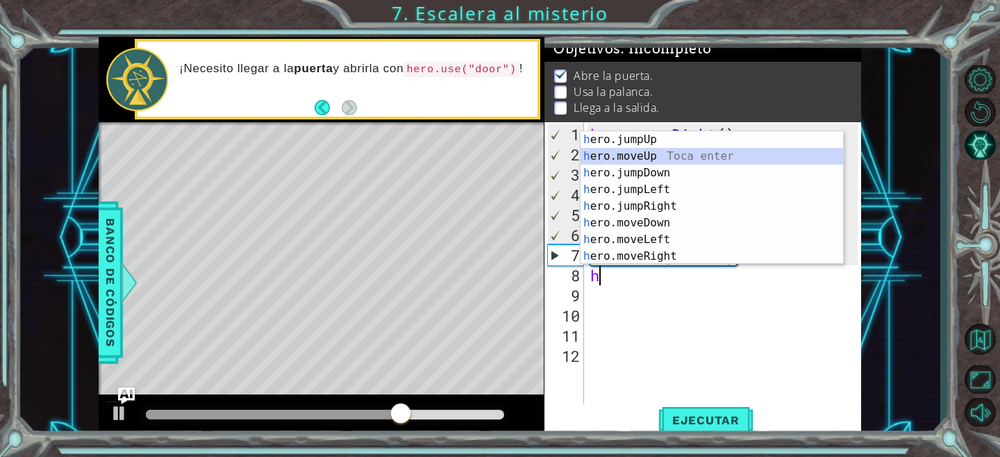
click at [638, 163] on div "h ero.jumpUp Toca enter h ero.moveUp Toca enter h ero.jumpDown Toca enter h ero…" at bounding box center [712, 214] width 263 height 167
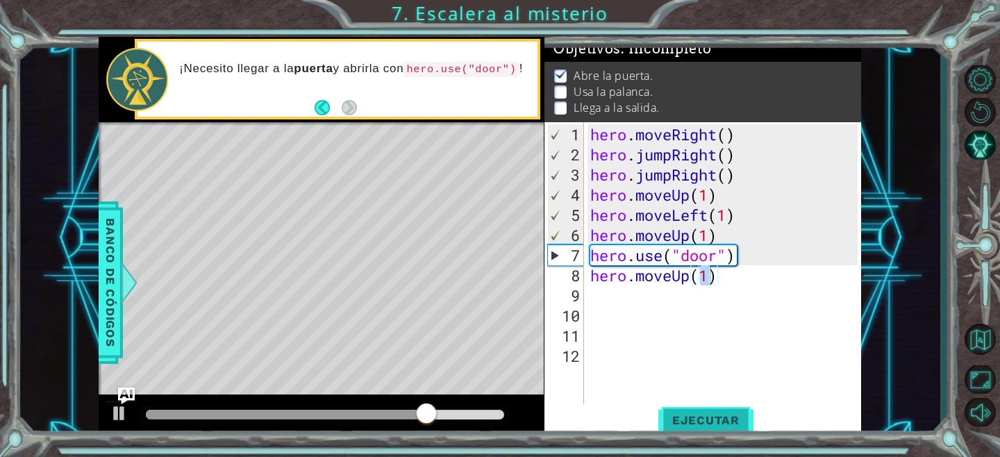
click at [694, 413] on span "Ejecutar" at bounding box center [705, 420] width 95 height 14
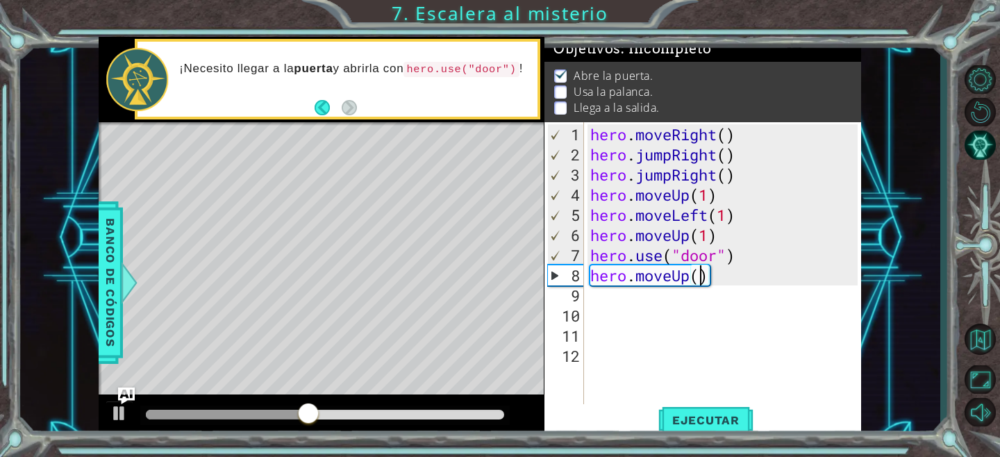
scroll to position [0, 5]
type textarea "hero.moveUp(2)"
click at [680, 417] on span "Ejecutar" at bounding box center [705, 420] width 95 height 14
click at [693, 301] on div "hero . moveRight ( ) hero . jumpRight ( ) hero . jumpRight ( ) hero . moveUp ( …" at bounding box center [726, 285] width 277 height 322
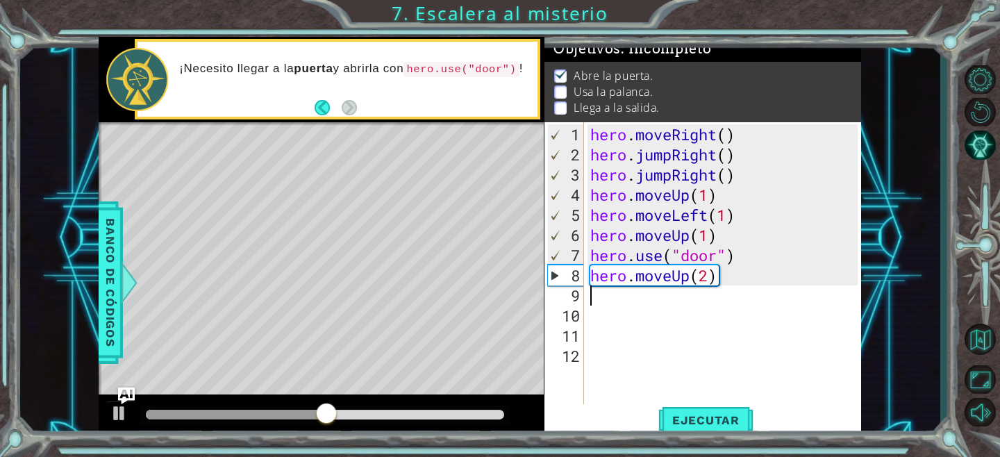
type textarea "h"
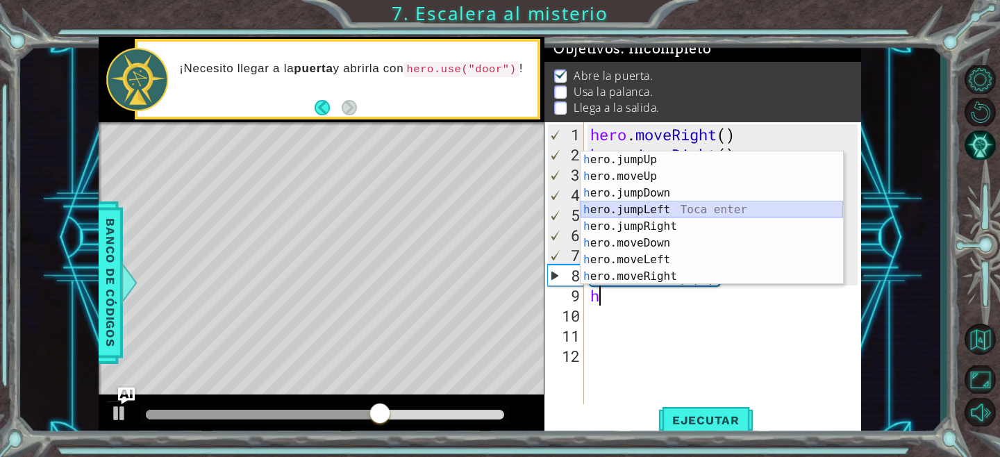
click at [663, 213] on div "h ero.jumpUp Toca enter h ero.moveUp Toca enter h ero.jumpDown Toca enter h ero…" at bounding box center [712, 234] width 263 height 167
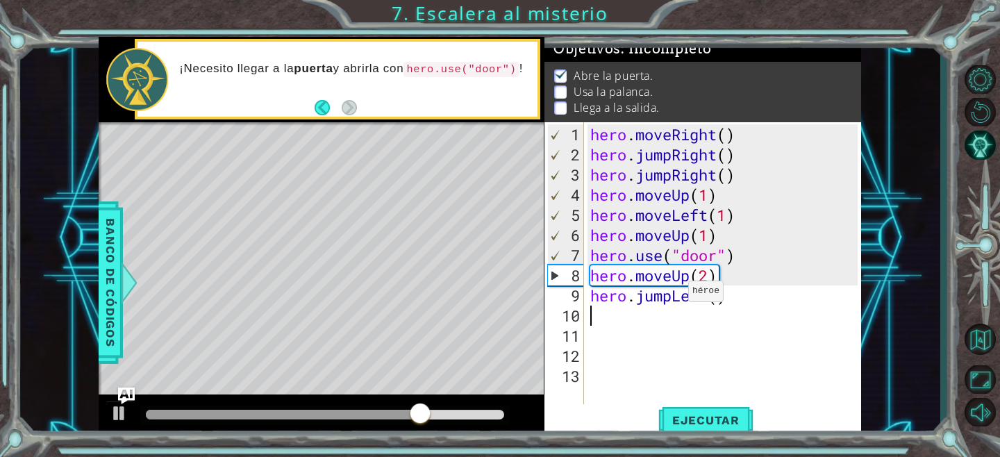
click at [676, 297] on div "hero . moveRight ( ) hero . jumpRight ( ) hero . jumpRight ( ) hero . moveUp ( …" at bounding box center [726, 285] width 277 height 322
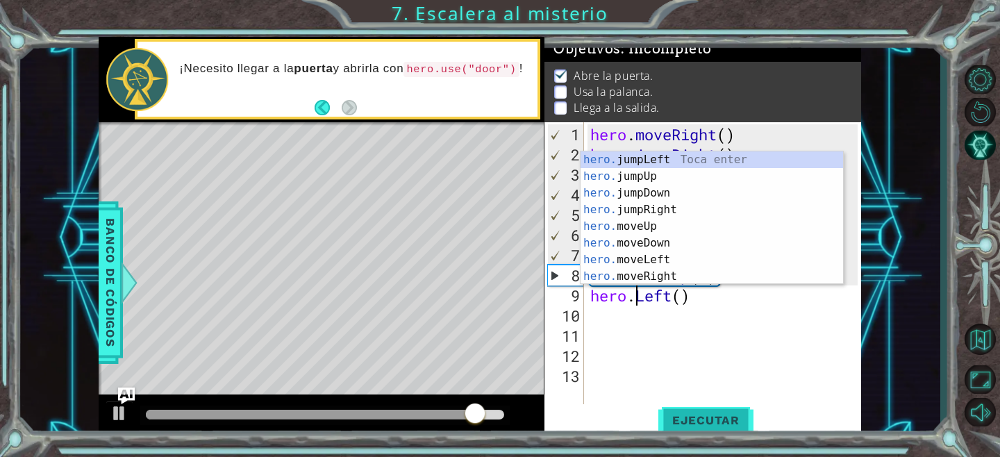
scroll to position [0, 1]
click at [704, 418] on span "Ejecutar" at bounding box center [705, 420] width 95 height 14
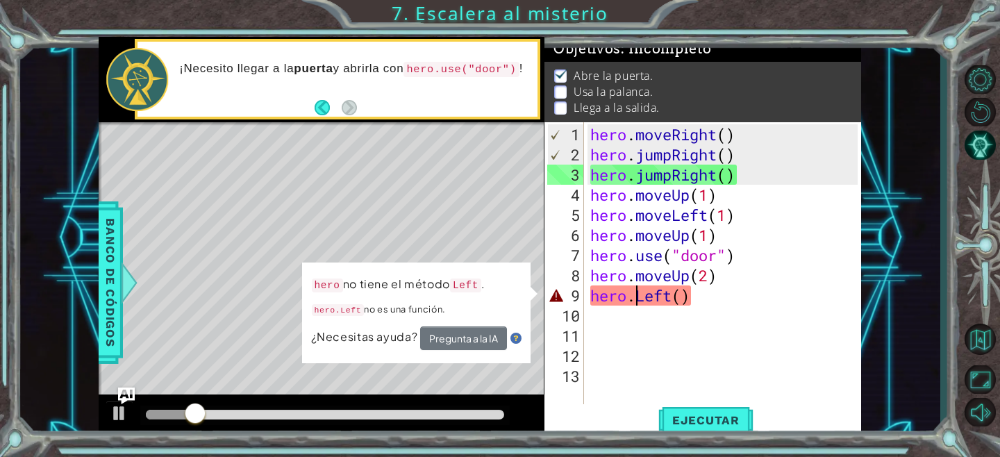
click at [696, 300] on div "hero . moveRight ( ) hero . jumpRight ( ) hero . jumpRight ( ) hero . moveUp ( …" at bounding box center [726, 285] width 277 height 322
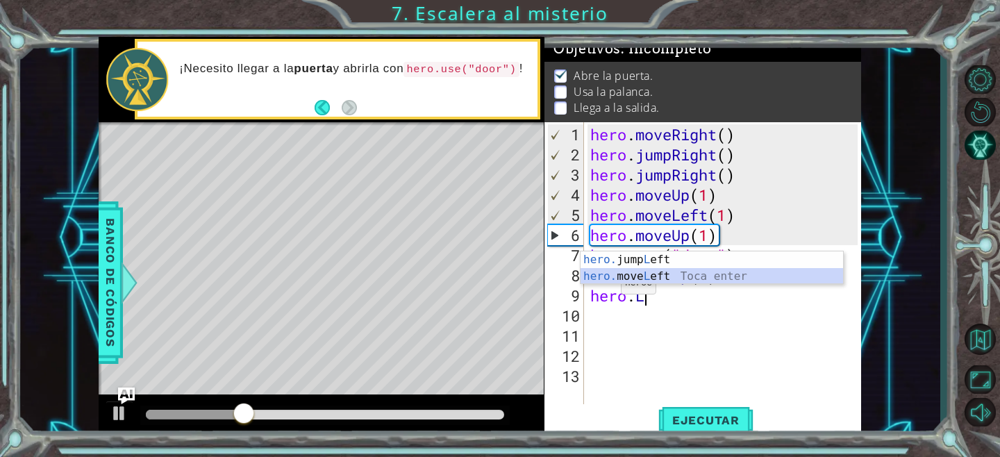
click at [632, 275] on div "hero. jump L eft Toca enter hero. move L eft Toca enter" at bounding box center [712, 284] width 263 height 67
type textarea "hero.moveLeft(1)"
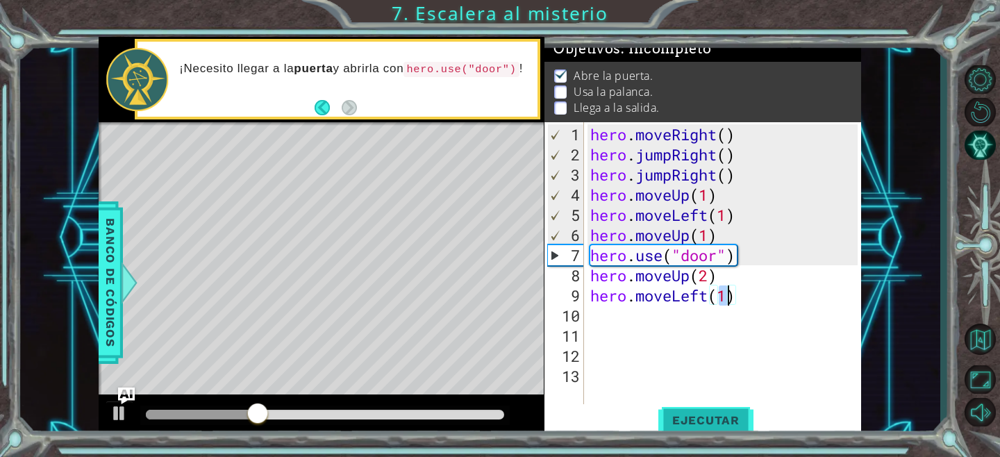
click at [695, 424] on span "Ejecutar" at bounding box center [705, 420] width 95 height 14
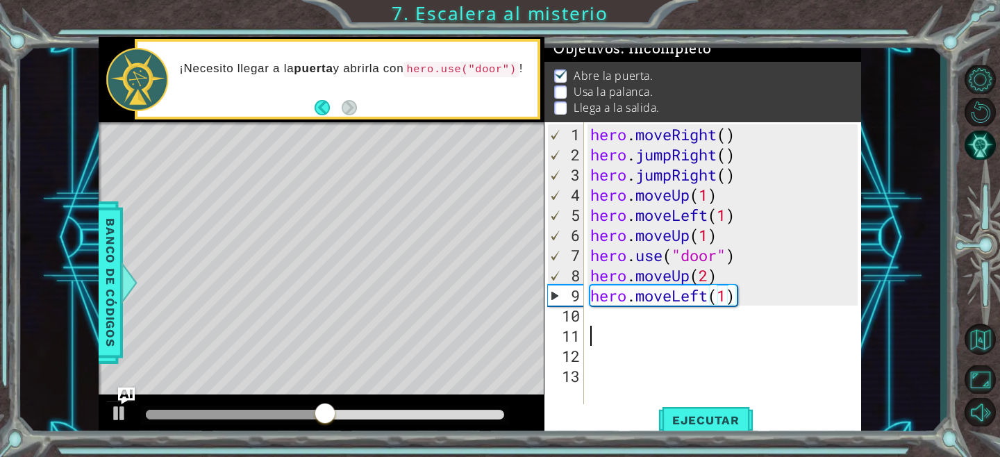
click at [693, 324] on div "hero . moveRight ( ) hero . jumpRight ( ) hero . jumpRight ( ) hero . moveUp ( …" at bounding box center [726, 285] width 277 height 322
click at [694, 312] on div "hero . moveRight ( ) hero . jumpRight ( ) hero . jumpRight ( ) hero . moveUp ( …" at bounding box center [726, 285] width 277 height 322
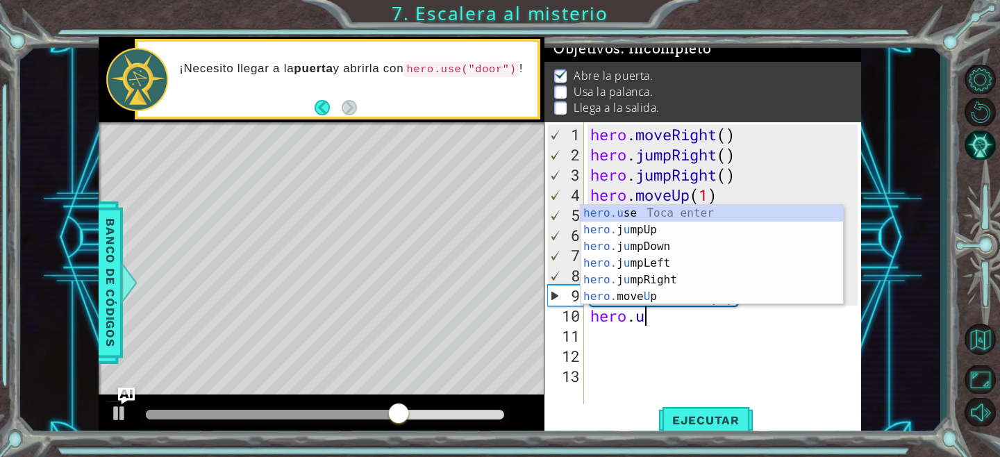
scroll to position [0, 1]
click at [669, 214] on div "hero.u se Toca enter hero. j u mpUp Toca enter hero. j u mpDown Toca enter hero…" at bounding box center [712, 271] width 263 height 133
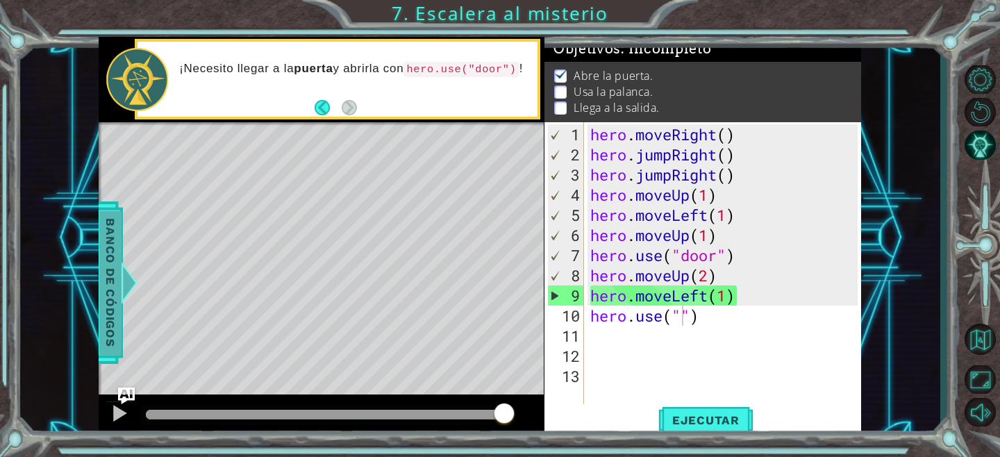
click at [119, 292] on span "Banco de códigos" at bounding box center [110, 283] width 22 height 144
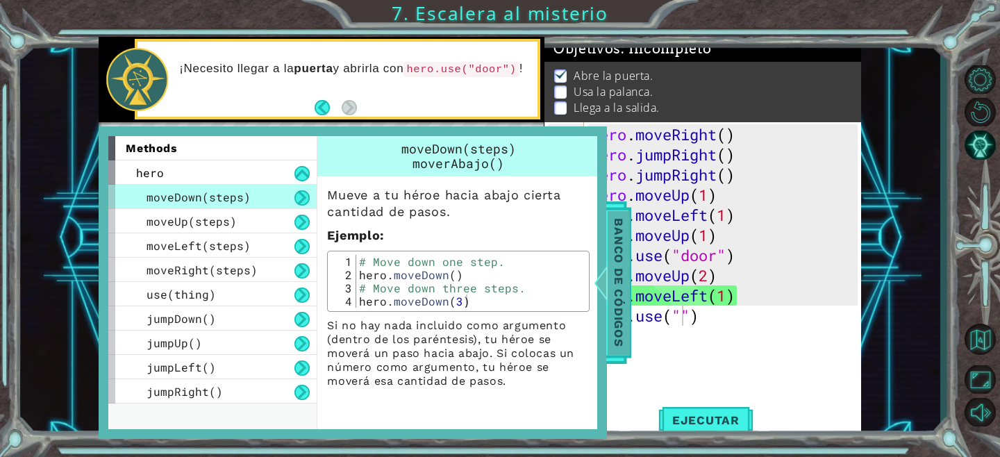
click at [606, 262] on div at bounding box center [600, 283] width 17 height 42
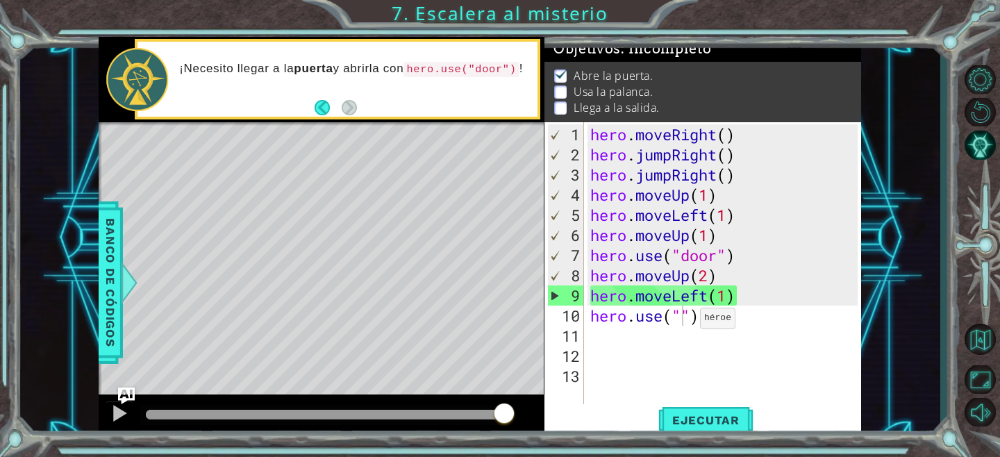
click at [687, 323] on div "hero . moveRight ( ) hero . jumpRight ( ) hero . jumpRight ( ) hero . moveUp ( …" at bounding box center [726, 285] width 277 height 322
click at [683, 319] on div "hero . moveRight ( ) hero . jumpRight ( ) hero . jumpRight ( ) hero . moveUp ( …" at bounding box center [726, 285] width 277 height 322
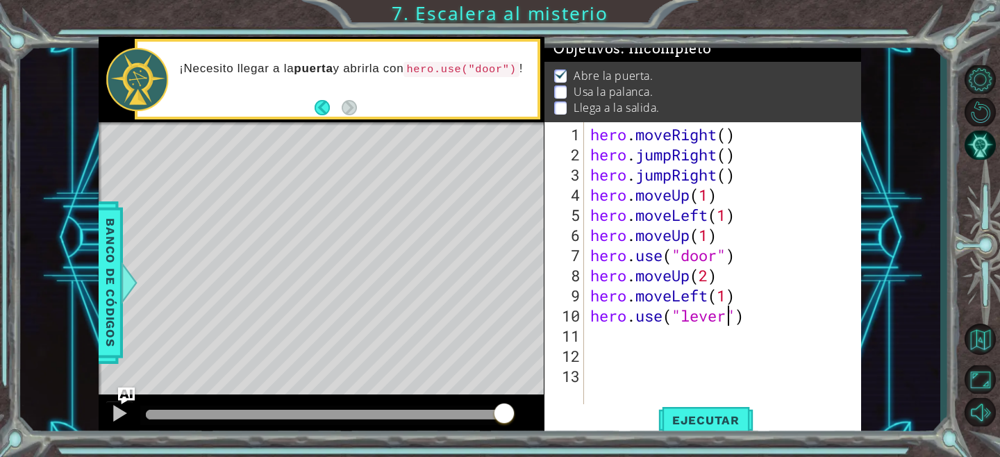
scroll to position [0, 6]
type textarea "hero.use("lever")"
click at [706, 439] on div "1 ההההההההההההההההההההההההההההההההההההההההההההההההההההההההההההההההההההההההההההה…" at bounding box center [500, 228] width 1000 height 457
click at [706, 429] on button "Ejecutar" at bounding box center [705, 420] width 95 height 32
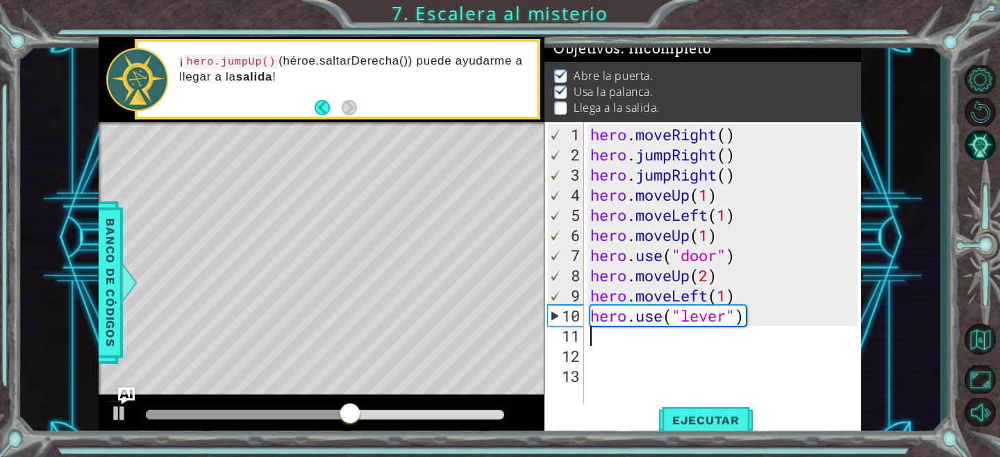
click at [656, 342] on div "hero . moveRight ( ) hero . jumpRight ( ) hero . jumpRight ( ) hero . moveUp ( …" at bounding box center [726, 285] width 277 height 322
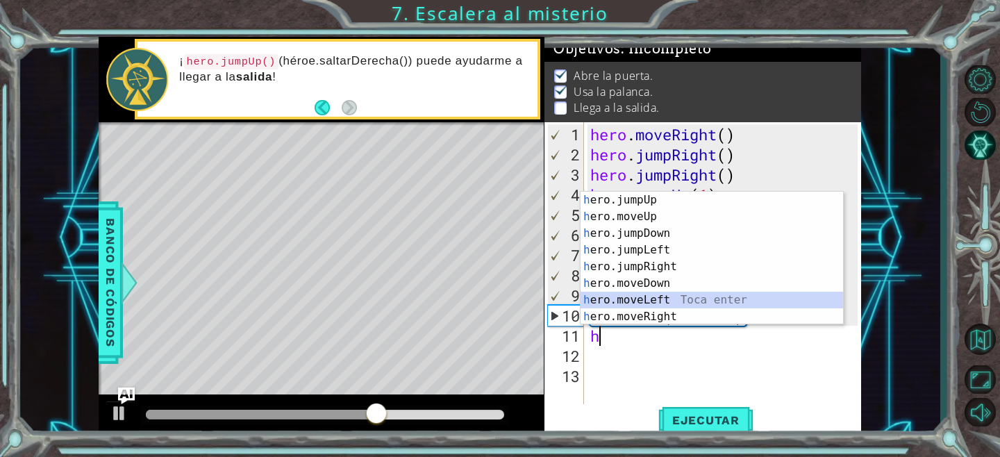
click at [647, 299] on div "h ero.jumpUp Toca enter h ero.moveUp Toca enter h ero.jumpDown Toca enter h ero…" at bounding box center [712, 275] width 263 height 167
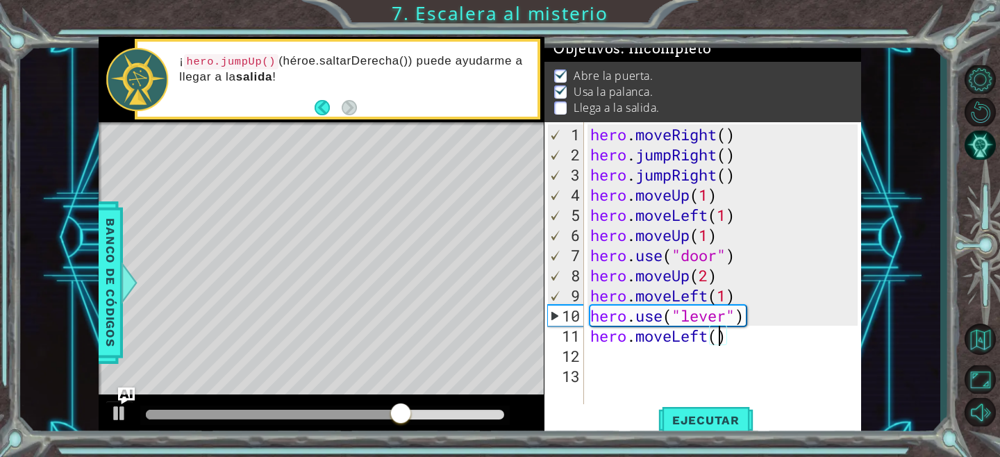
scroll to position [0, 6]
type textarea "hero.moveLeft(2)"
click at [706, 433] on button "Ejecutar" at bounding box center [705, 420] width 95 height 32
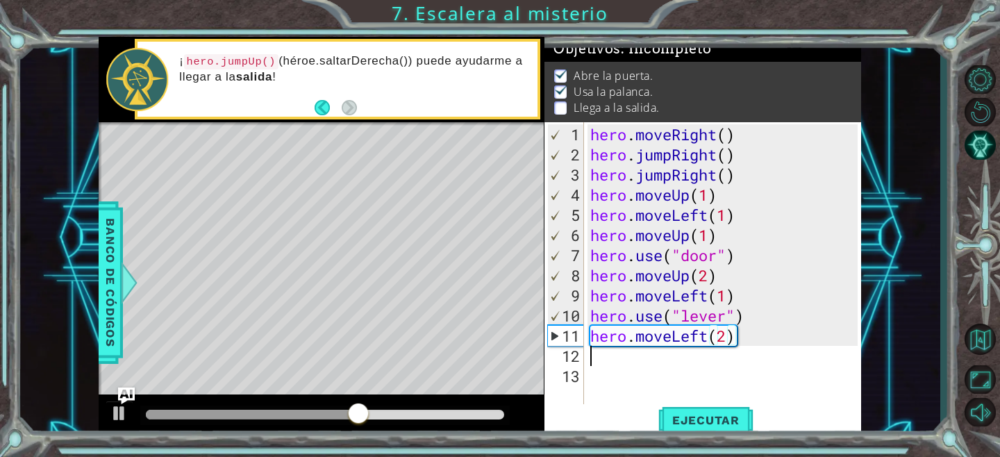
click at [684, 357] on div "hero . moveRight ( ) hero . jumpRight ( ) hero . jumpRight ( ) hero . moveUp ( …" at bounding box center [726, 285] width 277 height 322
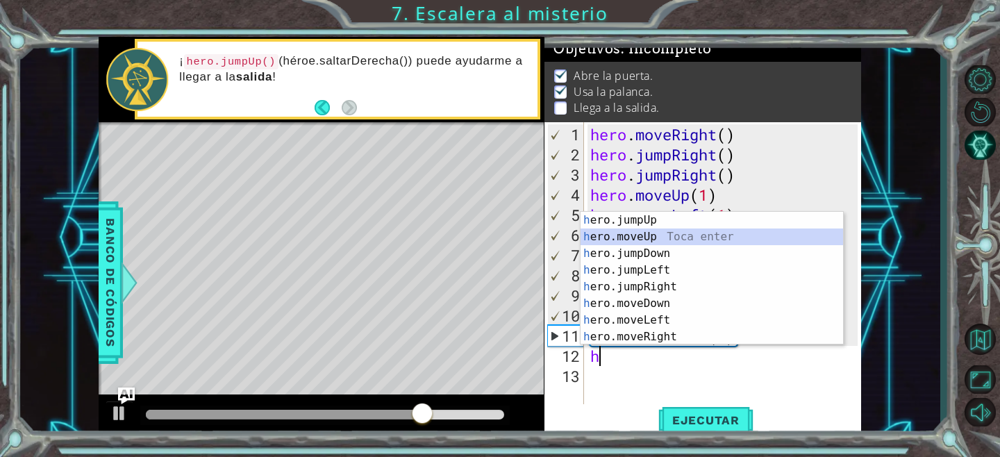
click at [674, 234] on div "h ero.jumpUp Toca enter h ero.moveUp Toca enter h ero.jumpDown Toca enter h ero…" at bounding box center [712, 295] width 263 height 167
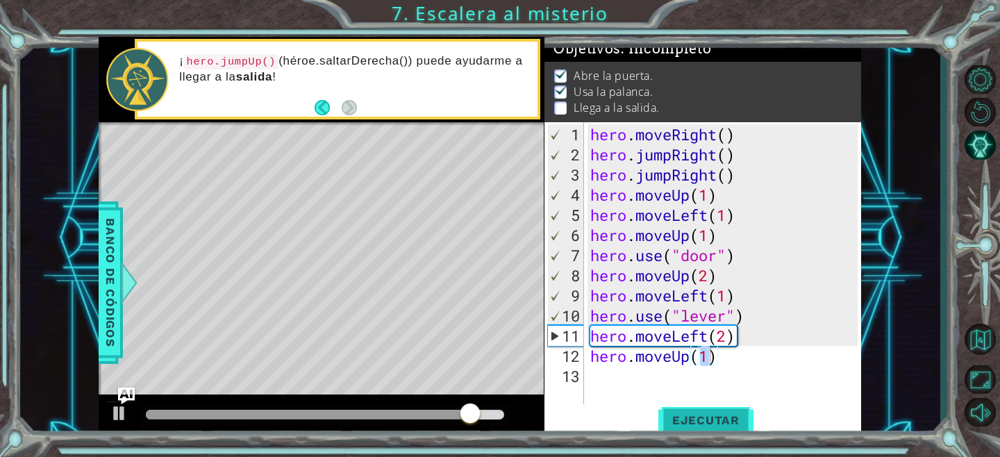
click at [688, 414] on span "Ejecutar" at bounding box center [705, 420] width 95 height 14
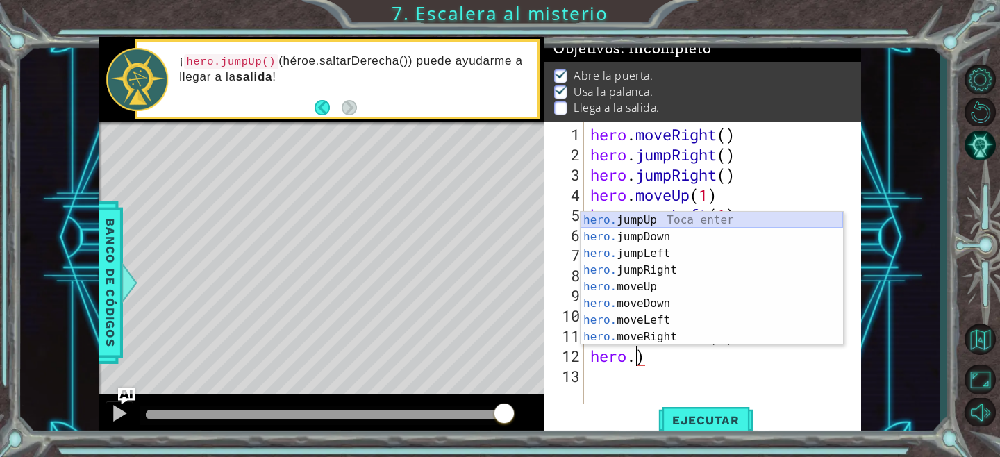
click at [647, 219] on div "hero. jumpUp Toca enter hero. jumpDown Toca enter hero. jumpLeft Toca enter her…" at bounding box center [712, 295] width 263 height 167
type textarea "hero.jumpUp()"
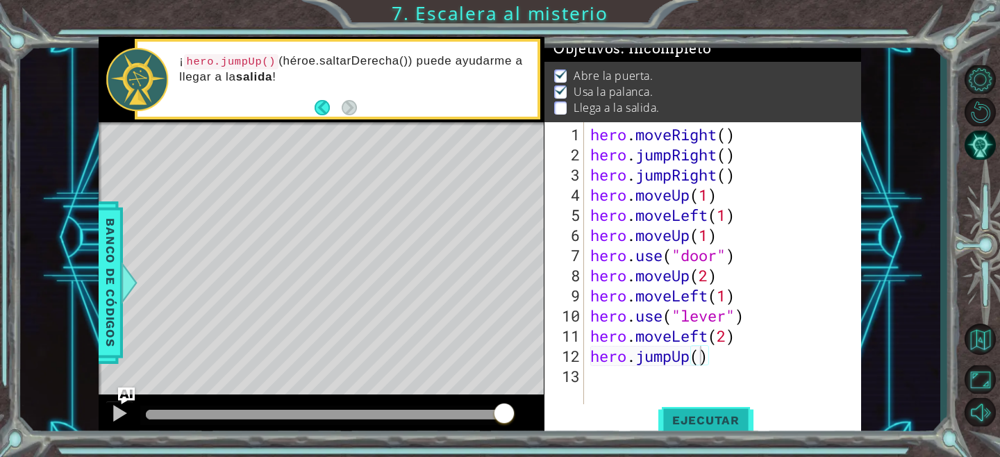
click at [692, 415] on span "Ejecutar" at bounding box center [705, 420] width 95 height 14
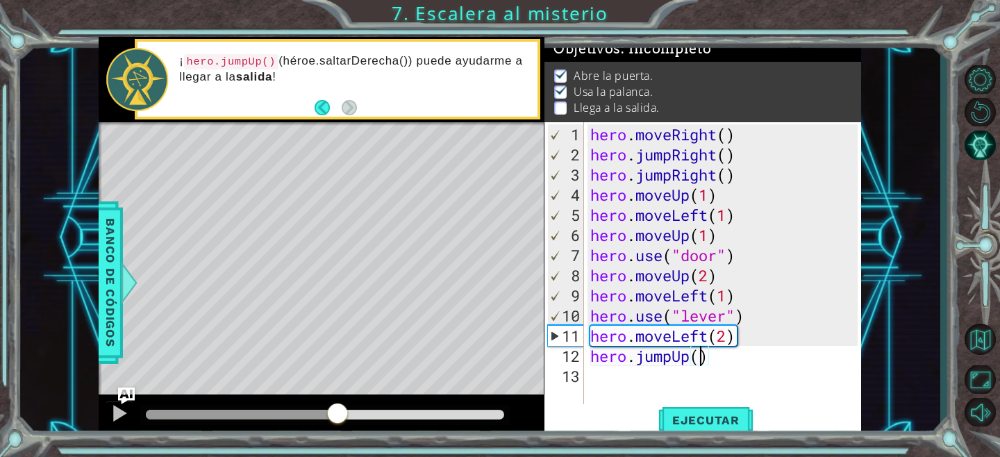
drag, startPoint x: 156, startPoint y: 419, endPoint x: 338, endPoint y: 416, distance: 182.0
click at [338, 416] on div at bounding box center [337, 414] width 25 height 25
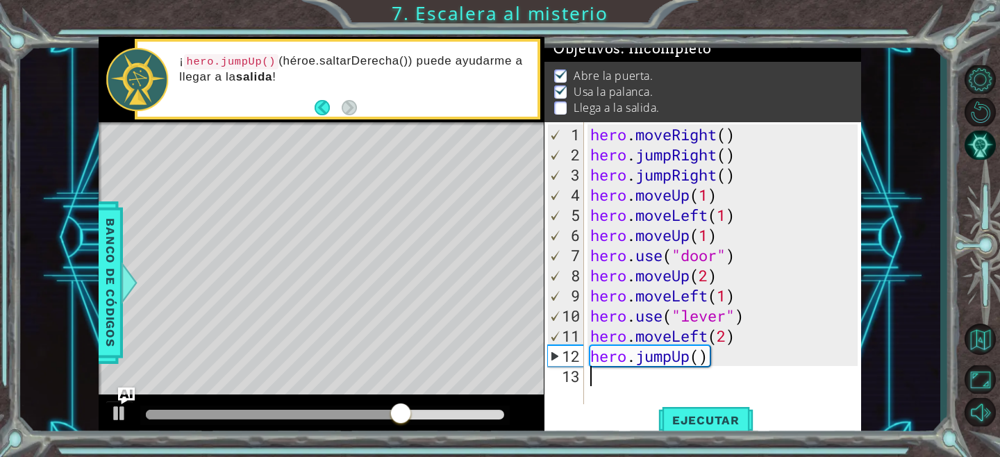
click at [615, 380] on div "hero . moveRight ( ) hero . jumpRight ( ) hero . jumpRight ( ) hero . moveUp ( …" at bounding box center [726, 285] width 277 height 322
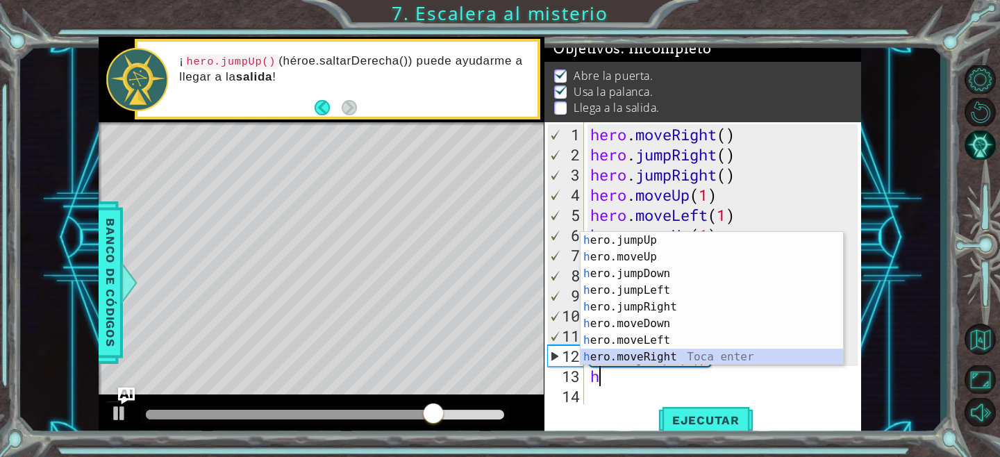
click at [661, 354] on div "h ero.jumpUp Toca enter h ero.moveUp Toca enter h ero.jumpDown Toca enter h ero…" at bounding box center [712, 315] width 263 height 167
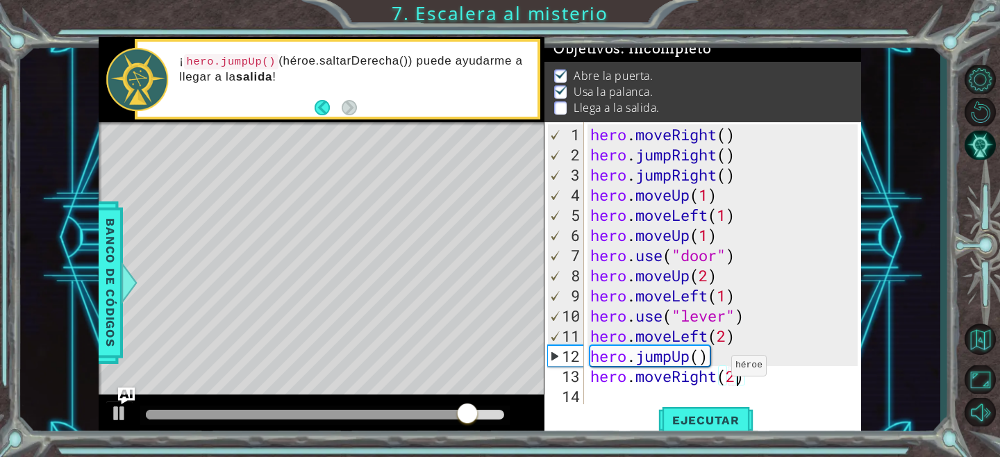
scroll to position [0, 6]
type textarea "hero.moveRight(2)"
click at [731, 419] on span "Ejecutar" at bounding box center [705, 420] width 95 height 14
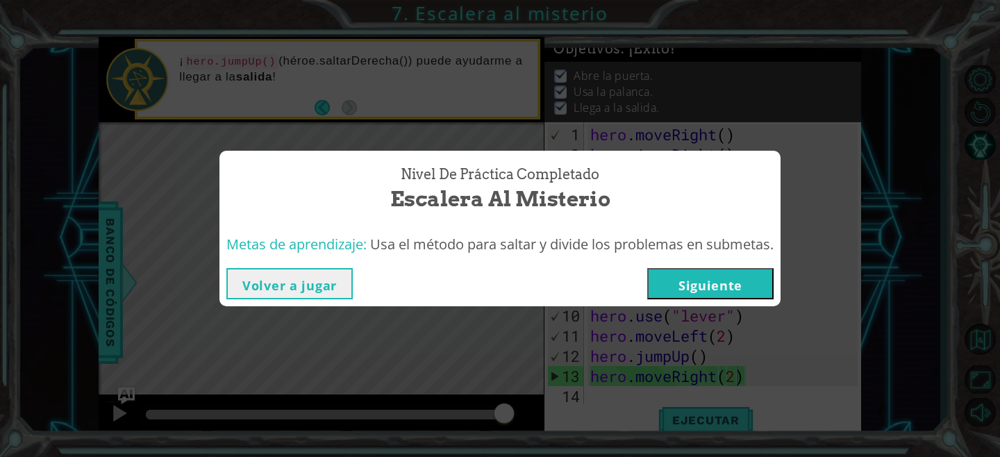
click at [703, 284] on button "Siguiente" at bounding box center [710, 283] width 126 height 31
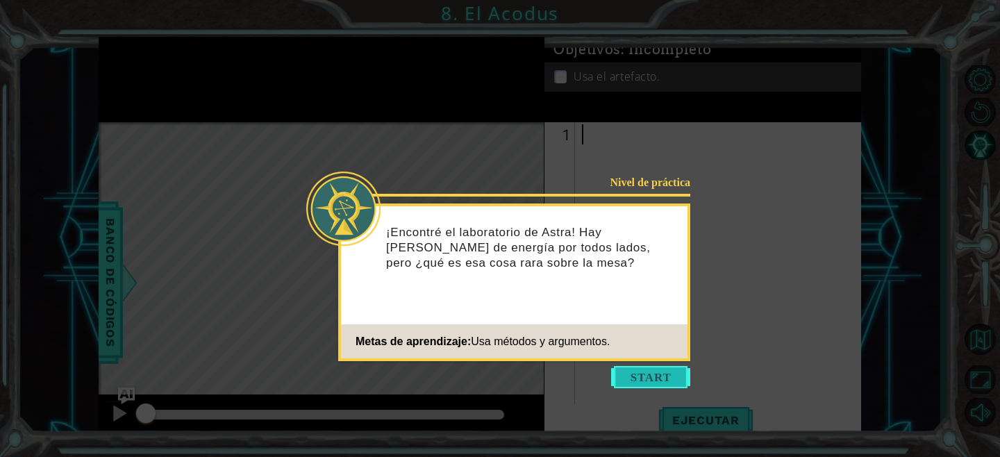
click at [641, 378] on button "Start" at bounding box center [650, 377] width 79 height 22
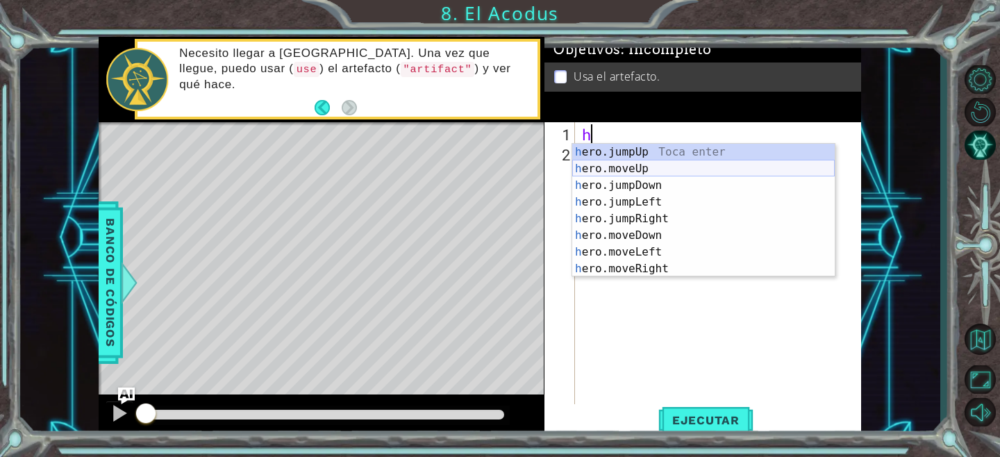
click at [626, 174] on div "h ero.jumpUp Toca enter h ero.moveUp Toca enter h ero.jumpDown Toca enter h ero…" at bounding box center [703, 227] width 263 height 167
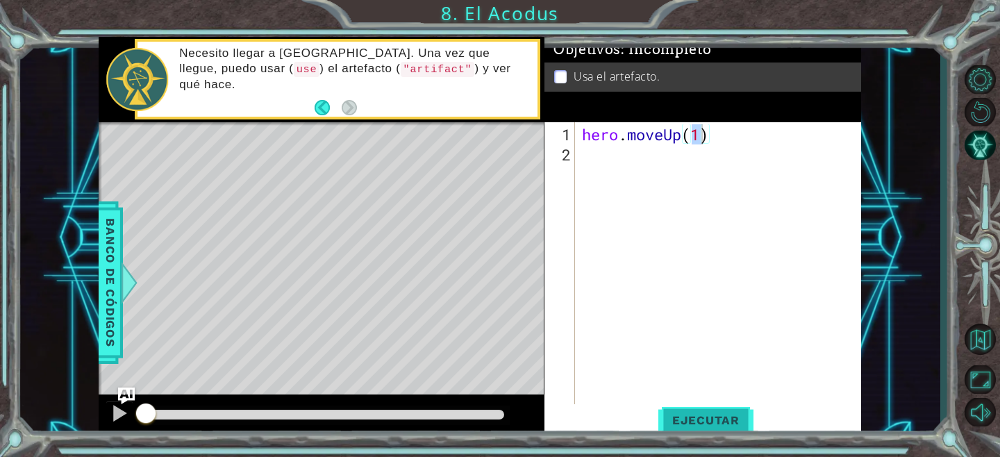
click at [707, 418] on span "Ejecutar" at bounding box center [705, 420] width 95 height 14
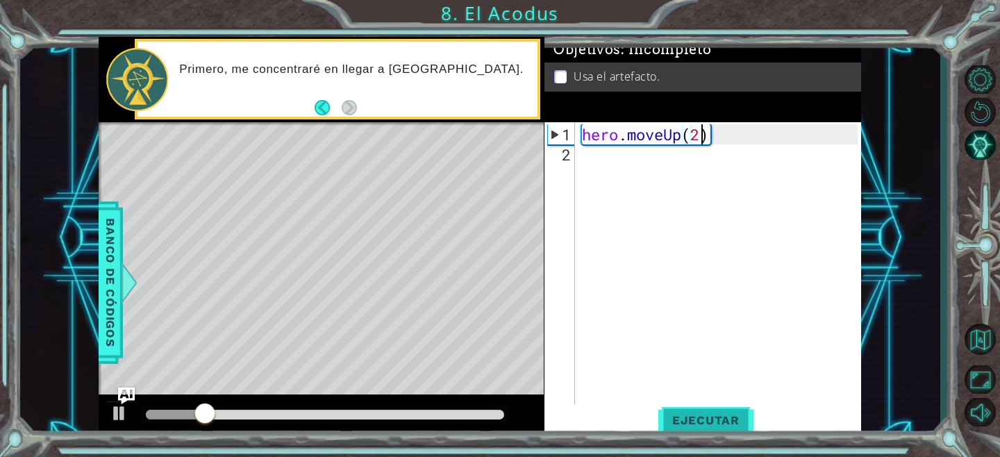
scroll to position [0, 5]
type textarea "hero.moveUp(2)"
click at [724, 426] on span "Ejecutar" at bounding box center [705, 420] width 95 height 14
click at [661, 156] on div "hero . moveUp ( 2 )" at bounding box center [721, 285] width 285 height 322
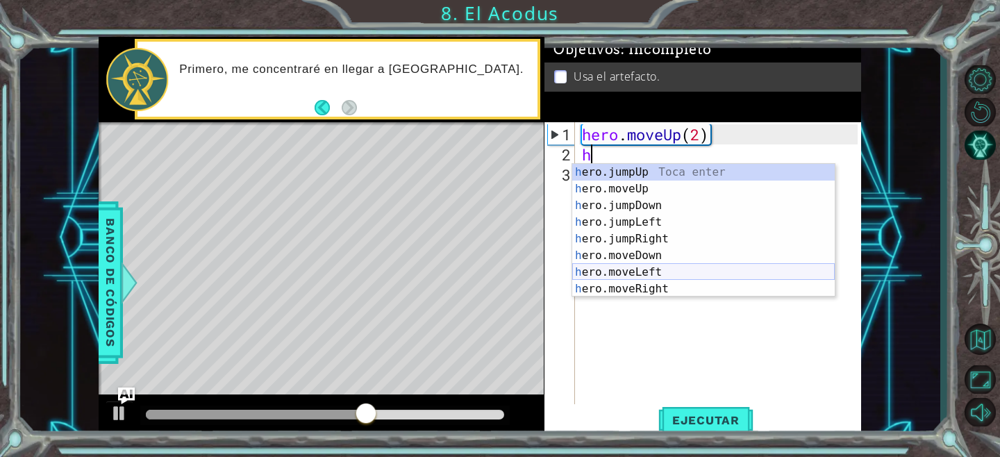
click at [636, 266] on div "h ero.jumpUp Toca enter h ero.moveUp Toca enter h ero.jumpDown Toca enter h ero…" at bounding box center [703, 247] width 263 height 167
type textarea "hero.moveLeft(1)"
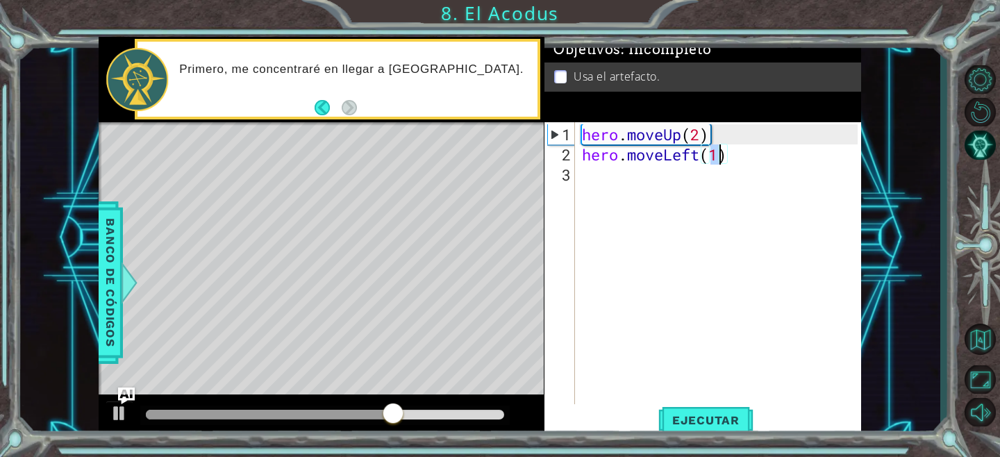
click at [756, 163] on div "hero . moveUp ( 2 ) hero . moveLeft ( 1 )" at bounding box center [721, 285] width 285 height 322
click at [721, 425] on span "Ejecutar" at bounding box center [705, 420] width 95 height 14
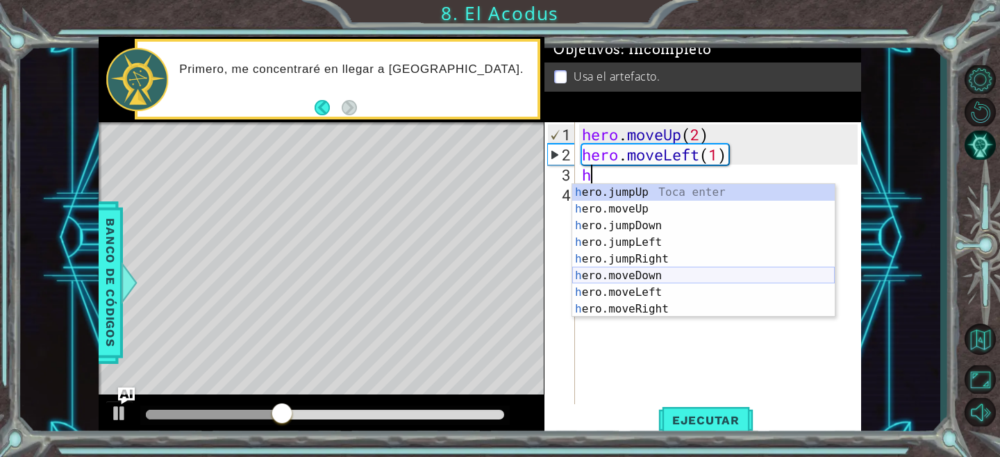
click at [636, 281] on div "h ero.jumpUp Toca enter h ero.moveUp Toca enter h ero.jumpDown Toca enter h ero…" at bounding box center [703, 267] width 263 height 167
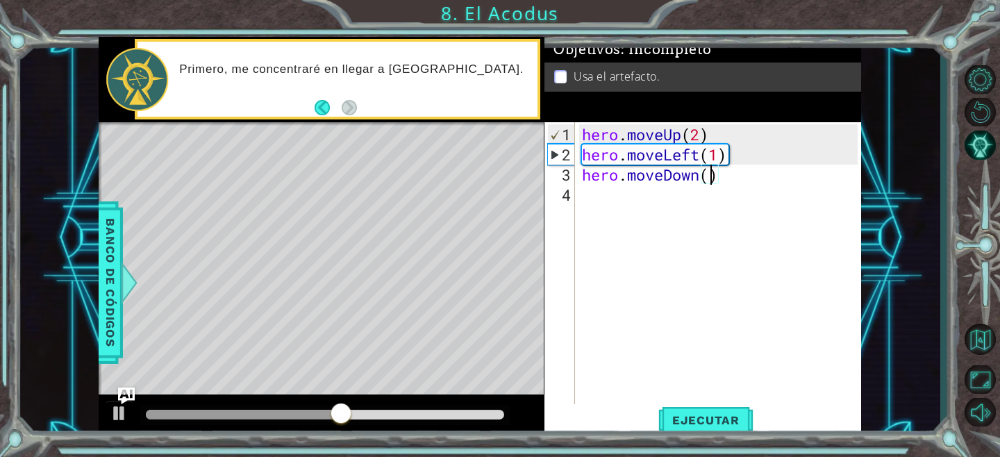
scroll to position [0, 6]
type textarea "hero.moveDown(2)"
click at [715, 409] on button "Ejecutar" at bounding box center [705, 420] width 95 height 32
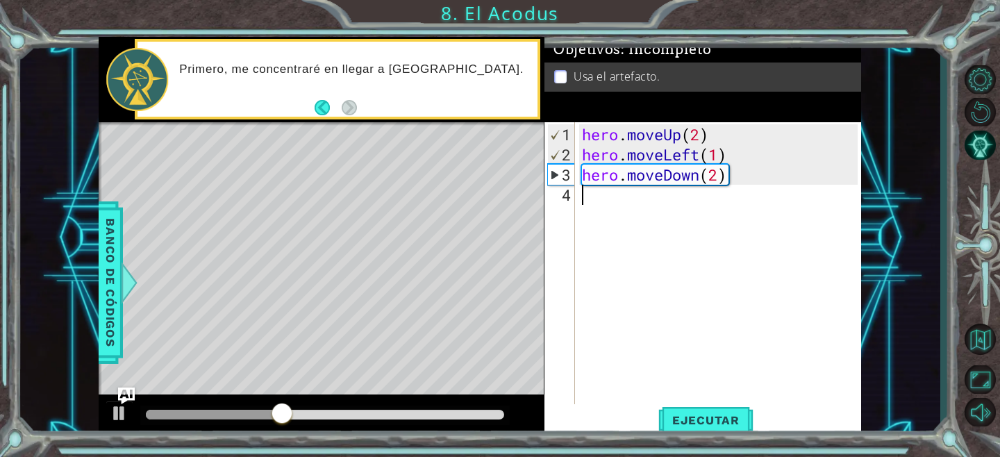
click at [683, 202] on div "hero . moveUp ( 2 ) hero . moveLeft ( 1 ) hero . moveDown ( 2 )" at bounding box center [721, 285] width 285 height 322
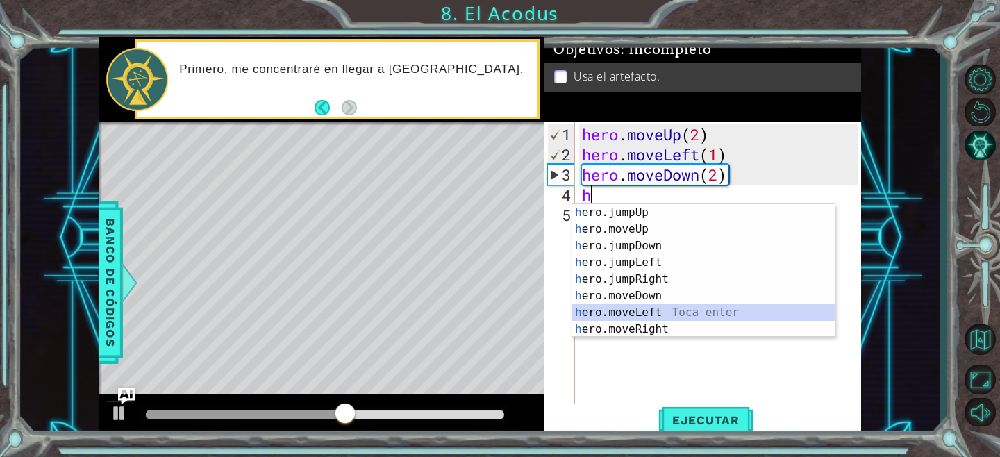
click at [649, 317] on div "h ero.jumpUp Toca enter h ero.moveUp Toca enter h ero.jumpDown Toca enter h ero…" at bounding box center [703, 287] width 263 height 167
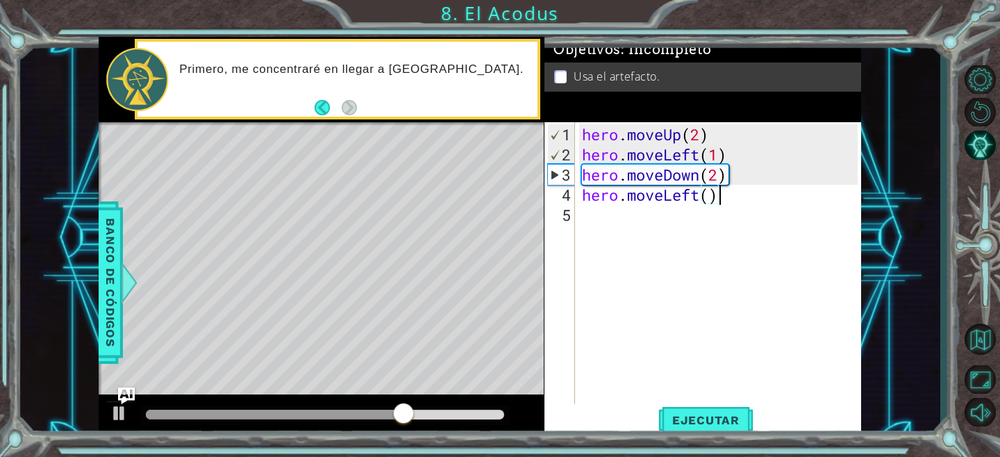
click at [754, 191] on div "hero . moveUp ( 2 ) hero . moveLeft ( 1 ) hero . moveDown ( 2 ) hero . moveLeft…" at bounding box center [721, 285] width 285 height 322
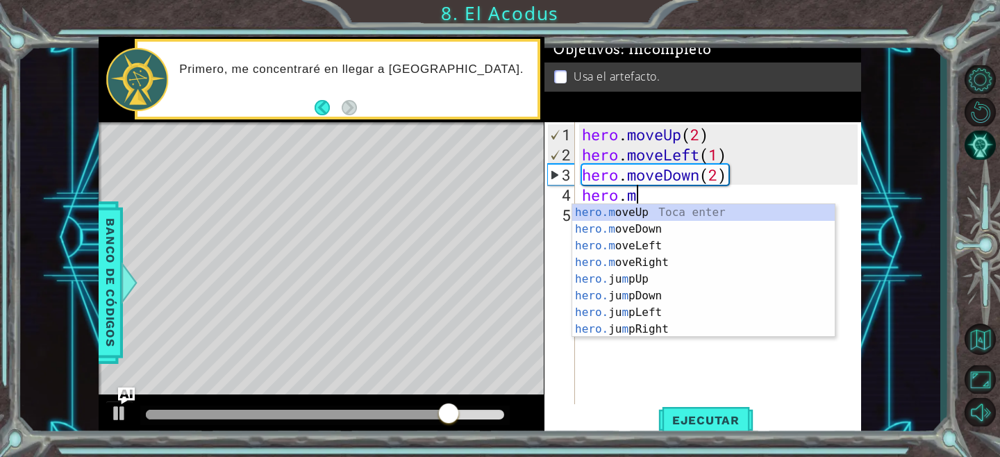
type textarea "hero."
click at [659, 247] on div "hero. jumpUp Toca enter hero. jumpDown Toca enter hero. jumpLeft Toca enter her…" at bounding box center [703, 287] width 263 height 167
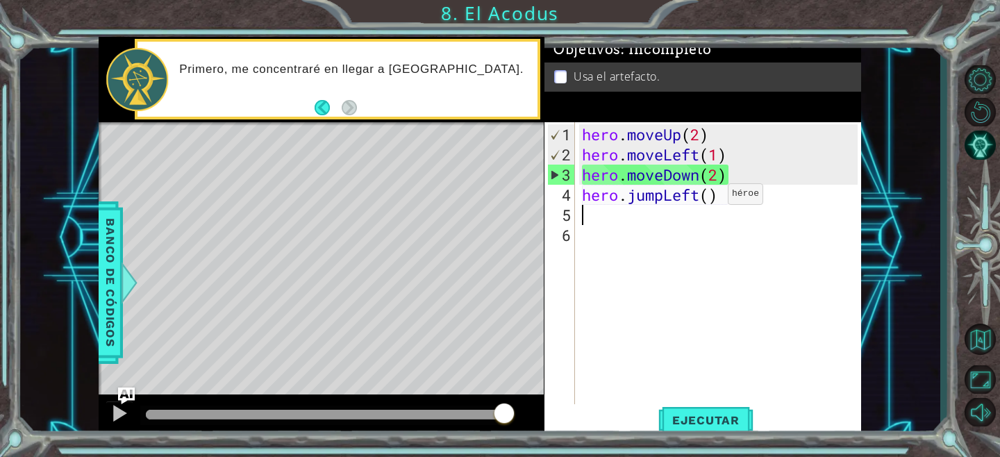
click at [707, 199] on div "hero . moveUp ( 2 ) hero . moveLeft ( 1 ) hero . moveDown ( 2 ) hero . jumpLeft…" at bounding box center [721, 285] width 285 height 322
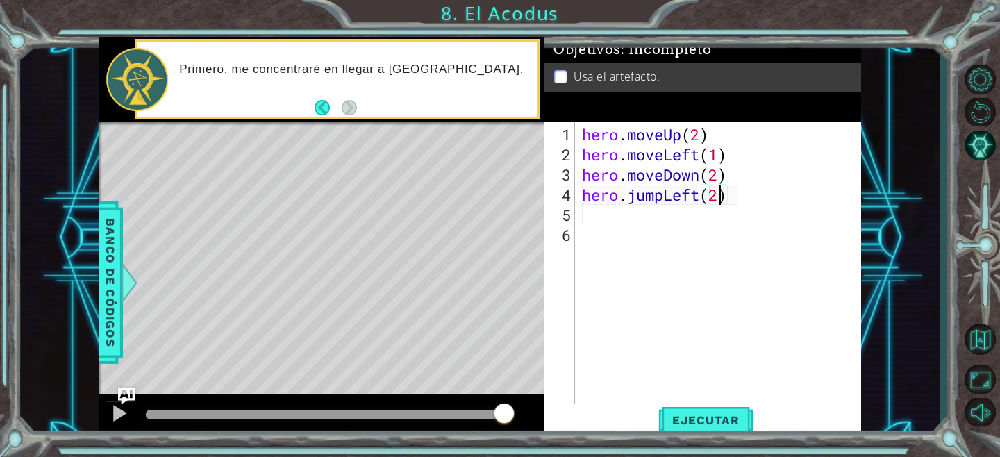
scroll to position [0, 6]
click at [731, 419] on span "Ejecutar" at bounding box center [705, 420] width 95 height 14
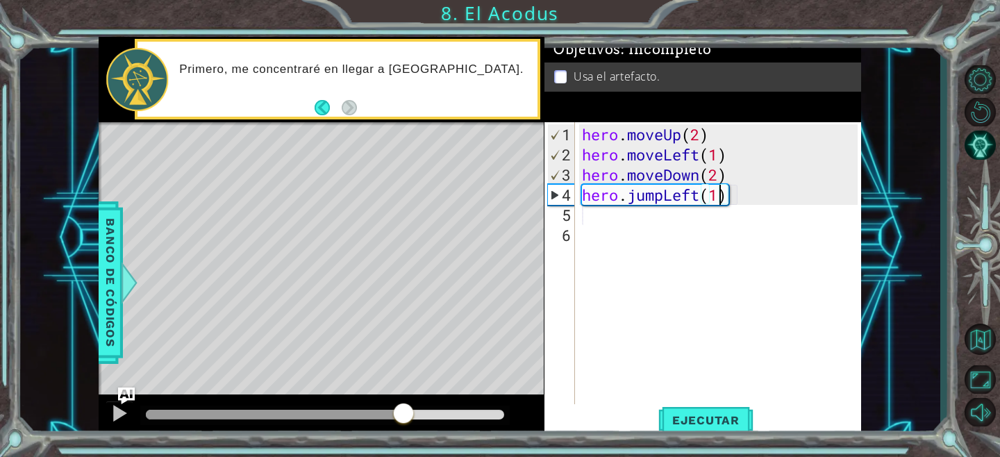
drag, startPoint x: 374, startPoint y: 413, endPoint x: 416, endPoint y: 412, distance: 42.4
click at [415, 412] on div at bounding box center [403, 414] width 25 height 25
type textarea "hero.jumpLeft(1)"
click at [709, 416] on span "Ejecutar" at bounding box center [705, 420] width 95 height 14
click at [683, 221] on div "hero . moveUp ( 2 ) hero . moveLeft ( 1 ) hero . moveDown ( 2 ) hero . jumpLeft…" at bounding box center [721, 285] width 285 height 322
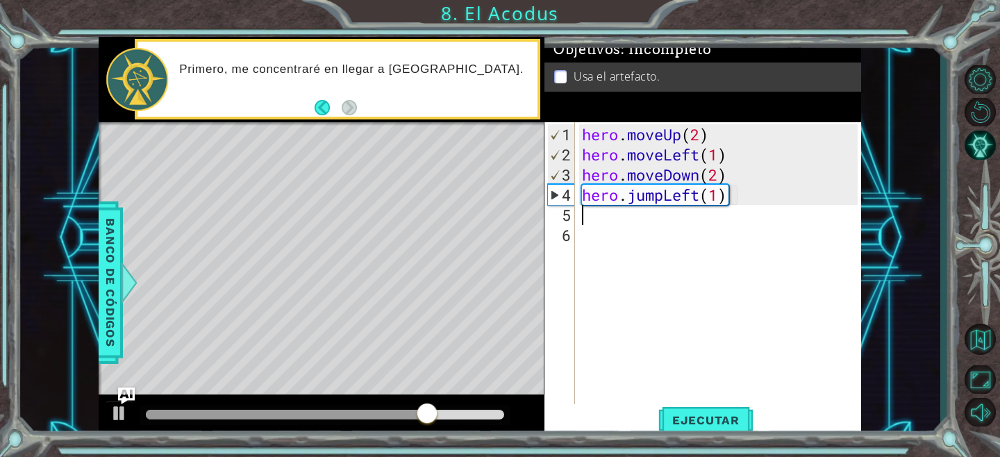
scroll to position [0, 0]
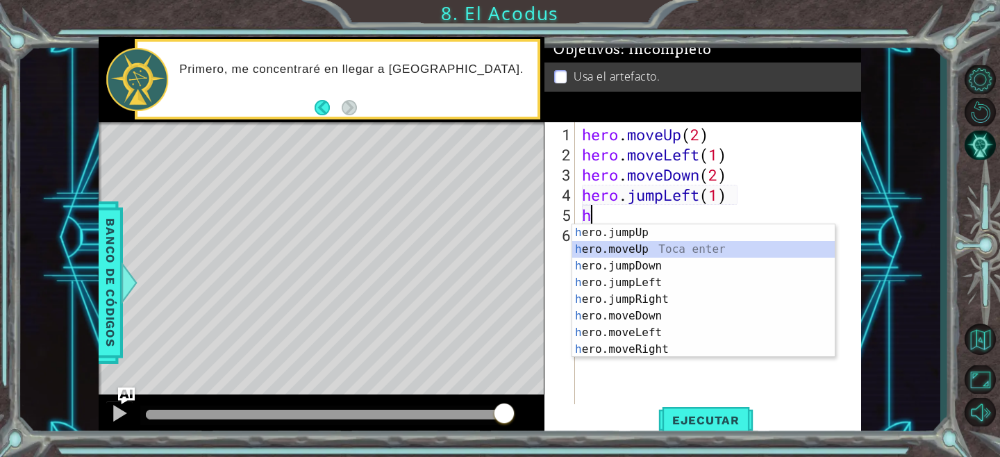
click at [634, 251] on div "h ero.jumpUp Toca enter h ero.moveUp Toca enter h ero.jumpDown Toca enter h ero…" at bounding box center [703, 307] width 263 height 167
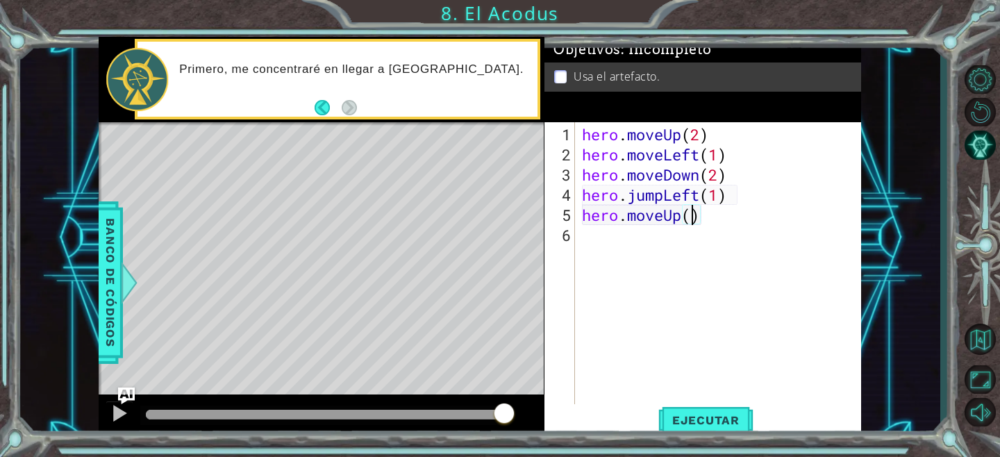
scroll to position [0, 5]
type textarea "hero.moveUp(2)"
click at [706, 420] on span "Ejecutar" at bounding box center [705, 420] width 95 height 14
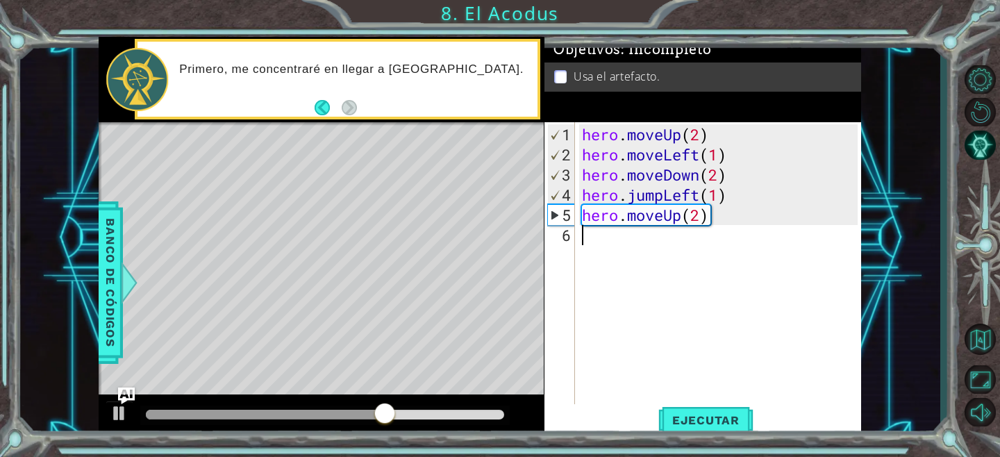
click at [676, 244] on div "hero . moveUp ( 2 ) hero . moveLeft ( 1 ) hero . moveDown ( 2 ) hero . jumpLeft…" at bounding box center [721, 285] width 285 height 322
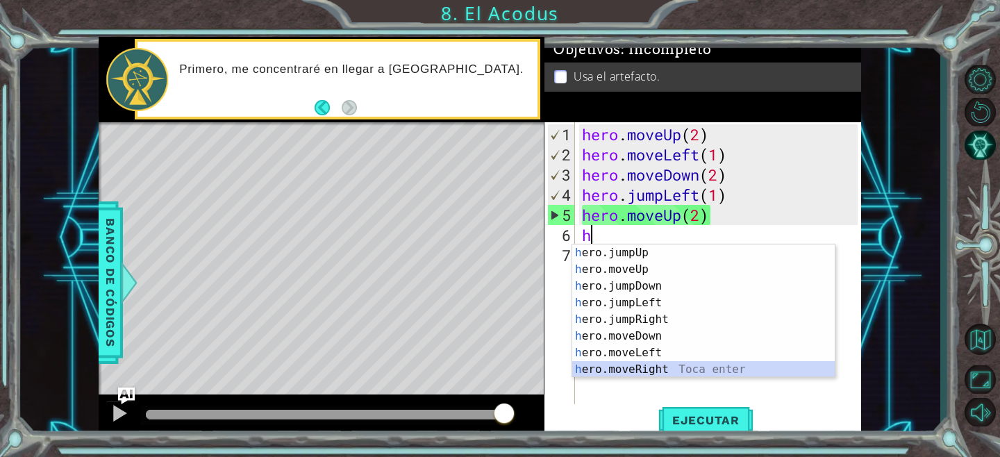
click at [638, 366] on div "h ero.jumpUp Toca enter h ero.moveUp Toca enter h ero.jumpDown Toca enter h ero…" at bounding box center [703, 327] width 263 height 167
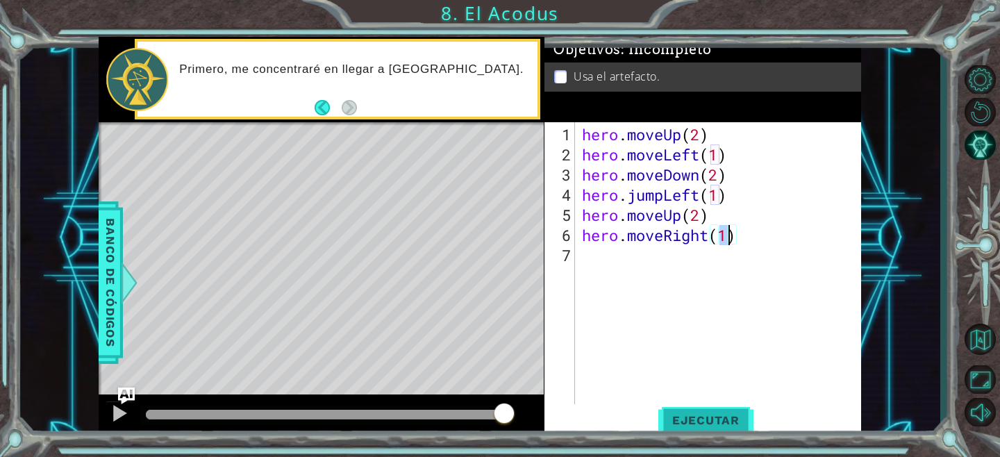
type textarea "hero.moveRight(1)"
click at [678, 409] on button "Ejecutar" at bounding box center [705, 420] width 95 height 32
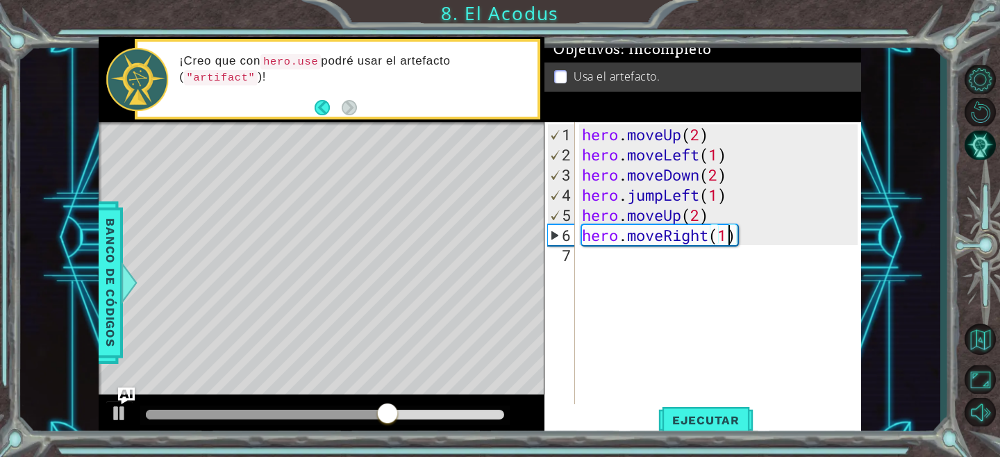
click at [660, 257] on div "hero . moveUp ( 2 ) hero . moveLeft ( 1 ) hero . moveDown ( 2 ) hero . jumpLeft…" at bounding box center [721, 285] width 285 height 322
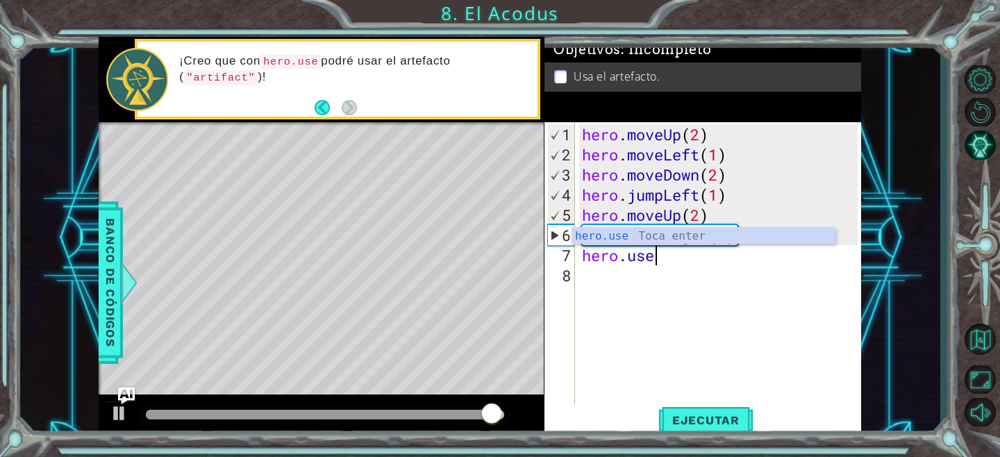
scroll to position [0, 2]
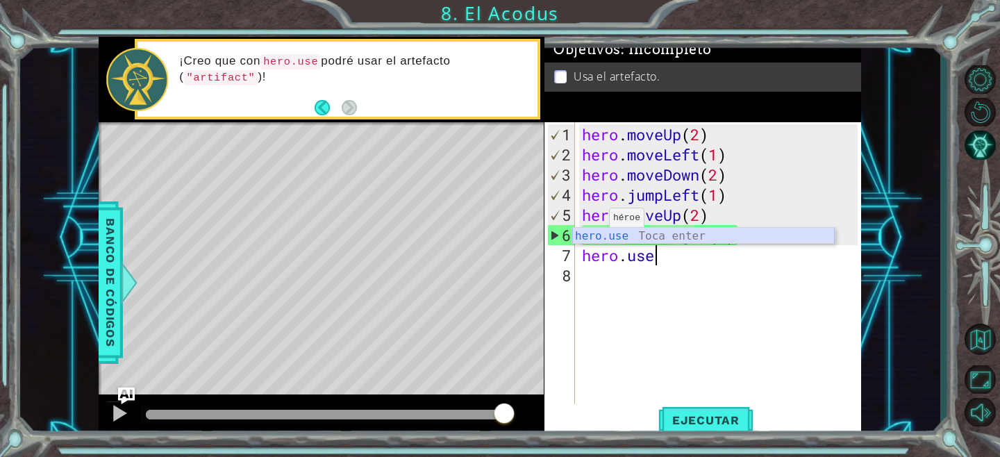
click at [613, 238] on div "hero.use Toca enter" at bounding box center [703, 253] width 263 height 50
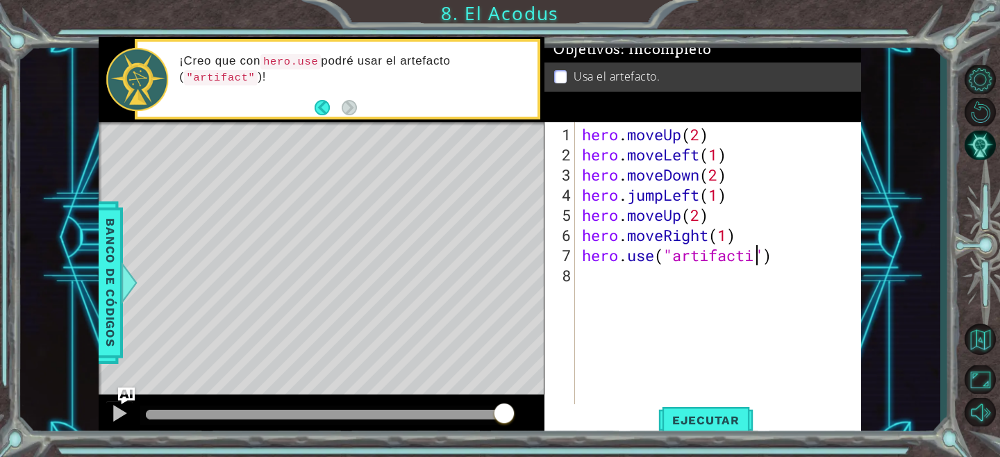
scroll to position [0, 8]
click at [710, 422] on span "Ejecutar" at bounding box center [705, 420] width 95 height 14
type textarea "hero.use("artifact")"
click at [742, 406] on button "Ejecutar" at bounding box center [705, 420] width 95 height 32
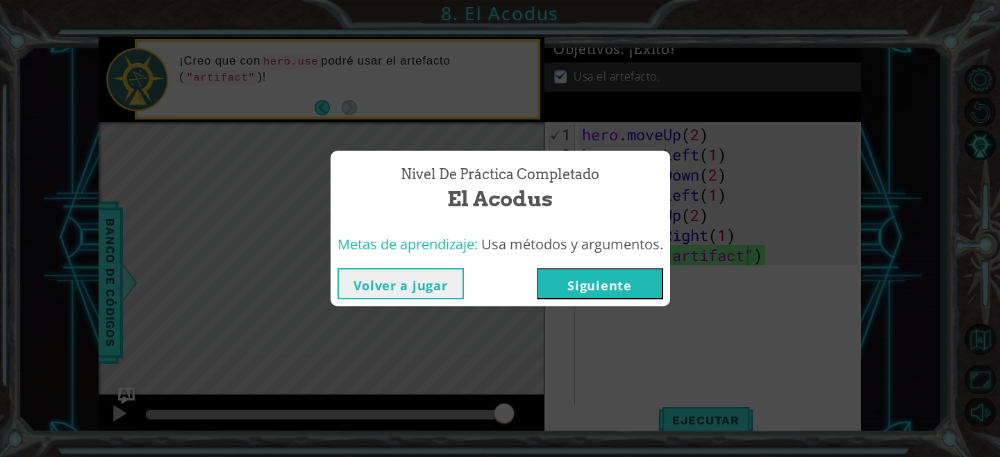
click at [585, 270] on button "Siguiente" at bounding box center [600, 283] width 126 height 31
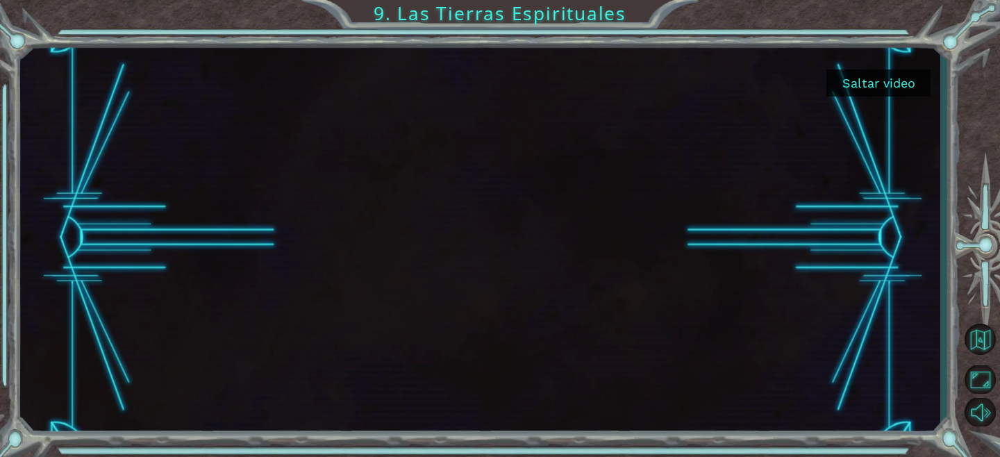
click at [852, 85] on button "Saltar video" at bounding box center [878, 82] width 104 height 27
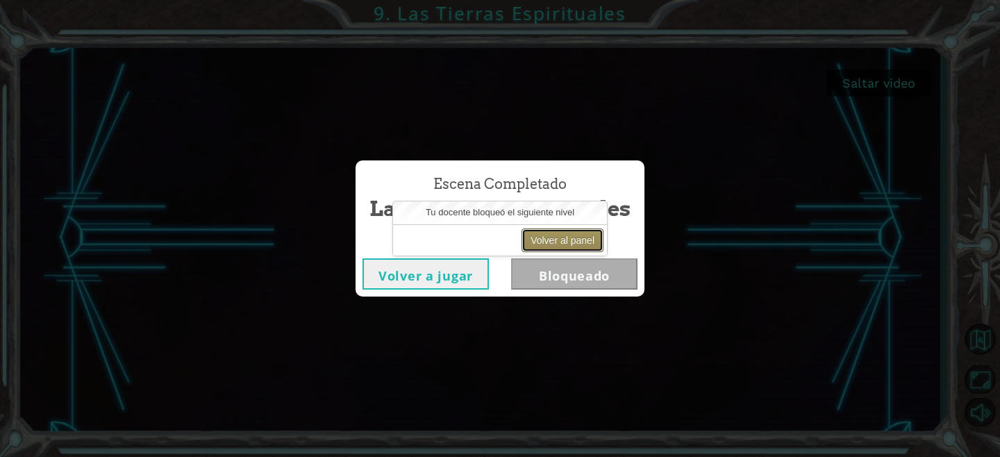
click at [551, 230] on button "Volver al panel" at bounding box center [563, 240] width 82 height 24
